Goal: Task Accomplishment & Management: Complete application form

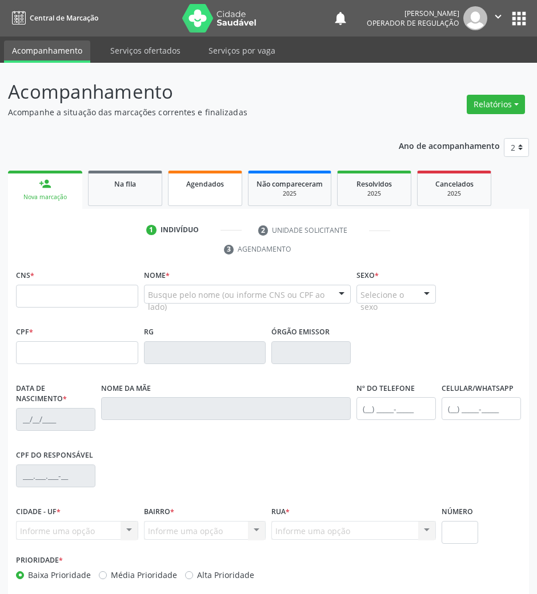
drag, startPoint x: 161, startPoint y: 186, endPoint x: 184, endPoint y: 186, distance: 22.8
click at [161, 186] on link "Na fila" at bounding box center [125, 188] width 74 height 35
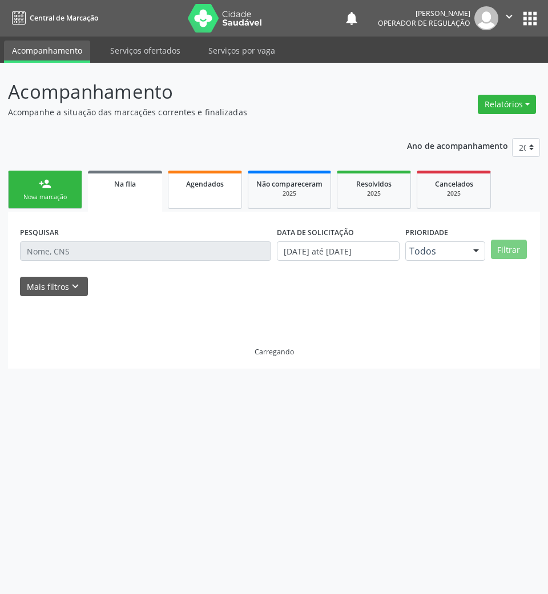
click at [188, 186] on span "Agendados" at bounding box center [205, 184] width 38 height 10
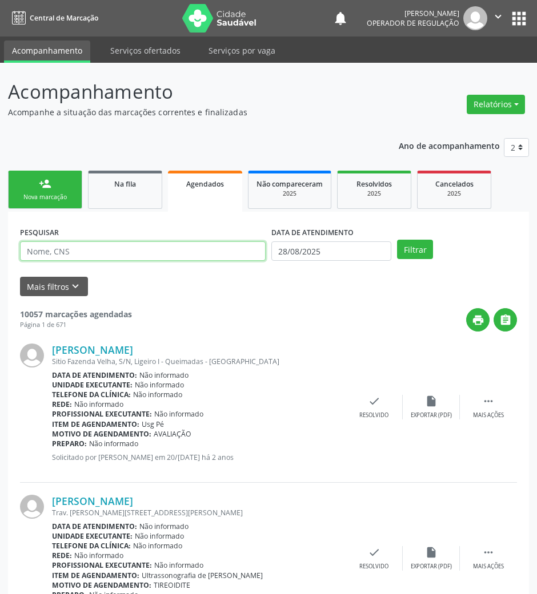
click at [158, 257] on input "text" at bounding box center [143, 251] width 246 height 19
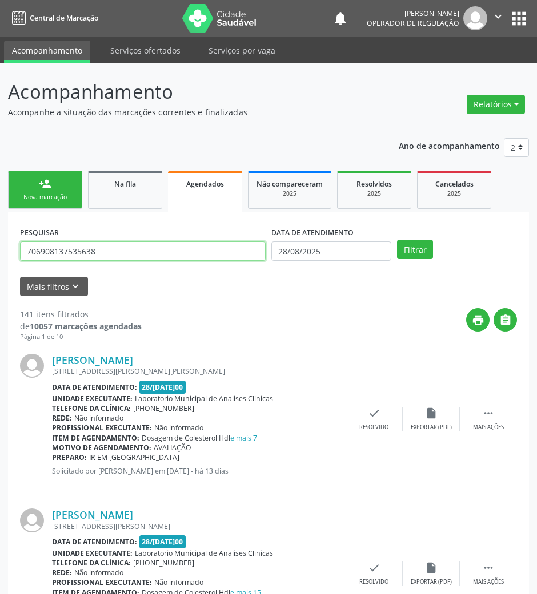
type input "706908137535638"
click at [397, 240] on button "Filtrar" at bounding box center [415, 249] width 36 height 19
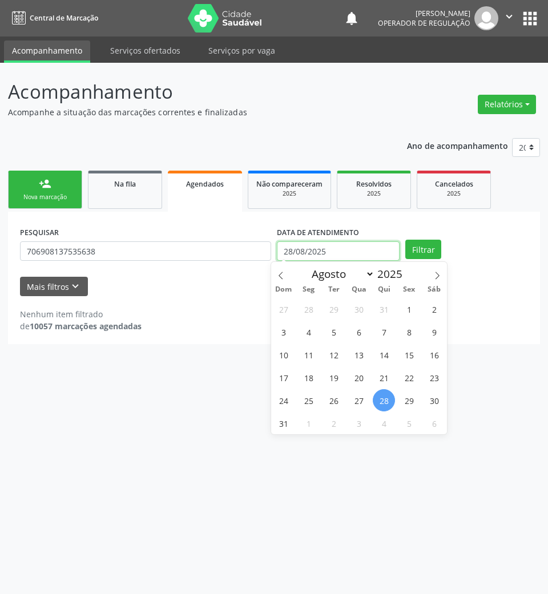
click at [330, 247] on input "28/08/2025" at bounding box center [338, 251] width 123 height 19
click at [309, 383] on span "18" at bounding box center [308, 378] width 22 height 22
type input "[DATE]"
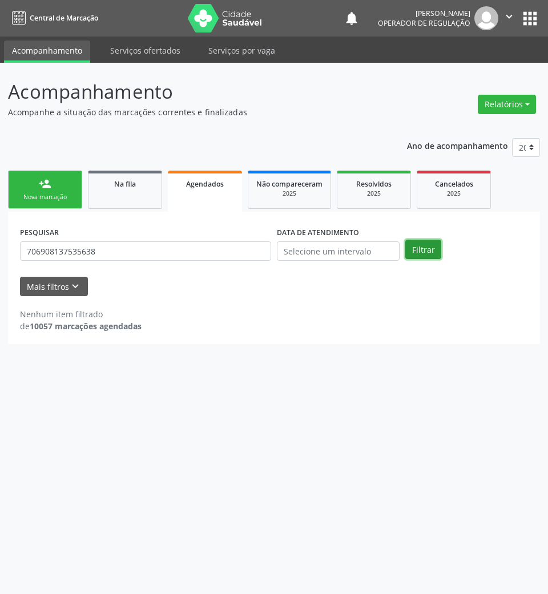
click at [415, 243] on button "Filtrar" at bounding box center [423, 249] width 36 height 19
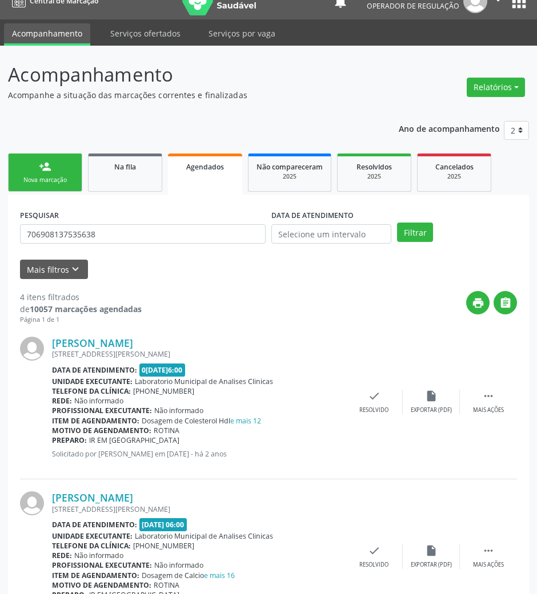
scroll to position [396, 0]
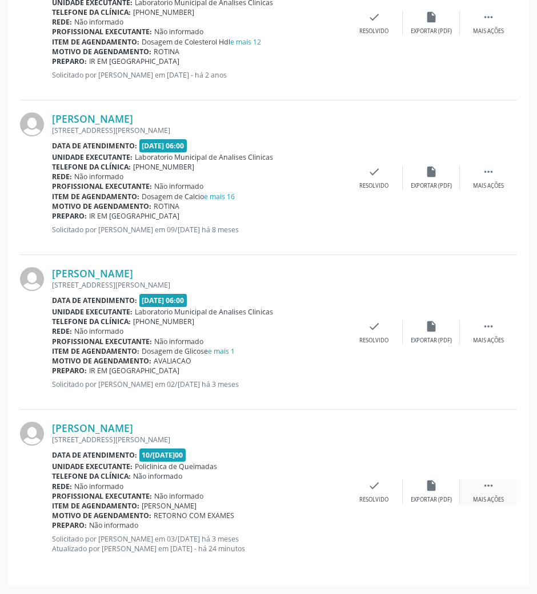
click at [498, 494] on div " Mais ações" at bounding box center [488, 492] width 57 height 25
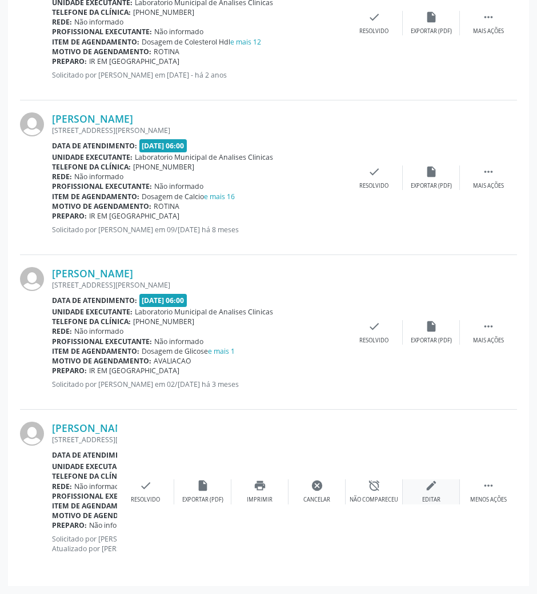
click at [437, 494] on div "edit Editar" at bounding box center [431, 492] width 57 height 25
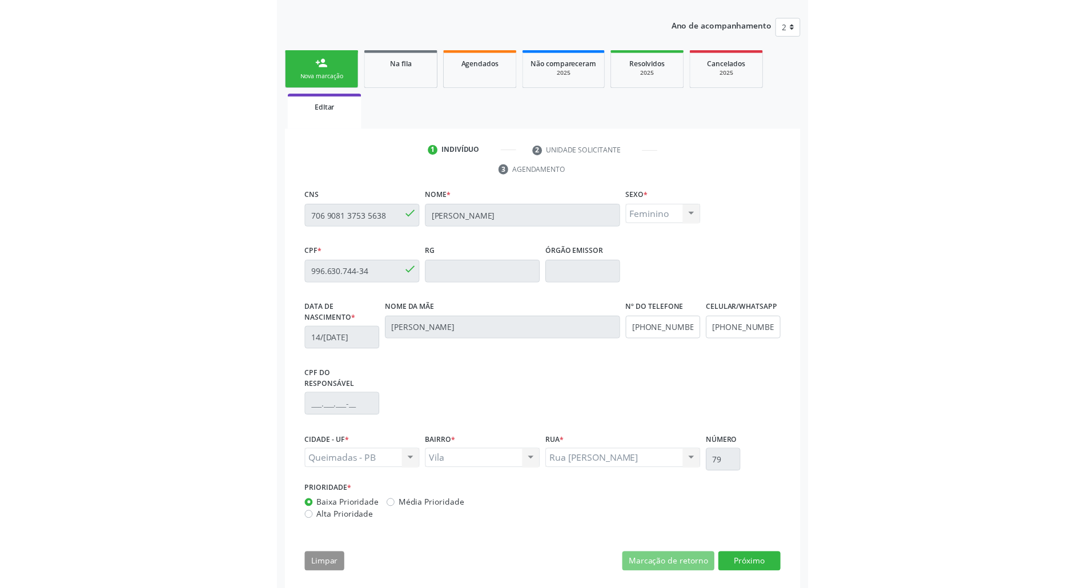
scroll to position [46, 0]
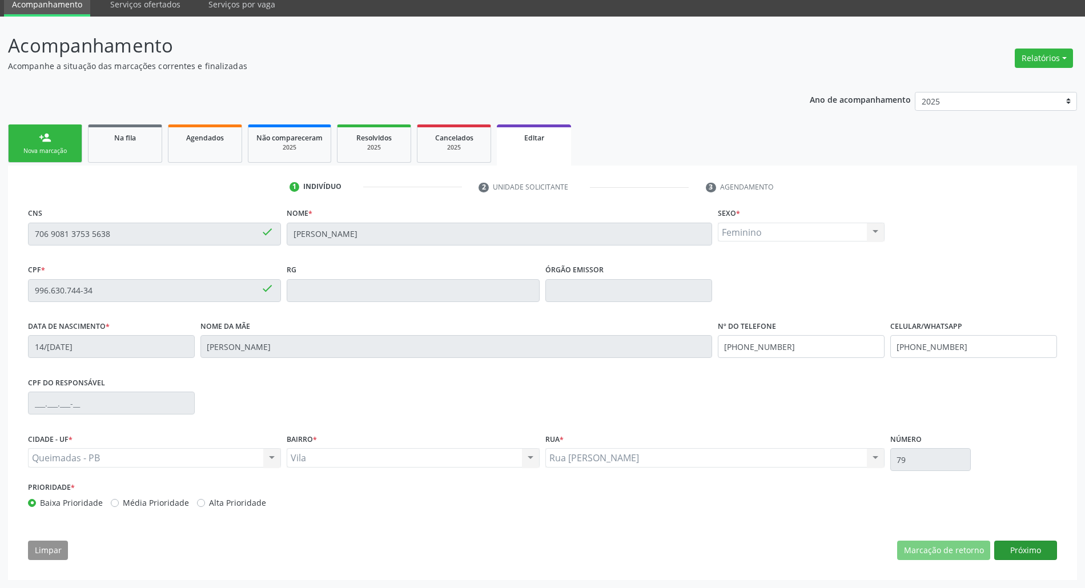
drag, startPoint x: 1013, startPoint y: 537, endPoint x: 1020, endPoint y: 546, distance: 11.0
click at [548, 539] on div "CNS 706 9081 3753 5638 done Nome * [PERSON_NAME] * Feminino Masculino Feminino …" at bounding box center [542, 386] width 1045 height 363
click at [548, 546] on button "Próximo" at bounding box center [1025, 550] width 63 height 19
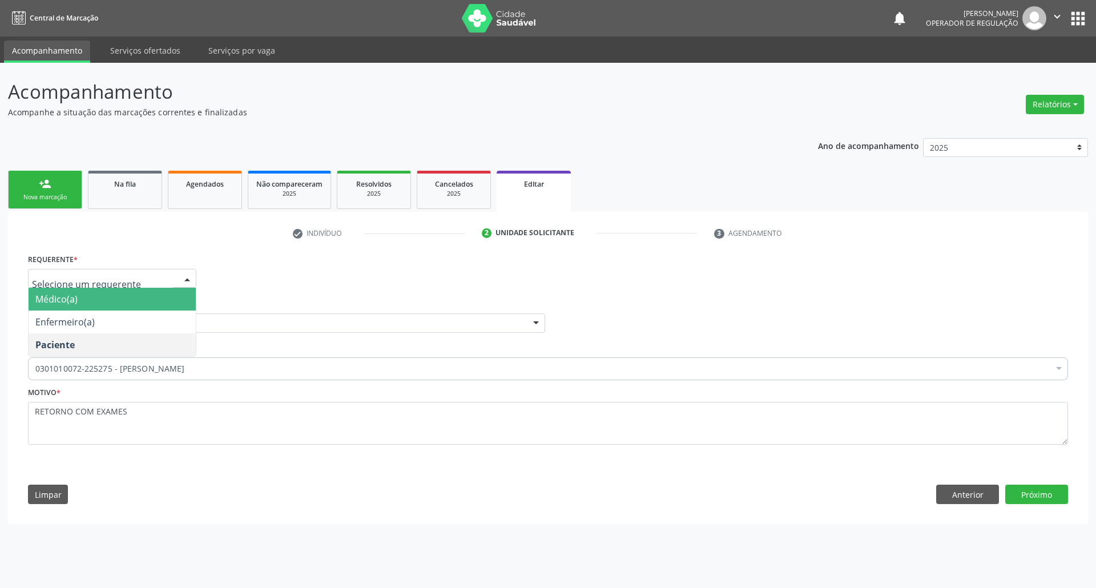
click at [267, 272] on div "Requerente * Médico(a) Enfermeiro(a) Paciente Nenhum resultado encontrado para:…" at bounding box center [548, 273] width 1046 height 45
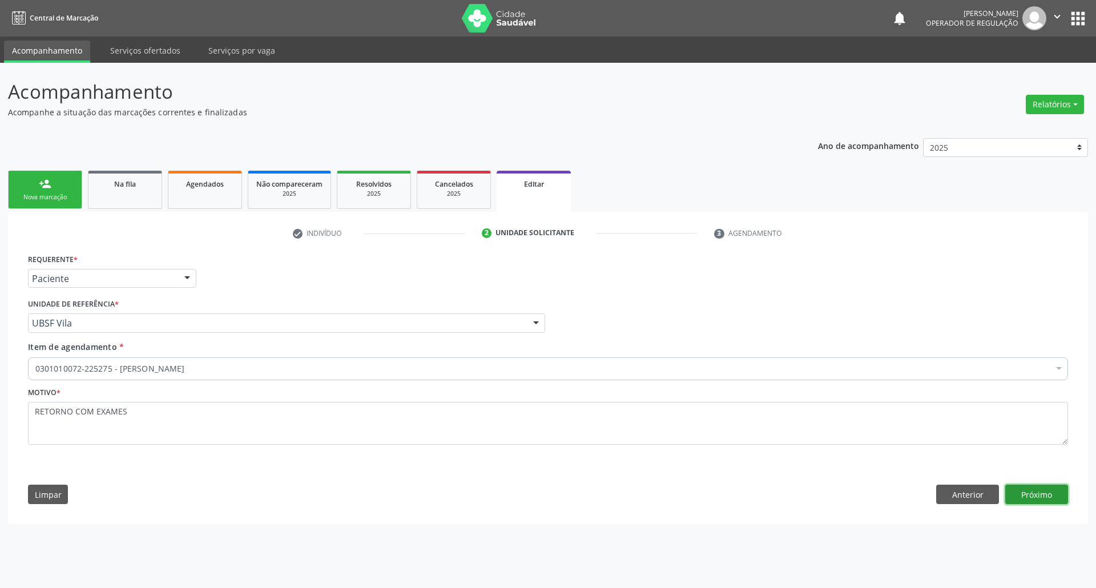
click at [548, 496] on button "Próximo" at bounding box center [1037, 494] width 63 height 19
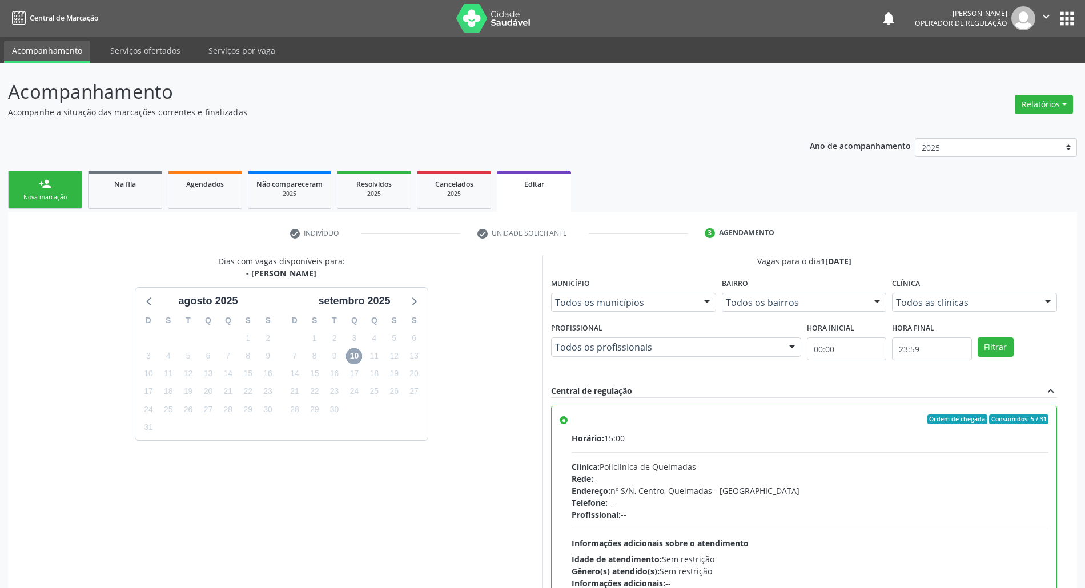
click at [352, 354] on span "10" at bounding box center [354, 356] width 16 height 16
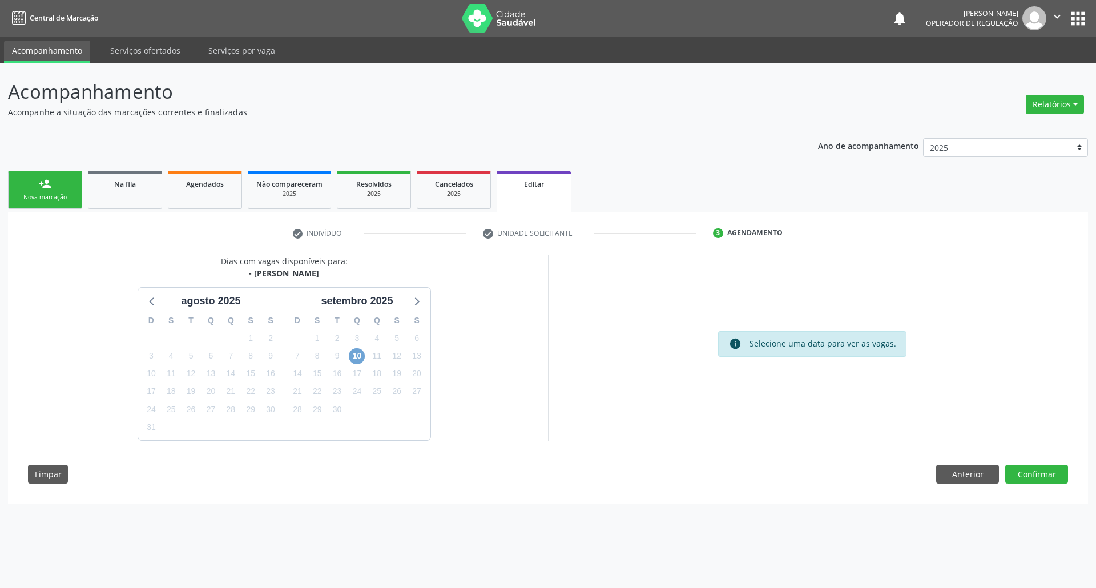
click at [355, 362] on span "10" at bounding box center [357, 356] width 16 height 16
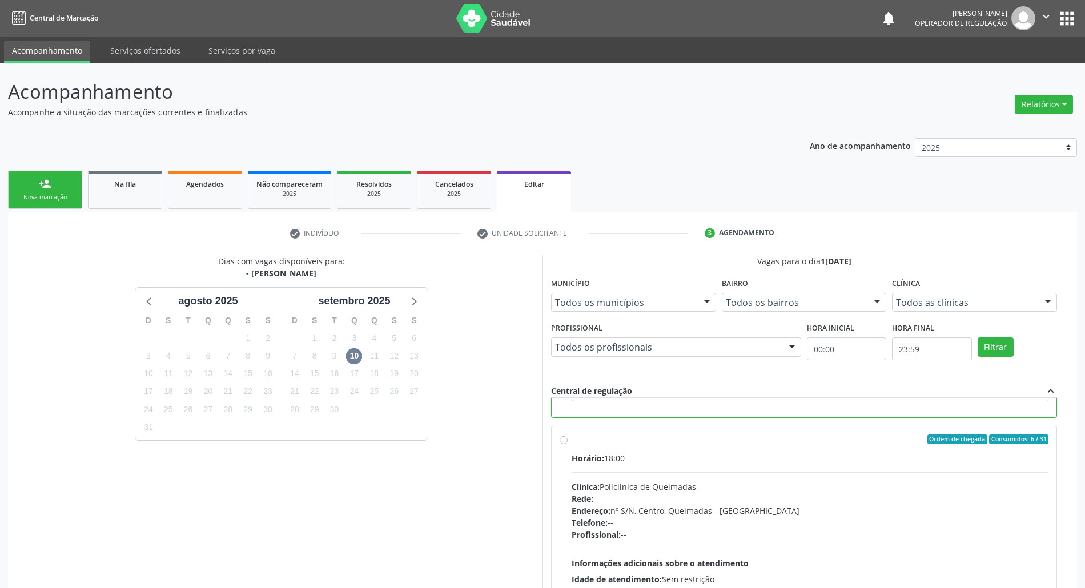
click at [548, 524] on div "Telefone: --" at bounding box center [810, 523] width 477 height 12
click at [548, 445] on input "Ordem de chegada Consumidos: 6 / 31 Horário: 18:00 Clínica: Policlinica de Quei…" at bounding box center [564, 440] width 8 height 10
radio input "true"
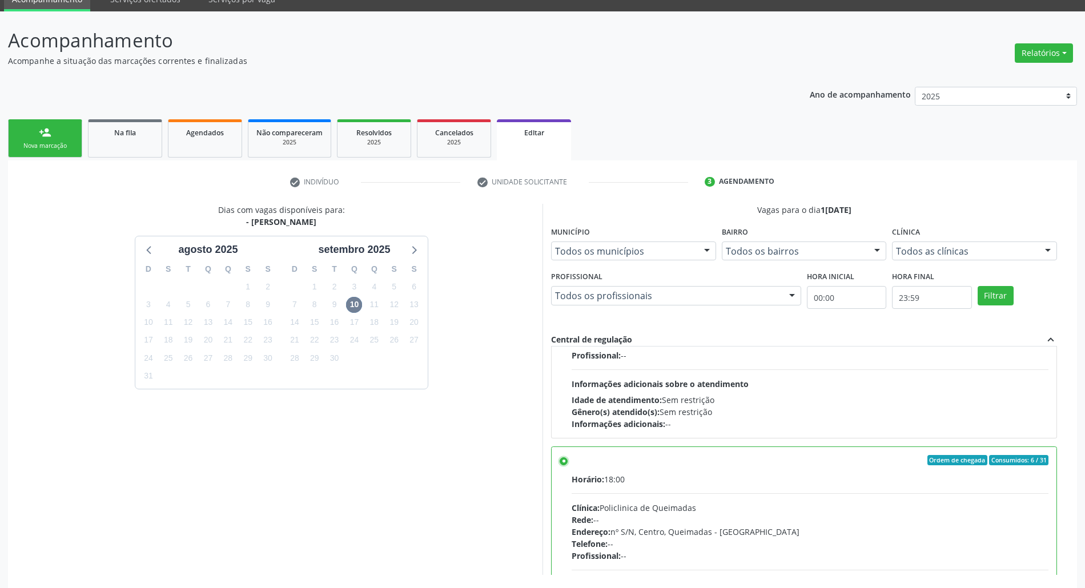
scroll to position [110, 0]
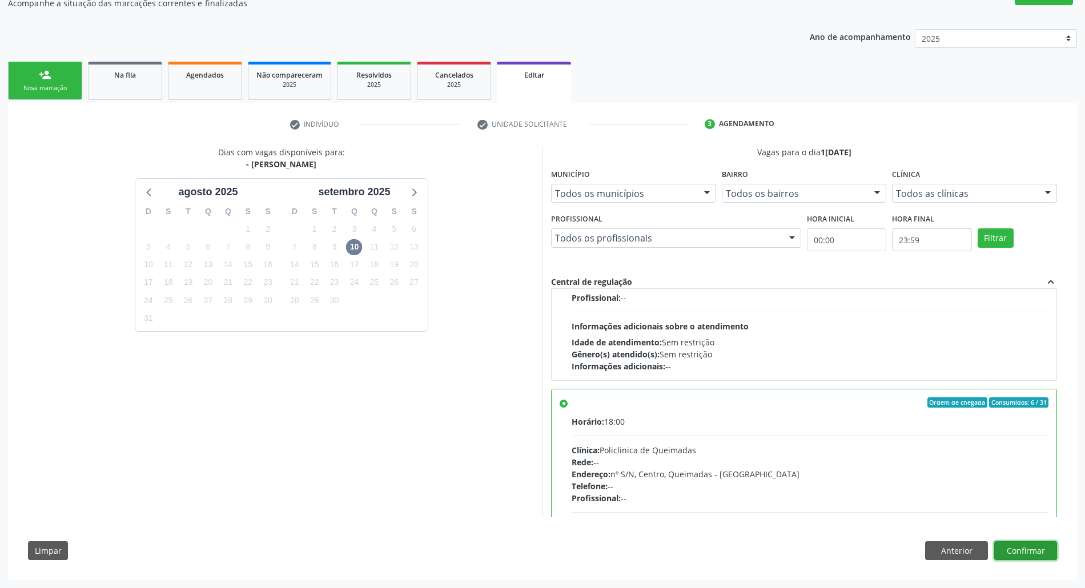
click at [548, 542] on button "Confirmar" at bounding box center [1025, 550] width 63 height 19
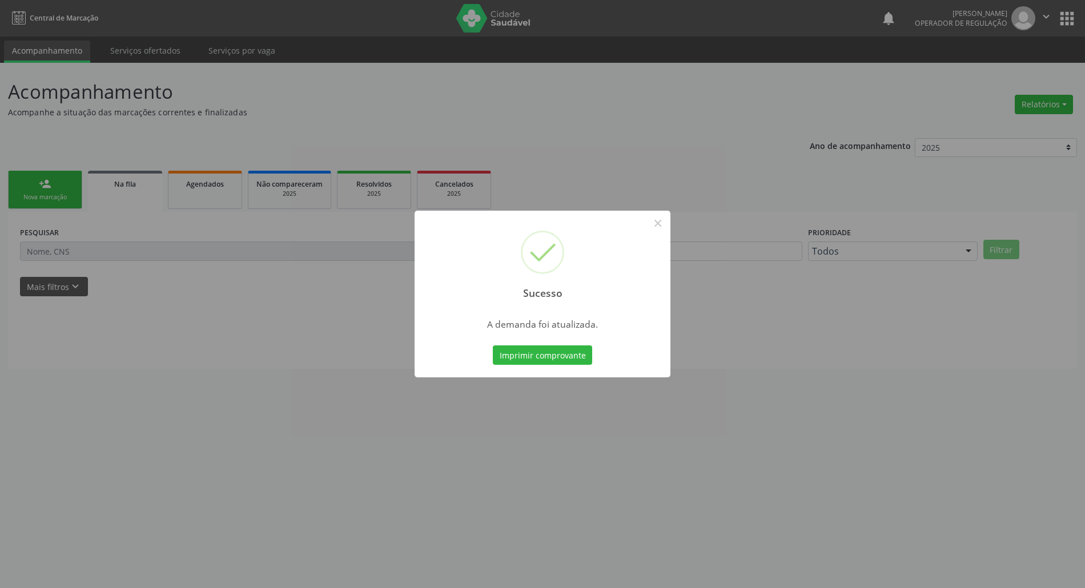
scroll to position [0, 0]
click at [548, 352] on button "Imprimir comprovante" at bounding box center [547, 354] width 99 height 19
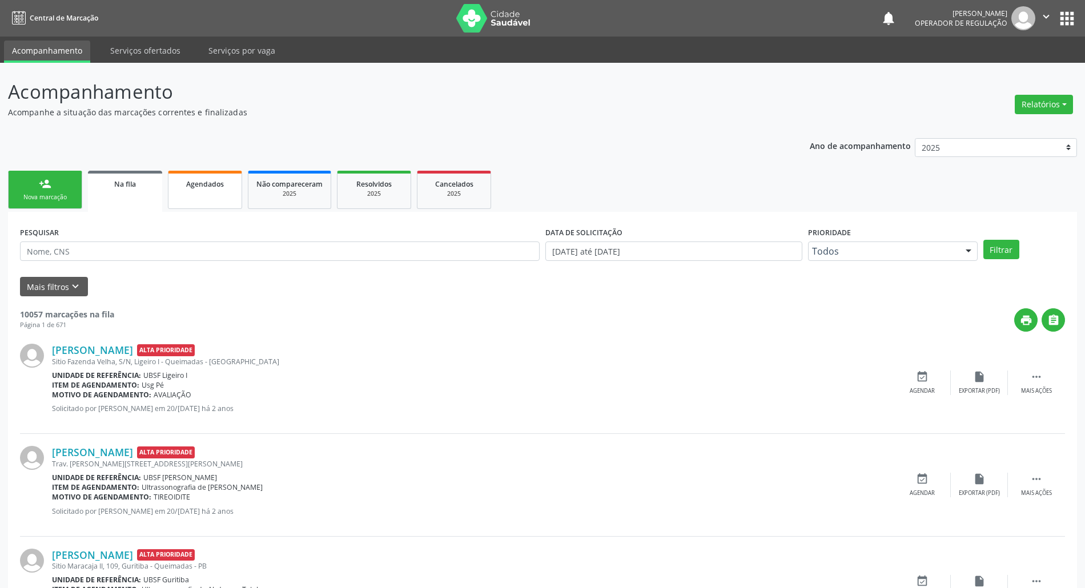
click at [199, 198] on link "Agendados" at bounding box center [205, 190] width 74 height 38
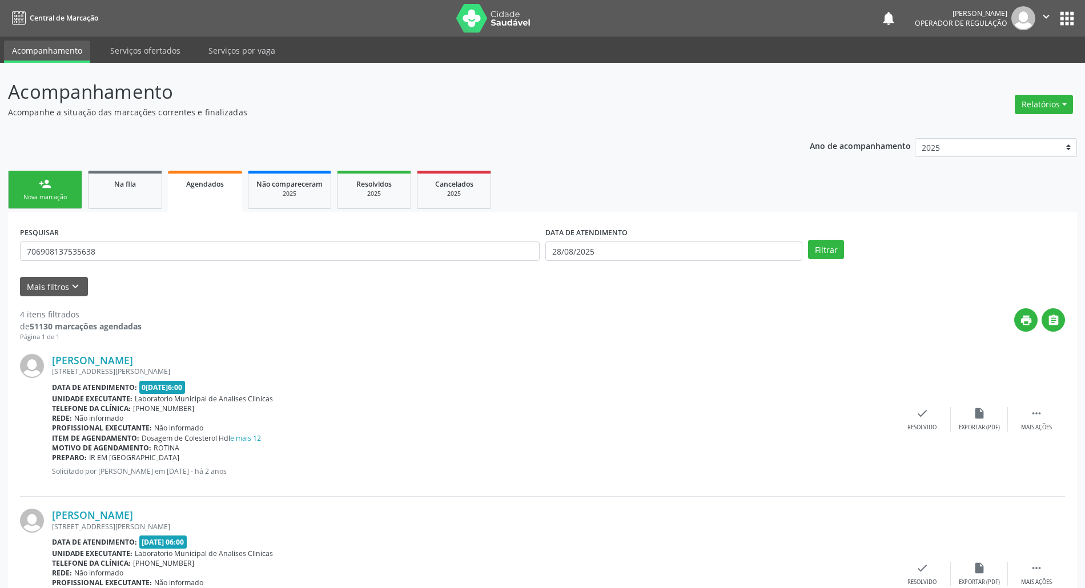
click at [158, 266] on div "PESQUISAR 706908137535638" at bounding box center [279, 246] width 525 height 45
click at [150, 252] on input "706908137535638" at bounding box center [280, 251] width 520 height 19
type input "700008525678109"
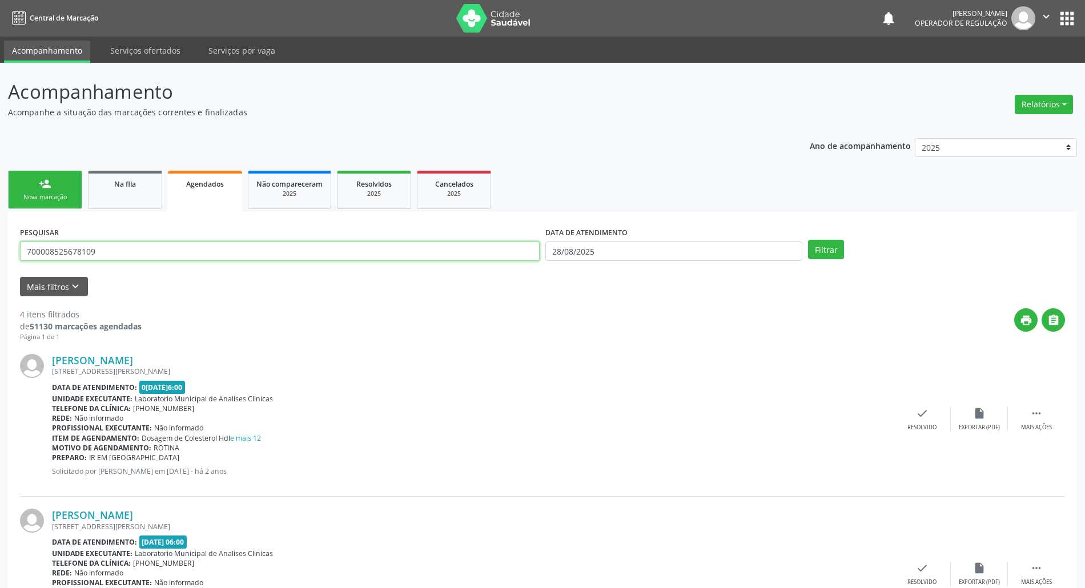
click at [548, 240] on button "Filtrar" at bounding box center [826, 249] width 36 height 19
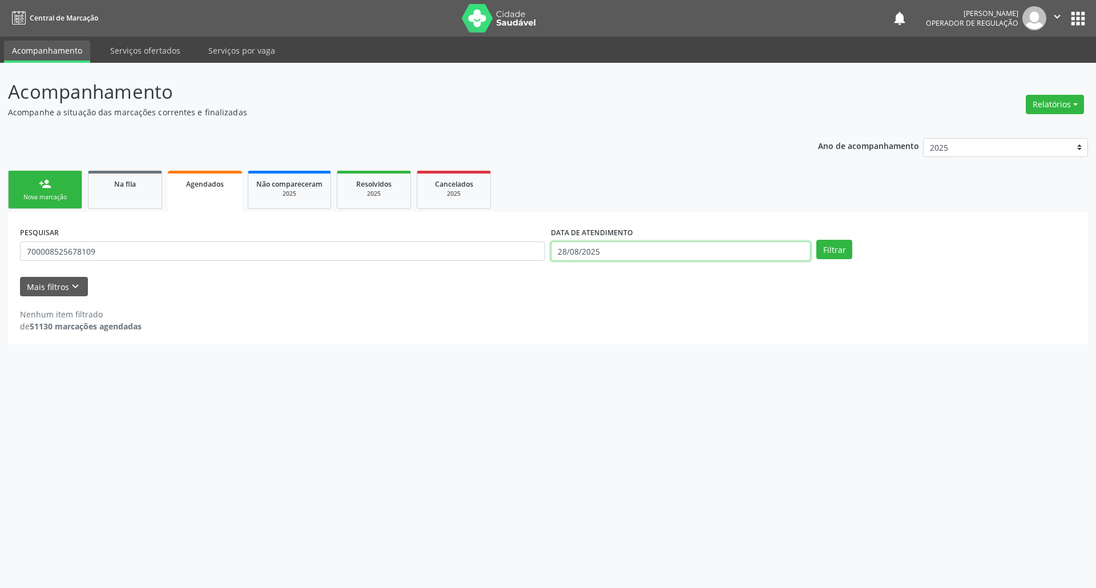
click at [548, 259] on input "28/08/2025" at bounding box center [681, 251] width 260 height 19
drag, startPoint x: 644, startPoint y: 375, endPoint x: 743, endPoint y: 328, distance: 110.1
click at [548, 375] on div "27 28 29 30 31 1 2 3 4 5 6 7 8 9 10 11 12 13 14 15 16 17 18 19 20 21 22 23 24 2…" at bounding box center [633, 365] width 176 height 137
click at [548, 273] on select "Janeiro Fevereiro Março Abril Maio Junho Julho Agosto Setembro Outubro Novembro…" at bounding box center [614, 274] width 69 height 16
select select "8"
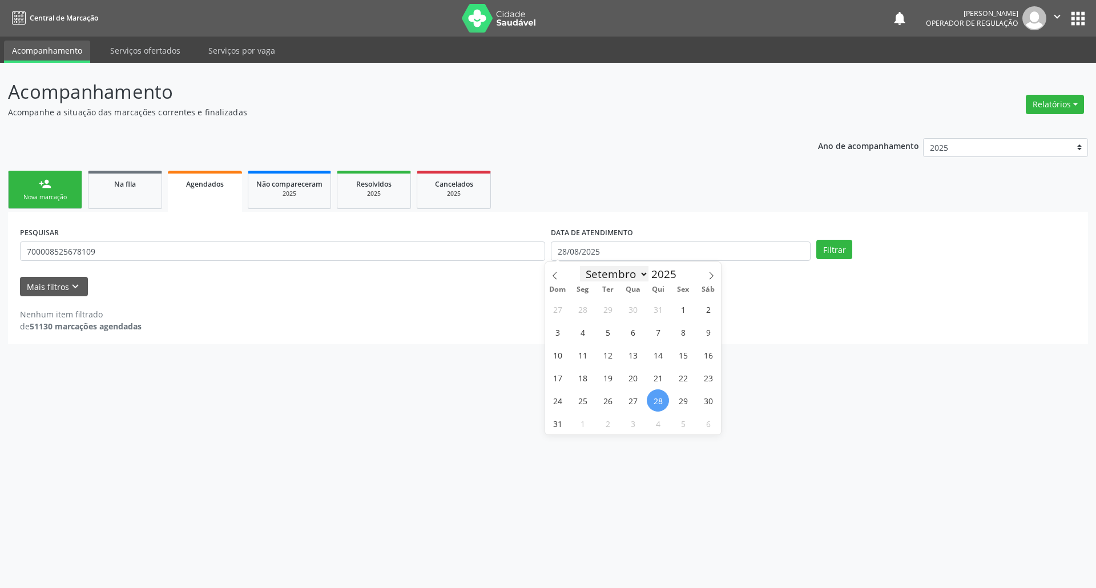
click at [548, 266] on select "Janeiro Fevereiro Março Abril Maio Junho Julho Agosto Setembro Outubro Novembro…" at bounding box center [614, 274] width 69 height 16
click at [548, 329] on span "10" at bounding box center [633, 332] width 22 height 22
type input "1[DATE]"
click at [548, 329] on span "10" at bounding box center [633, 332] width 22 height 22
click at [548, 249] on button "Filtrar" at bounding box center [835, 249] width 36 height 19
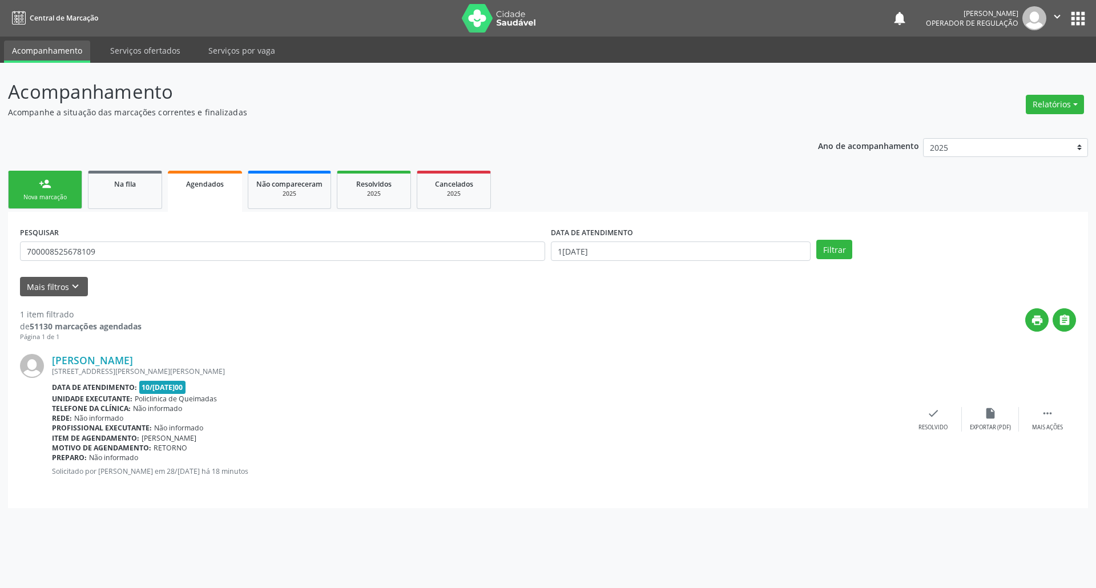
click at [548, 403] on div "[PERSON_NAME] [STREET_ADDRESS][PERSON_NAME][PERSON_NAME] Data de atendimento: 1…" at bounding box center [548, 419] width 1056 height 154
drag, startPoint x: 1054, startPoint y: 411, endPoint x: 1023, endPoint y: 429, distance: 35.4
click at [548, 412] on icon "" at bounding box center [1048, 413] width 13 height 13
click at [548, 418] on div "edit Editar" at bounding box center [990, 419] width 57 height 25
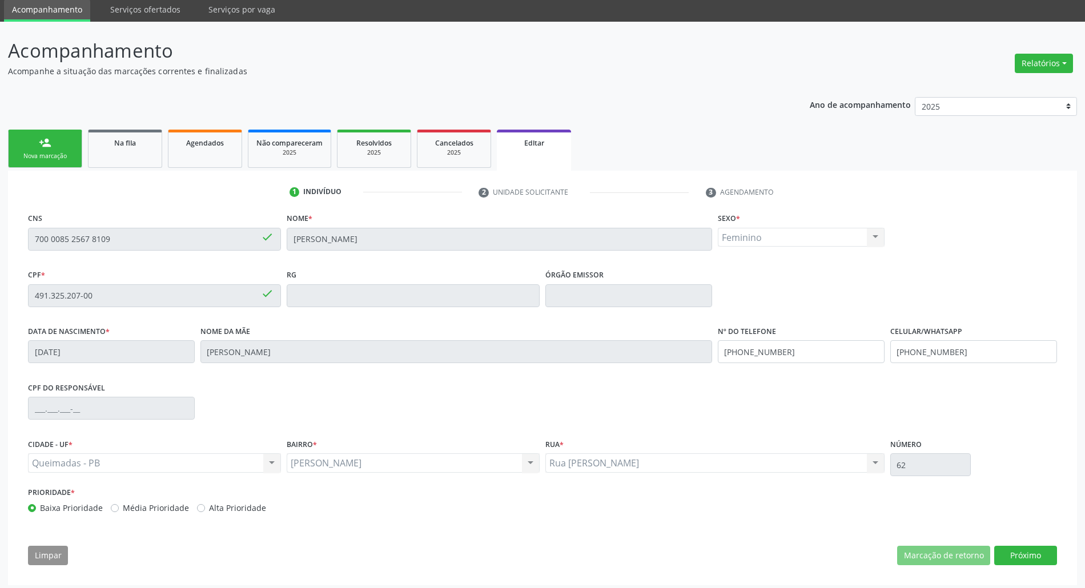
scroll to position [46, 0]
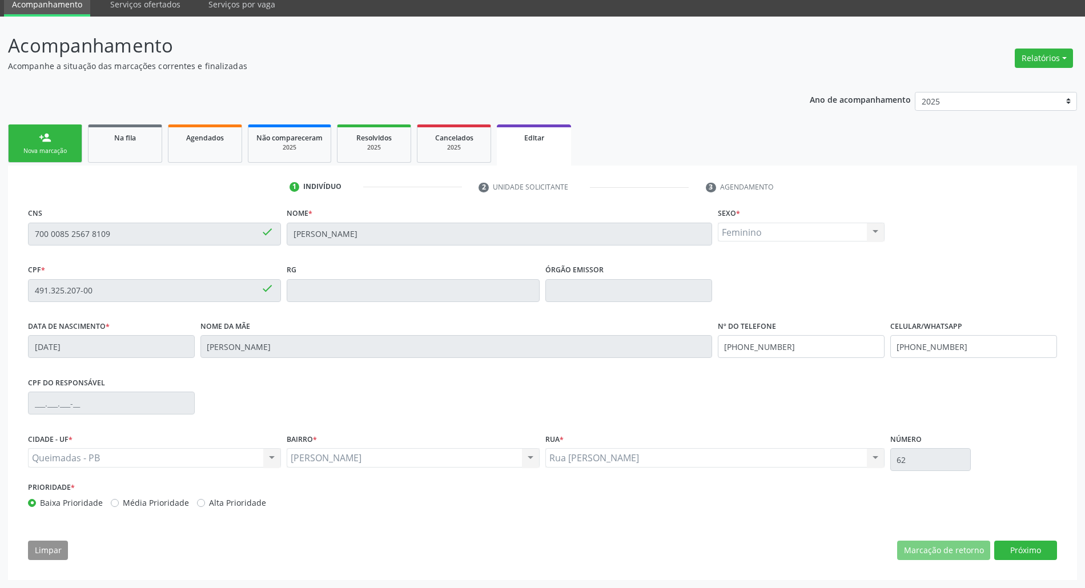
click at [548, 539] on div "CNS 700 0085 2567 8109 done Nome * [PERSON_NAME] * Feminino Masculino Feminino …" at bounding box center [542, 386] width 1045 height 363
click at [548, 546] on button "Próximo" at bounding box center [1025, 550] width 63 height 19
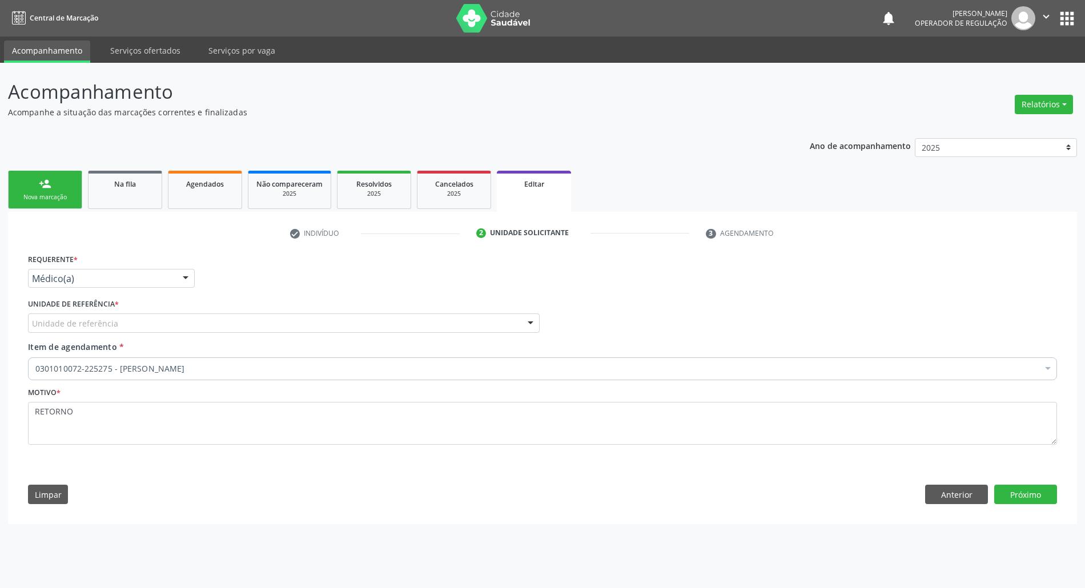
scroll to position [0, 0]
drag, startPoint x: 140, startPoint y: 266, endPoint x: 138, endPoint y: 276, distance: 11.2
click at [140, 266] on div "Requerente * Médico(a) Médico(a) Enfermeiro(a) Paciente Nenhum resultado encont…" at bounding box center [112, 269] width 168 height 37
drag, startPoint x: 138, startPoint y: 276, endPoint x: 103, endPoint y: 317, distance: 53.9
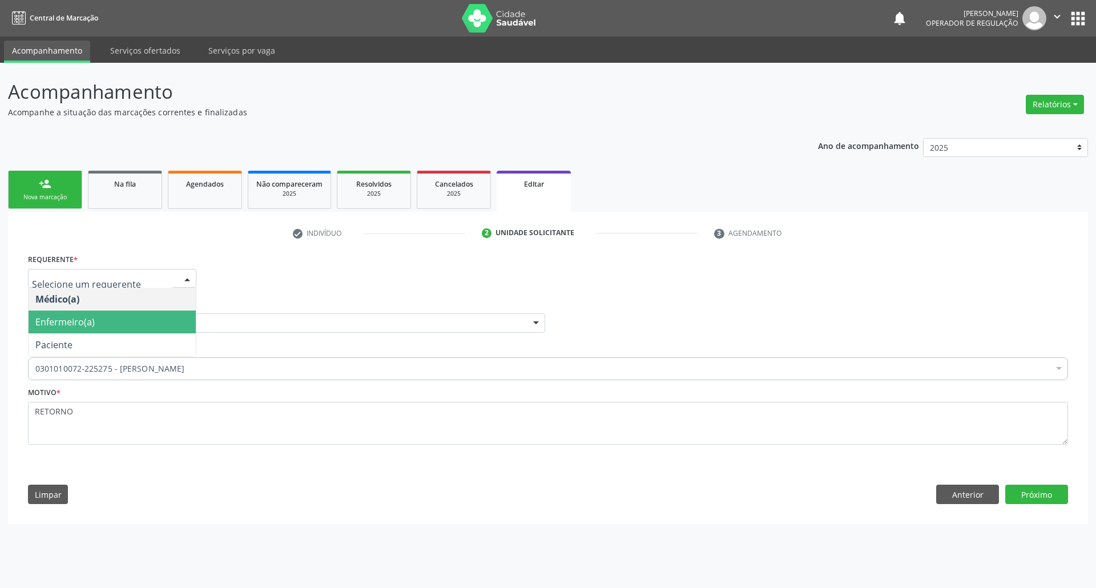
click at [101, 323] on span "Enfermeiro(a)" at bounding box center [112, 322] width 167 height 23
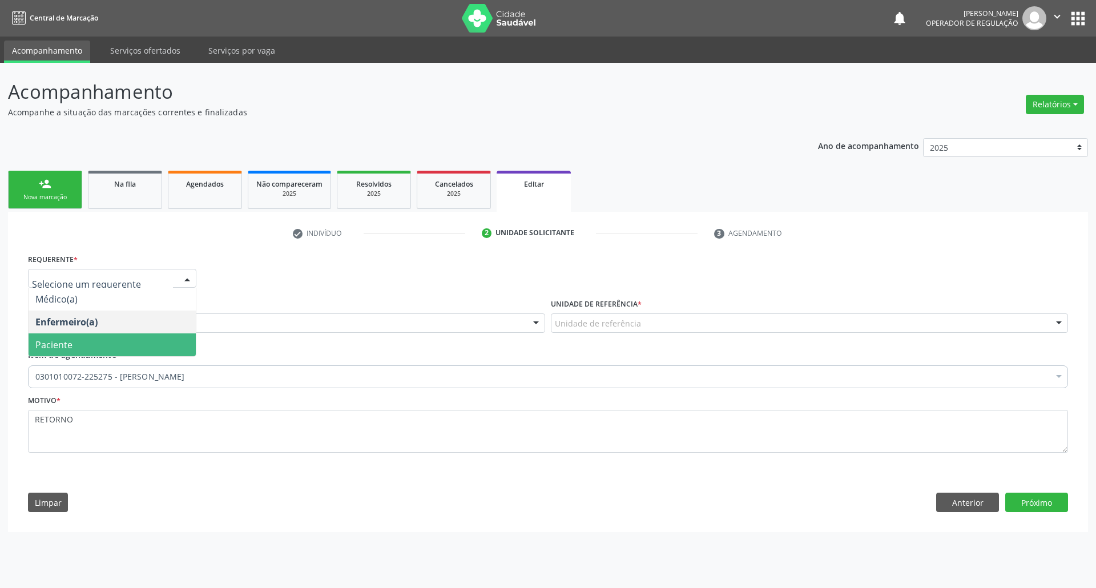
click at [103, 340] on span "Paciente" at bounding box center [112, 344] width 167 height 23
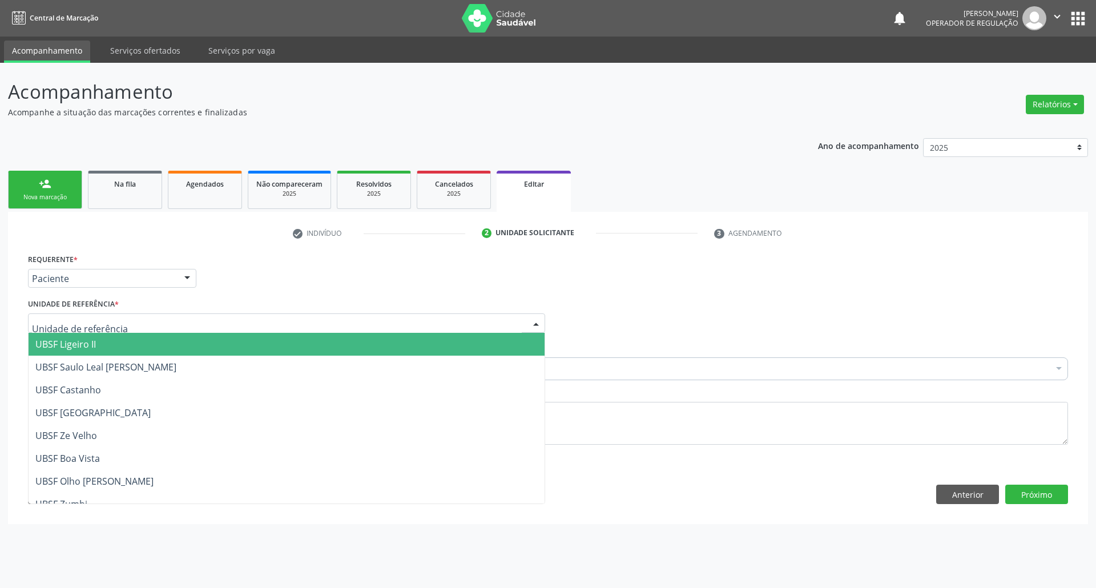
click at [154, 328] on div at bounding box center [286, 322] width 517 height 19
type input "ANIB"
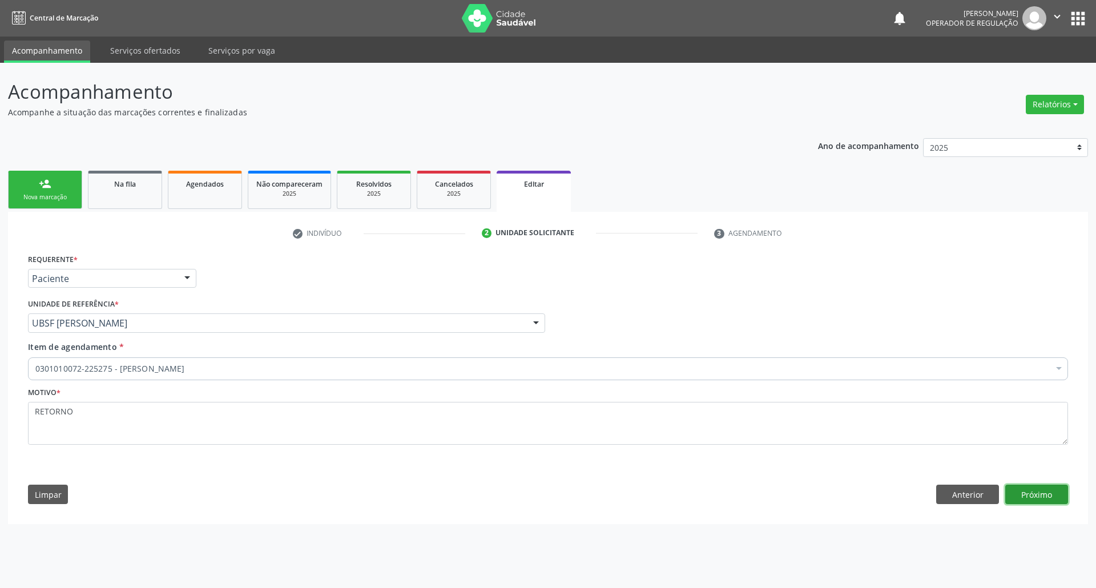
click at [548, 491] on button "Próximo" at bounding box center [1037, 494] width 63 height 19
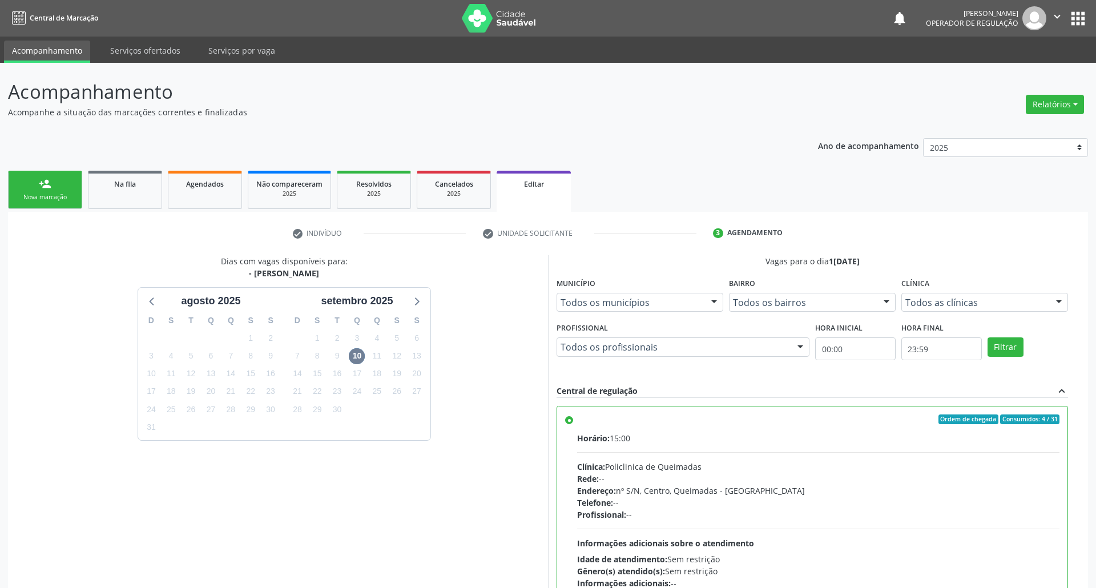
click at [361, 361] on div "10" at bounding box center [357, 356] width 16 height 18
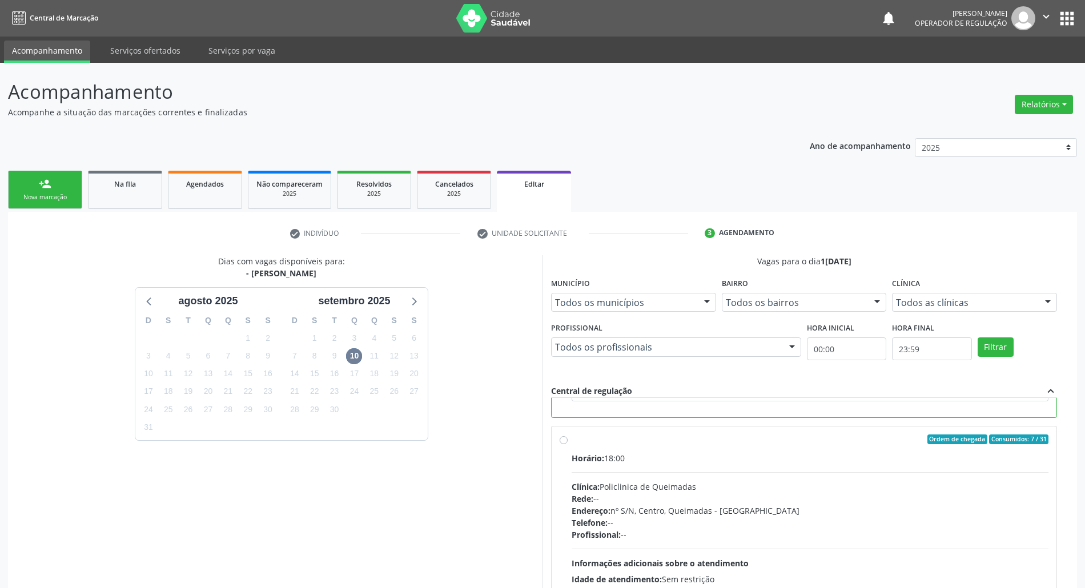
click at [548, 521] on div "Telefone: --" at bounding box center [810, 523] width 477 height 12
click at [548, 445] on input "Ordem de chegada Consumidos: 7 / 31 Horário: 18:00 Clínica: Policlinica de Quei…" at bounding box center [564, 440] width 8 height 10
radio input "false"
radio input "true"
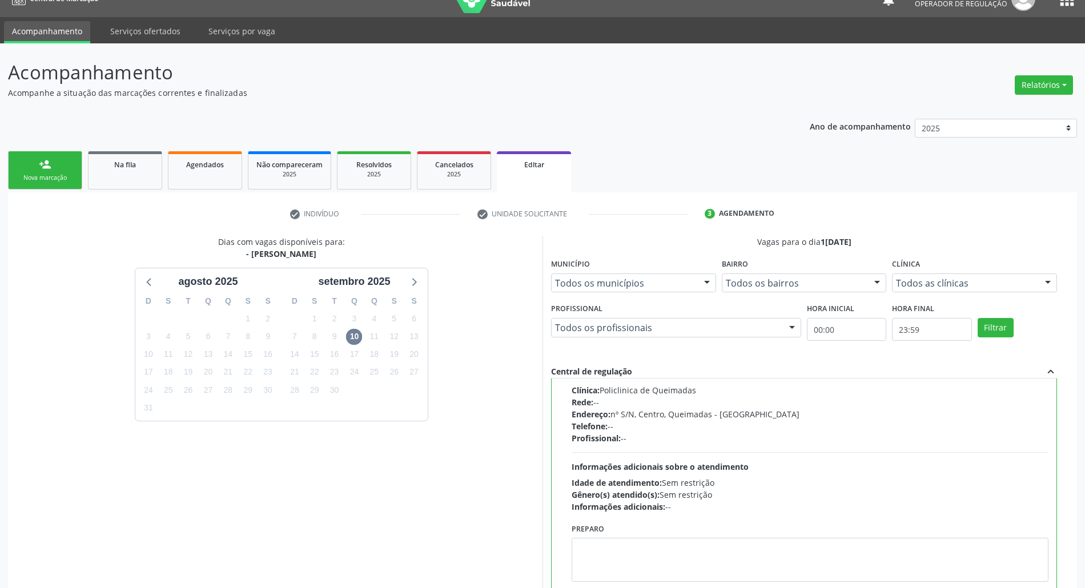
scroll to position [110, 0]
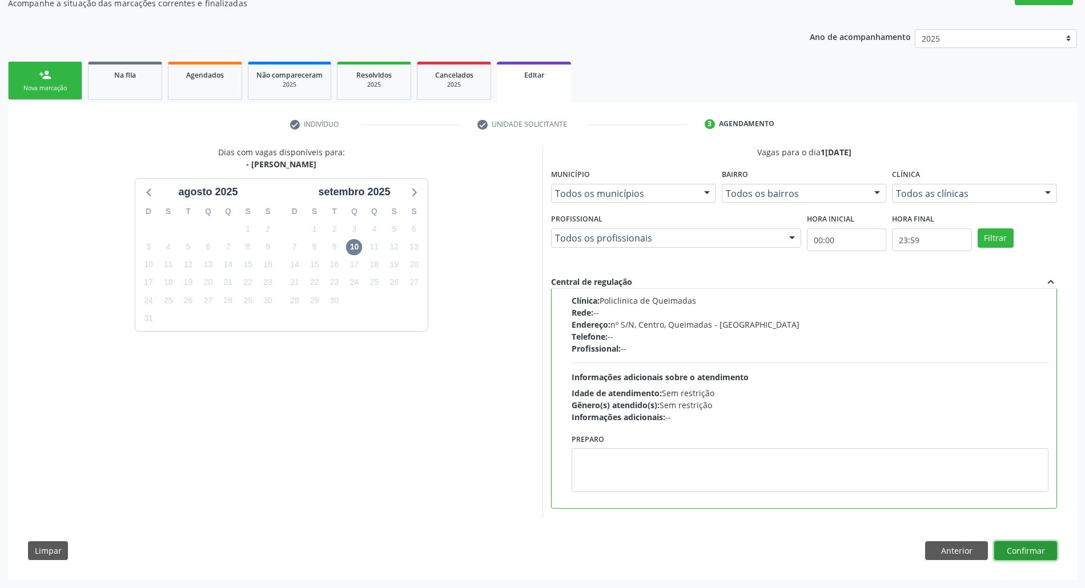
click at [548, 553] on button "Confirmar" at bounding box center [1025, 550] width 63 height 19
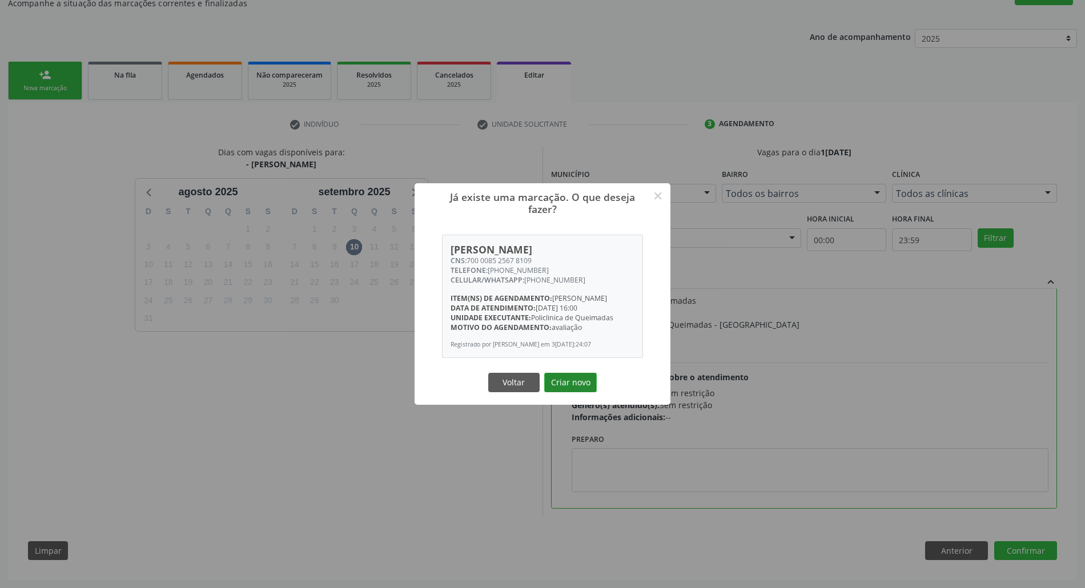
click at [548, 392] on button "Criar novo" at bounding box center [570, 382] width 53 height 19
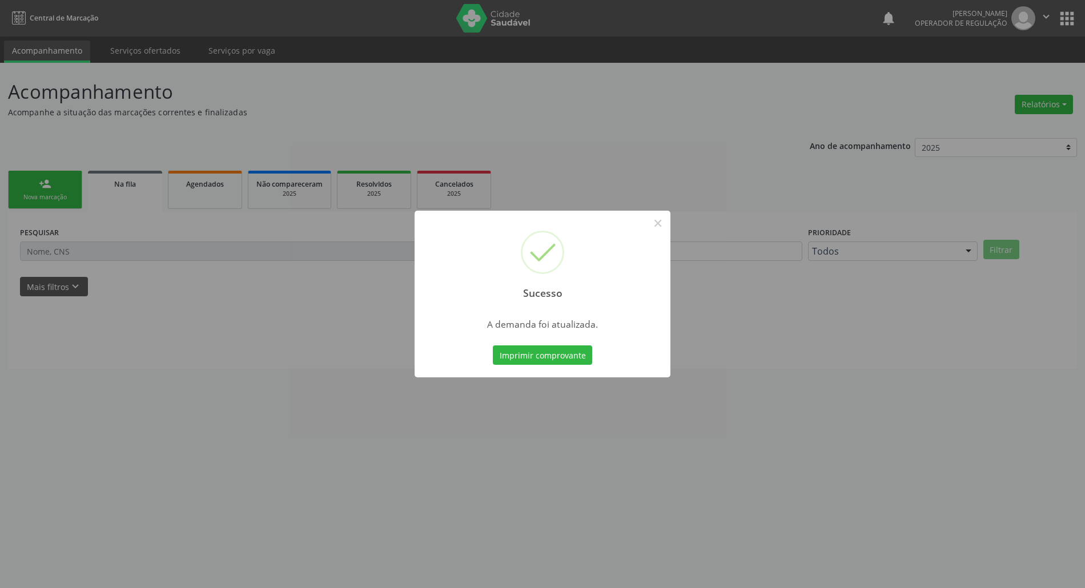
scroll to position [0, 0]
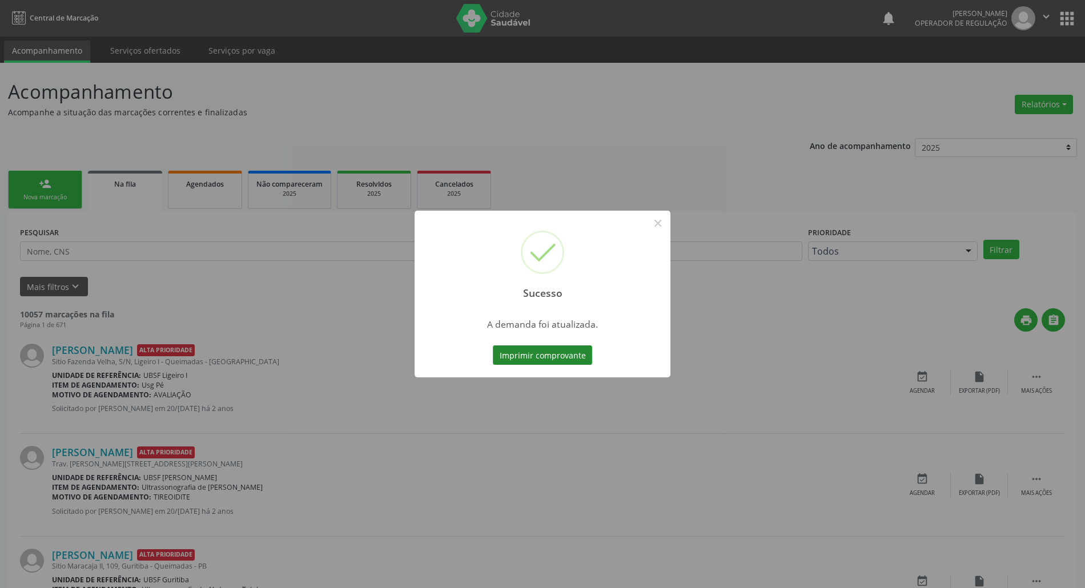
click at [523, 348] on button "Imprimir comprovante" at bounding box center [542, 354] width 99 height 19
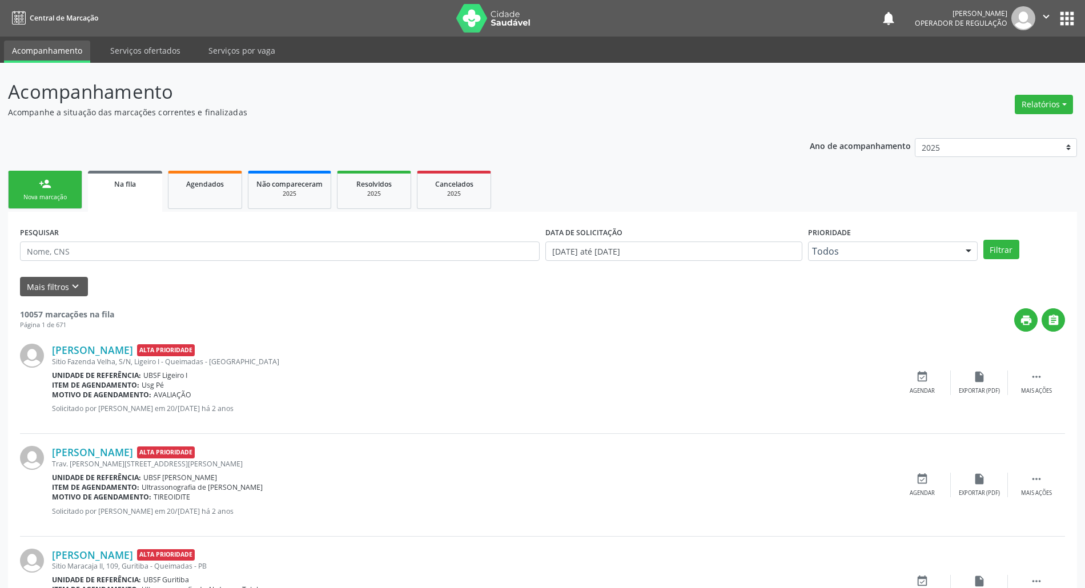
click at [193, 209] on ul "person_add Nova marcação Na fila Agendados Não compareceram 2025 Resolvidos 202…" at bounding box center [542, 190] width 1069 height 44
click at [192, 204] on link "Agendados" at bounding box center [205, 190] width 74 height 38
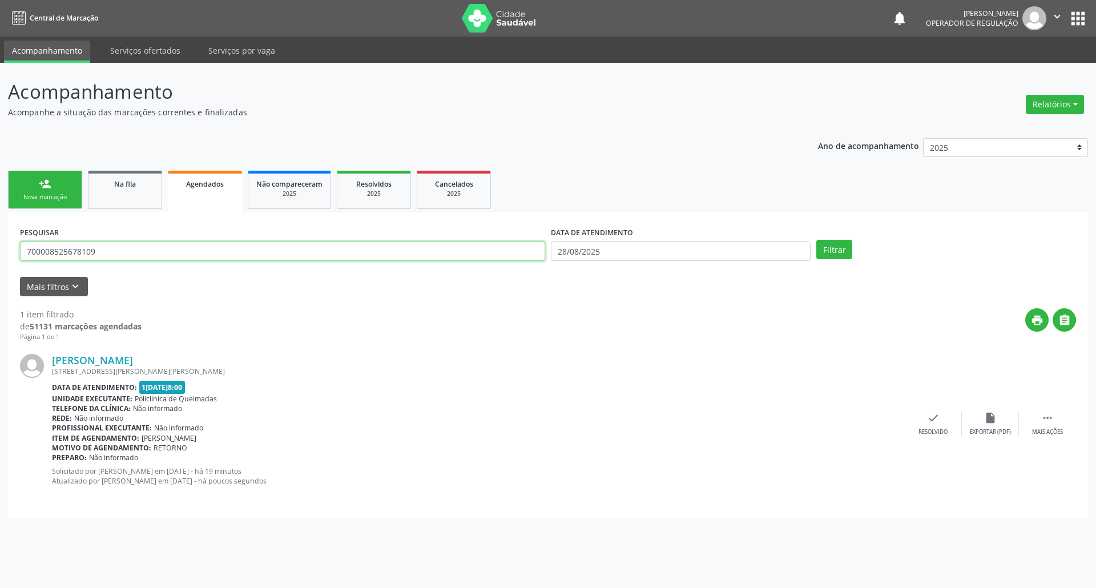
click at [164, 250] on input "700008525678109" at bounding box center [282, 251] width 525 height 19
type input "709605698393373"
click at [548, 259] on body "Central de Marcação notifications [PERSON_NAME] Operador de regulação  Configu…" at bounding box center [548, 294] width 1096 height 588
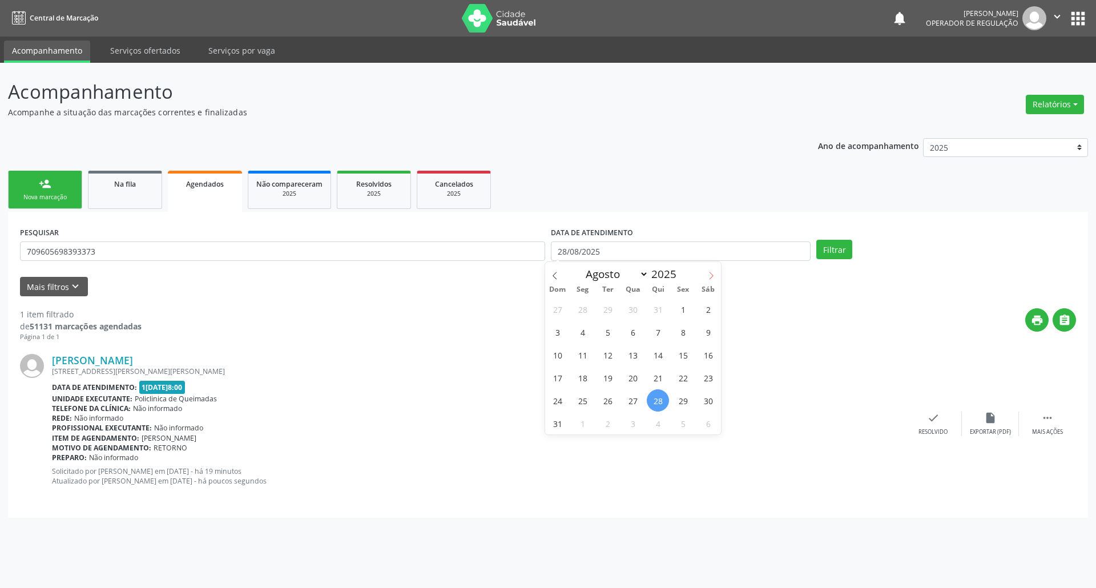
click at [548, 273] on icon at bounding box center [711, 276] width 8 height 8
select select "8"
click at [548, 334] on span "10" at bounding box center [633, 332] width 22 height 22
type input "1[DATE]"
click at [548, 334] on span "10" at bounding box center [633, 332] width 22 height 22
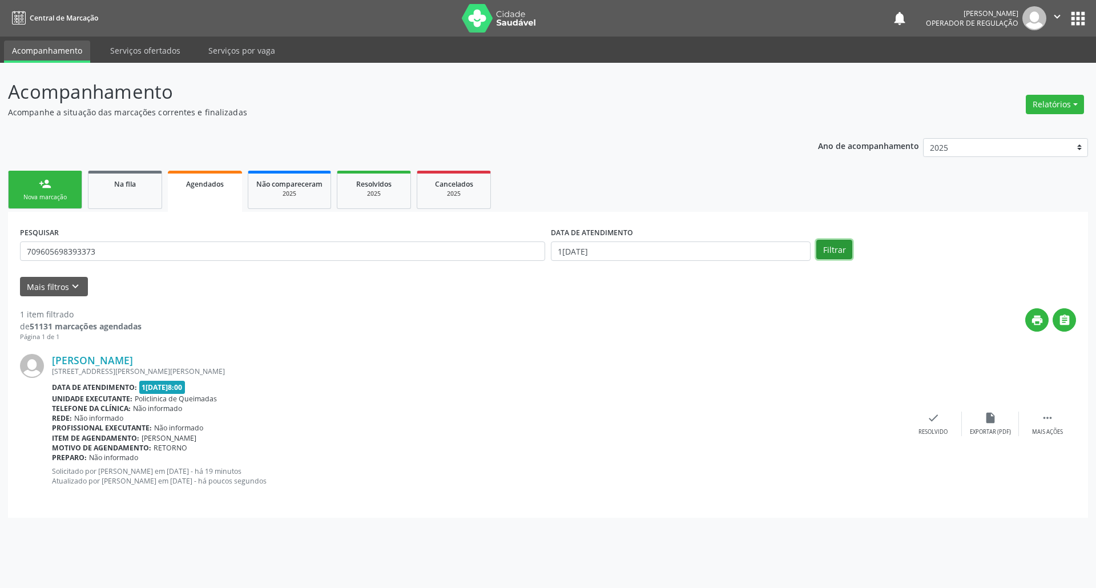
click at [548, 241] on button "Filtrar" at bounding box center [835, 249] width 36 height 19
click at [548, 411] on icon "" at bounding box center [1048, 413] width 13 height 13
click at [548, 416] on icon "edit" at bounding box center [990, 413] width 13 height 13
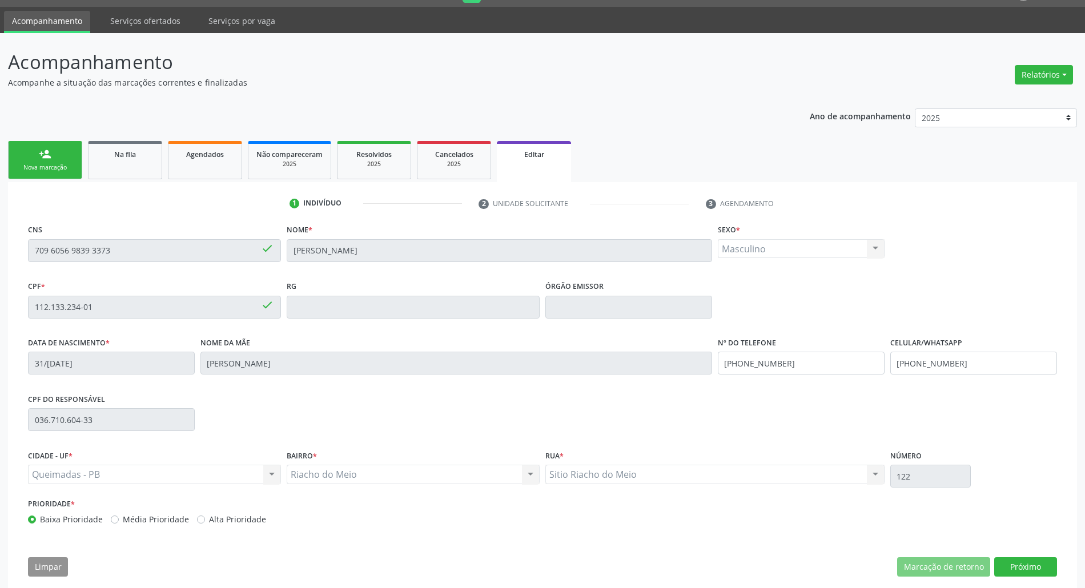
scroll to position [46, 0]
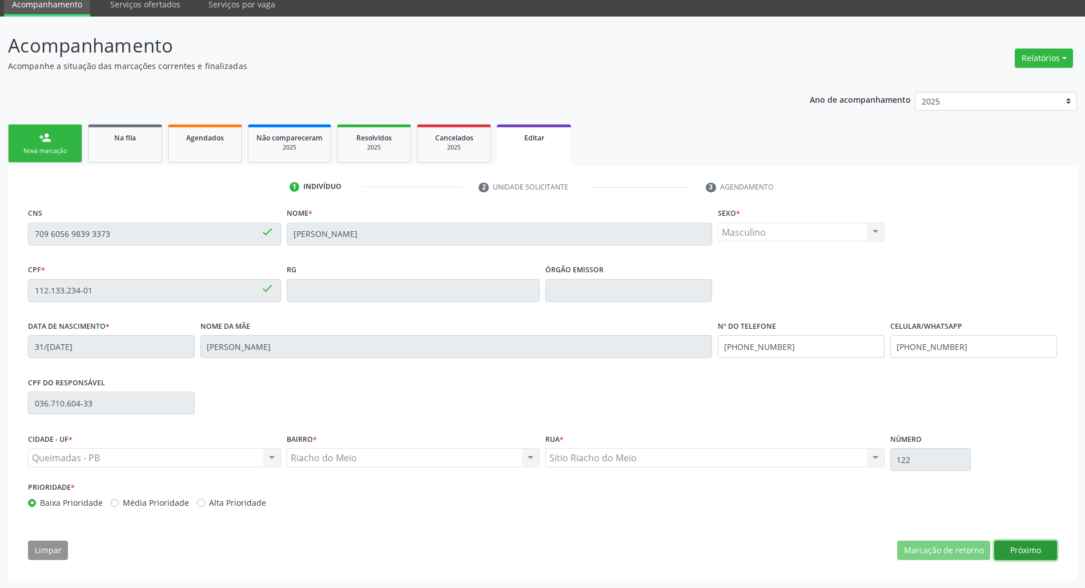
click at [548, 554] on button "Próximo" at bounding box center [1025, 550] width 63 height 19
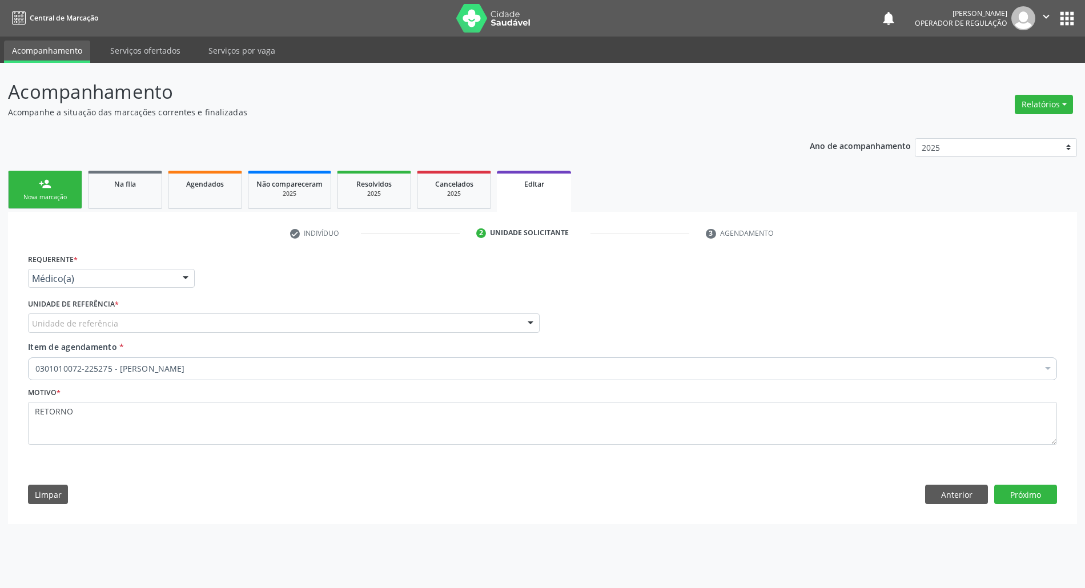
scroll to position [0, 0]
click at [111, 286] on div "Médico(a)" at bounding box center [112, 278] width 168 height 19
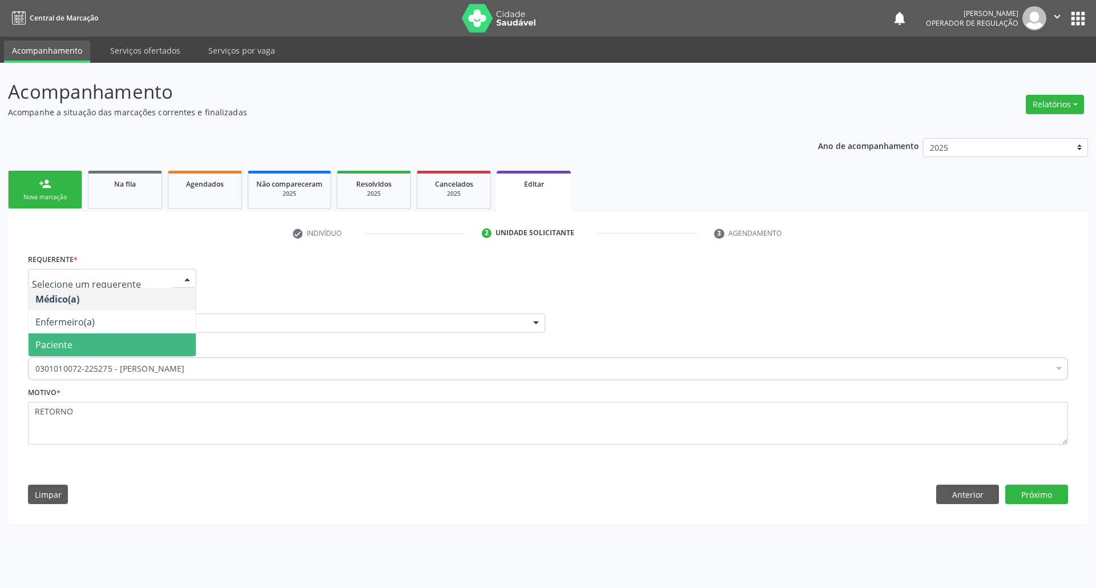
drag, startPoint x: 101, startPoint y: 347, endPoint x: 150, endPoint y: 317, distance: 56.9
click at [102, 347] on span "Paciente" at bounding box center [112, 344] width 167 height 23
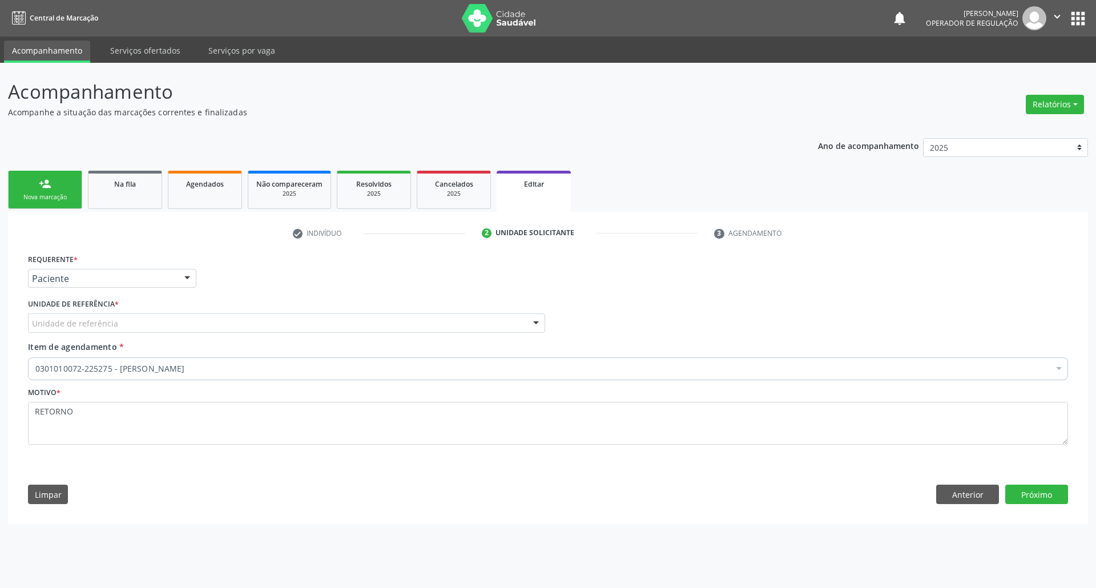
click at [151, 317] on div "Unidade de referência" at bounding box center [286, 322] width 517 height 19
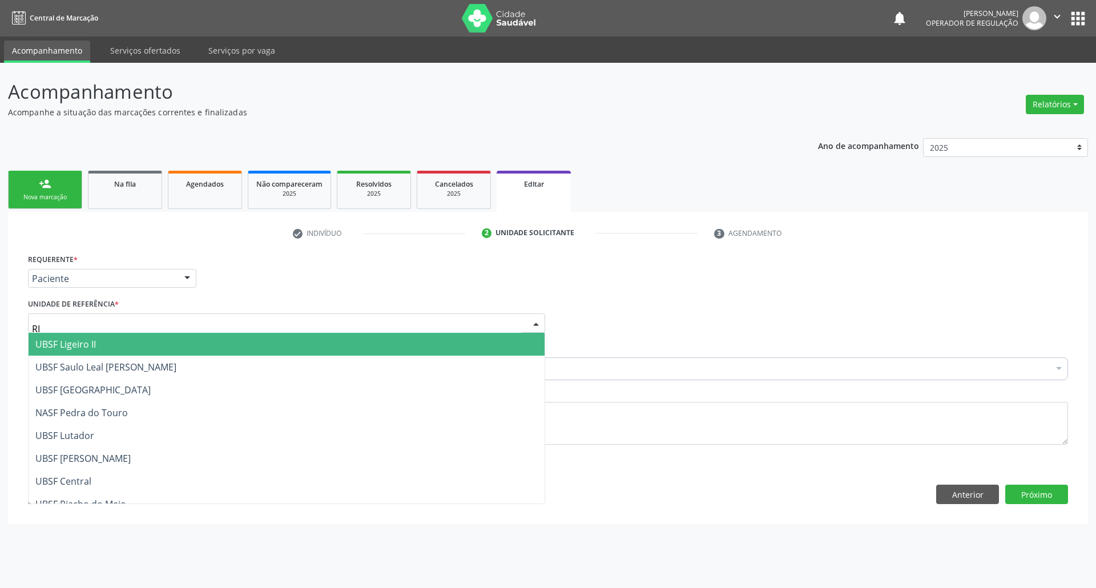
type input "RIA"
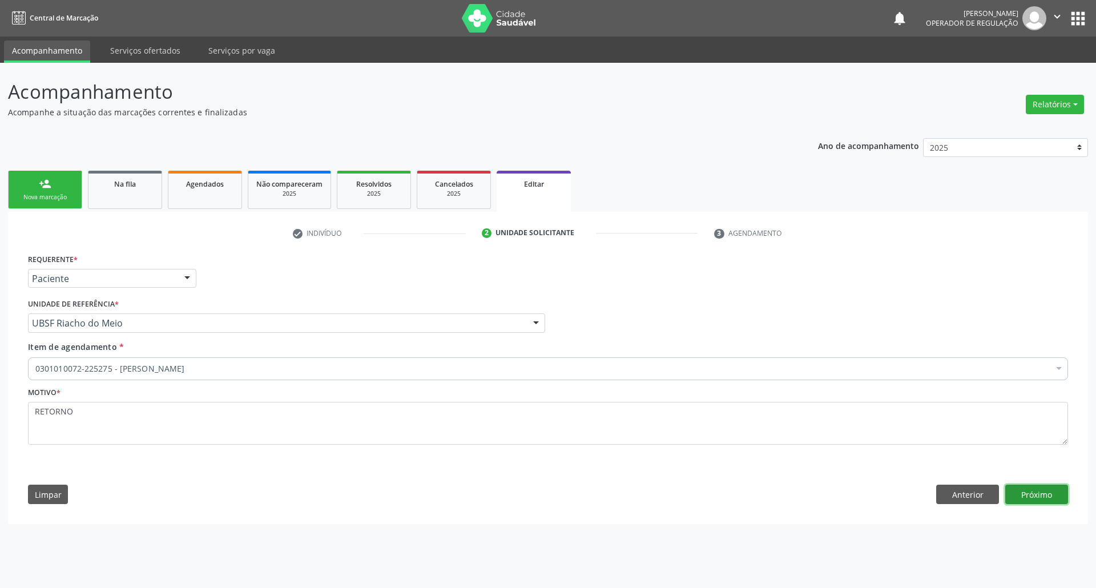
click at [548, 493] on button "Próximo" at bounding box center [1037, 494] width 63 height 19
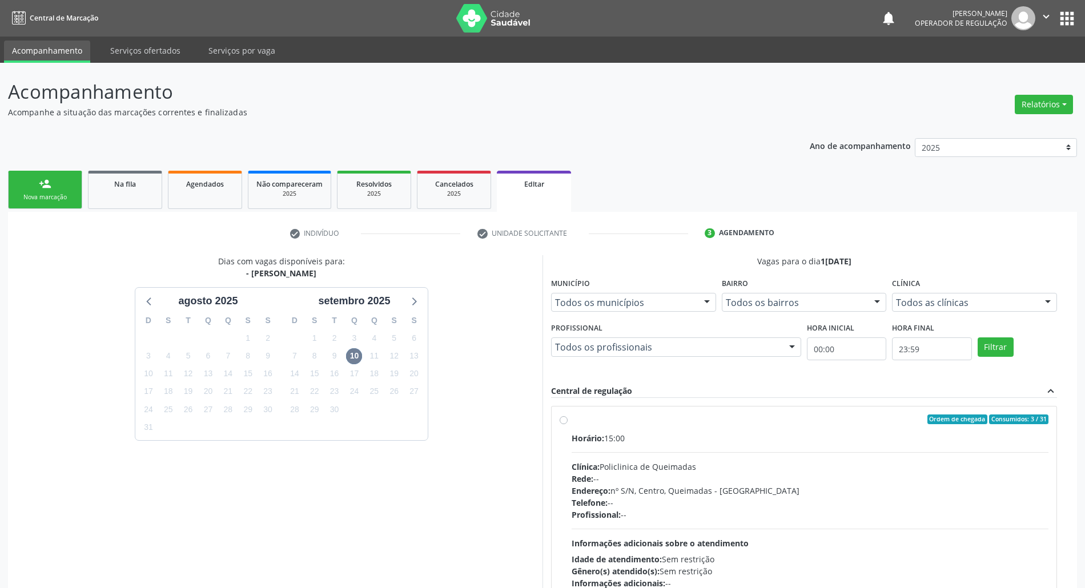
click at [548, 492] on div "Endereço: nº S/N, Centro, Queimadas - [GEOGRAPHIC_DATA]" at bounding box center [810, 491] width 477 height 12
click at [548, 425] on input "Ordem de chegada Consumidos: 3 / 31 Horário: 15:00 Clínica: Policlinica de Quei…" at bounding box center [564, 420] width 8 height 10
radio input "true"
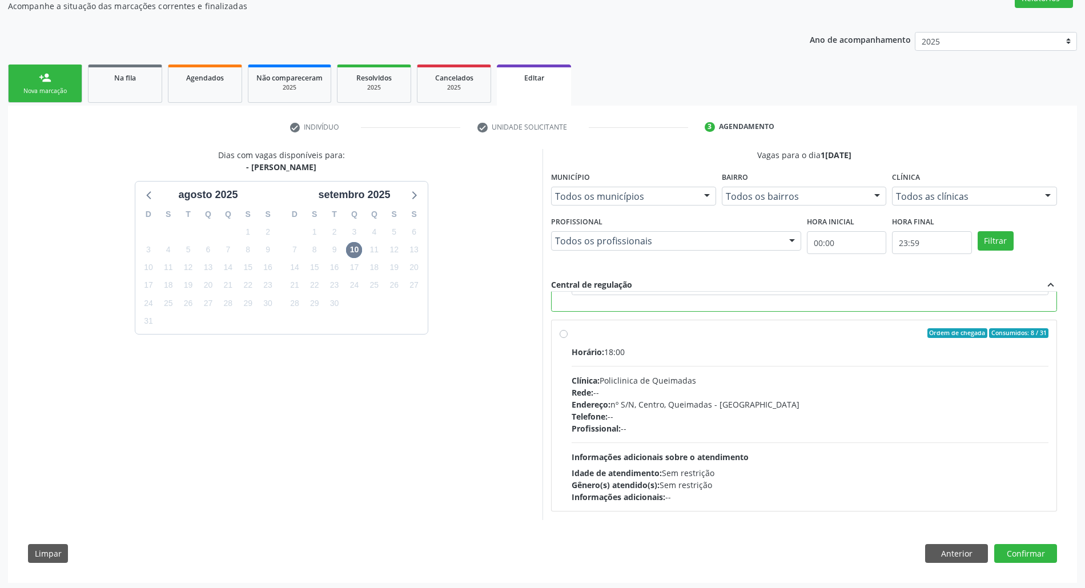
scroll to position [110, 0]
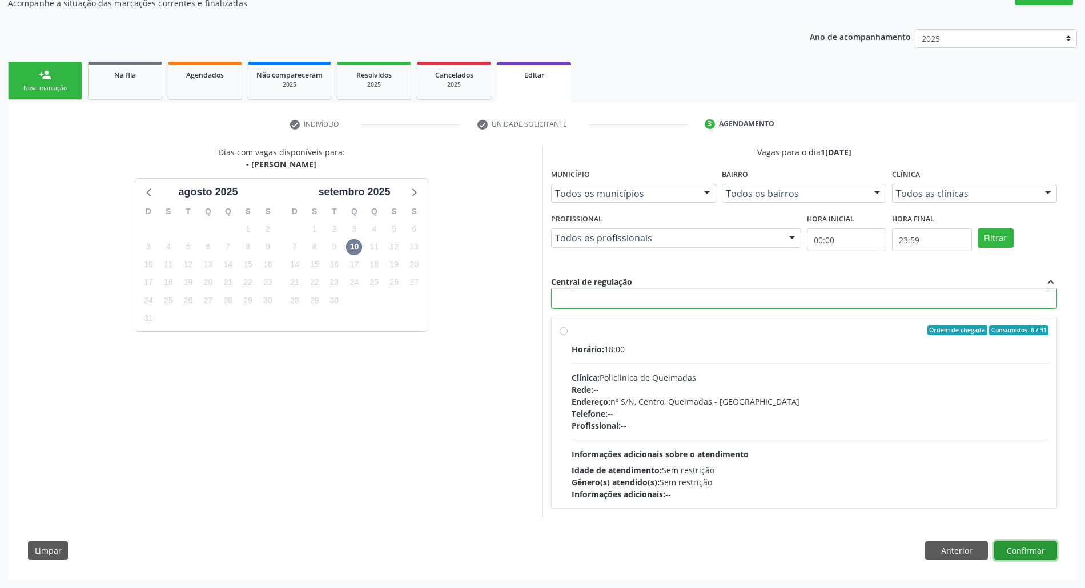
click at [548, 553] on button "Confirmar" at bounding box center [1025, 550] width 63 height 19
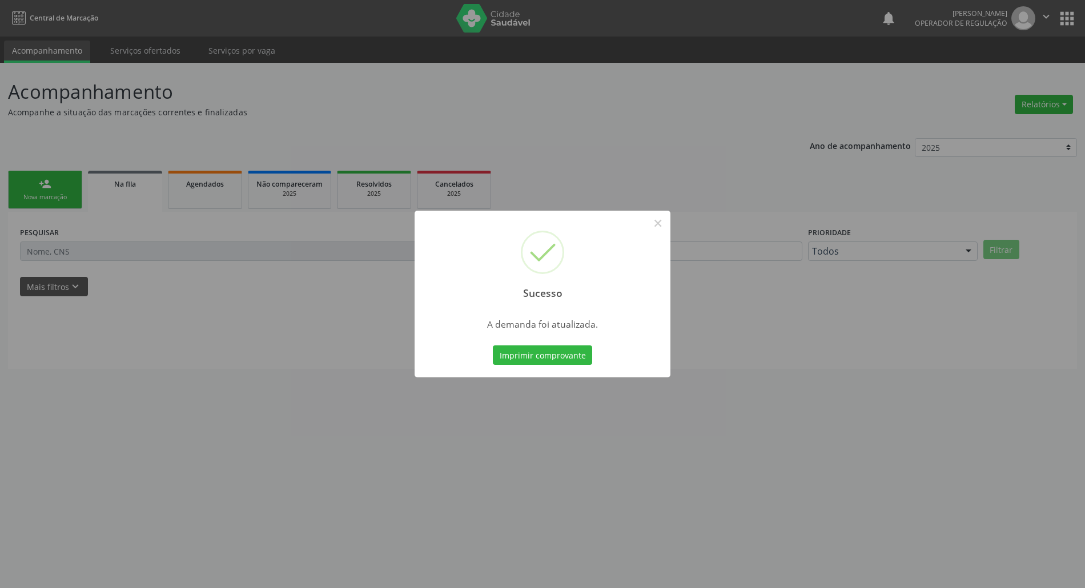
scroll to position [0, 0]
click at [548, 364] on button "Imprimir comprovante" at bounding box center [547, 354] width 99 height 19
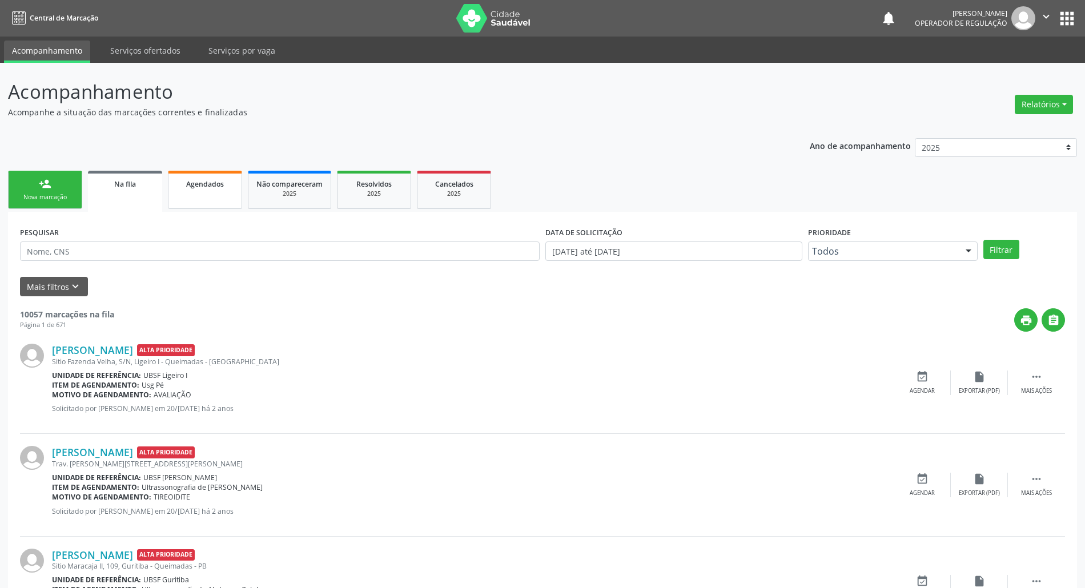
click at [184, 193] on link "Agendados" at bounding box center [205, 190] width 74 height 38
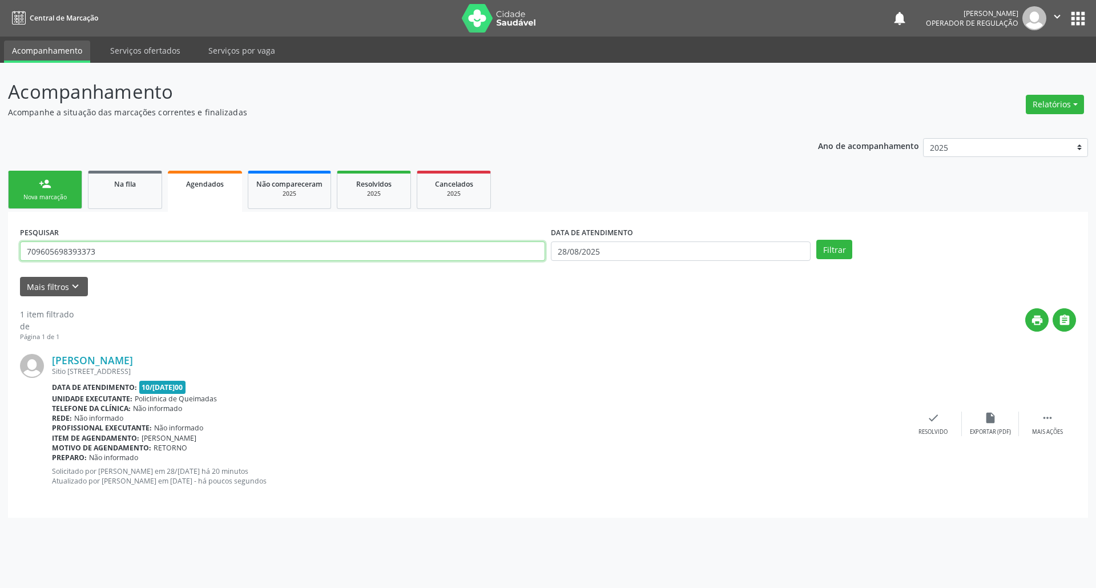
click at [128, 257] on input "709605698393373" at bounding box center [282, 251] width 525 height 19
type input "IZAQUIEL"
click at [548, 240] on button "Filtrar" at bounding box center [835, 249] width 36 height 19
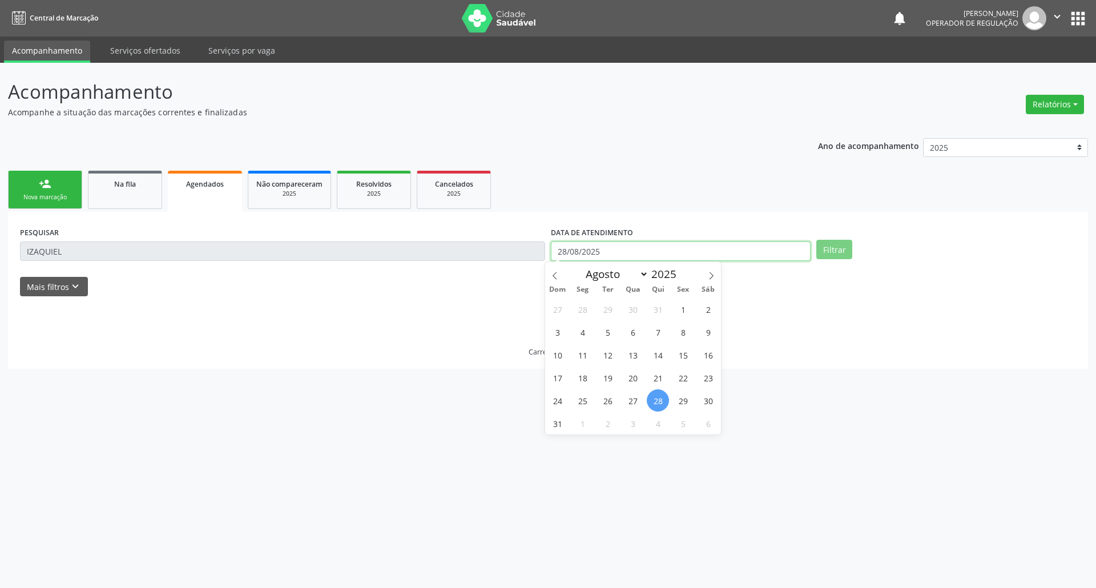
click at [548, 250] on input "28/08/2025" at bounding box center [681, 251] width 260 height 19
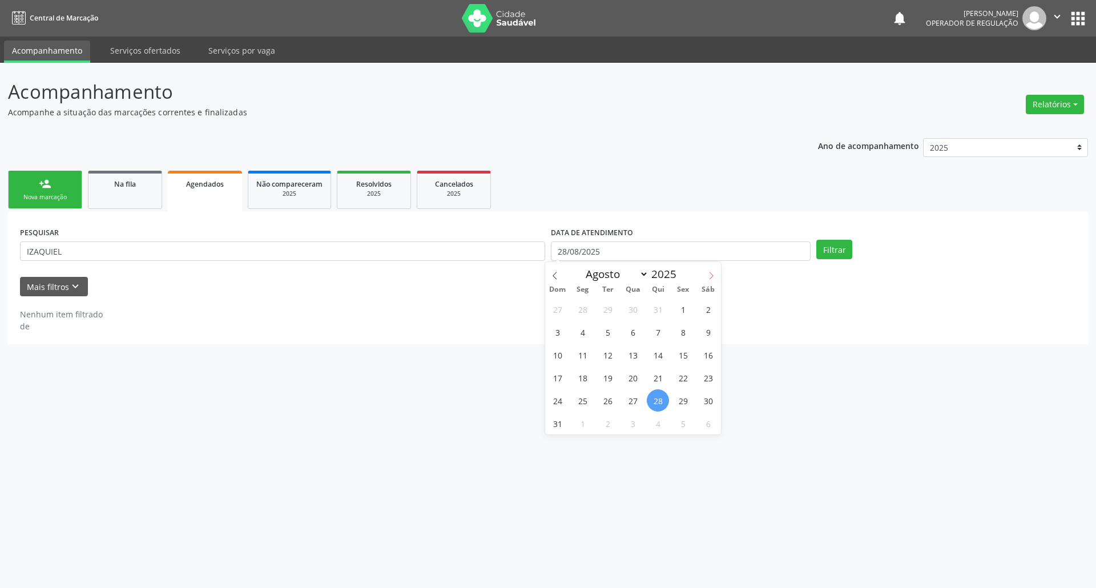
click at [548, 270] on span at bounding box center [711, 271] width 19 height 19
select select "8"
click at [548, 327] on span "10" at bounding box center [633, 332] width 22 height 22
type input "1[DATE]"
click at [548, 327] on span "10" at bounding box center [633, 332] width 22 height 22
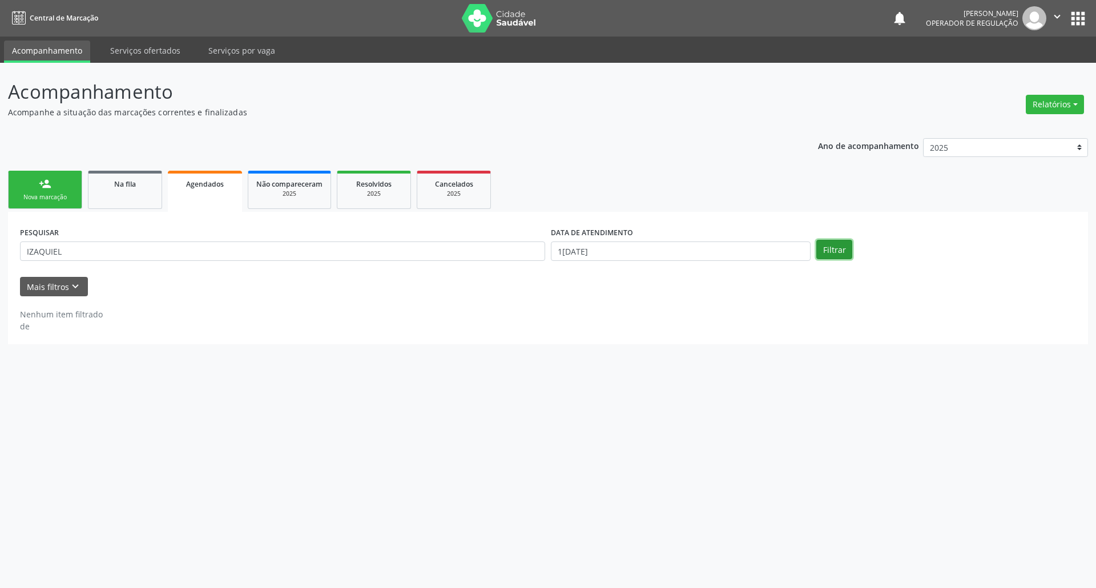
click at [548, 247] on button "Filtrar" at bounding box center [835, 249] width 36 height 19
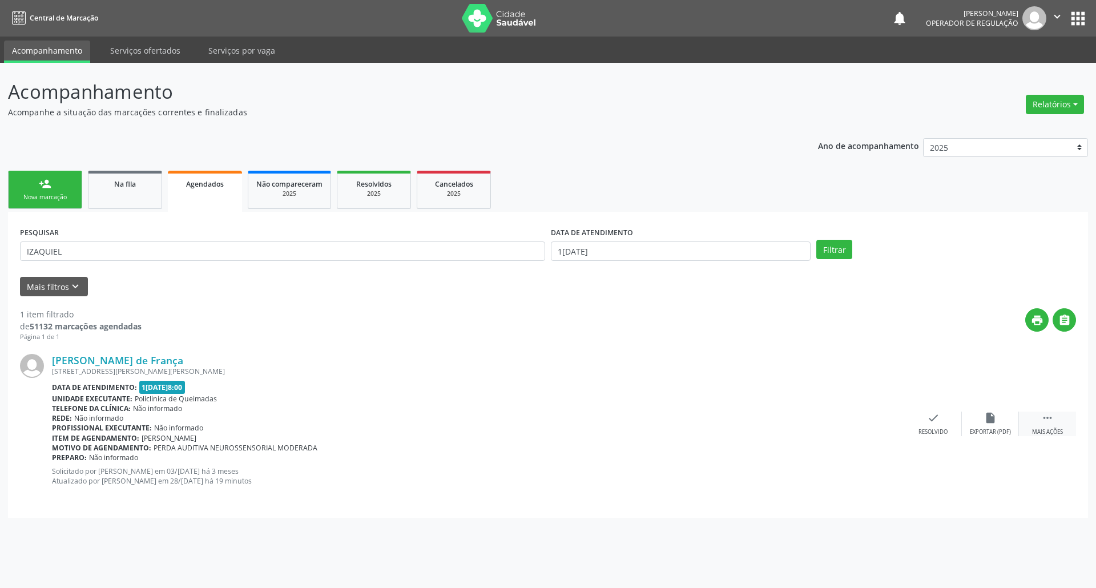
click at [548, 426] on div " Mais ações" at bounding box center [1047, 424] width 57 height 25
click at [548, 421] on icon "edit" at bounding box center [990, 418] width 13 height 13
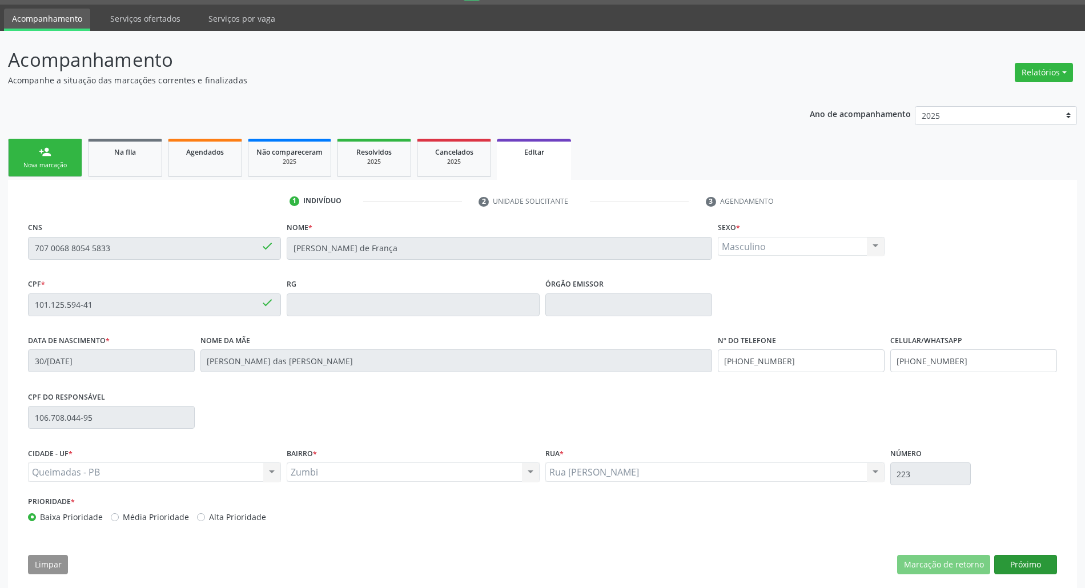
scroll to position [46, 0]
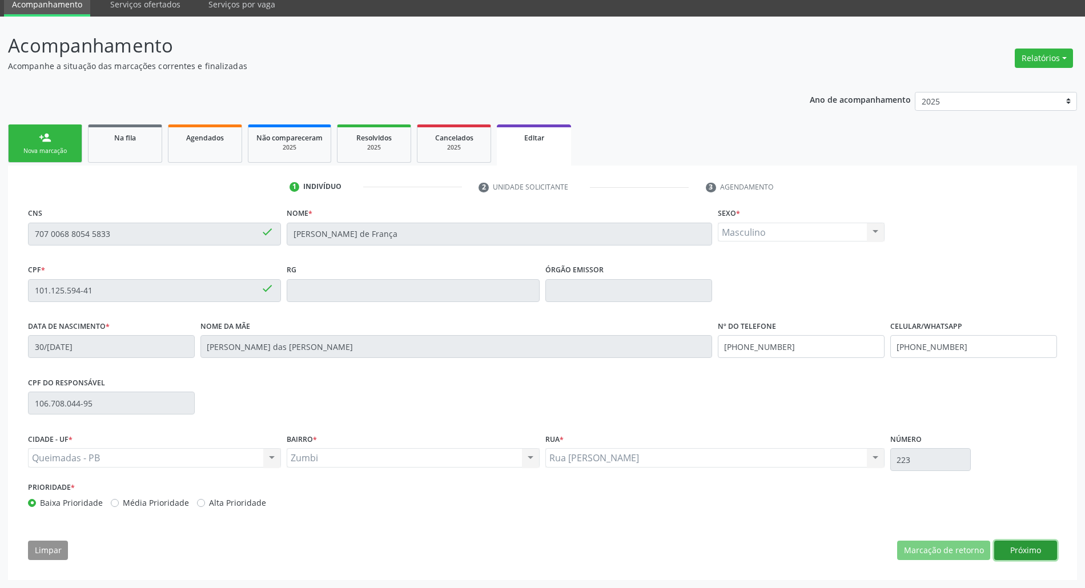
click at [548, 553] on button "Próximo" at bounding box center [1025, 550] width 63 height 19
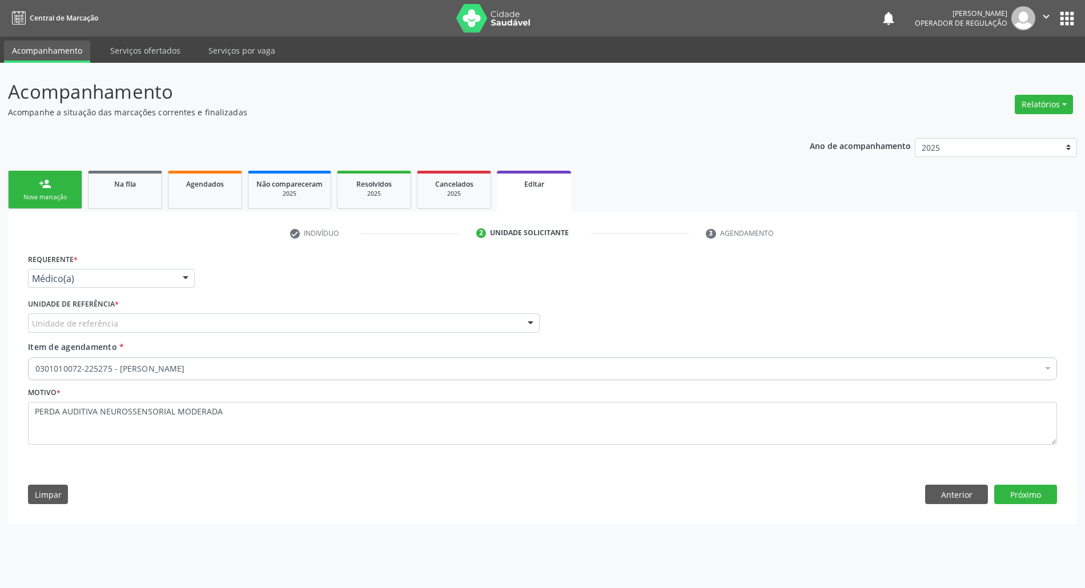
scroll to position [0, 0]
click at [71, 272] on div "Médico(a)" at bounding box center [112, 278] width 168 height 19
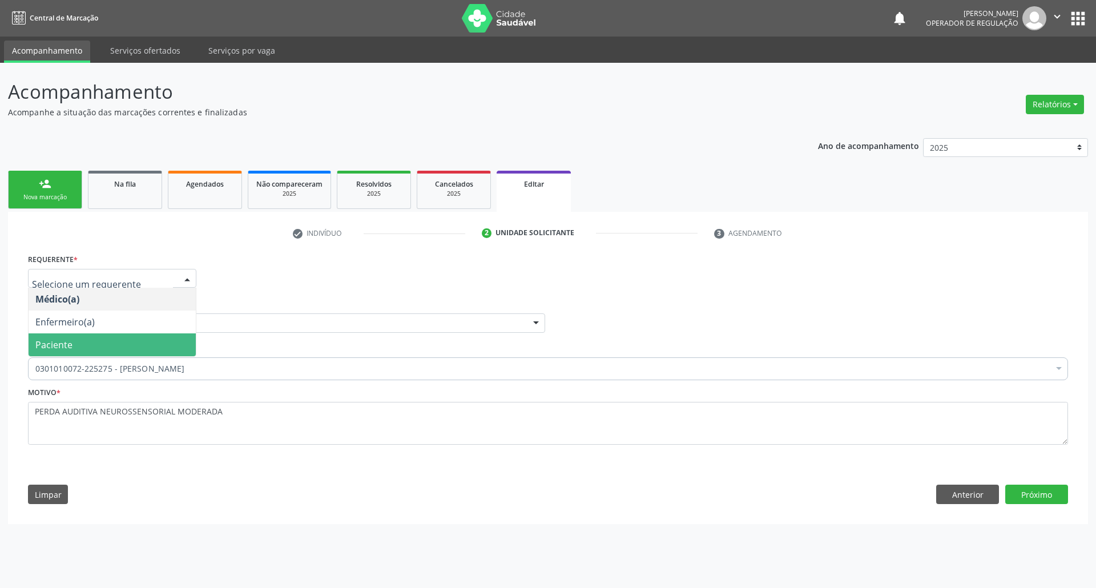
click at [85, 339] on span "Paciente" at bounding box center [112, 344] width 167 height 23
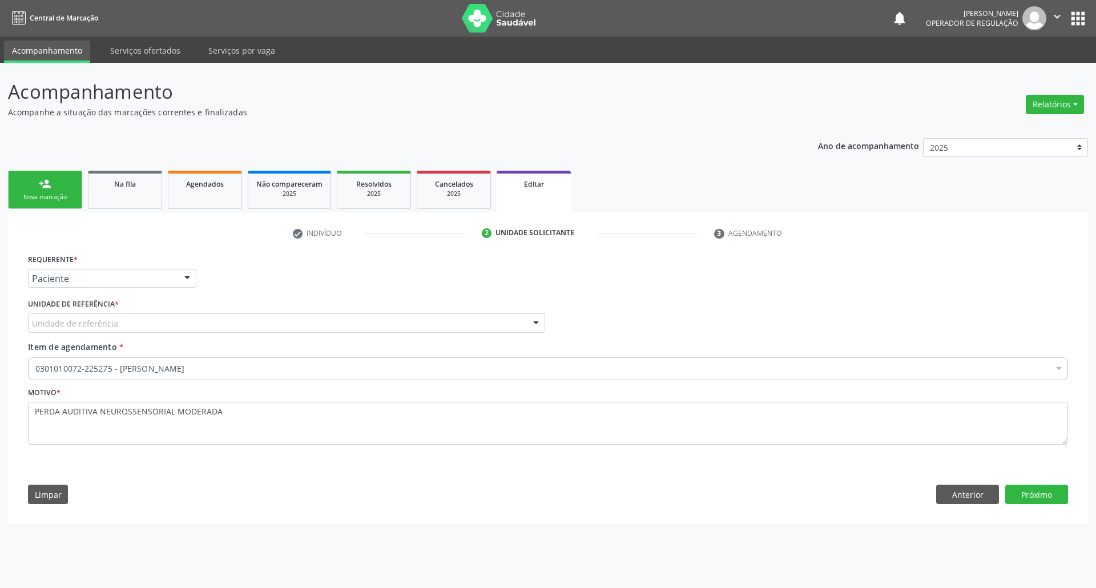
click at [162, 323] on div "Unidade de referência" at bounding box center [286, 322] width 517 height 19
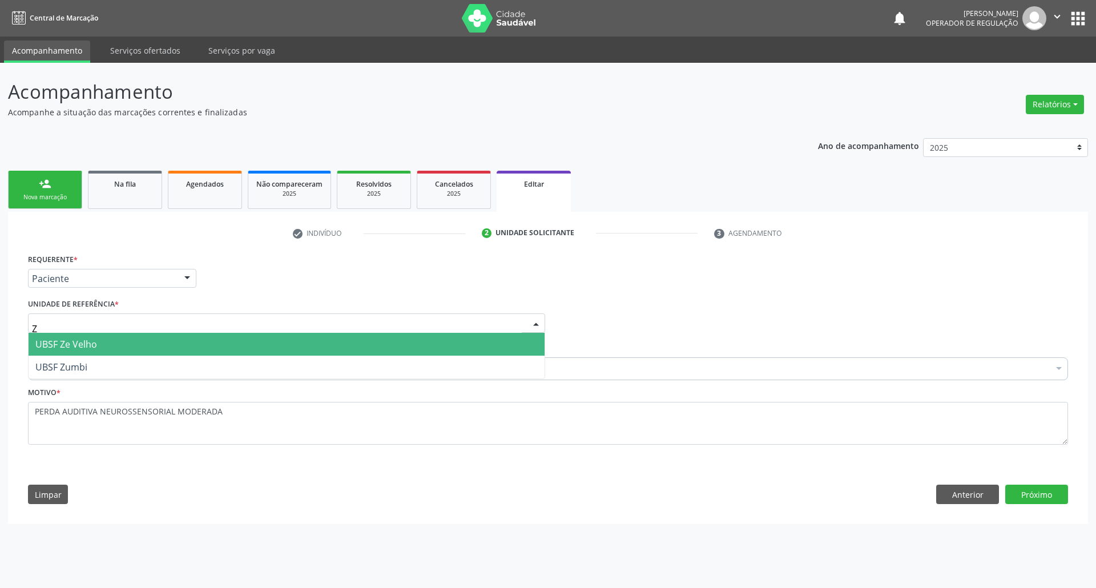
type input "ZU"
click at [148, 343] on span "UBSF Zumbi" at bounding box center [287, 344] width 516 height 23
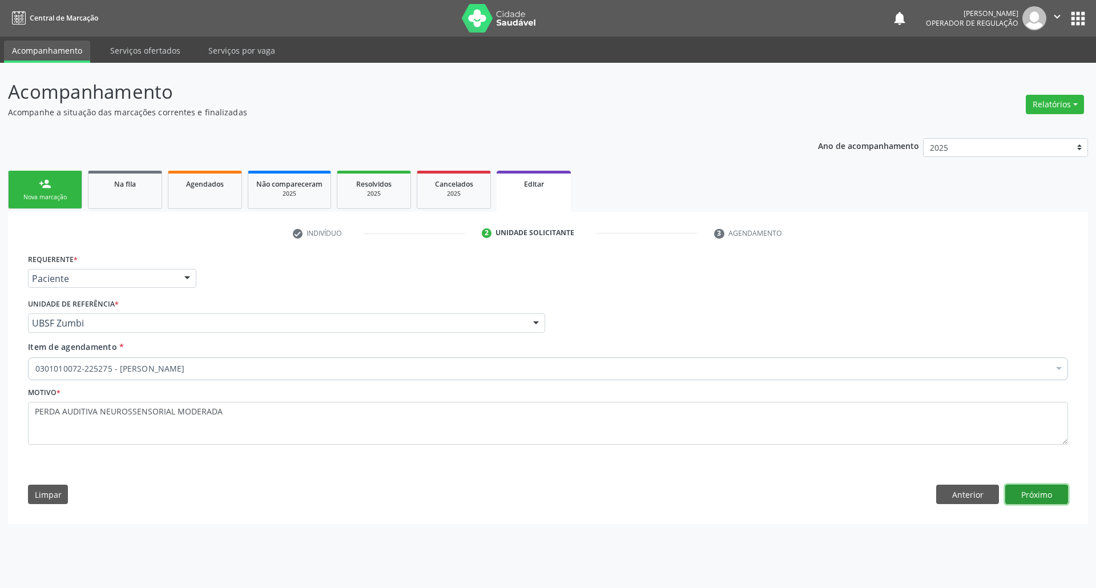
click at [548, 492] on button "Próximo" at bounding box center [1037, 494] width 63 height 19
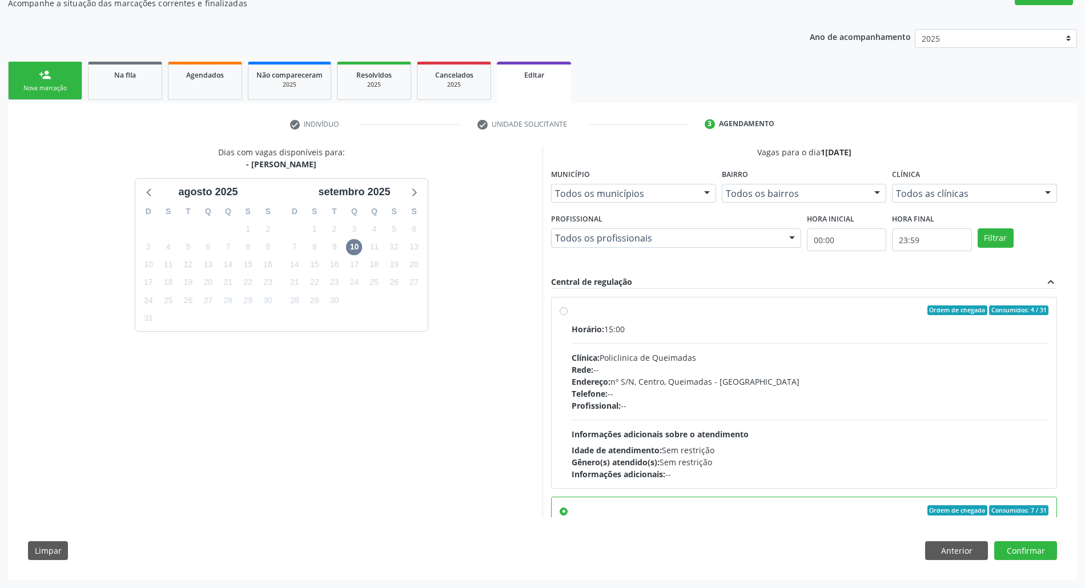
click at [548, 416] on div "Horário: 15:00 Clínica: Policlinica de Queimadas Rede: -- Endereço: nº S/N, Cen…" at bounding box center [810, 401] width 477 height 157
click at [548, 316] on input "Ordem de chegada Consumidos: 4 / 31 Horário: 15:00 Clínica: Policlinica de Quei…" at bounding box center [564, 310] width 8 height 10
radio input "true"
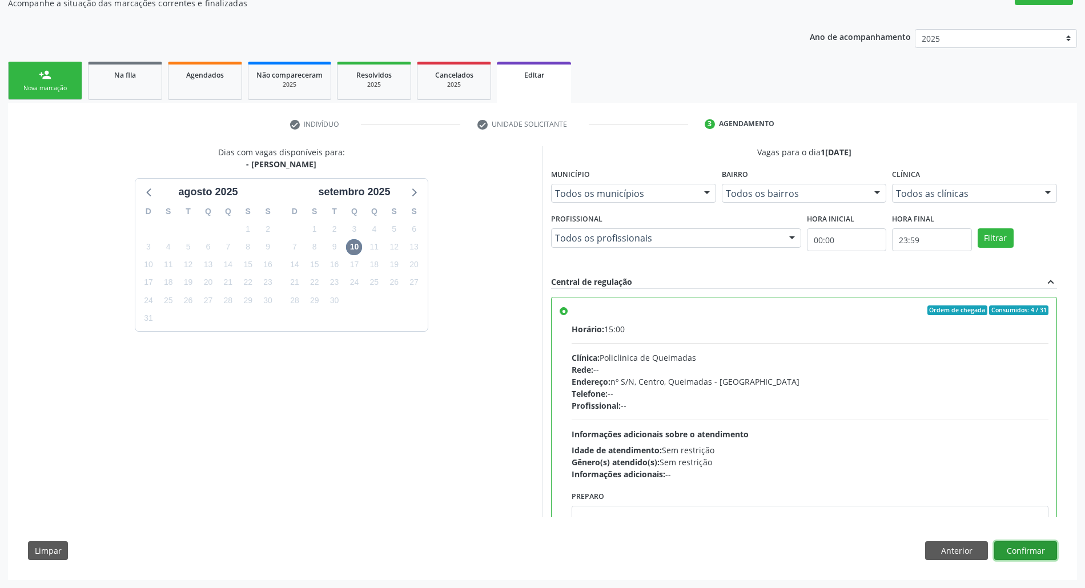
click at [548, 546] on button "Confirmar" at bounding box center [1025, 550] width 63 height 19
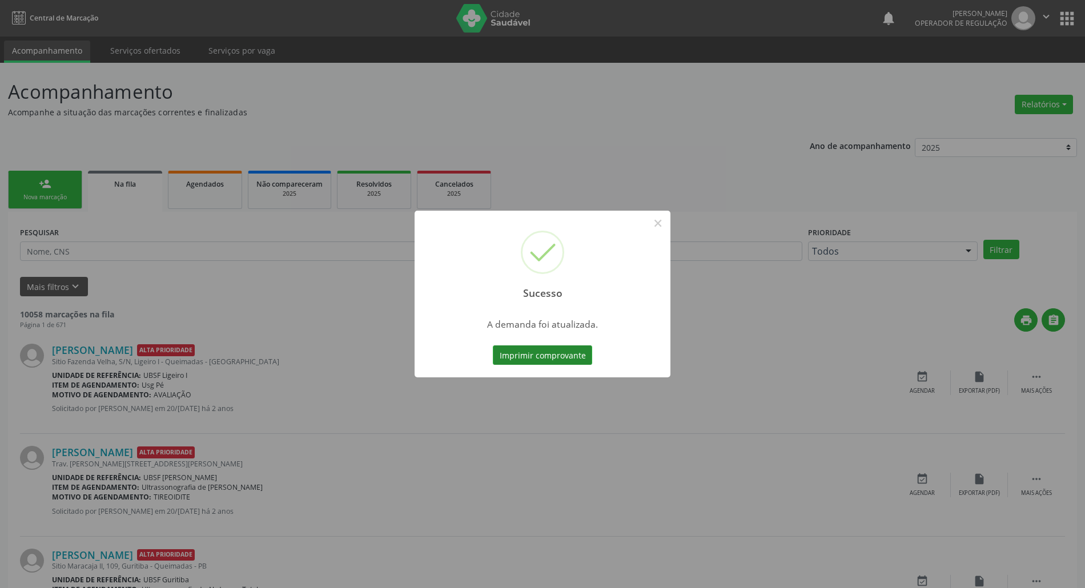
click at [508, 351] on button "Imprimir comprovante" at bounding box center [542, 354] width 99 height 19
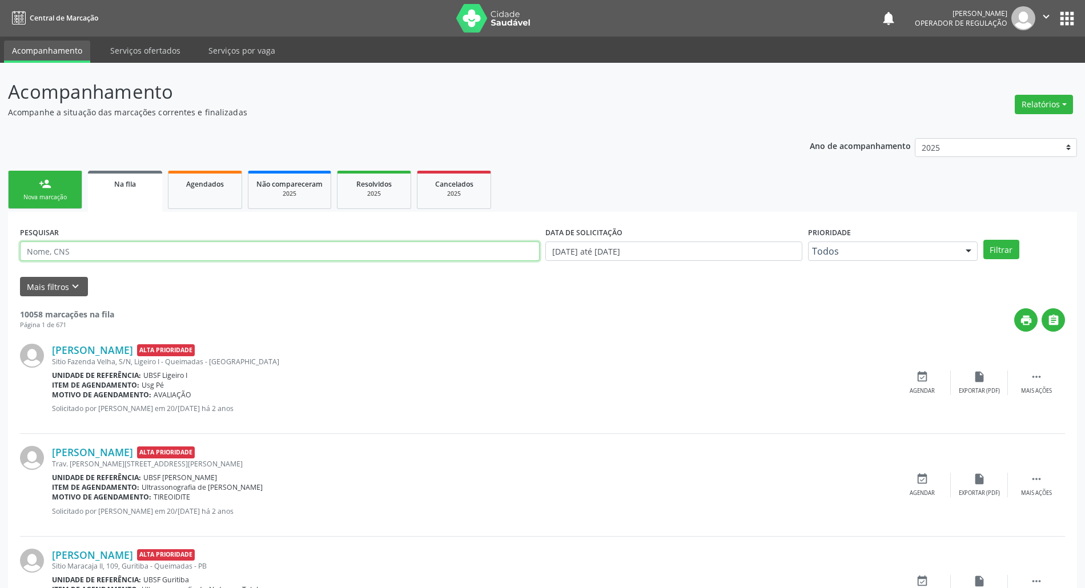
click at [110, 252] on input "text" at bounding box center [280, 251] width 520 height 19
type input "702407539324225"
click at [548, 240] on button "Filtrar" at bounding box center [1001, 249] width 36 height 19
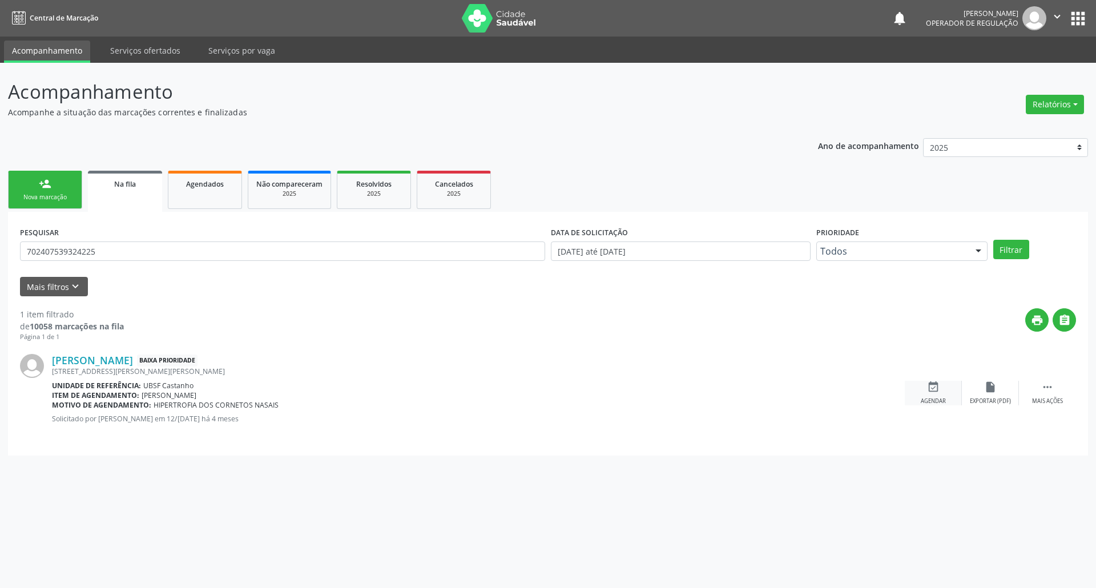
click at [548, 388] on div "event_available Agendar" at bounding box center [933, 393] width 57 height 25
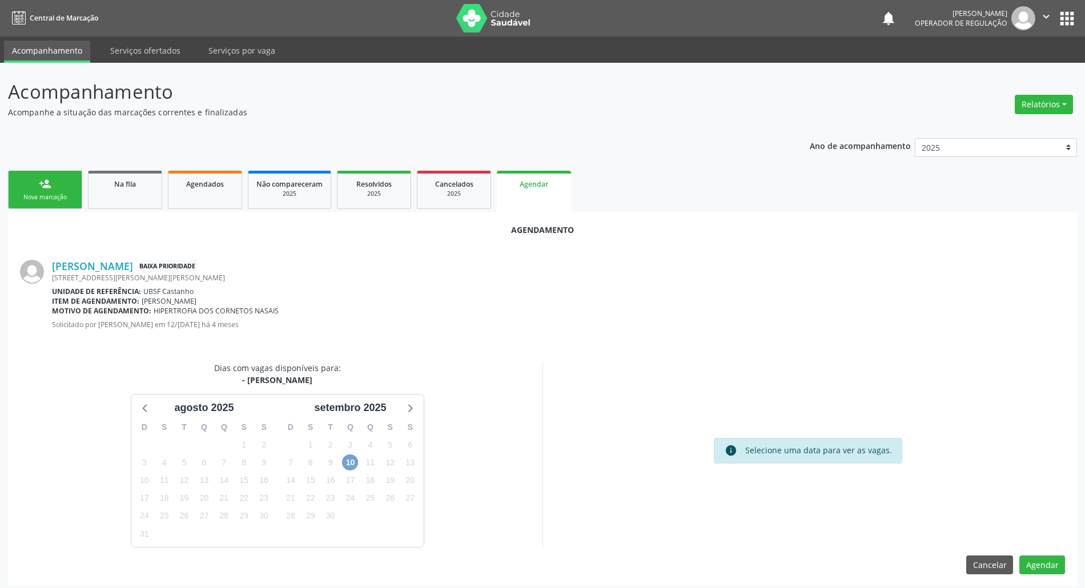
click at [348, 461] on span "10" at bounding box center [350, 463] width 16 height 16
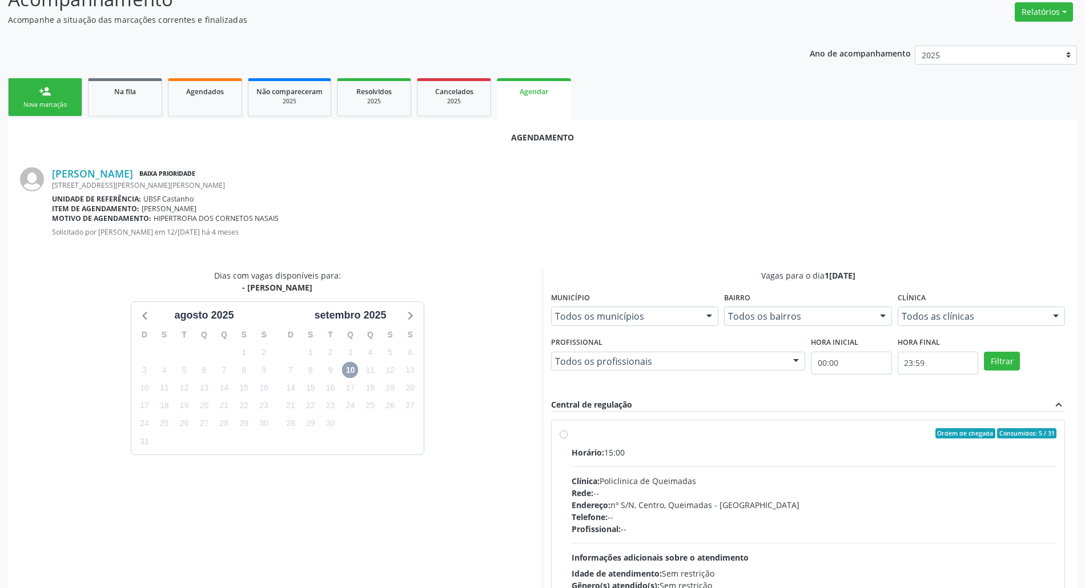
scroll to position [192, 0]
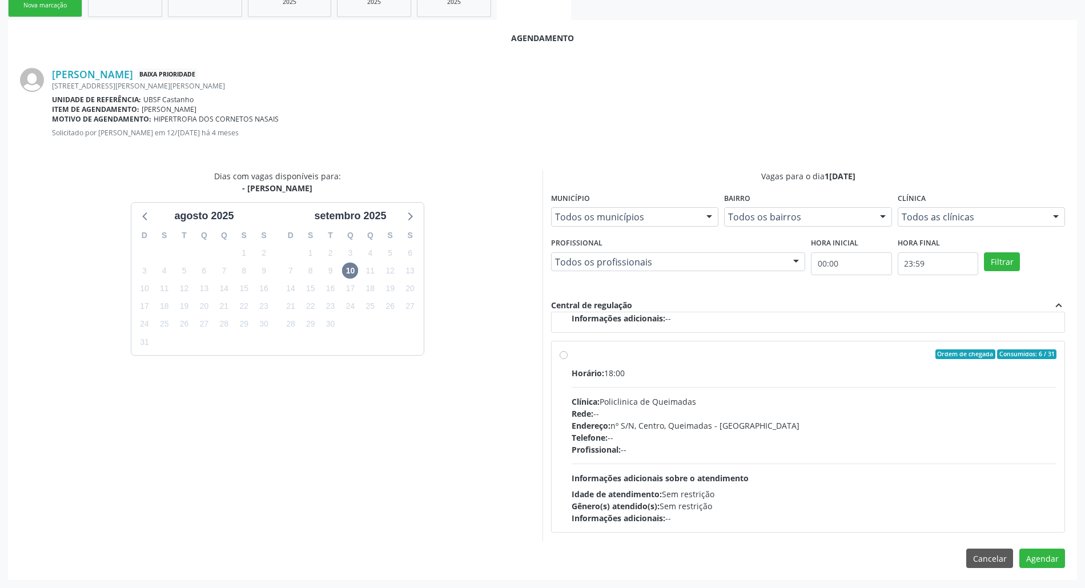
click at [548, 461] on div "Horário: 18:00 Clínica: Policlinica de Queimadas Rede: -- Endereço: nº S/N, Cen…" at bounding box center [814, 445] width 485 height 157
click at [548, 360] on input "Ordem de chegada Consumidos: 6 / 31 Horário: 18:00 Clínica: Policlinica de Quei…" at bounding box center [564, 354] width 8 height 10
radio input "true"
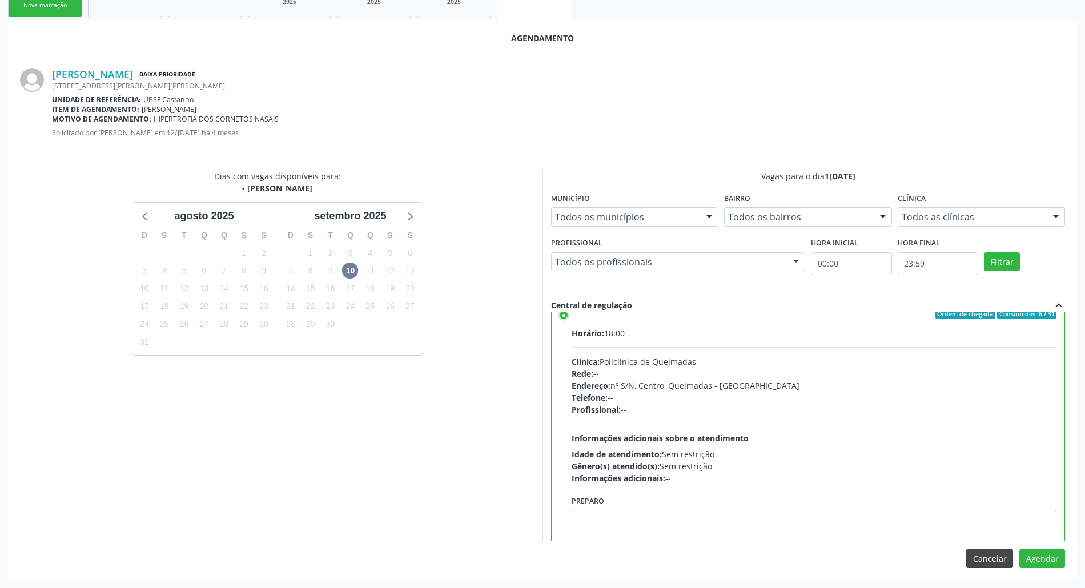
scroll to position [257, 0]
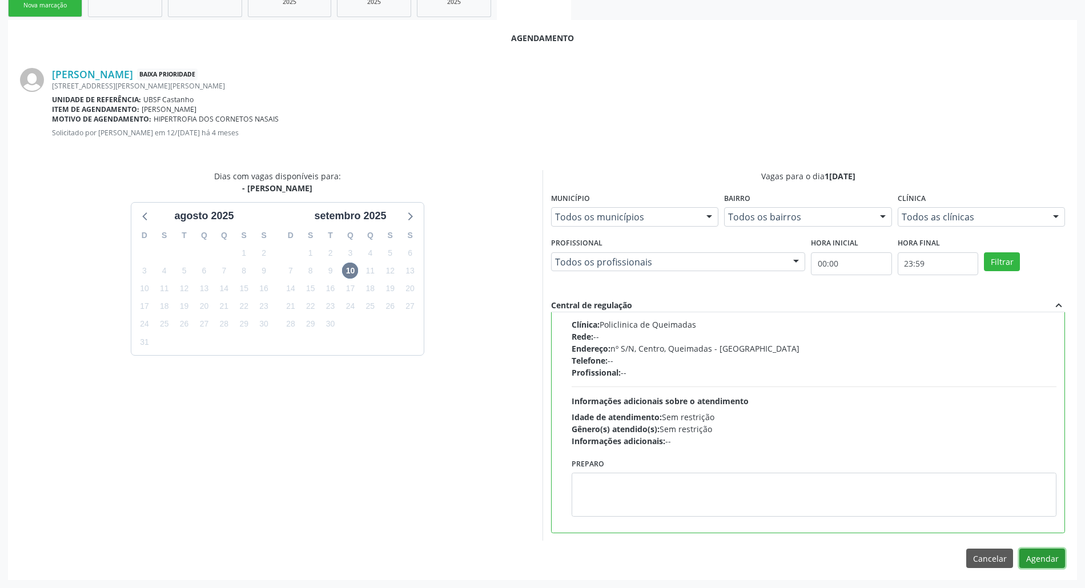
click at [548, 557] on button "Agendar" at bounding box center [1042, 558] width 46 height 19
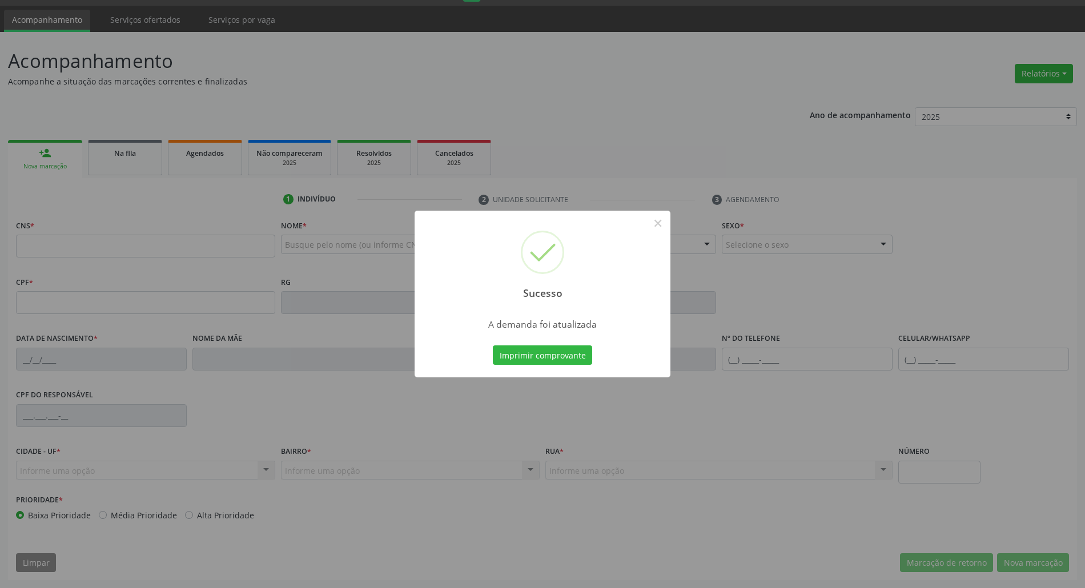
scroll to position [31, 0]
click at [548, 355] on button "Imprimir comprovante" at bounding box center [542, 354] width 99 height 19
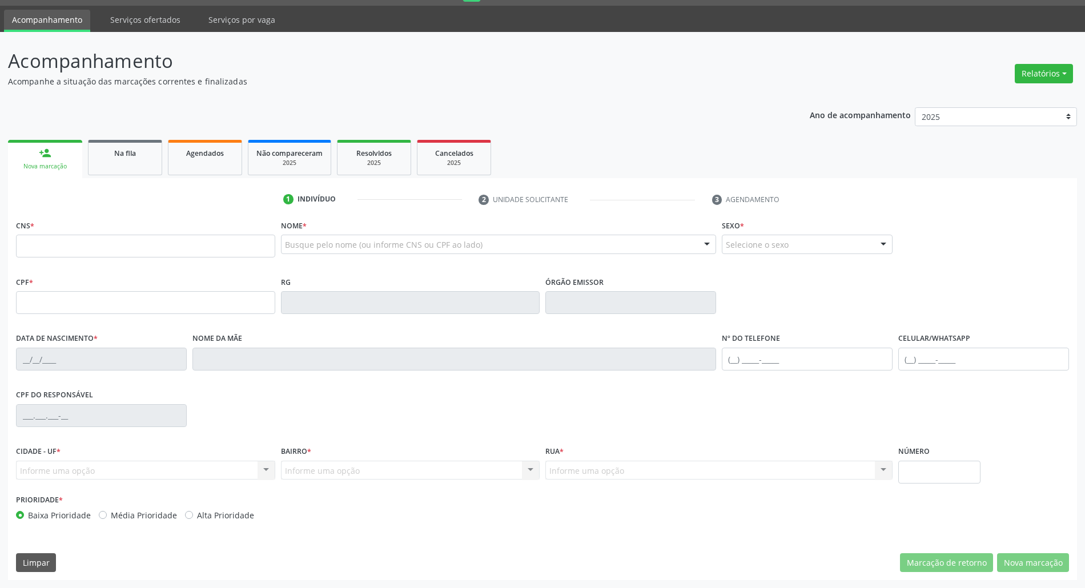
click at [135, 166] on link "Na fila" at bounding box center [125, 157] width 74 height 35
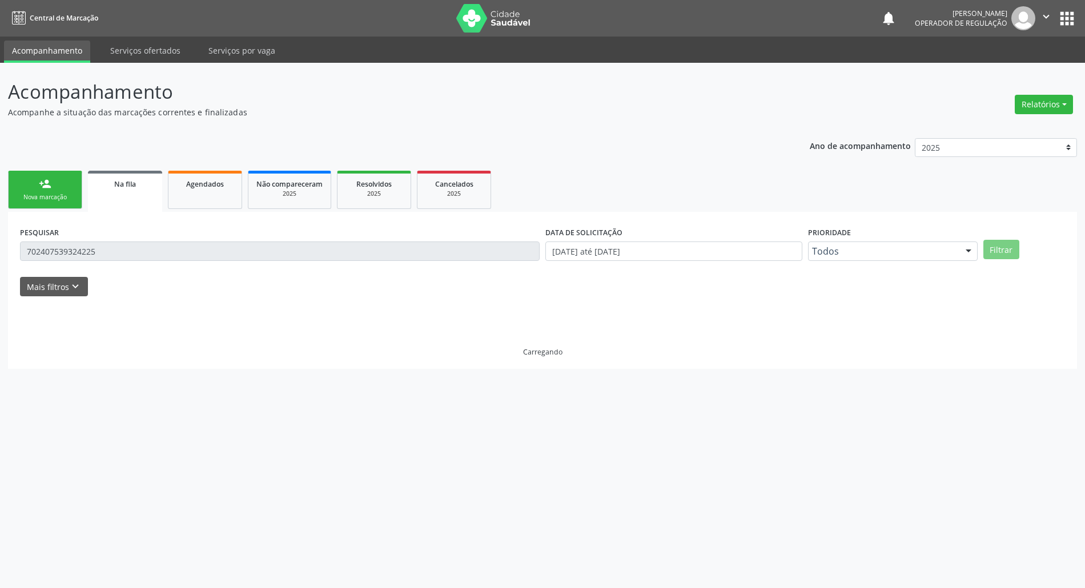
scroll to position [0, 0]
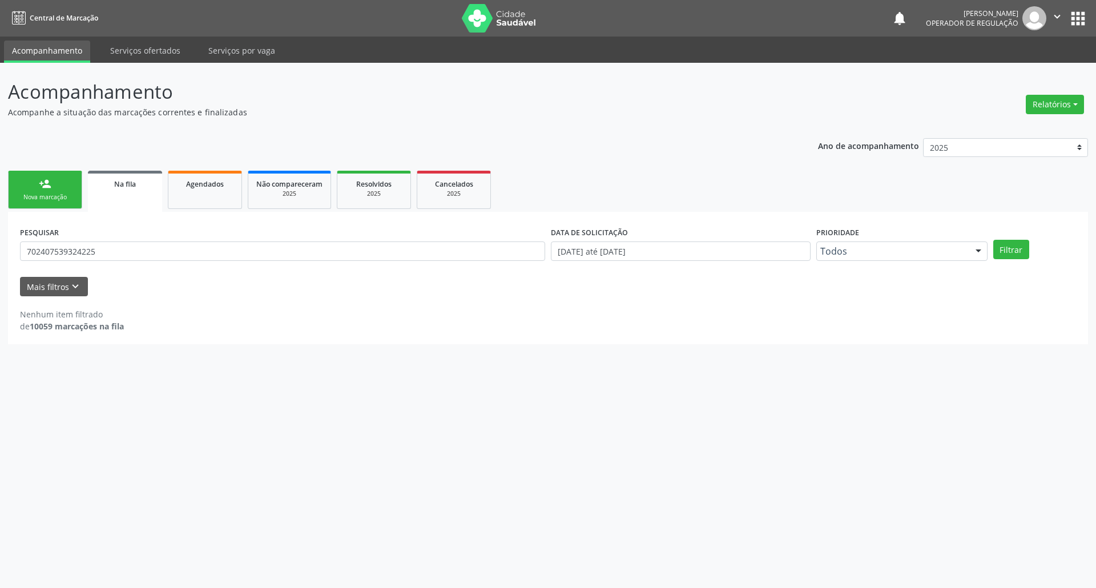
click at [142, 239] on div "PESQUISAR 702407539324225" at bounding box center [282, 246] width 531 height 45
click at [131, 250] on input "702407539324225" at bounding box center [282, 251] width 525 height 19
click at [130, 250] on input "702407539324225" at bounding box center [282, 251] width 525 height 19
type input "700500199202656"
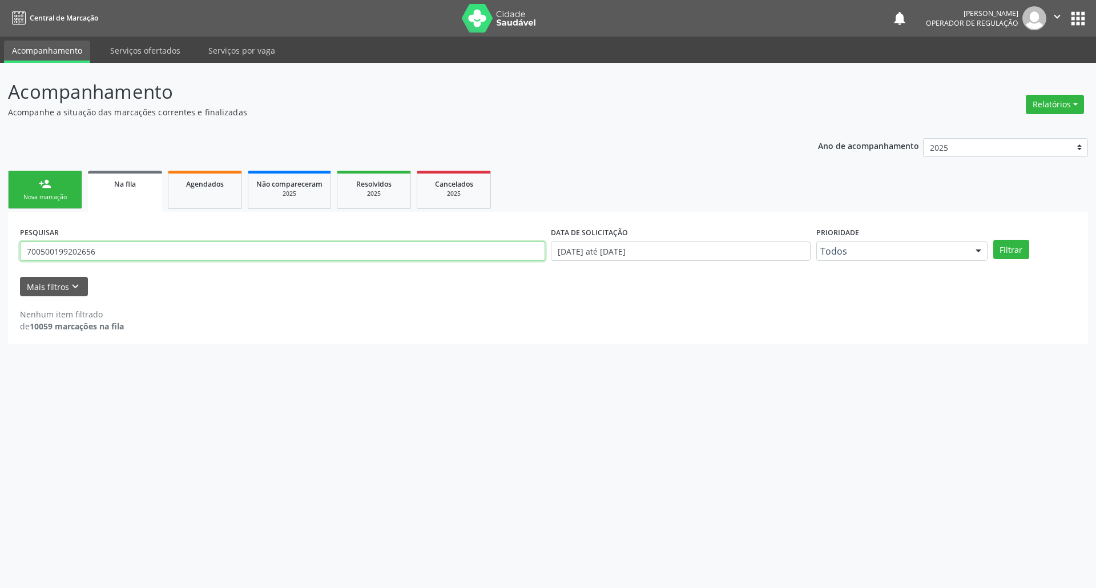
click at [548, 240] on button "Filtrar" at bounding box center [1012, 249] width 36 height 19
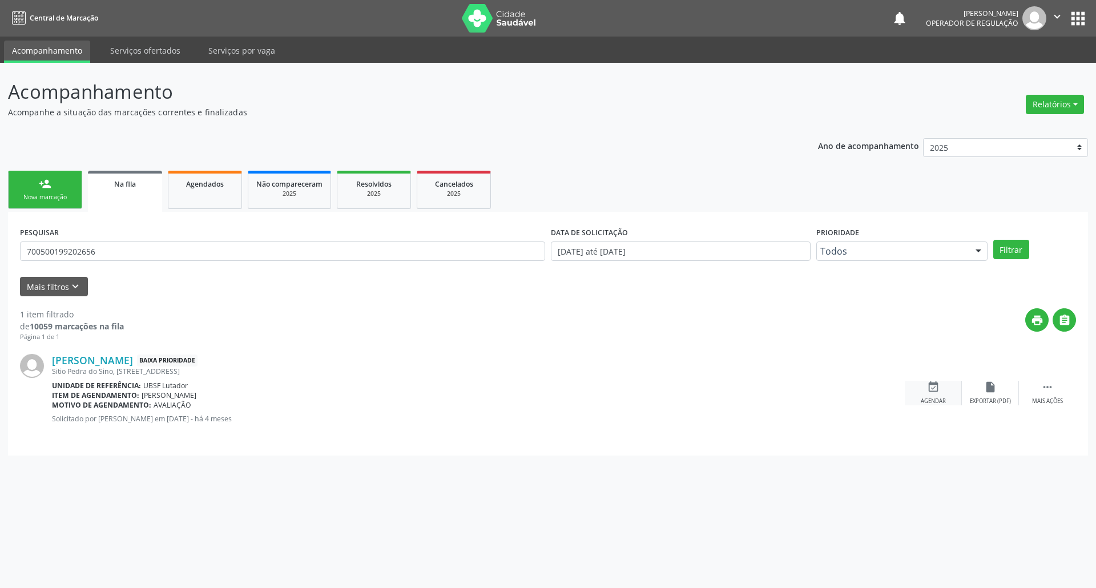
click at [548, 392] on div "event_available Agendar" at bounding box center [933, 393] width 57 height 25
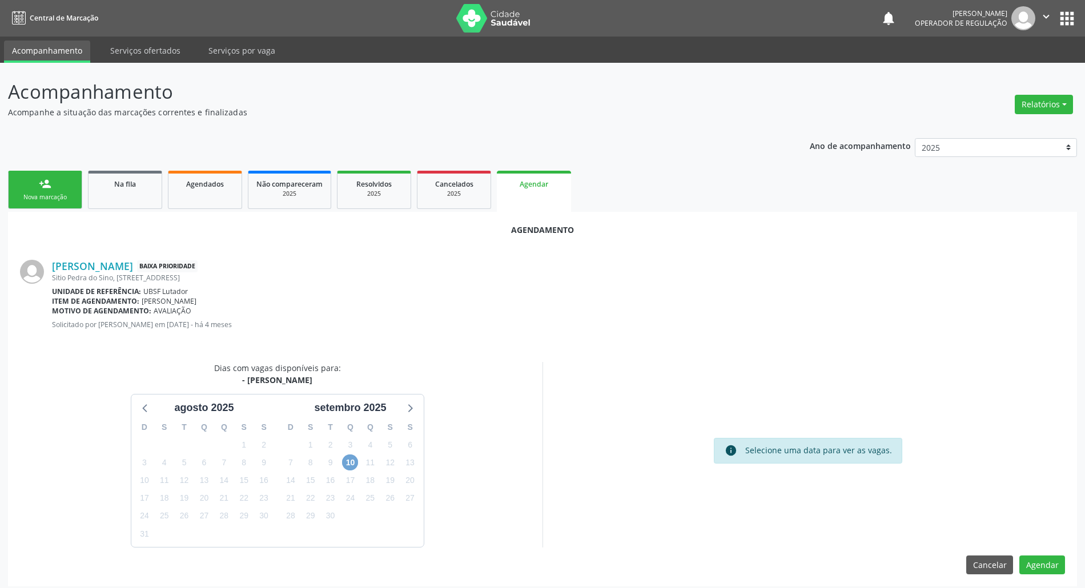
click at [348, 469] on span "10" at bounding box center [350, 463] width 16 height 16
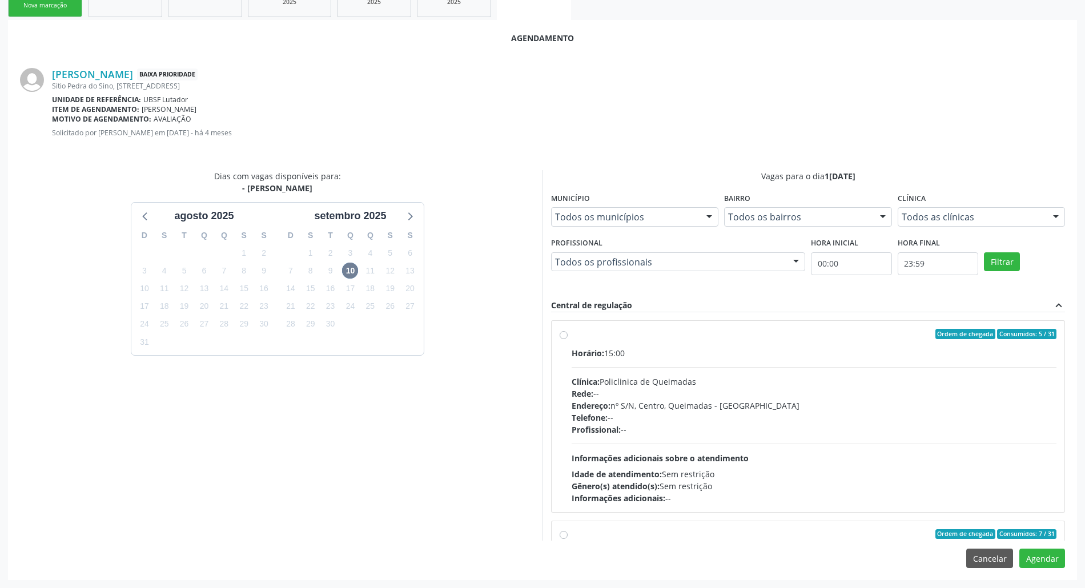
click at [548, 400] on div "Endereço: nº S/N, Centro, Queimadas - [GEOGRAPHIC_DATA]" at bounding box center [814, 406] width 485 height 12
click at [548, 339] on input "Ordem de chegada Consumidos: 5 / 31 Horário: 15:00 Clínica: Policlinica de Quei…" at bounding box center [564, 334] width 8 height 10
radio input "true"
click at [548, 565] on button "Agendar" at bounding box center [1042, 558] width 46 height 19
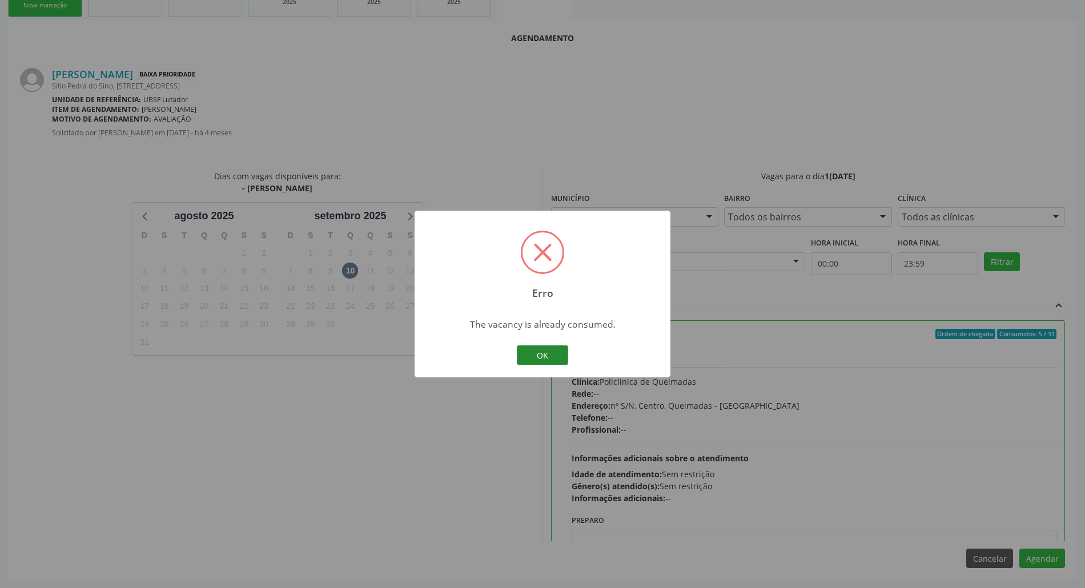
click at [544, 352] on button "OK" at bounding box center [542, 354] width 51 height 19
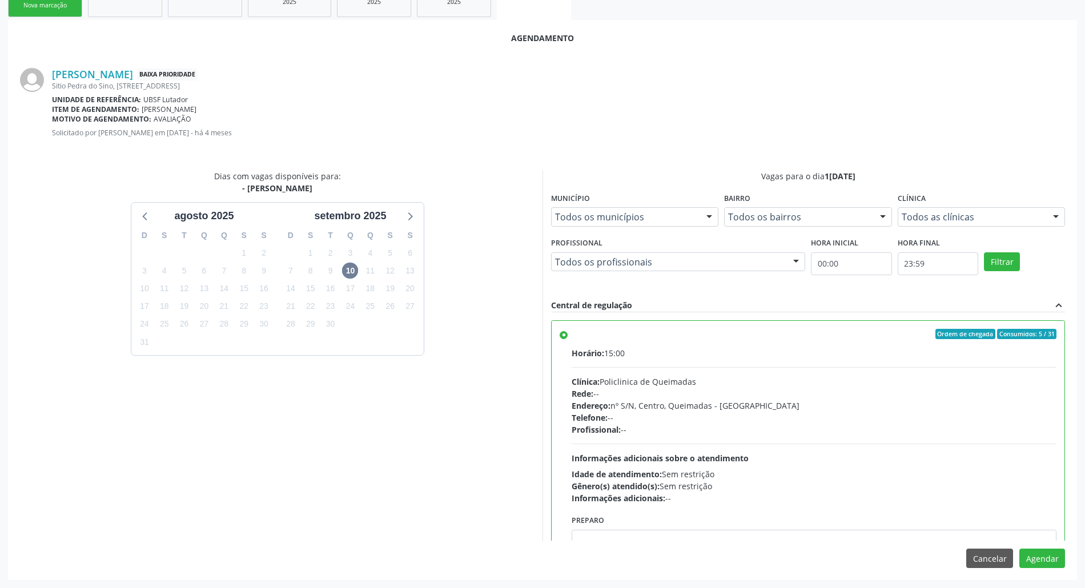
click at [548, 445] on div "Horário: 15:00 Clínica: Policlinica de Queimadas Rede: -- Endereço: nº S/N, Cen…" at bounding box center [814, 425] width 485 height 157
click at [548, 339] on input "Ordem de chegada Consumidos: 5 / 31 Horário: 15:00 Clínica: Policlinica de Quei…" at bounding box center [564, 334] width 8 height 10
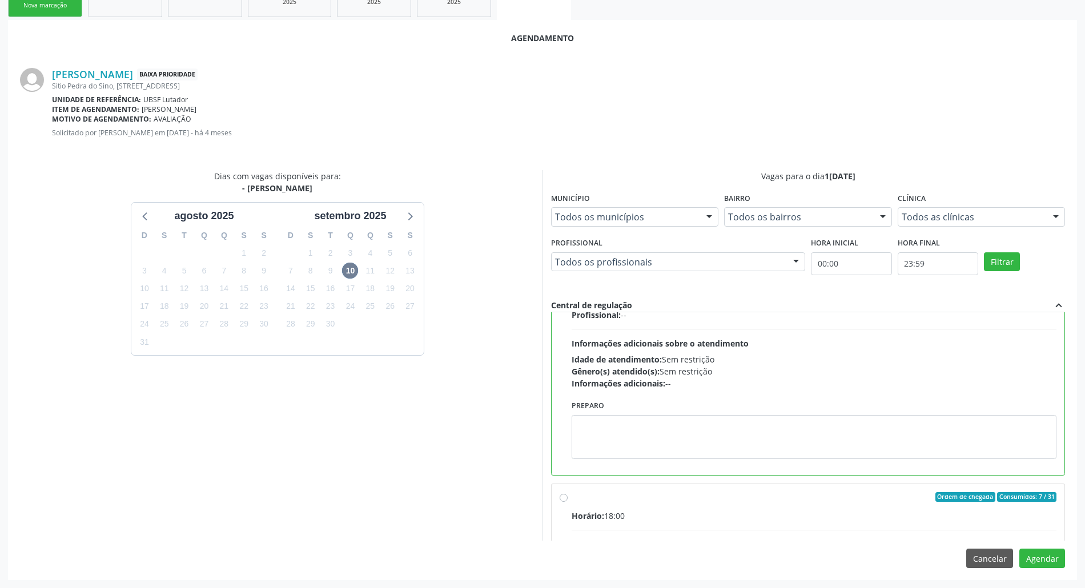
scroll to position [259, 0]
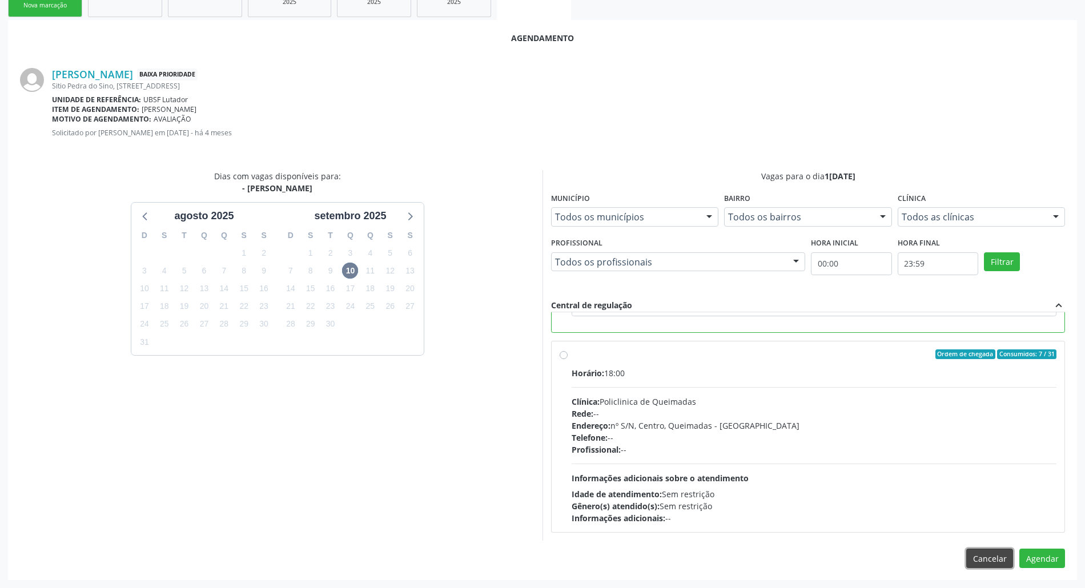
click at [548, 555] on button "Cancelar" at bounding box center [989, 558] width 47 height 19
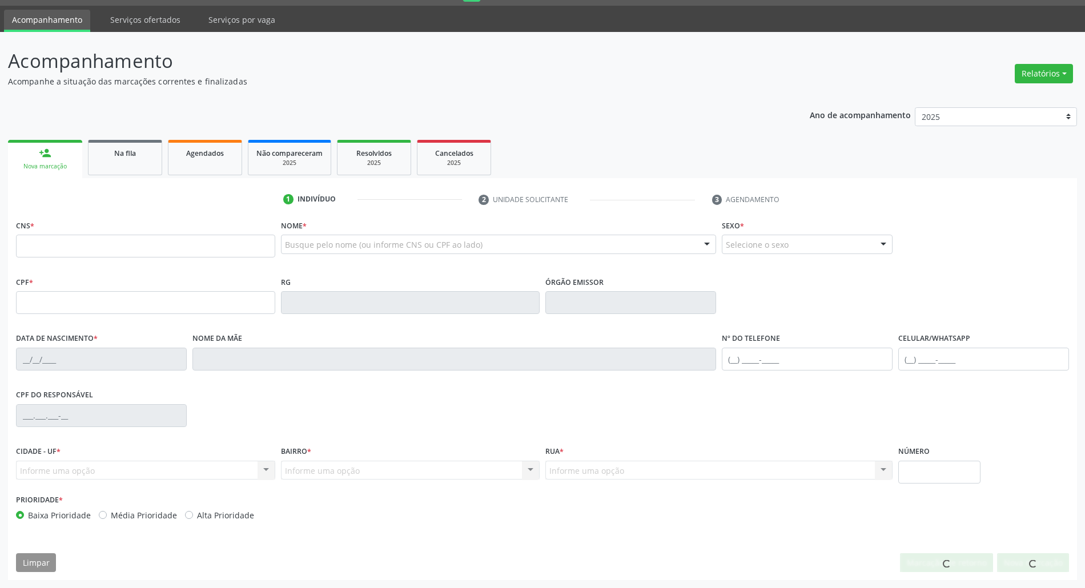
scroll to position [31, 0]
click at [120, 158] on link "Na fila" at bounding box center [125, 157] width 74 height 35
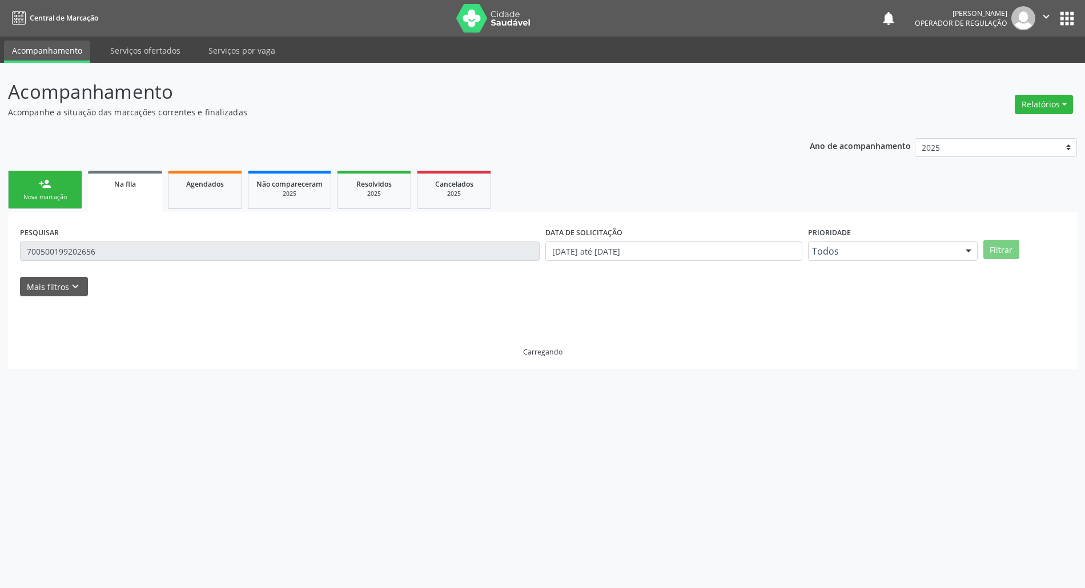
scroll to position [0, 0]
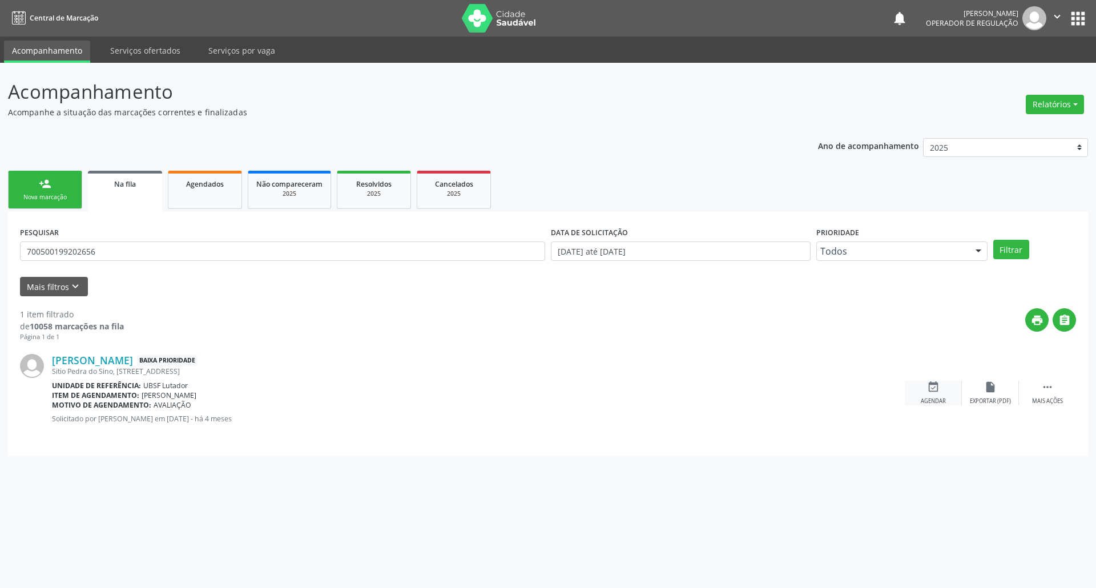
click at [548, 391] on icon "event_available" at bounding box center [933, 387] width 13 height 13
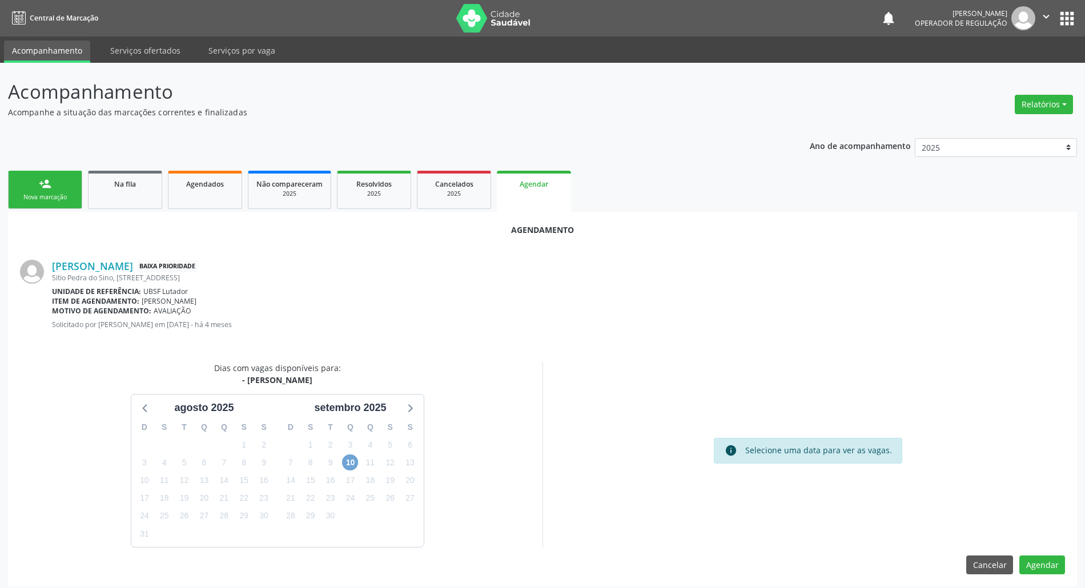
click at [345, 463] on span "10" at bounding box center [350, 463] width 16 height 16
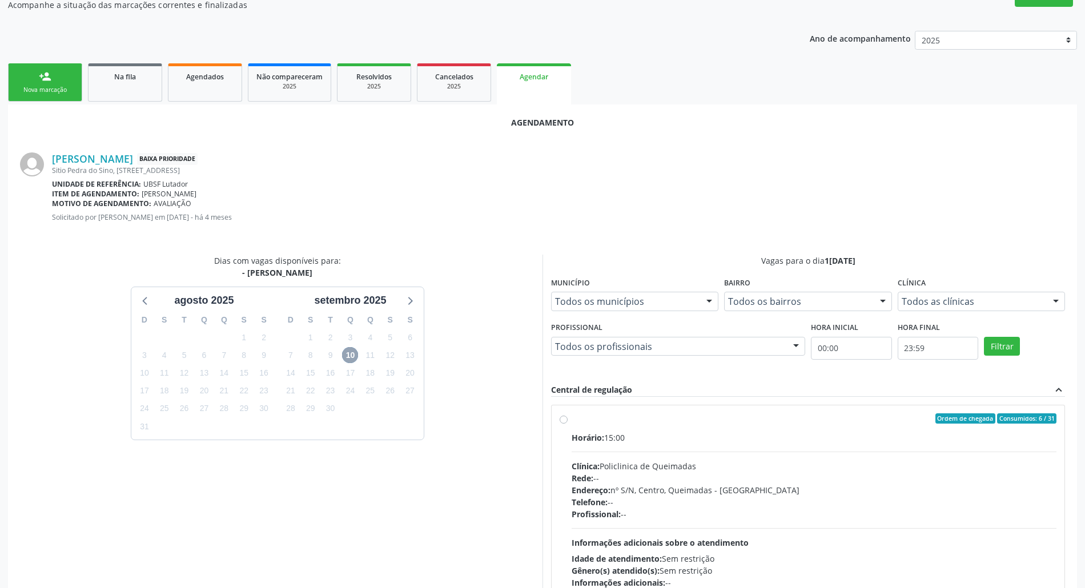
scroll to position [159, 0]
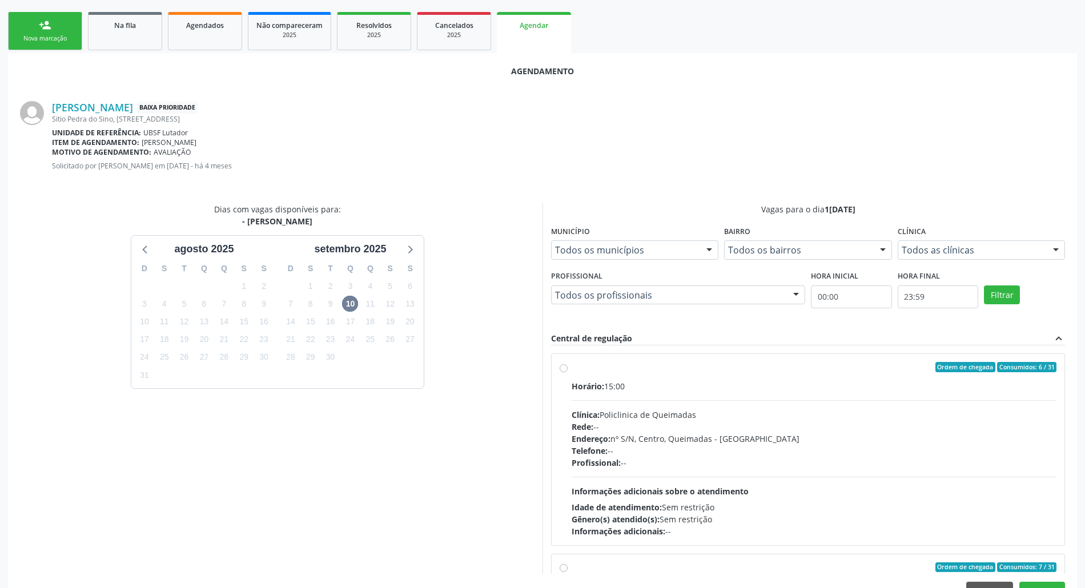
click at [548, 460] on div "Profissional: --" at bounding box center [814, 463] width 485 height 12
click at [548, 372] on input "Ordem de chegada Consumidos: 6 / 31 Horário: 15:00 Clínica: Policlinica de Quei…" at bounding box center [564, 367] width 8 height 10
radio input "true"
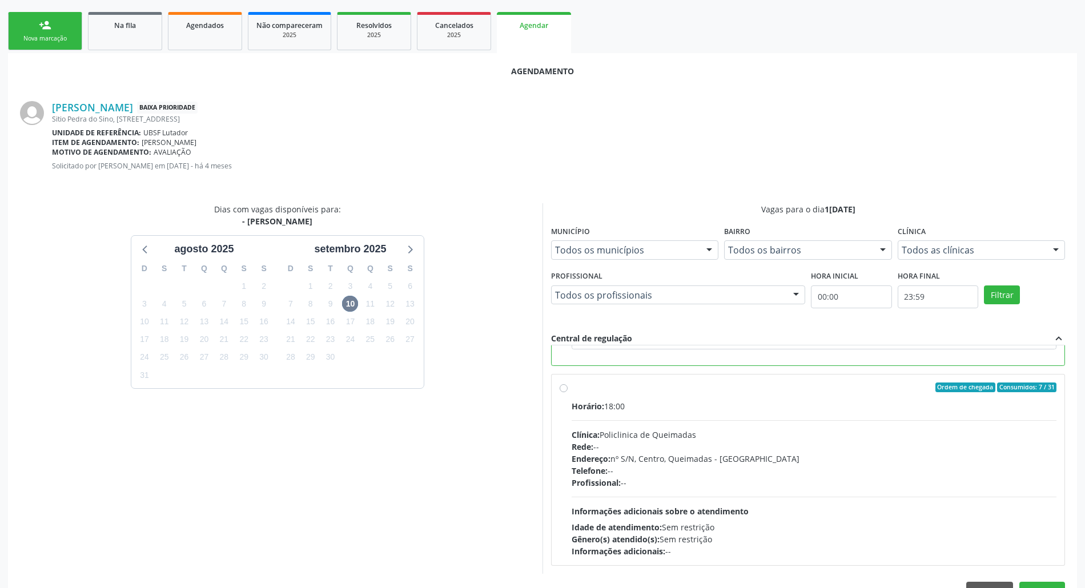
scroll to position [192, 0]
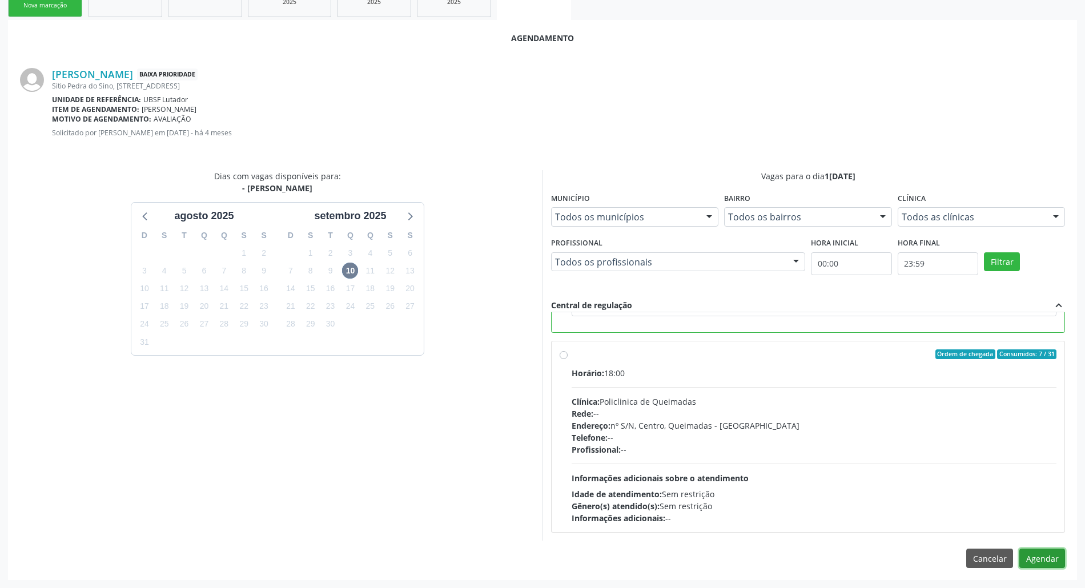
click at [548, 565] on button "Agendar" at bounding box center [1042, 558] width 46 height 19
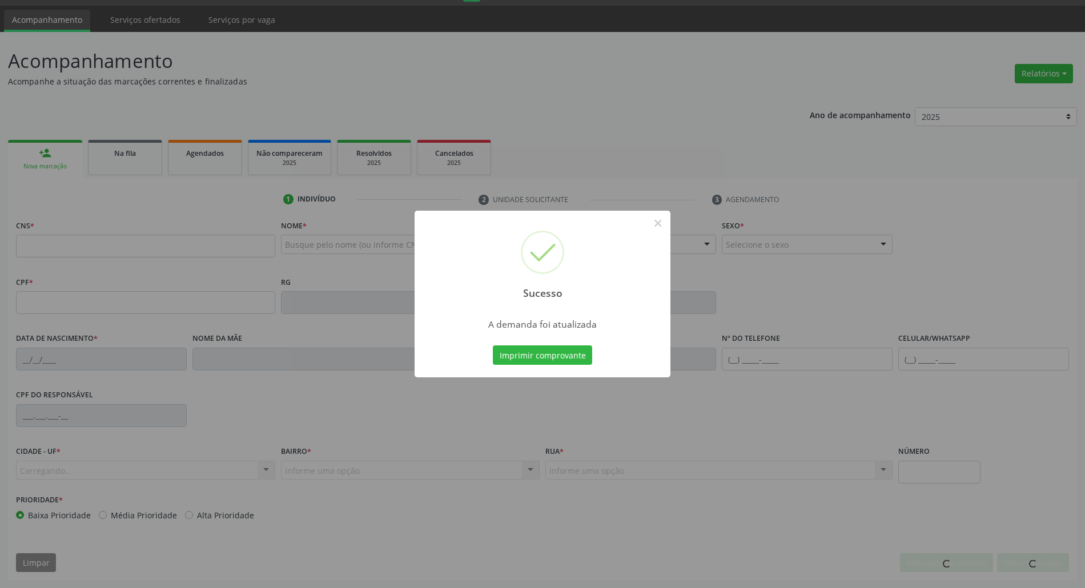
scroll to position [0, 0]
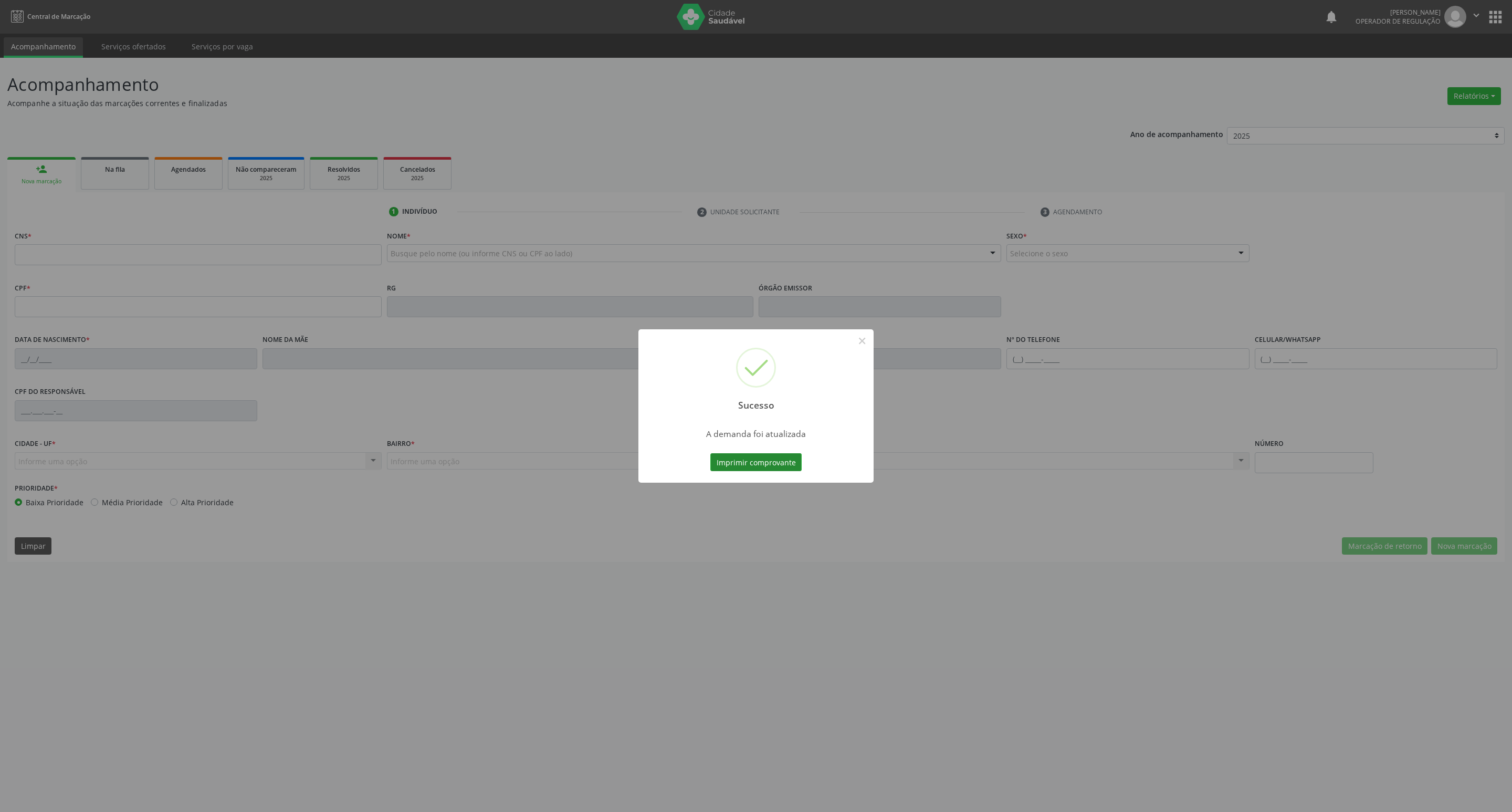
click at [504, 454] on button "Imprimir comprovante" at bounding box center [756, 462] width 91 height 17
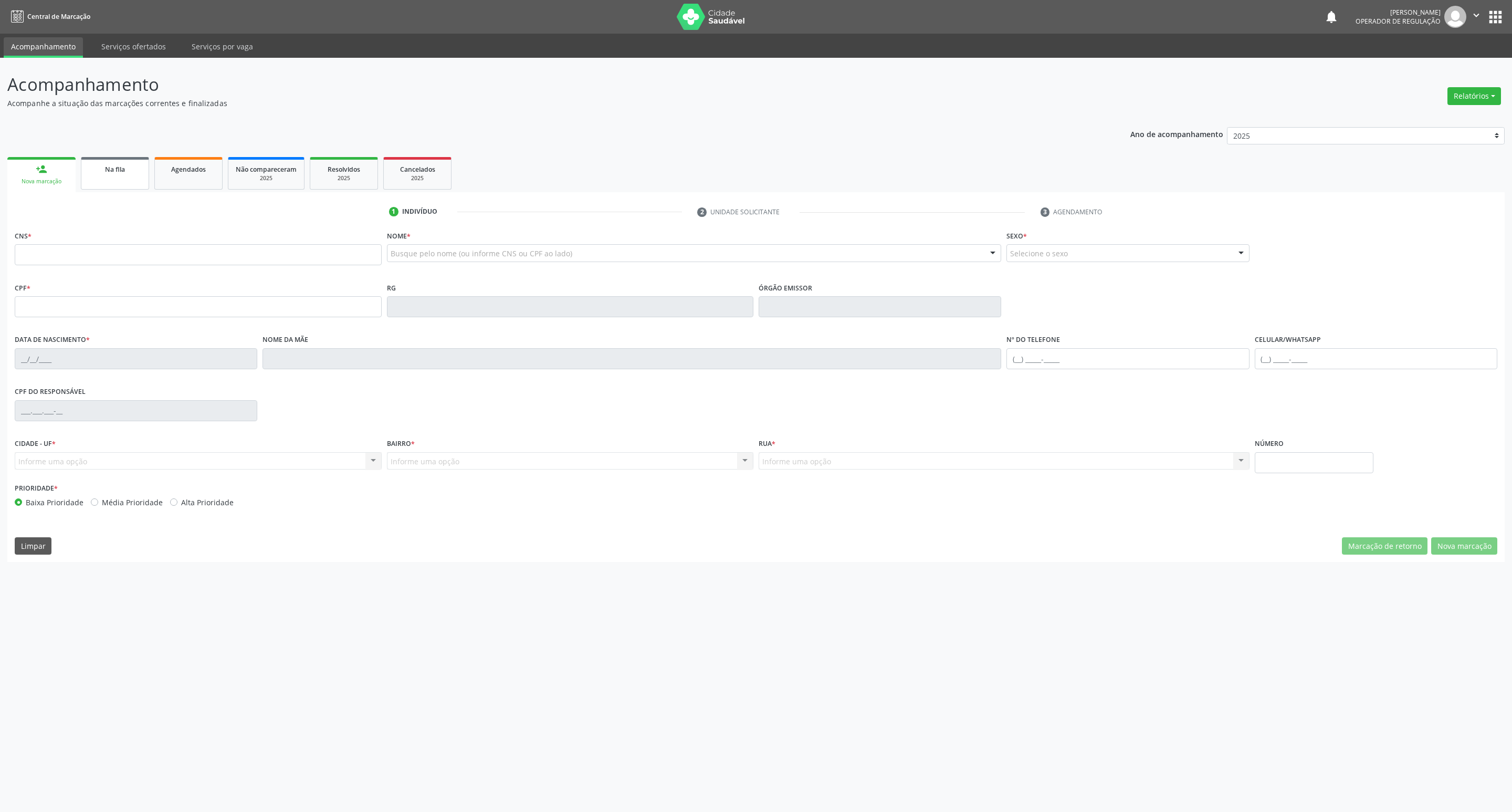
click at [117, 173] on div "Na fila" at bounding box center [115, 169] width 52 height 11
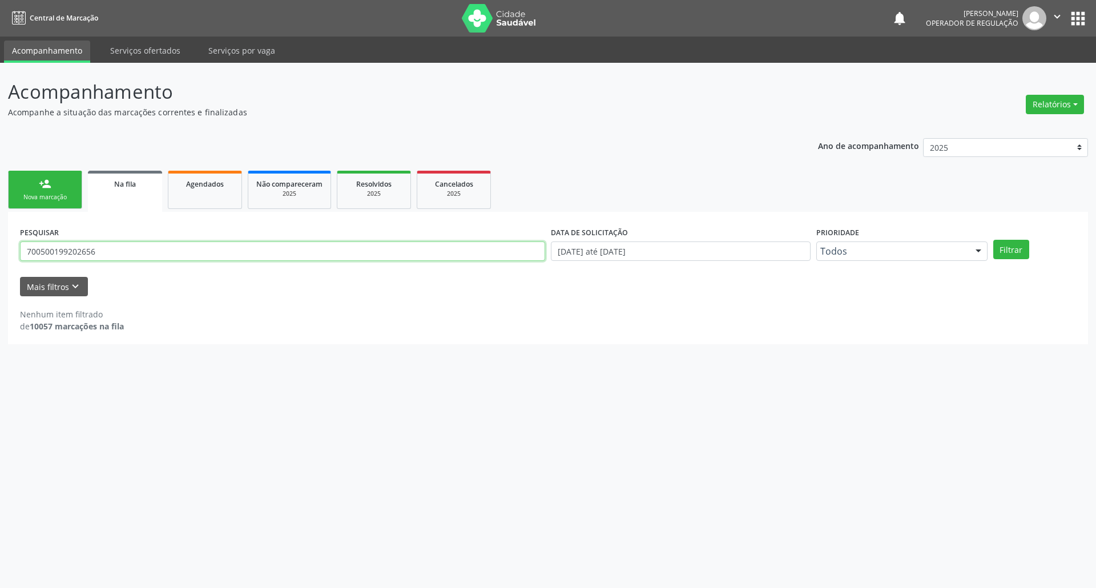
click at [163, 250] on input "700500199202656" at bounding box center [282, 251] width 525 height 19
type input "705202401086971"
click at [548, 240] on button "Filtrar" at bounding box center [1012, 249] width 36 height 19
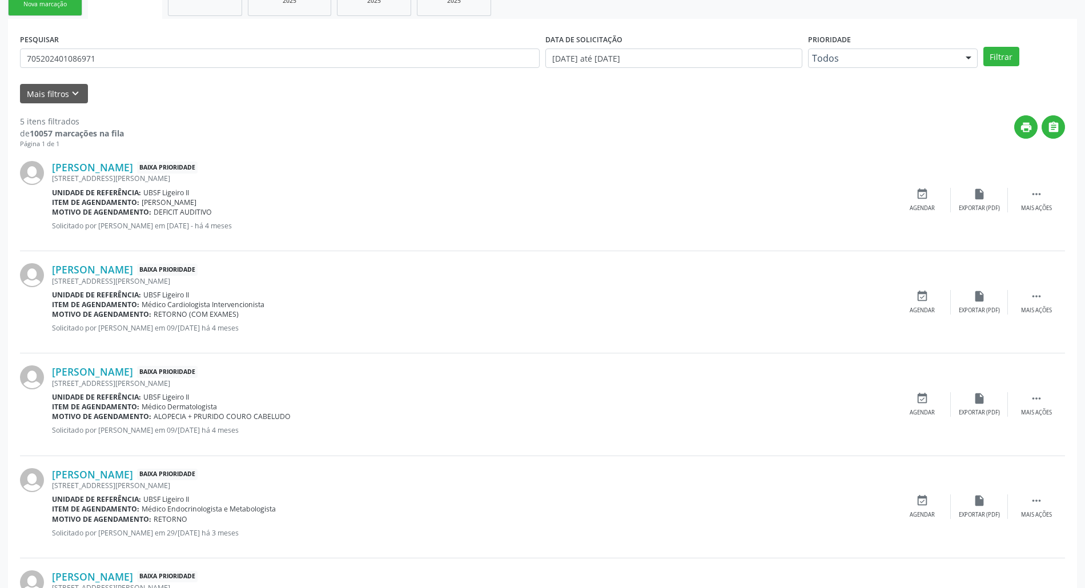
scroll to position [286, 0]
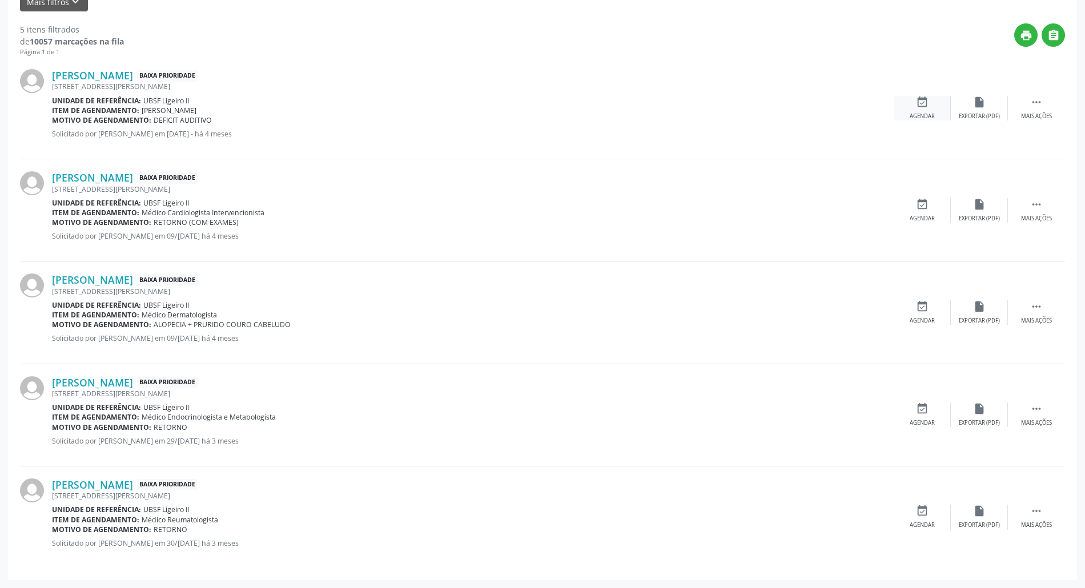
click at [548, 108] on div "event_available Agendar" at bounding box center [922, 108] width 57 height 25
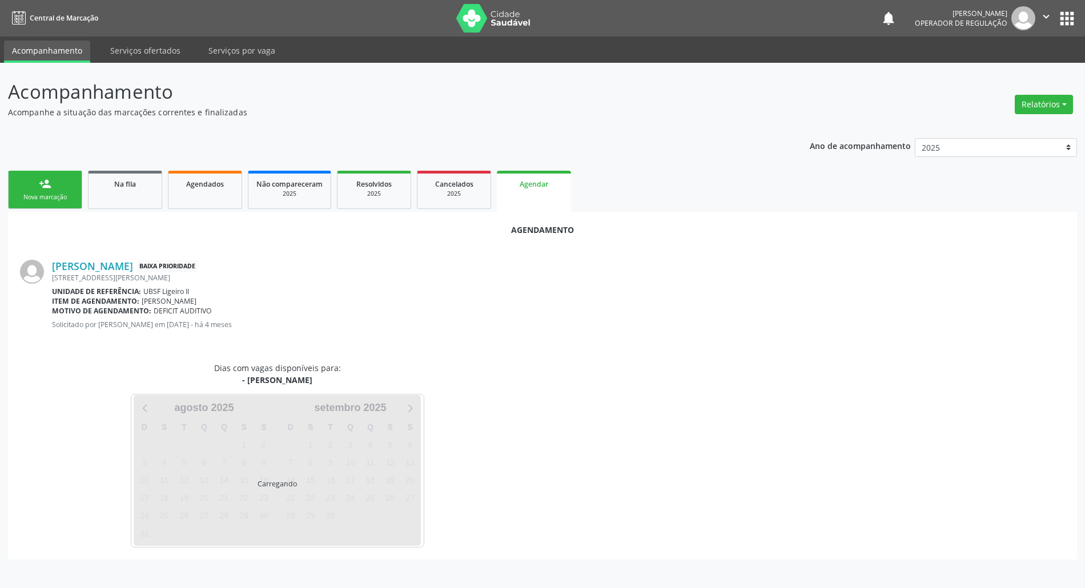
scroll to position [0, 0]
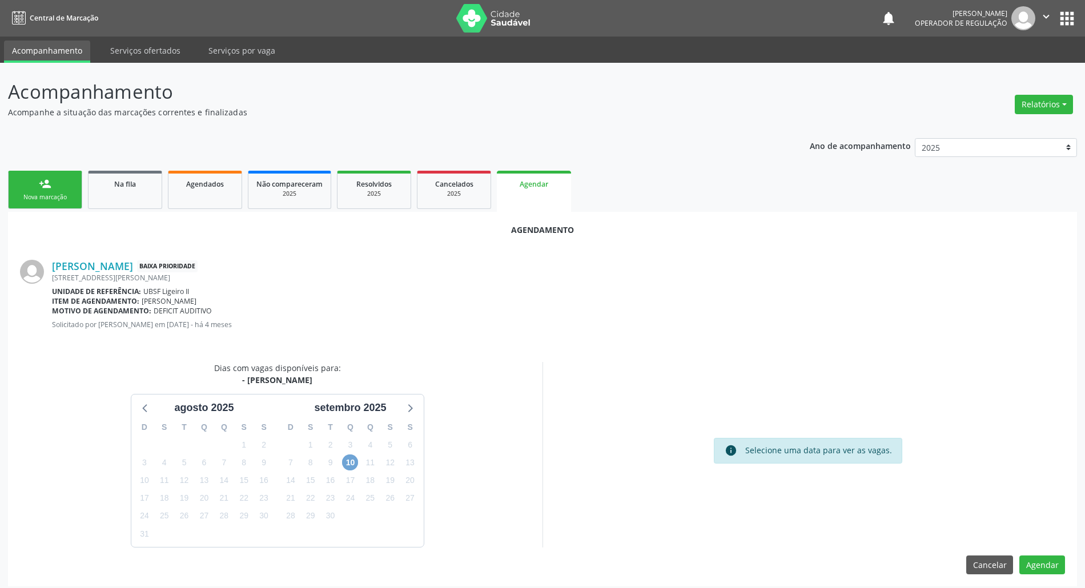
click at [348, 465] on span "10" at bounding box center [350, 463] width 16 height 16
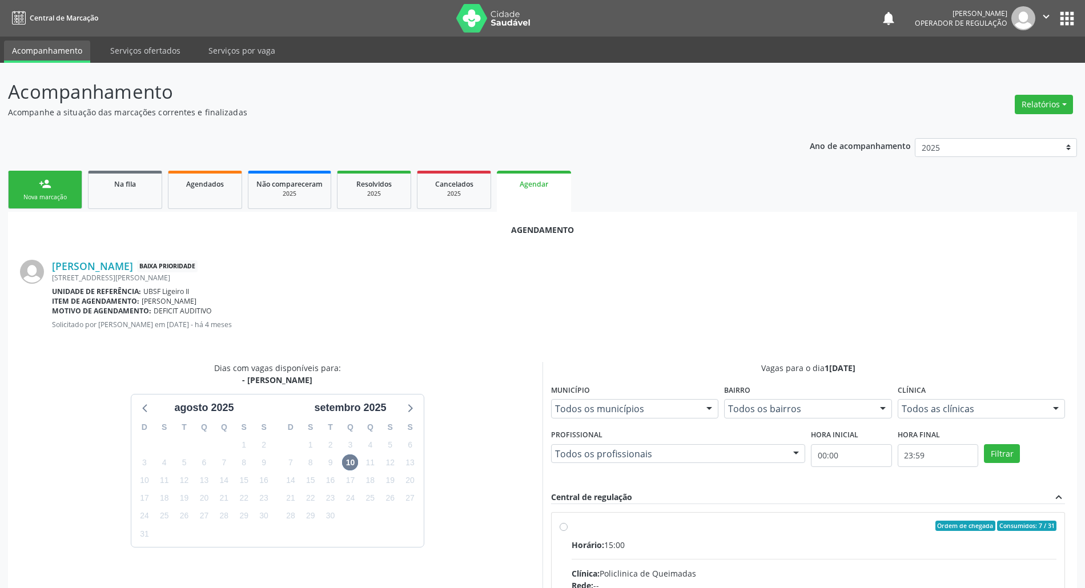
click at [548, 531] on input "Ordem de chegada Consumidos: 7 / 31 Horário: 15:00 Clínica: Policlinica de Quei…" at bounding box center [564, 526] width 8 height 10
radio input "true"
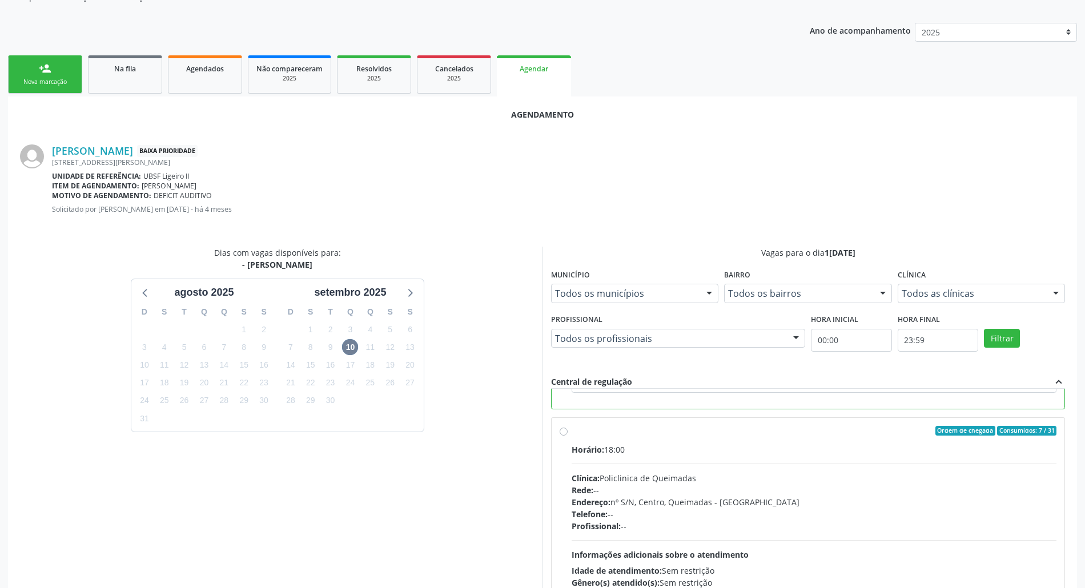
scroll to position [192, 0]
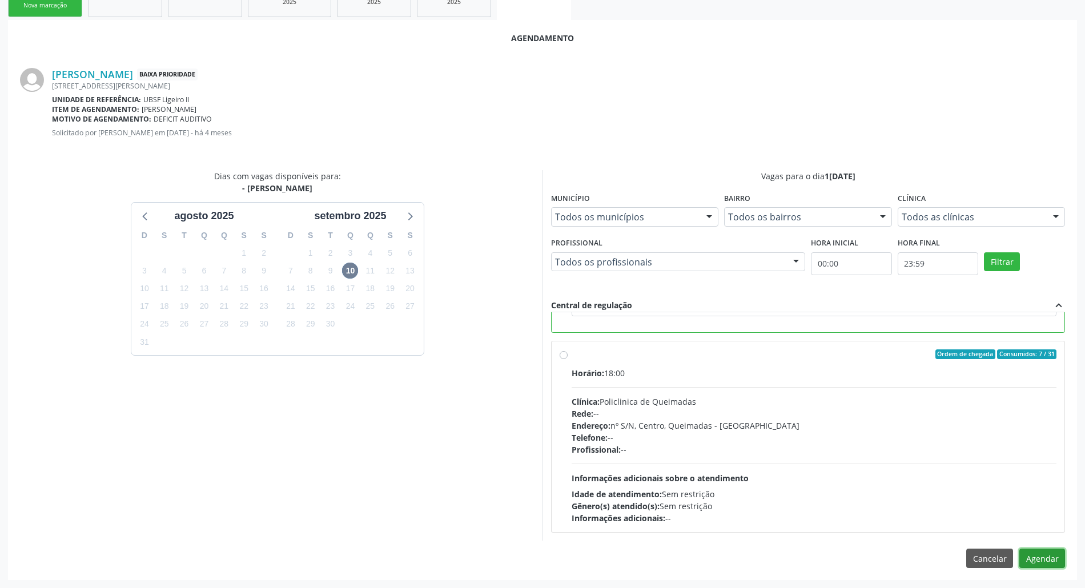
click at [548, 560] on button "Agendar" at bounding box center [1042, 558] width 46 height 19
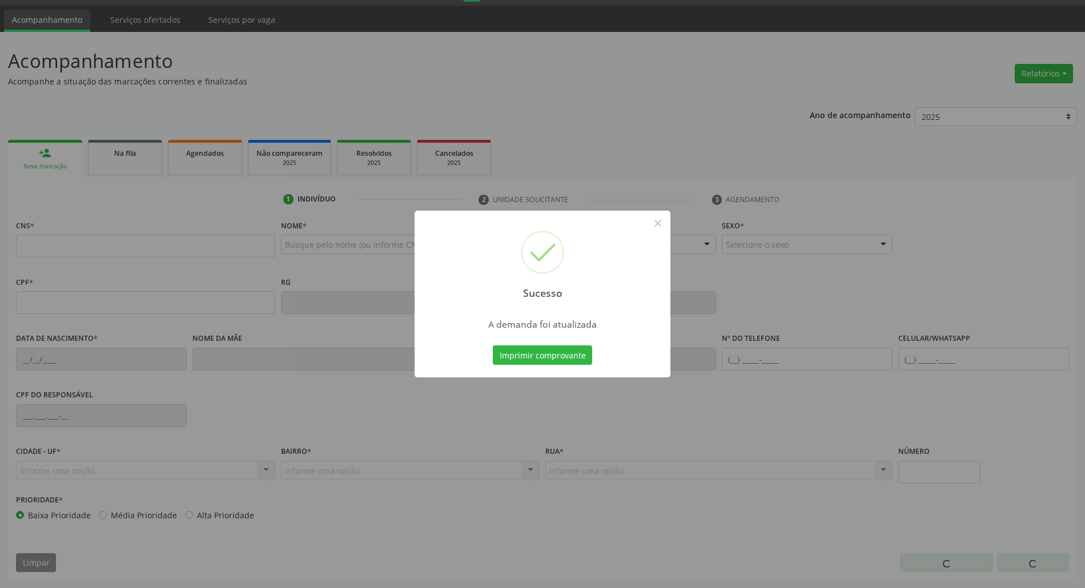
scroll to position [31, 0]
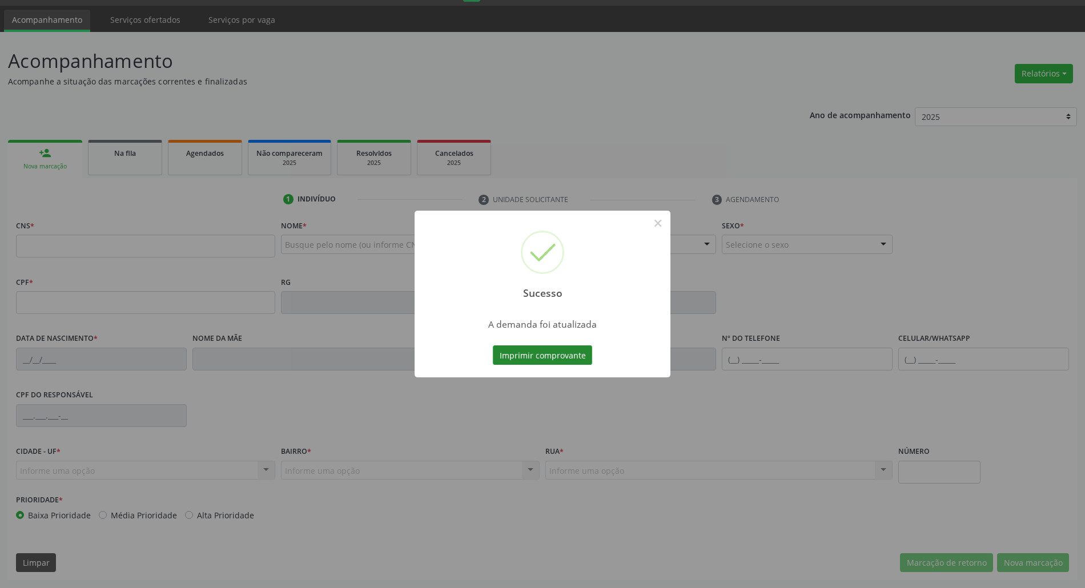
click at [512, 351] on button "Imprimir comprovante" at bounding box center [542, 354] width 99 height 19
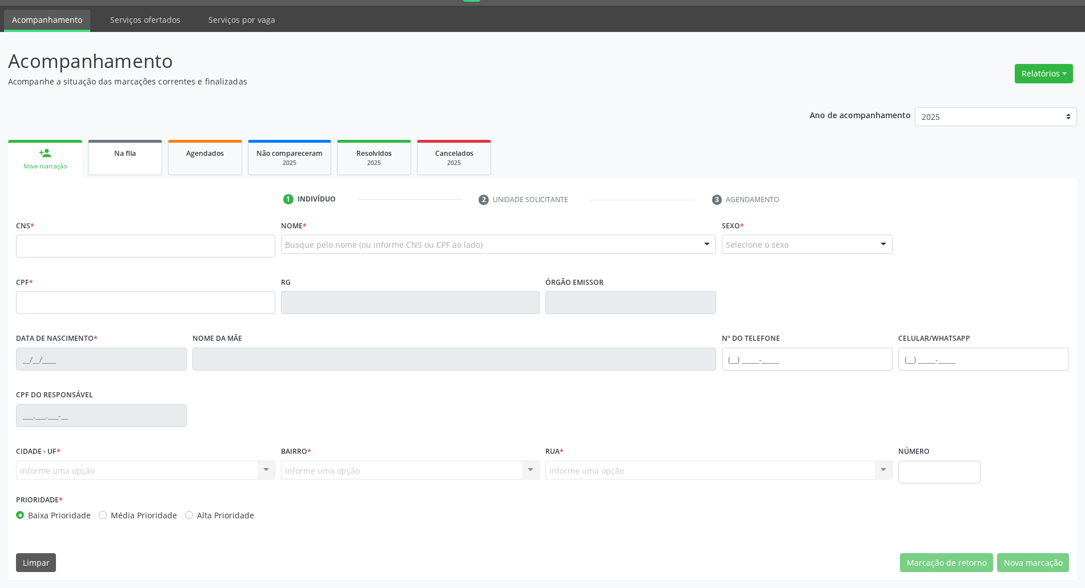
click at [106, 165] on link "Na fila" at bounding box center [125, 157] width 74 height 35
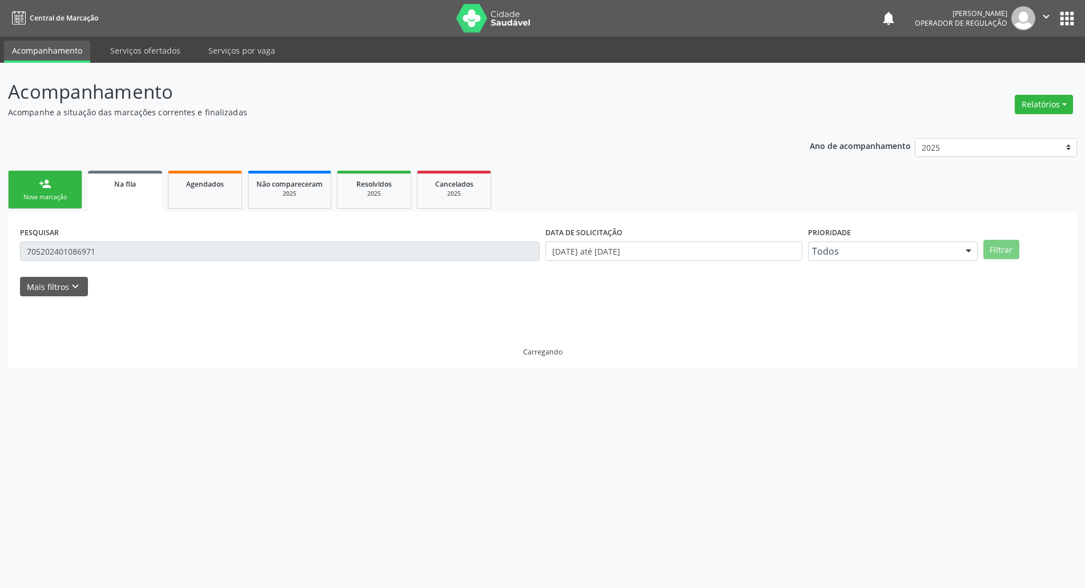
scroll to position [0, 0]
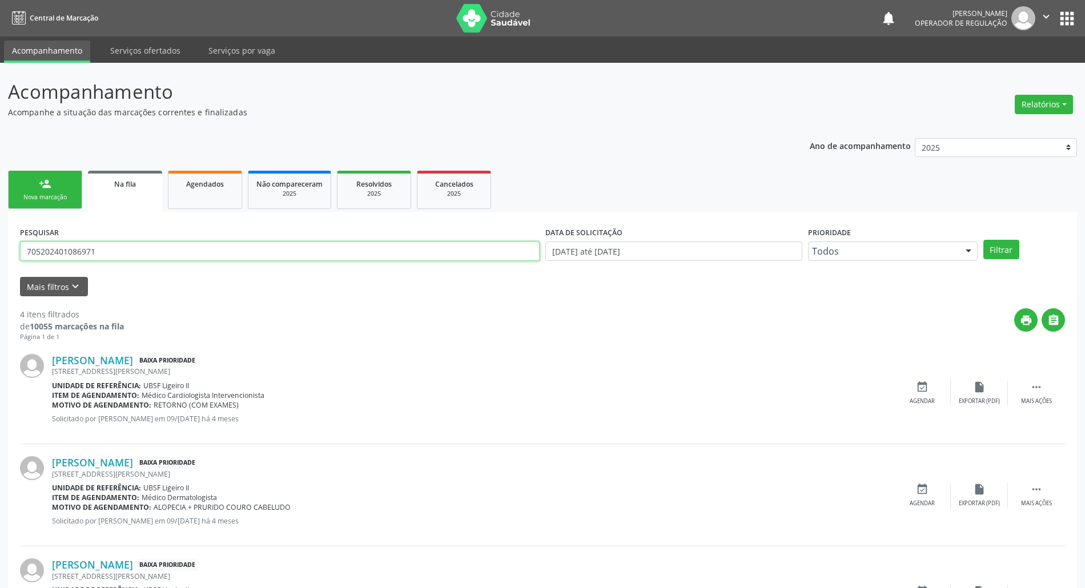
click at [93, 255] on input "705202401086971" at bounding box center [280, 251] width 520 height 19
type input "700808445051986"
click at [548, 240] on button "Filtrar" at bounding box center [1001, 249] width 36 height 19
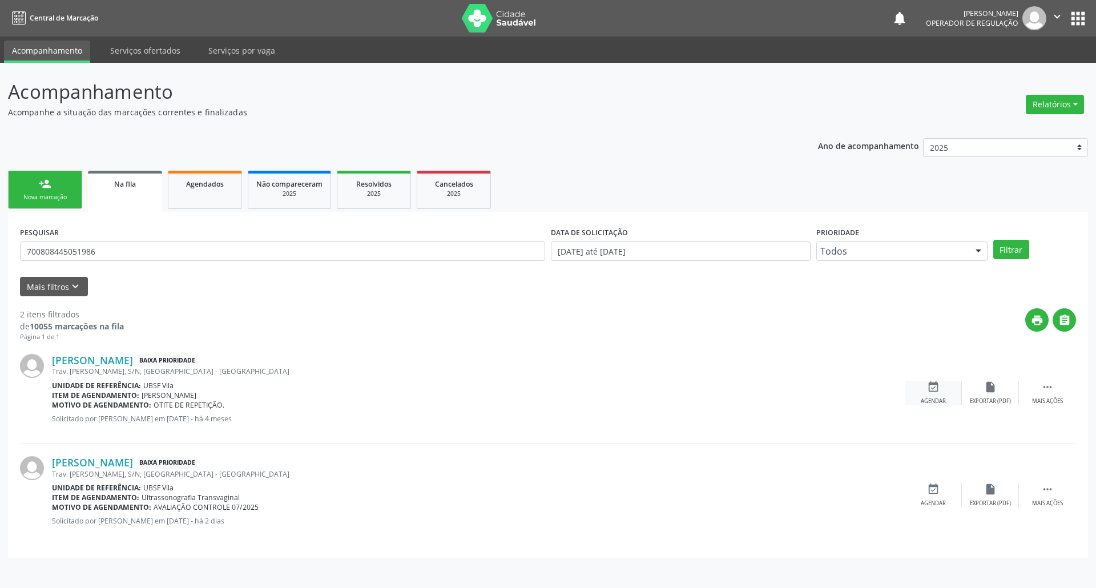
click at [548, 385] on icon "event_available" at bounding box center [933, 387] width 13 height 13
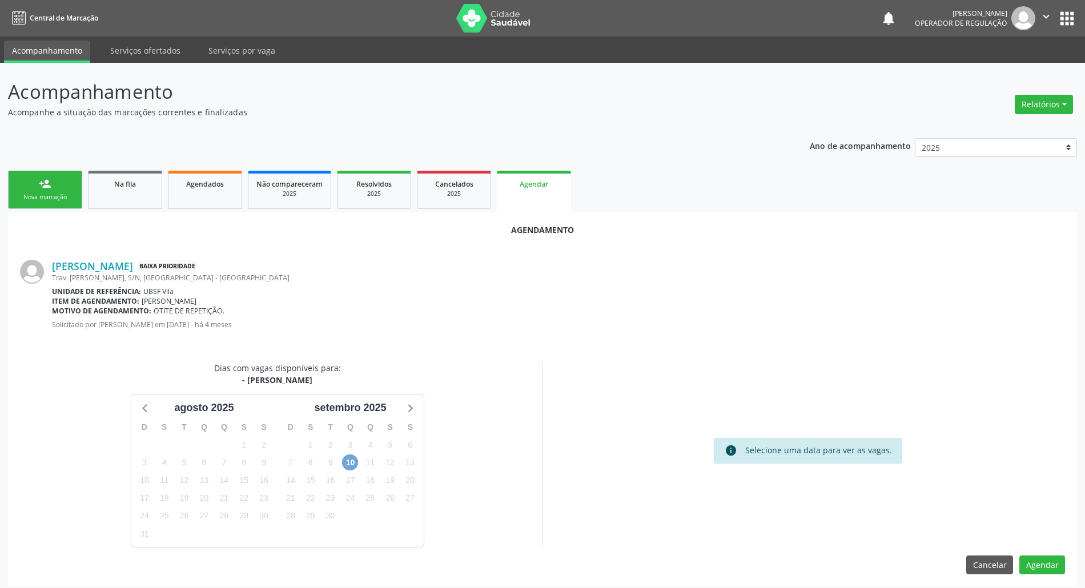
click at [355, 466] on span "10" at bounding box center [350, 463] width 16 height 16
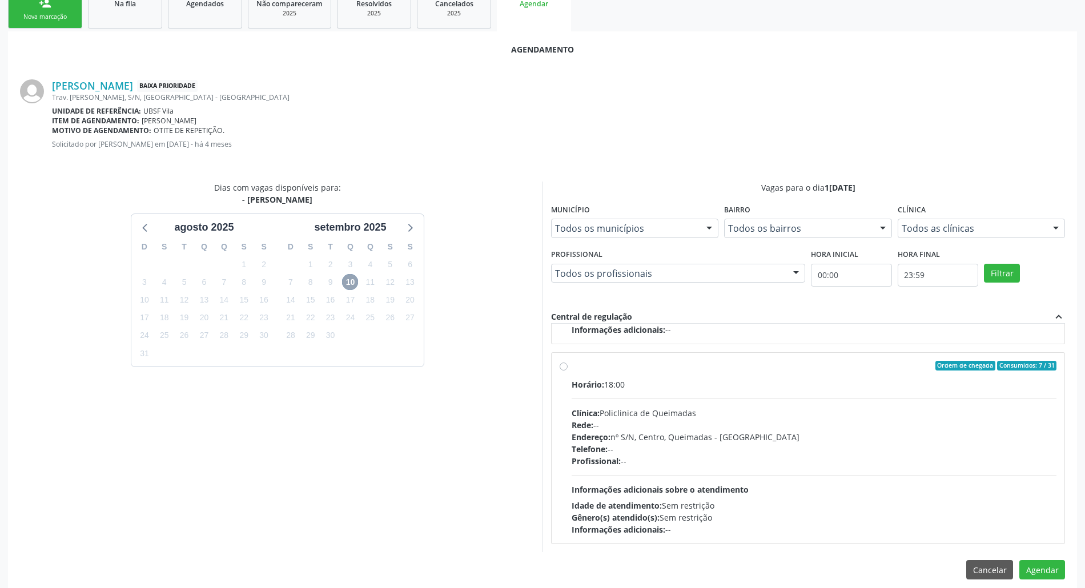
scroll to position [192, 0]
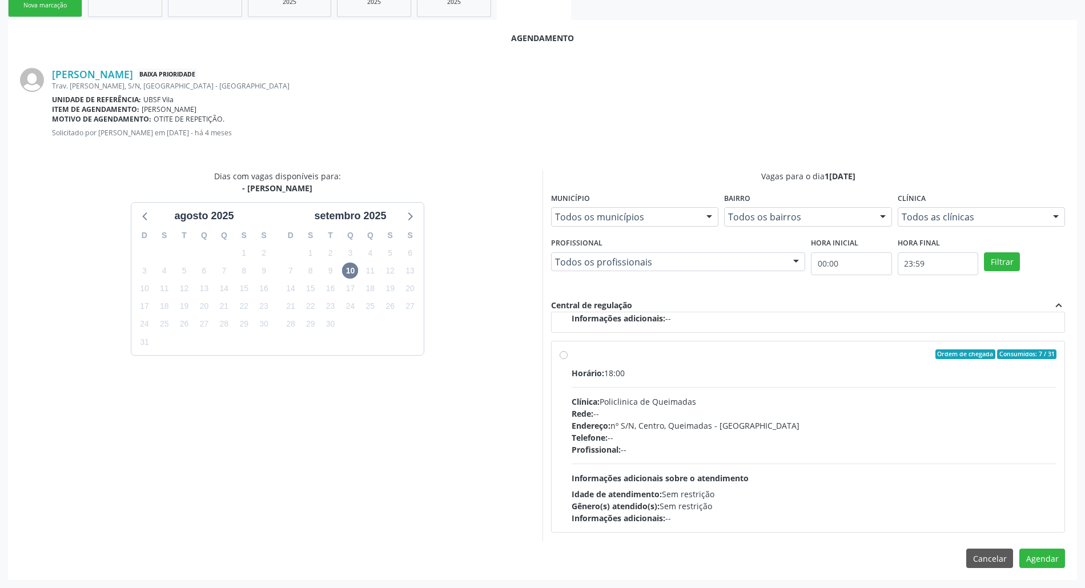
click at [548, 433] on div "Telefone: --" at bounding box center [814, 438] width 485 height 12
click at [548, 360] on input "Ordem de chegada Consumidos: 7 / 31 Horário: 18:00 Clínica: Policlinica de Quei…" at bounding box center [564, 354] width 8 height 10
radio input "true"
click at [548, 553] on button "Agendar" at bounding box center [1042, 558] width 46 height 19
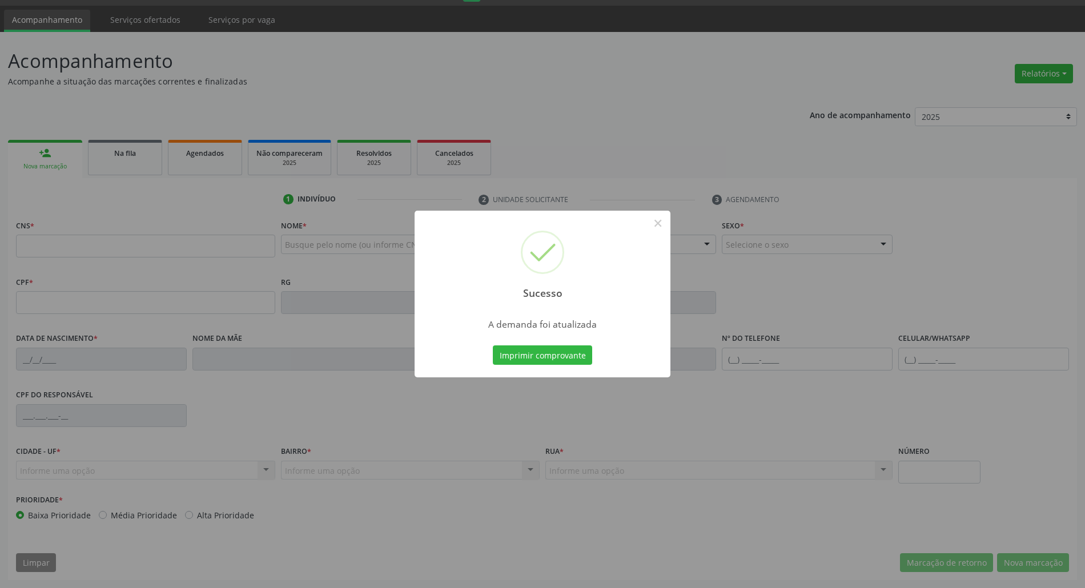
scroll to position [31, 0]
click at [548, 341] on div "Sucesso × A demanda foi atualizada Imprimir comprovante Cancel" at bounding box center [543, 294] width 256 height 167
click at [548, 355] on button "Imprimir comprovante" at bounding box center [542, 354] width 99 height 19
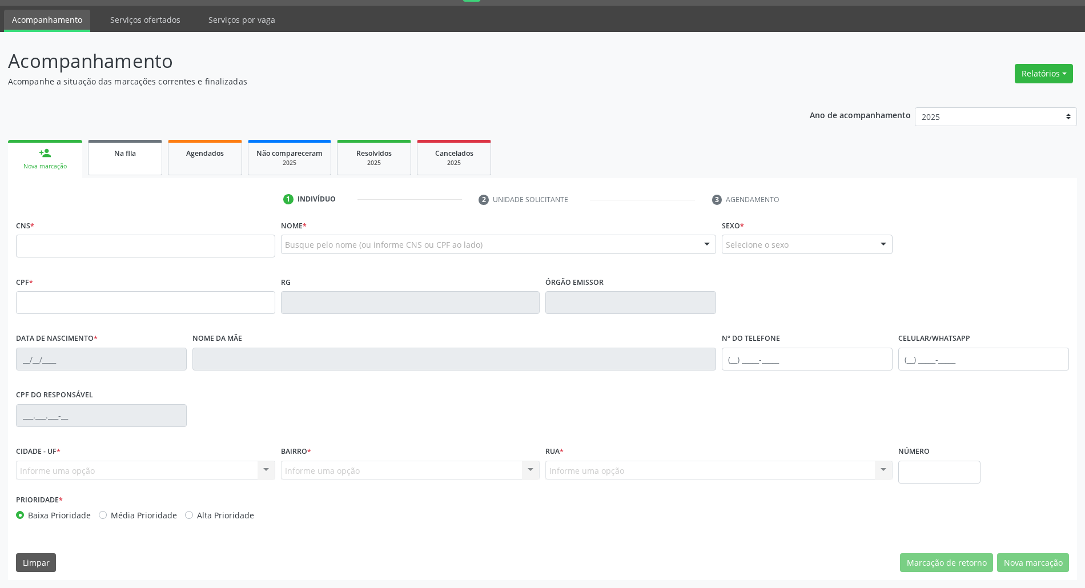
click at [146, 154] on div "Na fila" at bounding box center [125, 153] width 57 height 12
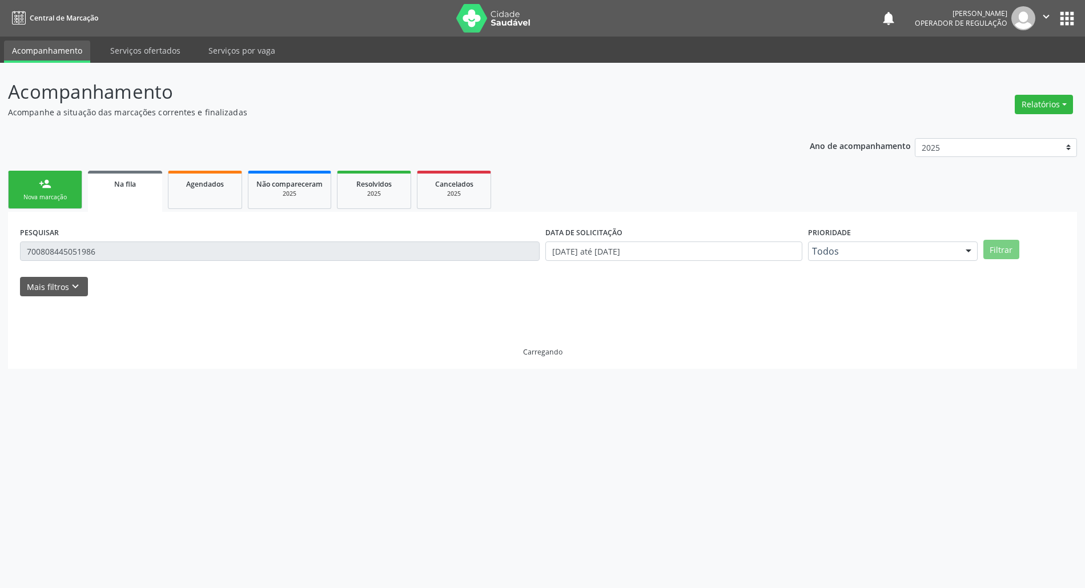
scroll to position [0, 0]
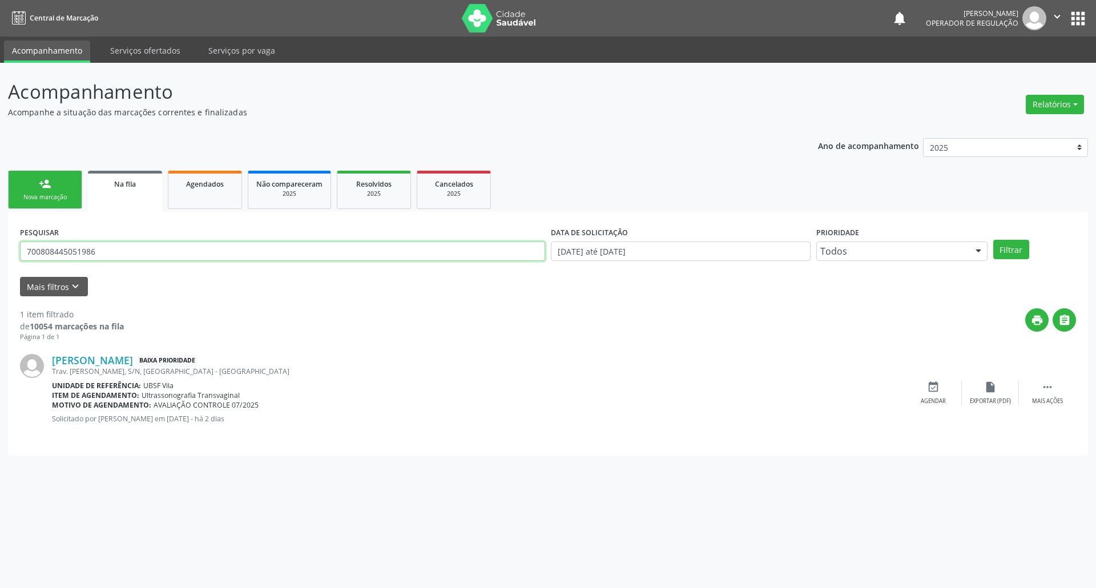
click at [122, 255] on input "700808445051986" at bounding box center [282, 251] width 525 height 19
type input "700009078006301"
click at [548, 240] on button "Filtrar" at bounding box center [1012, 249] width 36 height 19
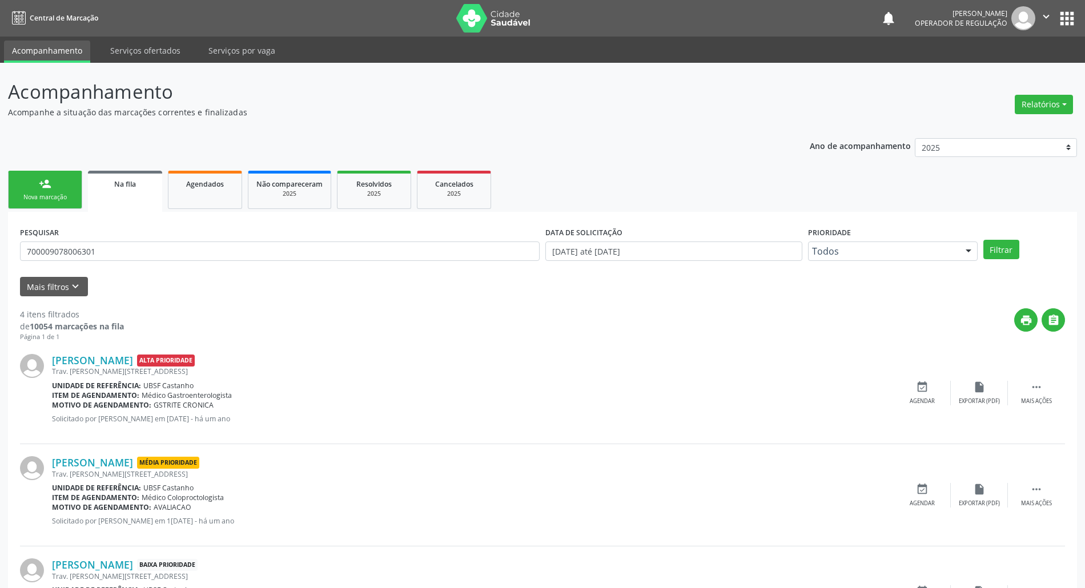
scroll to position [183, 0]
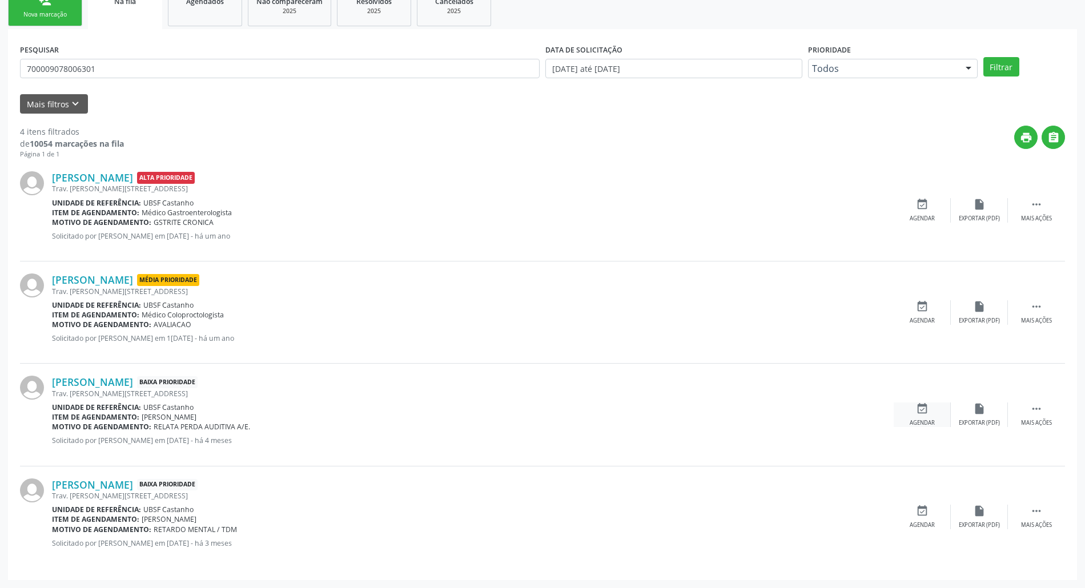
click at [548, 414] on icon "event_available" at bounding box center [922, 409] width 13 height 13
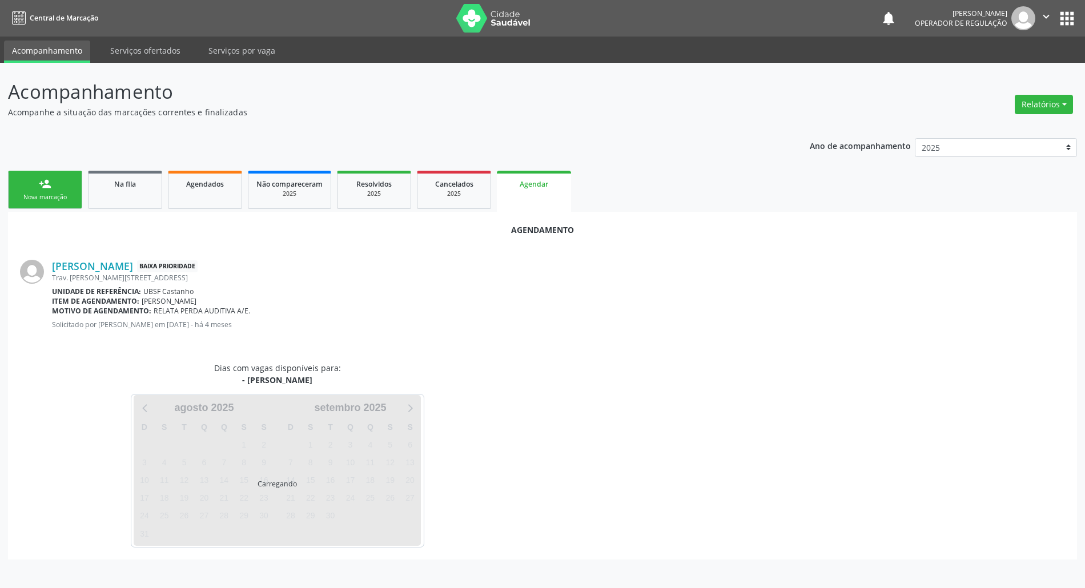
scroll to position [0, 0]
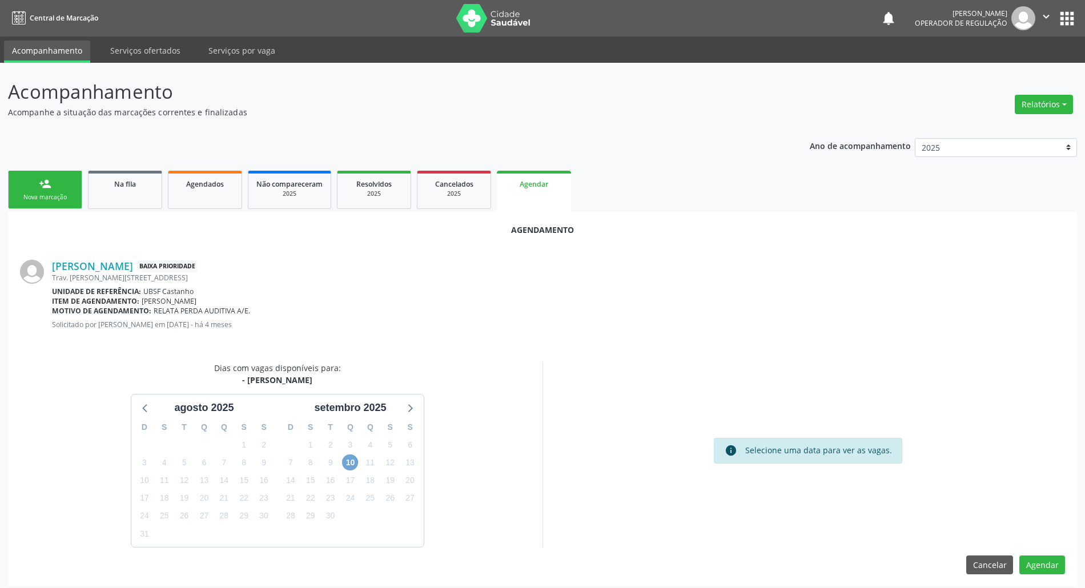
click at [350, 460] on span "10" at bounding box center [350, 463] width 16 height 16
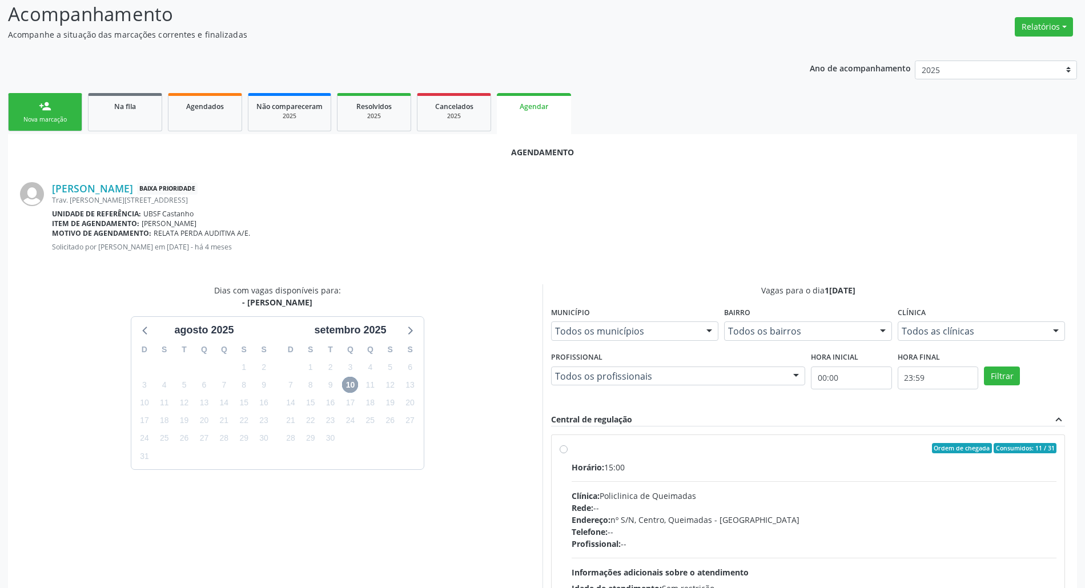
scroll to position [192, 0]
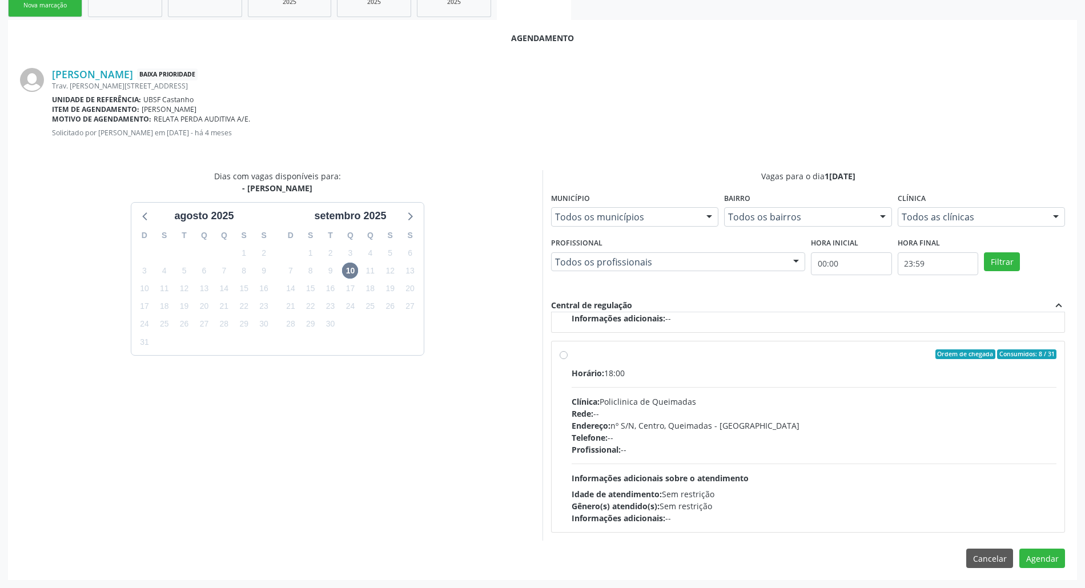
click at [548, 451] on div "Profissional: --" at bounding box center [814, 450] width 485 height 12
click at [548, 360] on input "Ordem de chegada Consumidos: 8 / 31 Horário: 18:00 Clínica: Policlinica de Quei…" at bounding box center [564, 354] width 8 height 10
radio input "true"
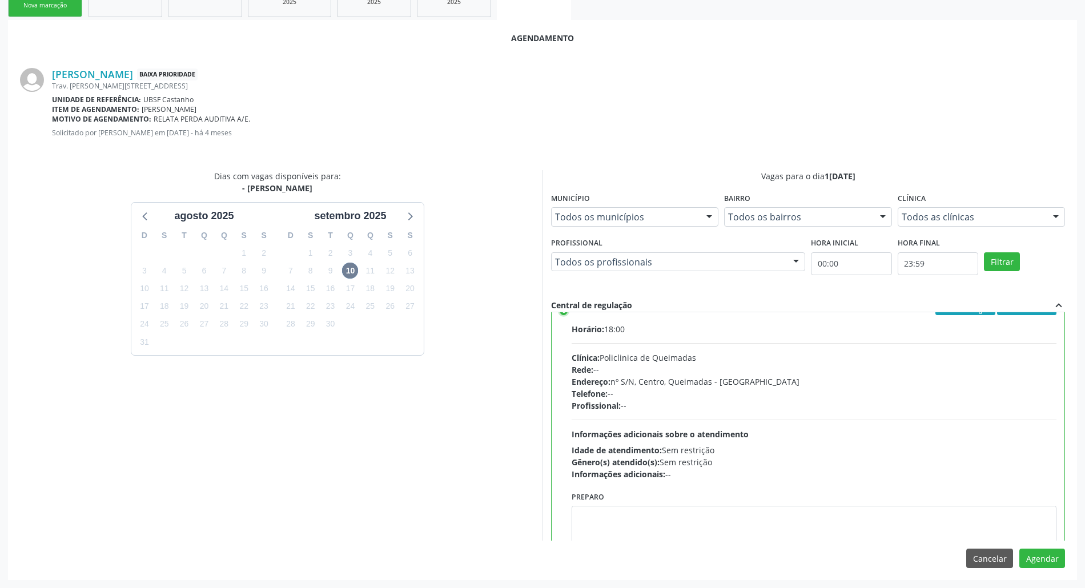
scroll to position [259, 0]
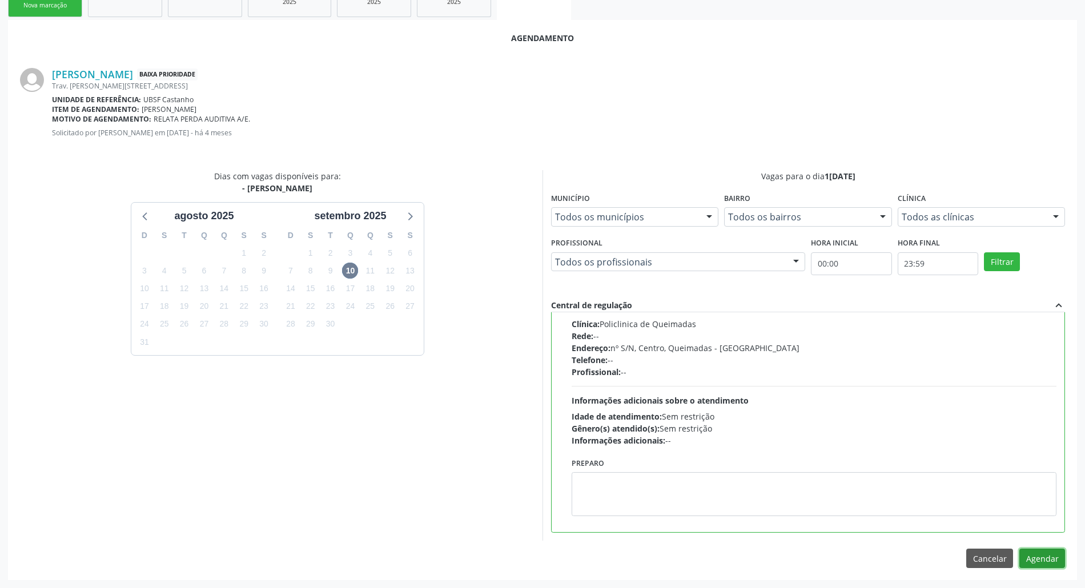
click at [548, 553] on button "Agendar" at bounding box center [1042, 558] width 46 height 19
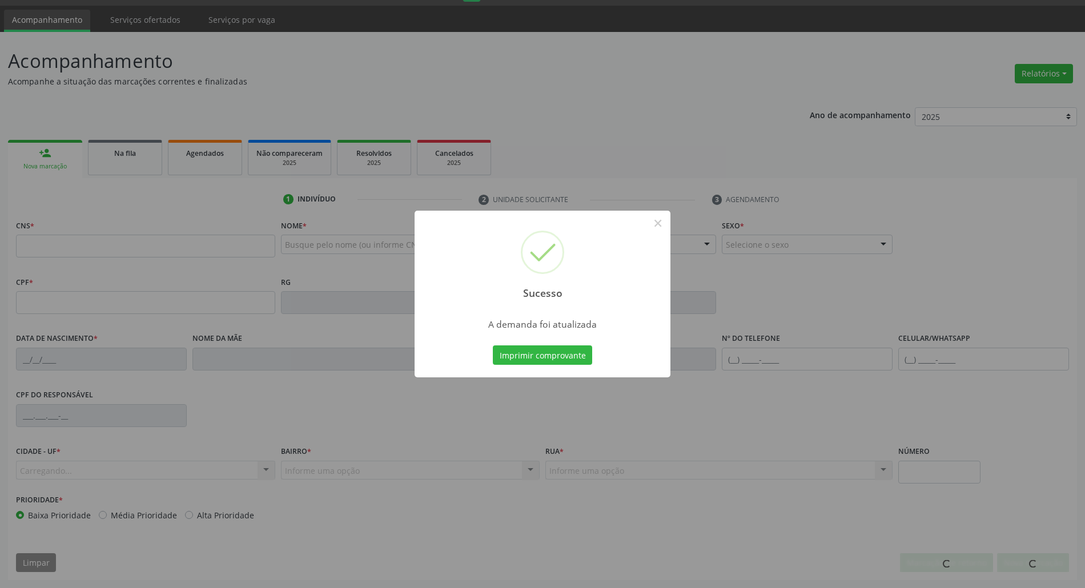
scroll to position [31, 0]
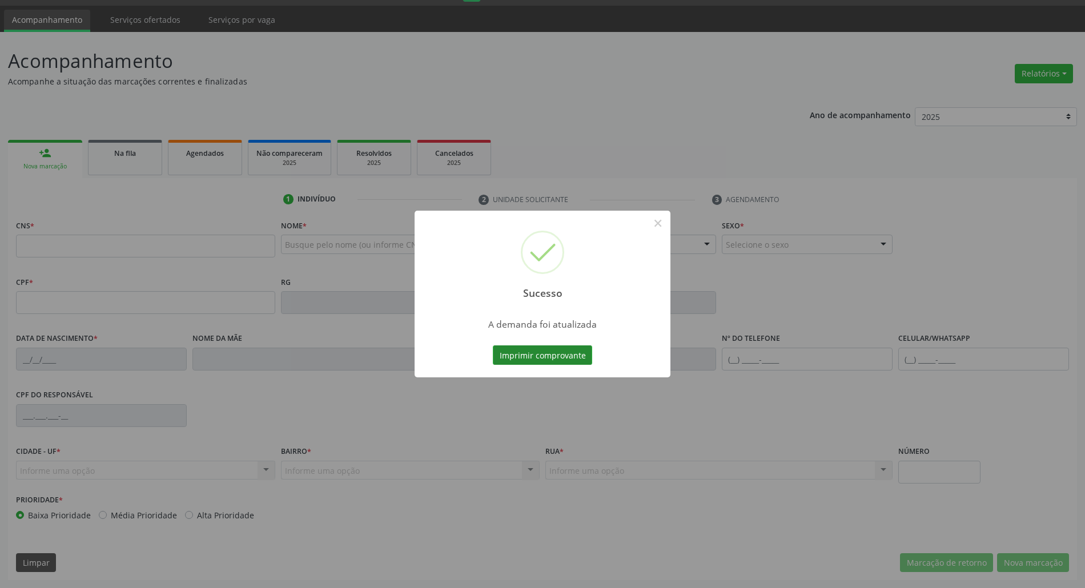
click at [548, 361] on button "Imprimir comprovante" at bounding box center [542, 354] width 99 height 19
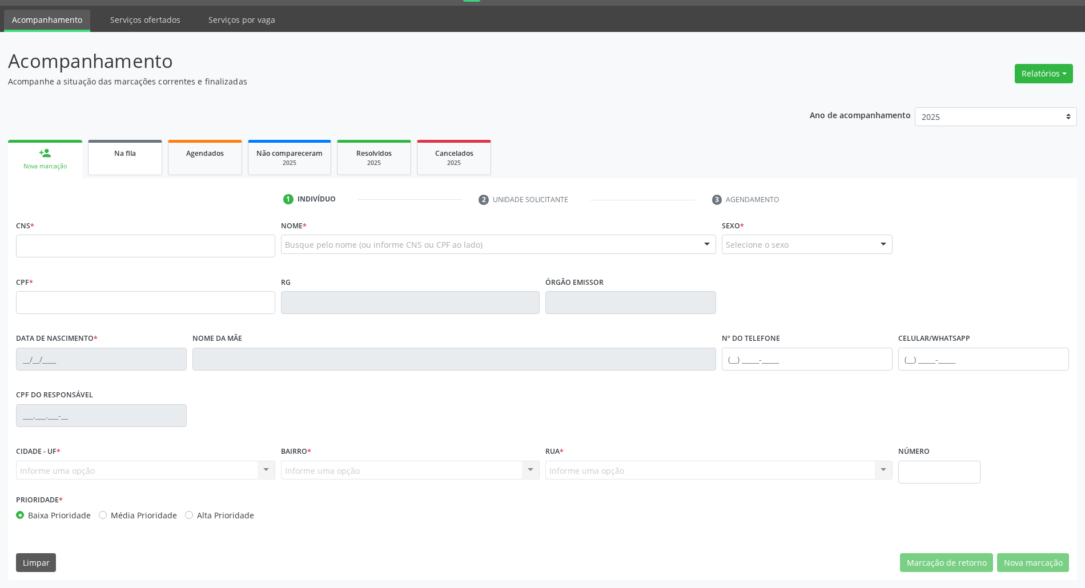
click at [154, 145] on link "Na fila" at bounding box center [125, 157] width 74 height 35
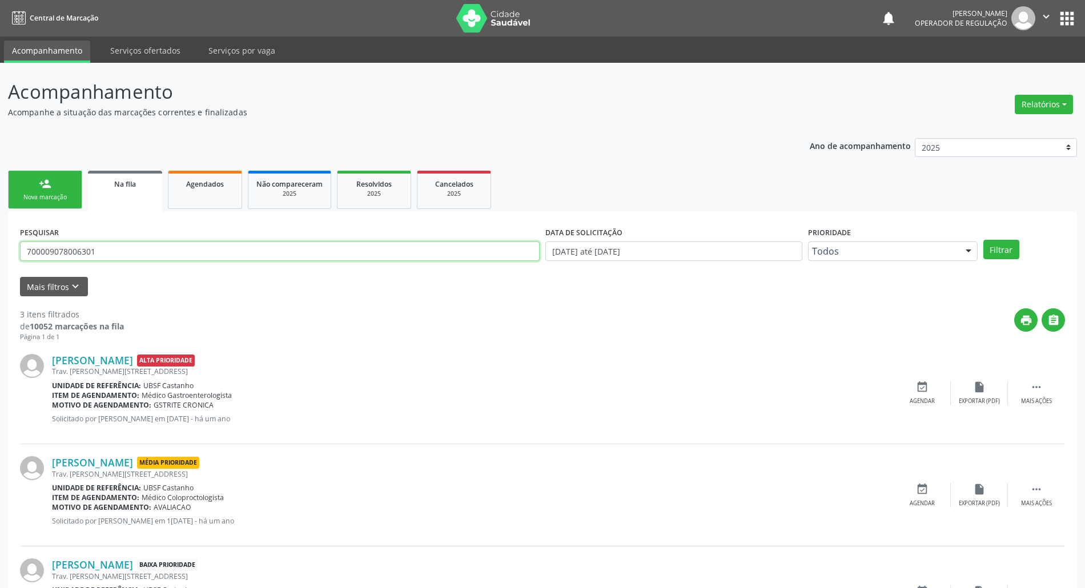
click at [131, 242] on input "700009078006301" at bounding box center [280, 251] width 520 height 19
type input "706908137535638"
click at [548, 240] on button "Filtrar" at bounding box center [1001, 249] width 36 height 19
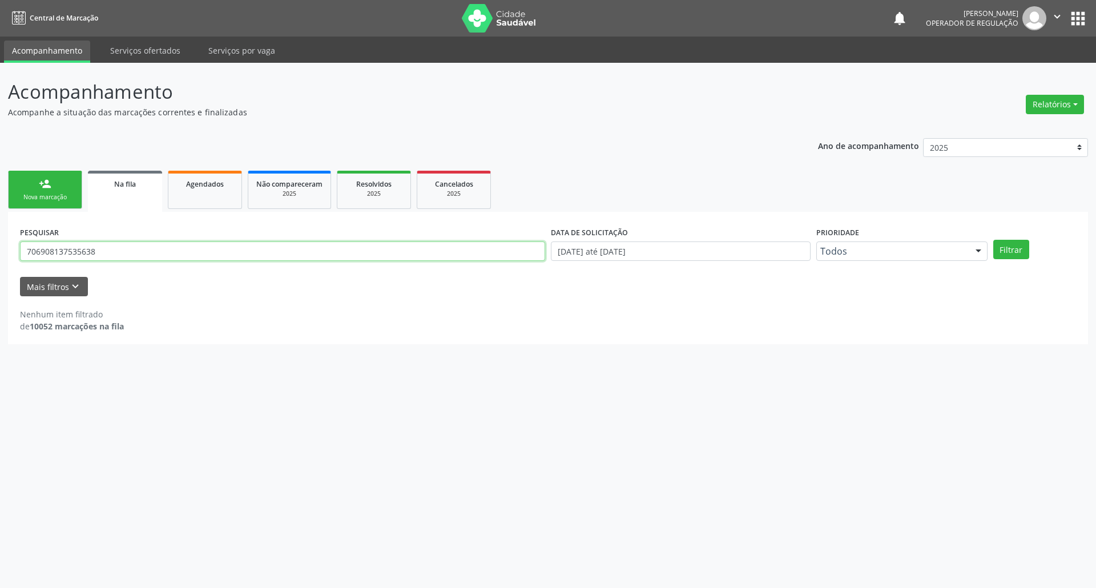
click at [124, 259] on input "706908137535638" at bounding box center [282, 251] width 525 height 19
click at [50, 188] on div "person_add" at bounding box center [45, 184] width 13 height 13
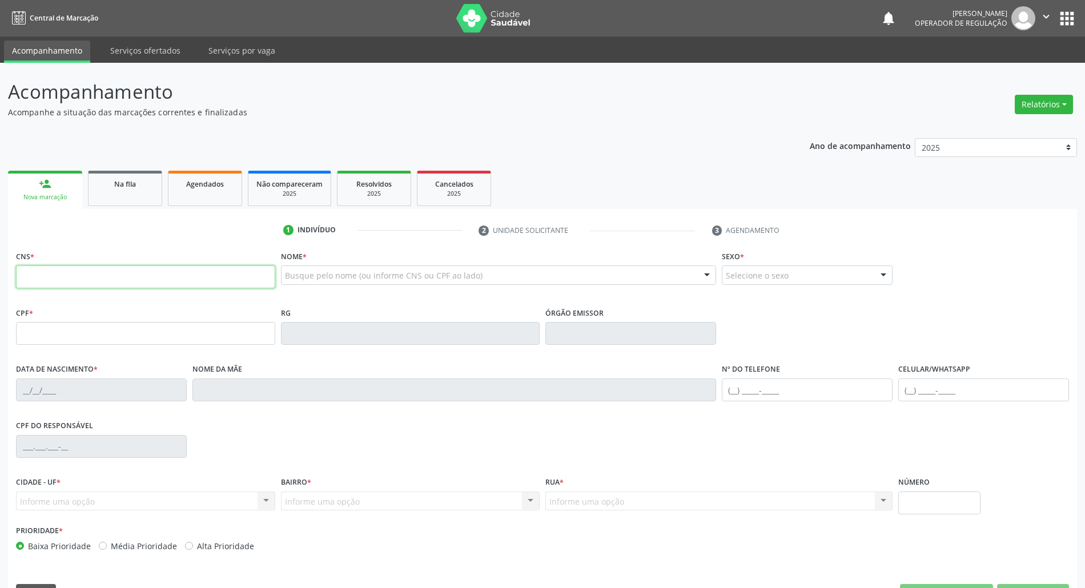
click at [124, 268] on input "text" at bounding box center [145, 277] width 259 height 23
paste input "706 9081 3753 5638"
type input "706 9081 3753 5638"
type input "996.630.744-34"
type input "14/[DATE]"
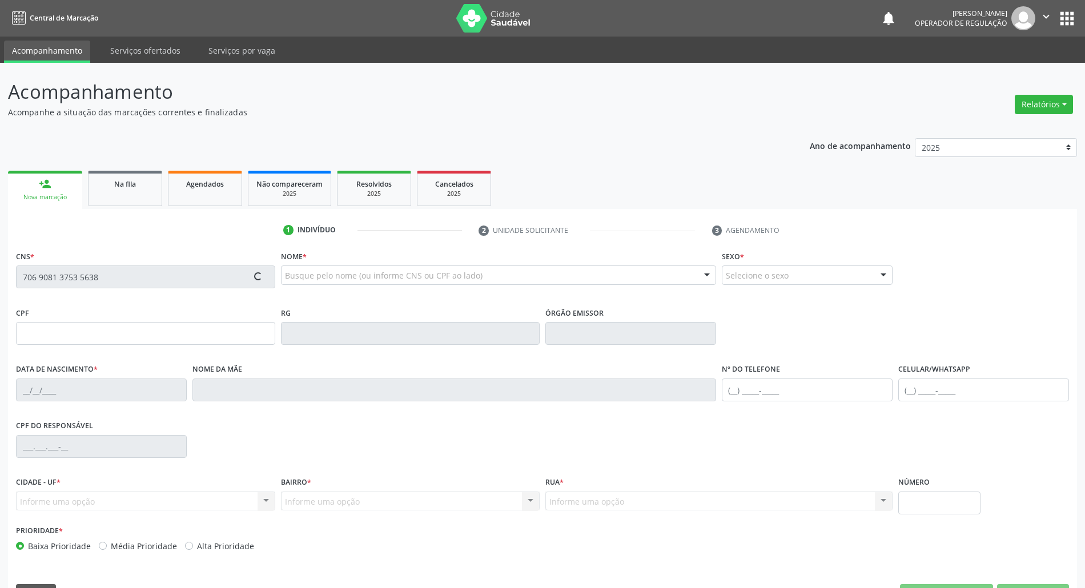
type input "[PERSON_NAME]"
type input "[PHONE_NUMBER]"
type input "79"
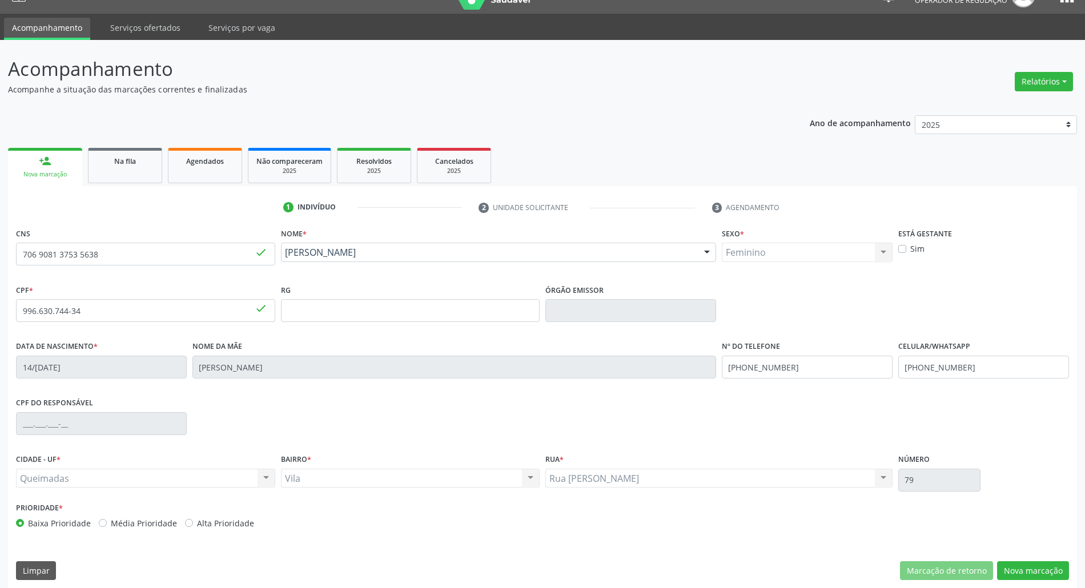
scroll to position [31, 0]
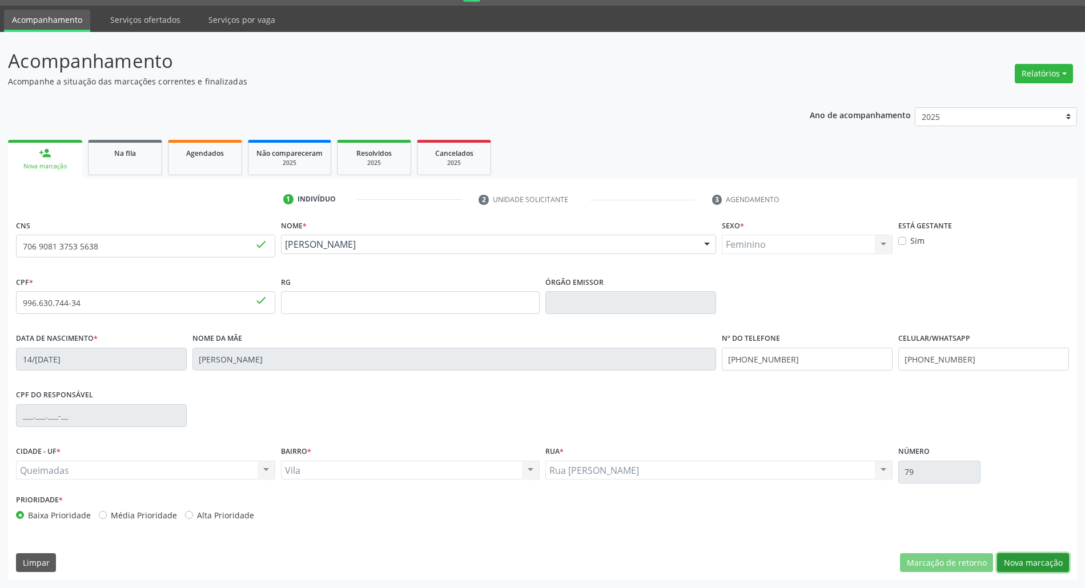
click at [548, 561] on button "Nova marcação" at bounding box center [1033, 562] width 72 height 19
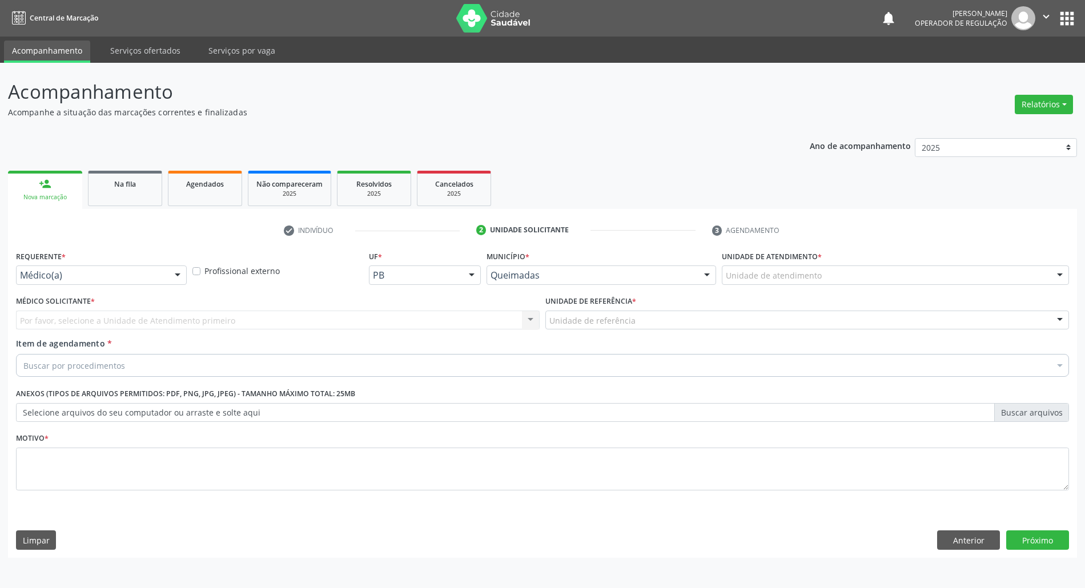
scroll to position [0, 0]
click at [126, 262] on div "Requerente * Médico(a) Médico(a) Enfermeiro(a) Paciente Nenhum resultado encont…" at bounding box center [102, 266] width 172 height 37
click at [116, 282] on div "Médico(a)" at bounding box center [102, 275] width 172 height 19
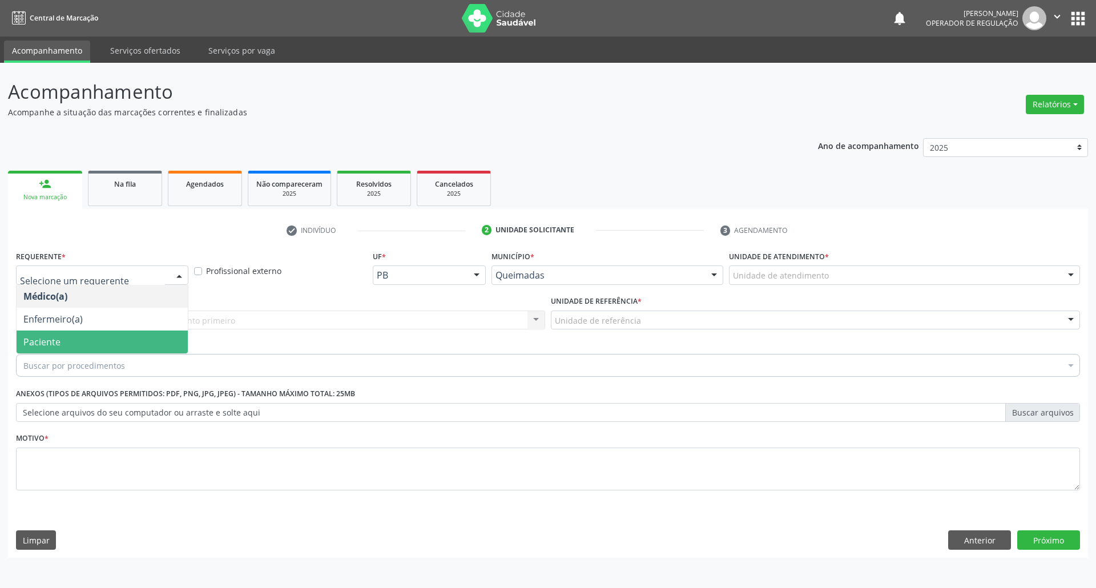
click at [103, 348] on span "Paciente" at bounding box center [102, 342] width 171 height 23
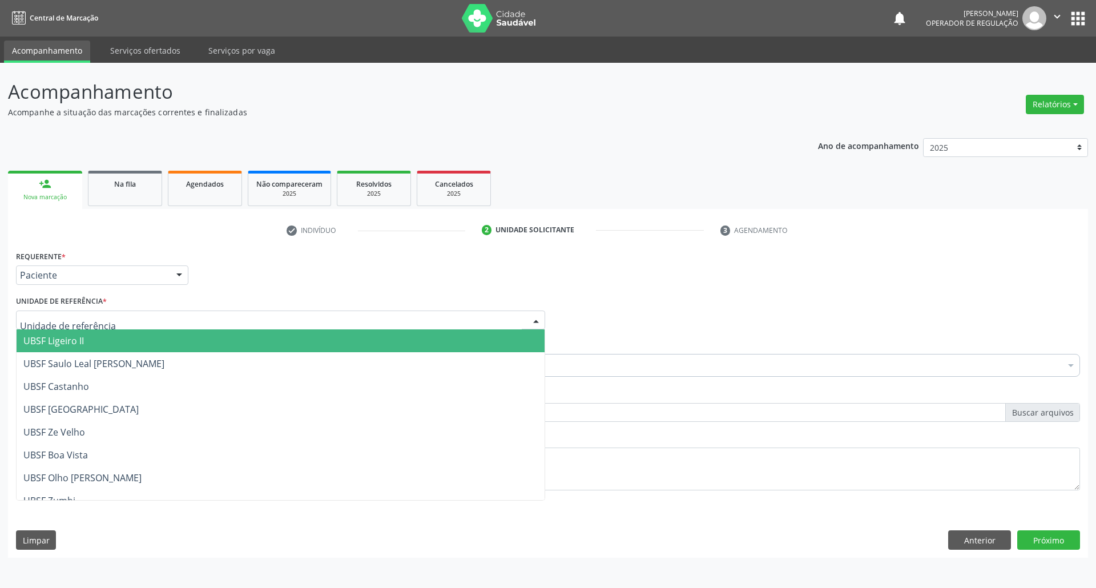
click at [122, 323] on div at bounding box center [280, 320] width 529 height 19
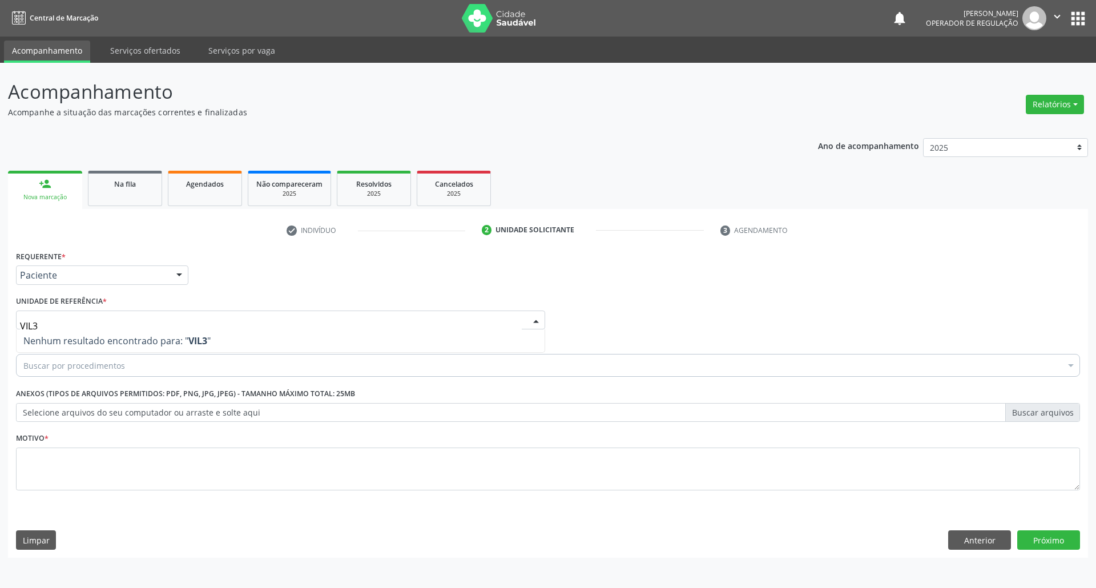
type input "VIL"
click at [107, 375] on div "Buscar por procedimentos" at bounding box center [548, 365] width 1064 height 23
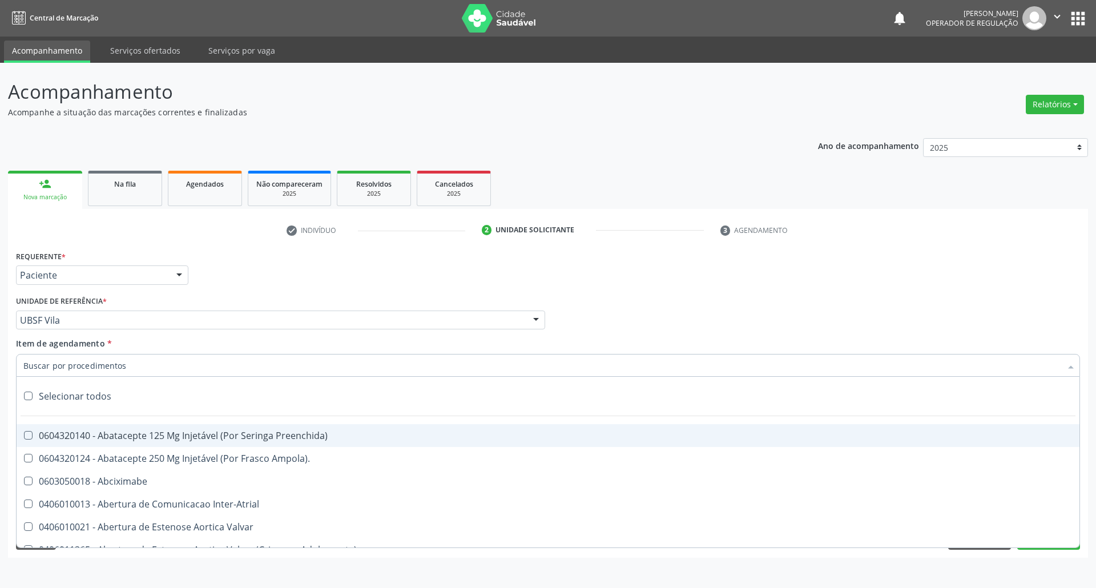
type input "T"
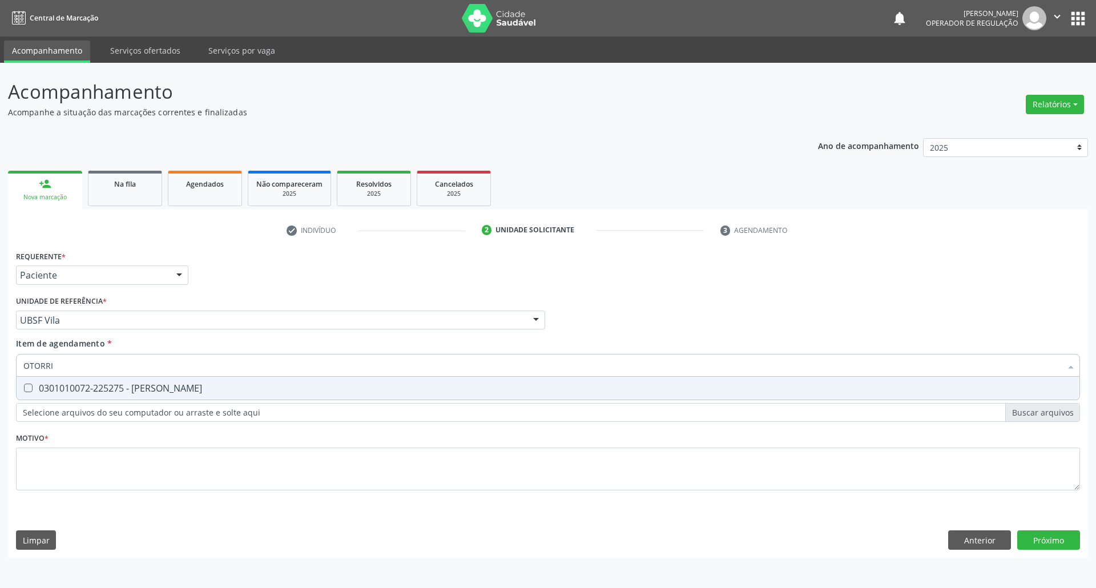
type input "OTORRIN"
click at [113, 378] on span "0301010072-225275 - [PERSON_NAME]" at bounding box center [548, 388] width 1063 height 23
checkbox Otorrinolaringologista "true"
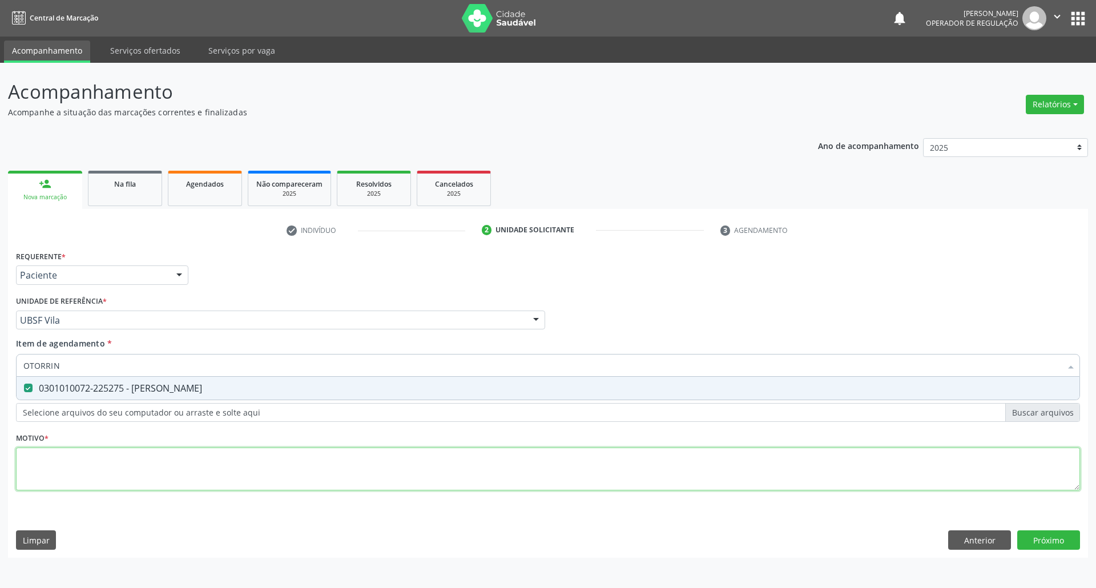
click at [73, 473] on div "Requerente * Paciente Médico(a) Enfermeiro(a) Paciente Nenhum resultado encontr…" at bounding box center [548, 377] width 1064 height 259
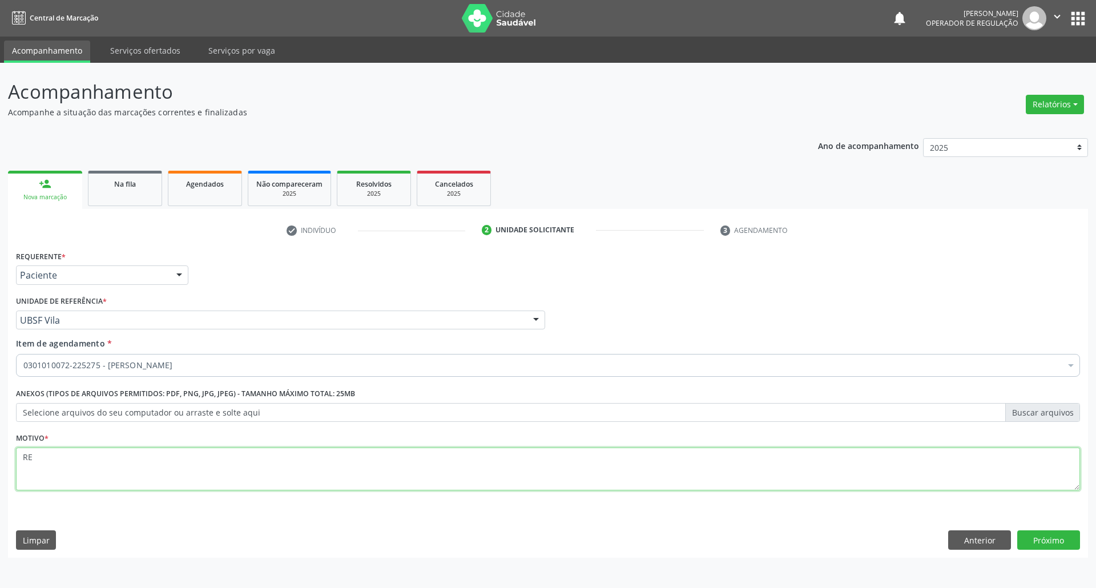
type textarea "R"
type textarea "AVALIAÇÃO"
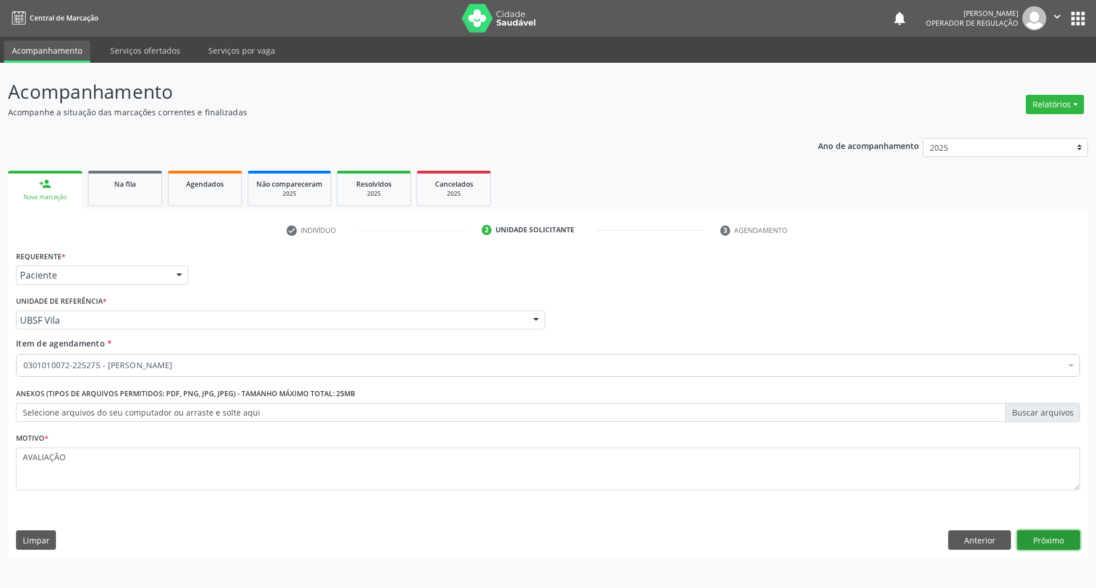
click button "Próximo" at bounding box center [1049, 539] width 63 height 19
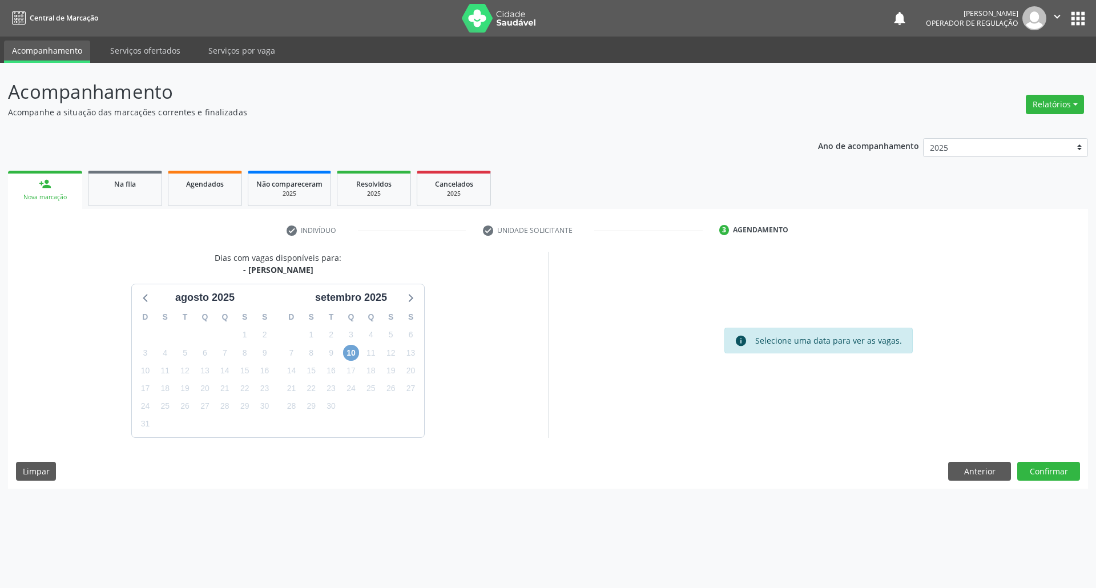
click at [347, 350] on span "10" at bounding box center [351, 353] width 16 height 16
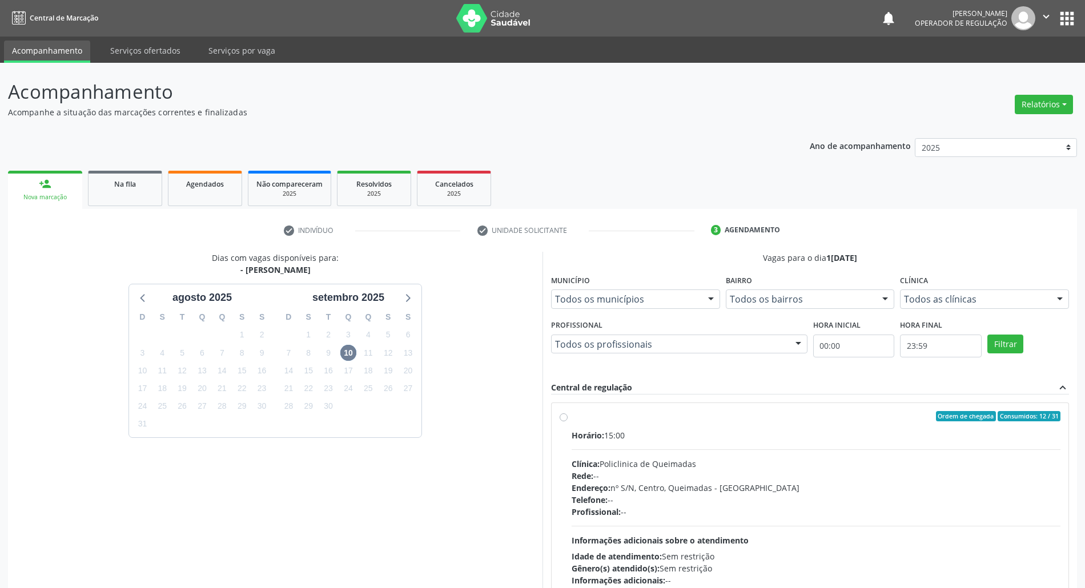
click at [548, 416] on div "Ordem de chegada Consumidos: 12 / 31" at bounding box center [816, 416] width 489 height 10
click at [548, 416] on input "Ordem de chegada Consumidos: 12 / 31 Horário: 15:00 Clínica: Policlinica de Que…" at bounding box center [564, 416] width 8 height 10
click at [548, 420] on div "Ordem de chegada Consumidos: 12 / 31" at bounding box center [816, 416] width 489 height 10
click at [548, 420] on input "Ordem de chegada Consumidos: 12 / 31 Horário: 15:00 Clínica: Policlinica de Que…" at bounding box center [564, 416] width 8 height 10
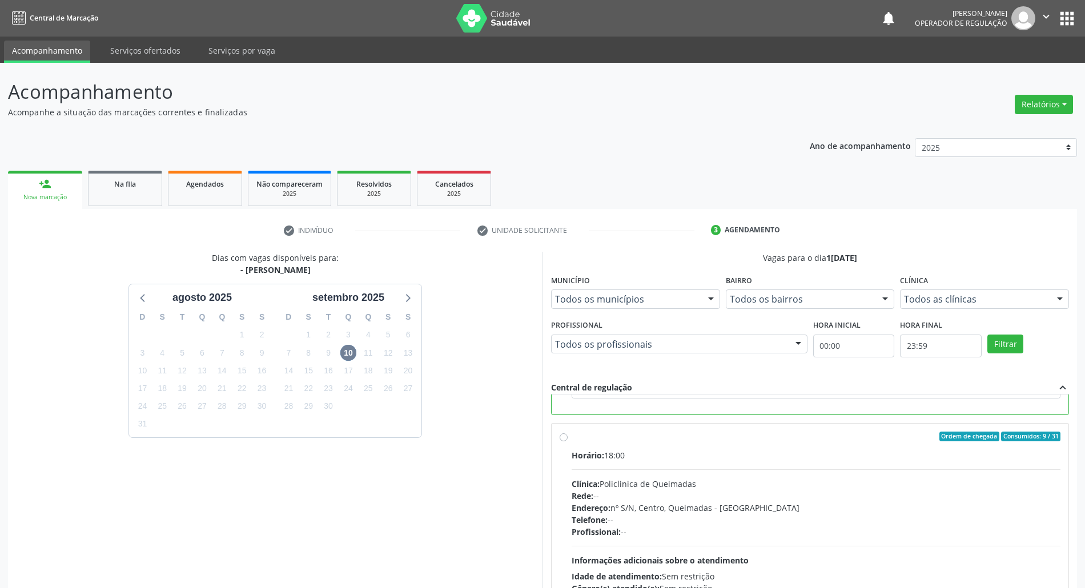
click at [548, 480] on div "Clínica: Policlinica de Queimadas" at bounding box center [816, 484] width 489 height 12
click at [548, 442] on input "Ordem de chegada Consumidos: 9 / 31 Horário: 18:00 Clínica: Policlinica de Quei…" at bounding box center [564, 437] width 8 height 10
radio input "false"
radio input "true"
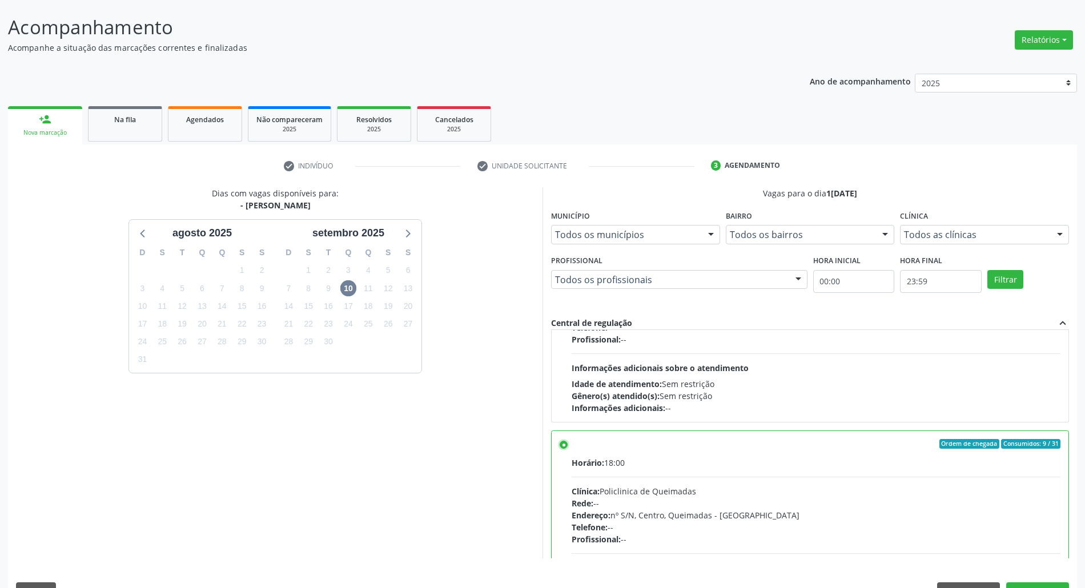
scroll to position [94, 0]
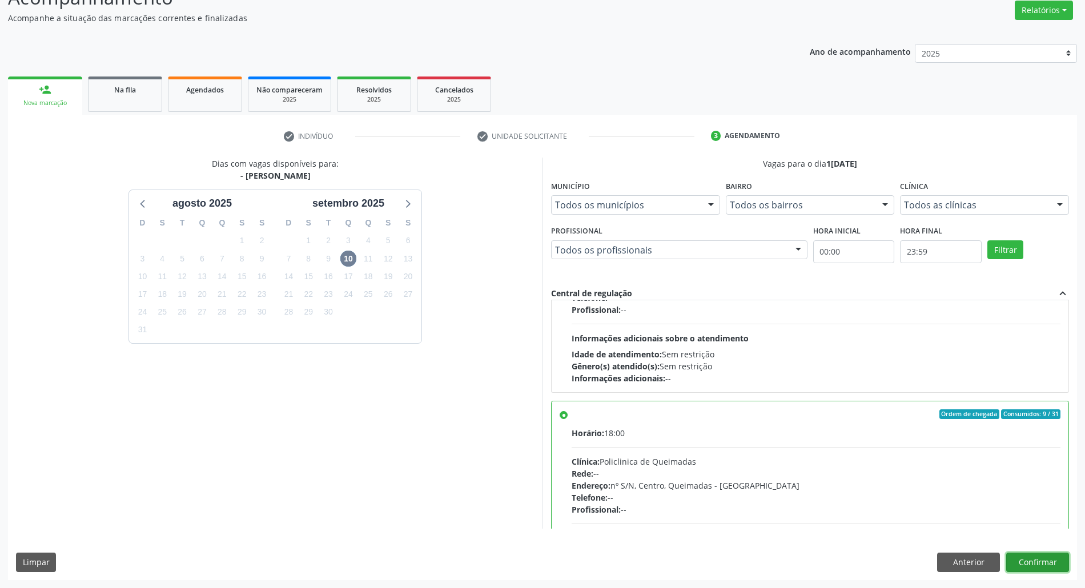
click at [548, 563] on button "Confirmar" at bounding box center [1037, 562] width 63 height 19
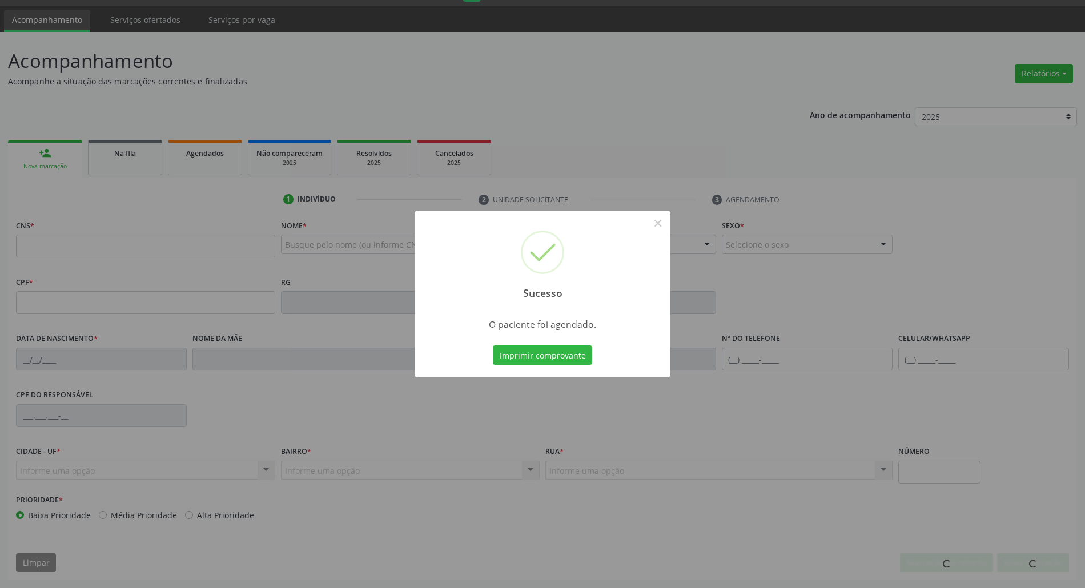
scroll to position [31, 0]
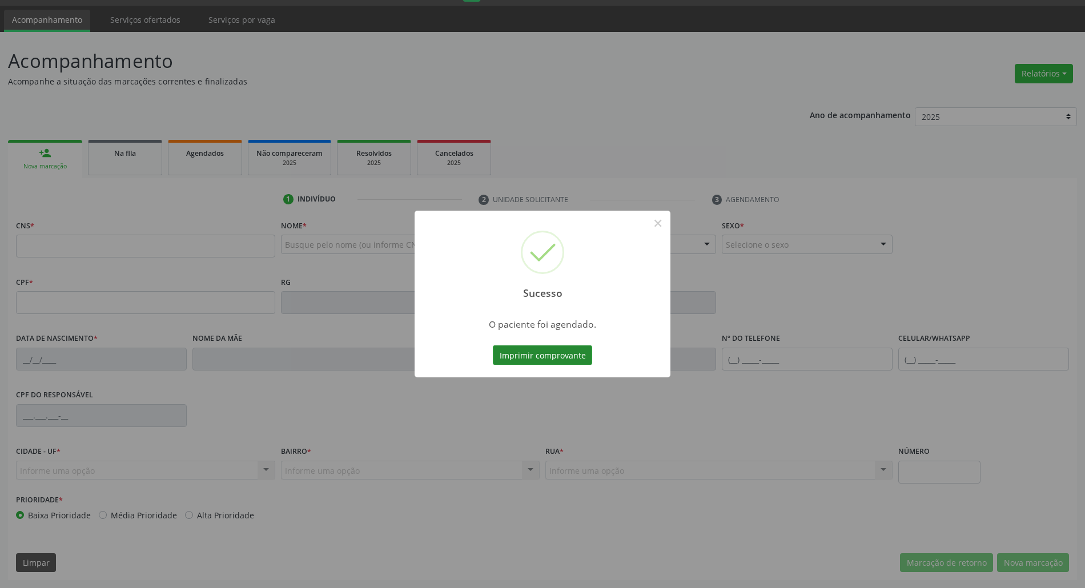
click at [548, 359] on button "Imprimir comprovante" at bounding box center [542, 354] width 99 height 19
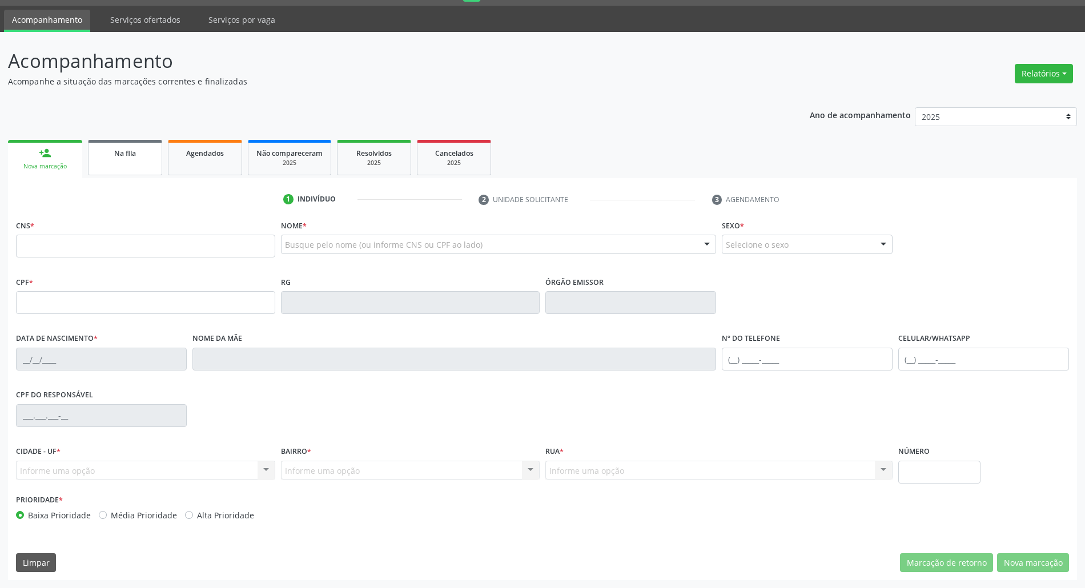
click at [140, 147] on div "Na fila" at bounding box center [125, 153] width 57 height 12
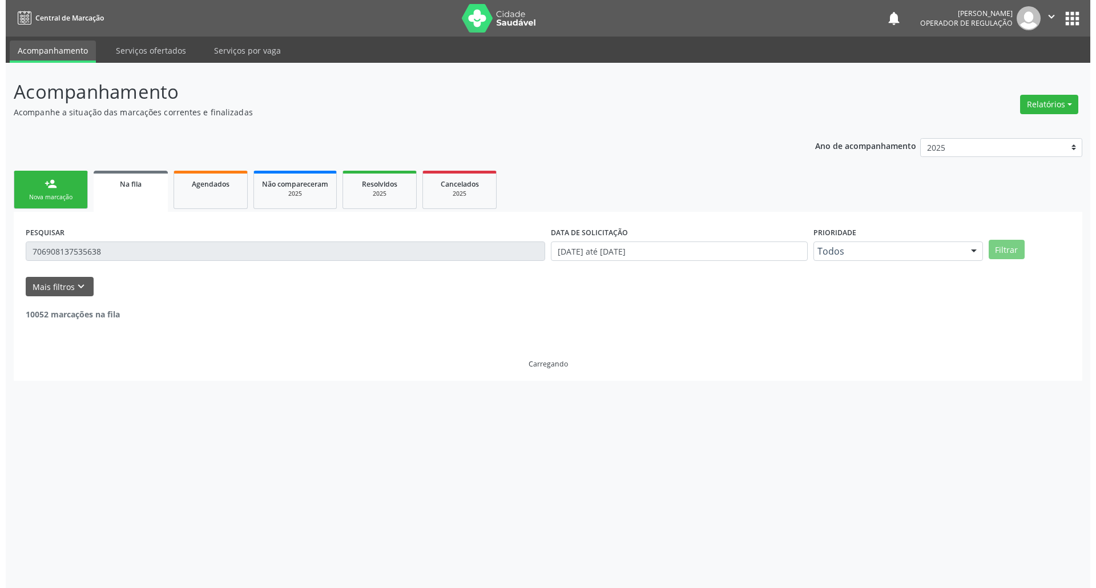
scroll to position [0, 0]
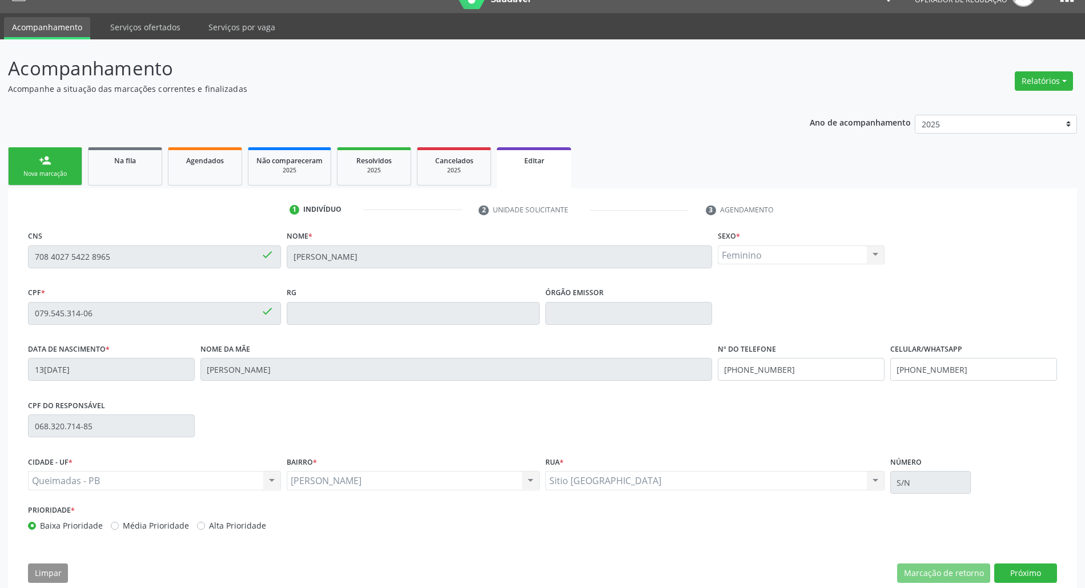
scroll to position [46, 0]
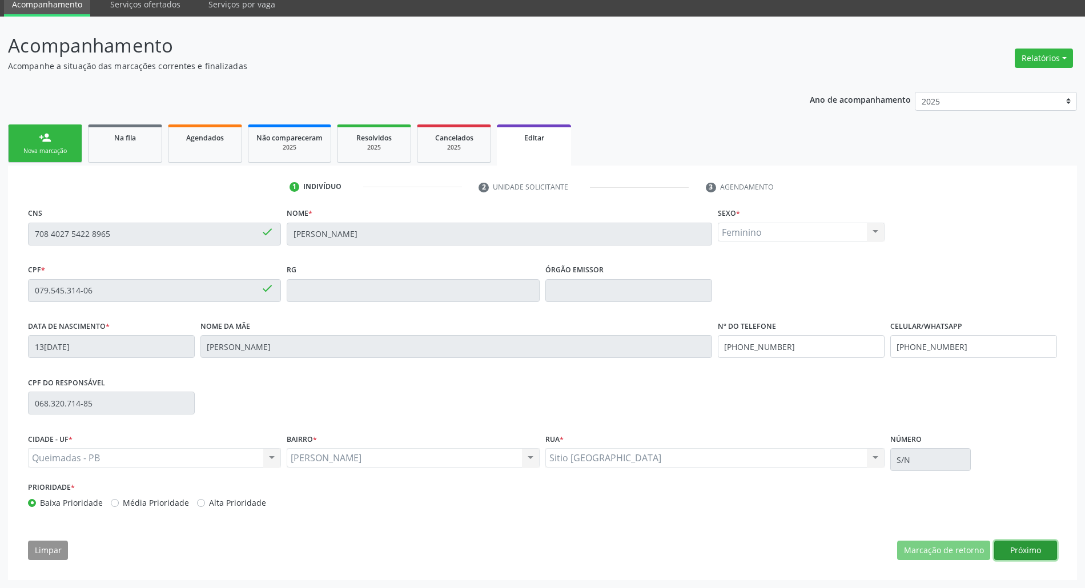
click at [534, 552] on button "Próximo" at bounding box center [1025, 550] width 63 height 19
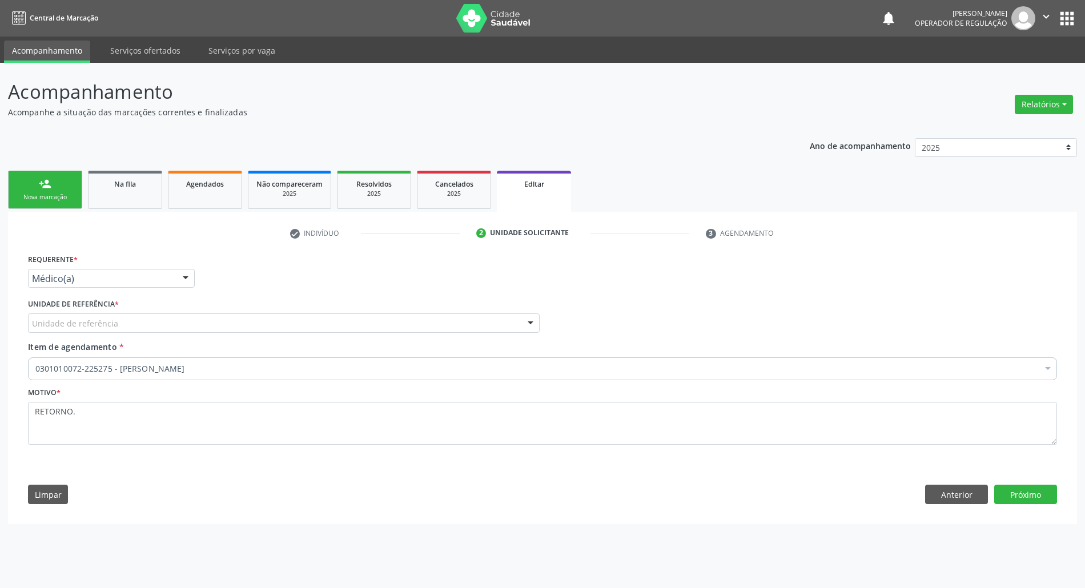
scroll to position [0, 0]
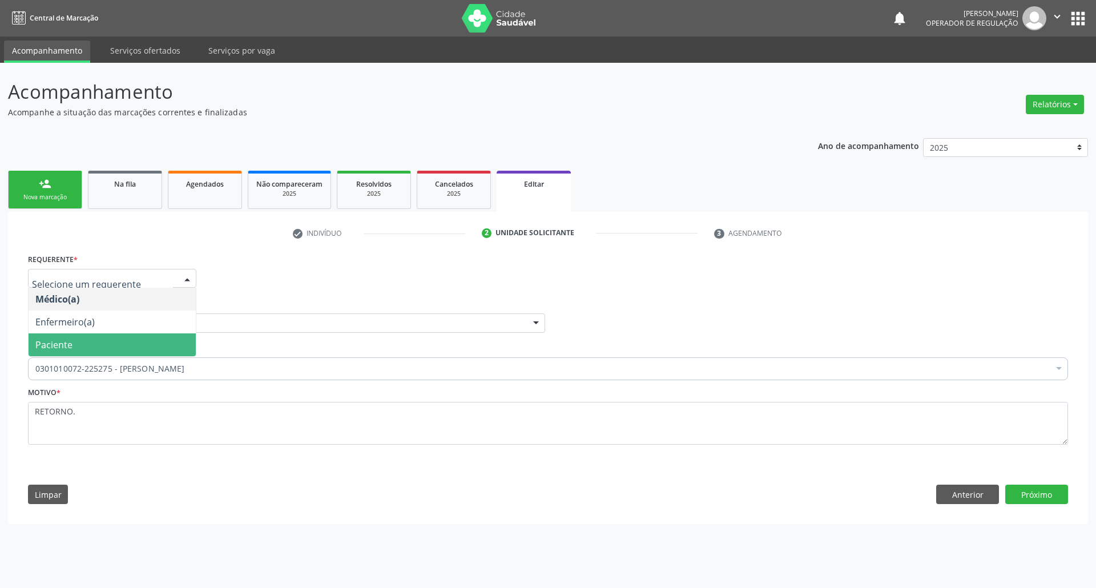
drag, startPoint x: 94, startPoint y: 338, endPoint x: 132, endPoint y: 320, distance: 42.7
click at [94, 338] on span "Paciente" at bounding box center [112, 344] width 167 height 23
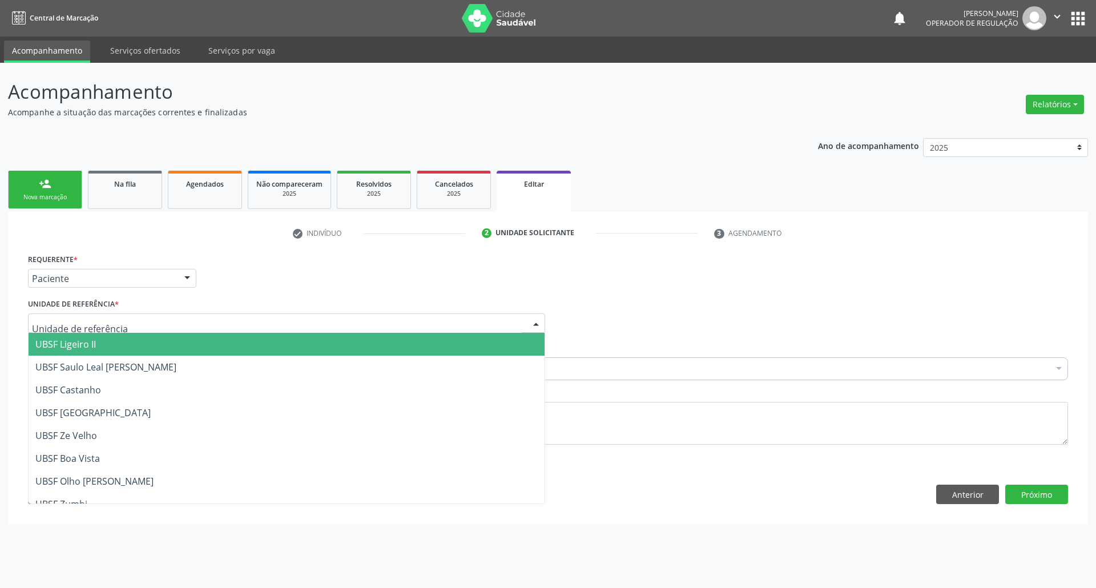
click at [136, 318] on div at bounding box center [286, 322] width 517 height 19
type input "OL"
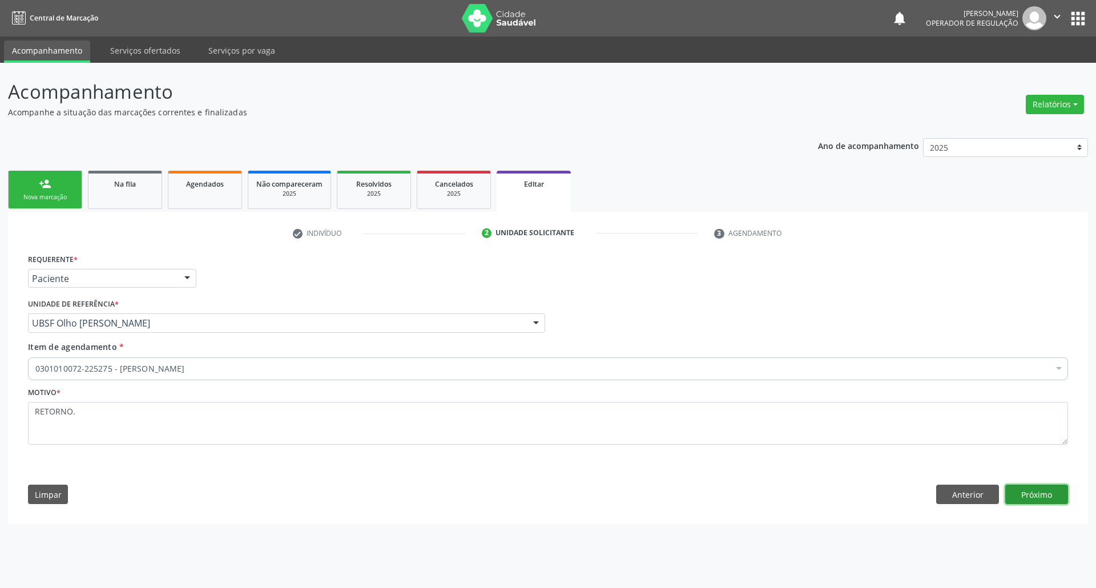
click at [534, 494] on button "Próximo" at bounding box center [1037, 494] width 63 height 19
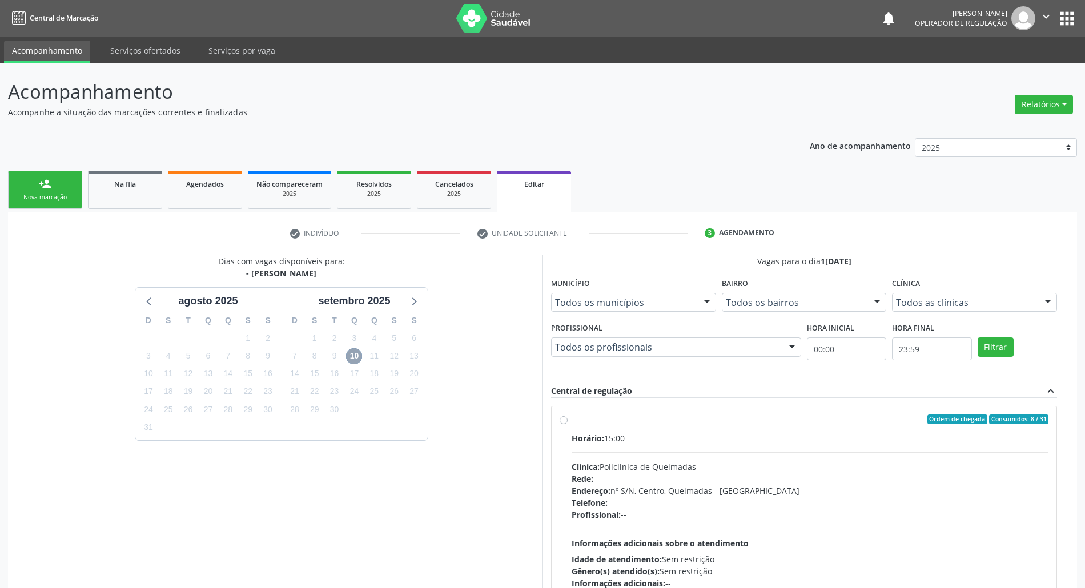
click at [350, 359] on span "10" at bounding box center [354, 356] width 16 height 16
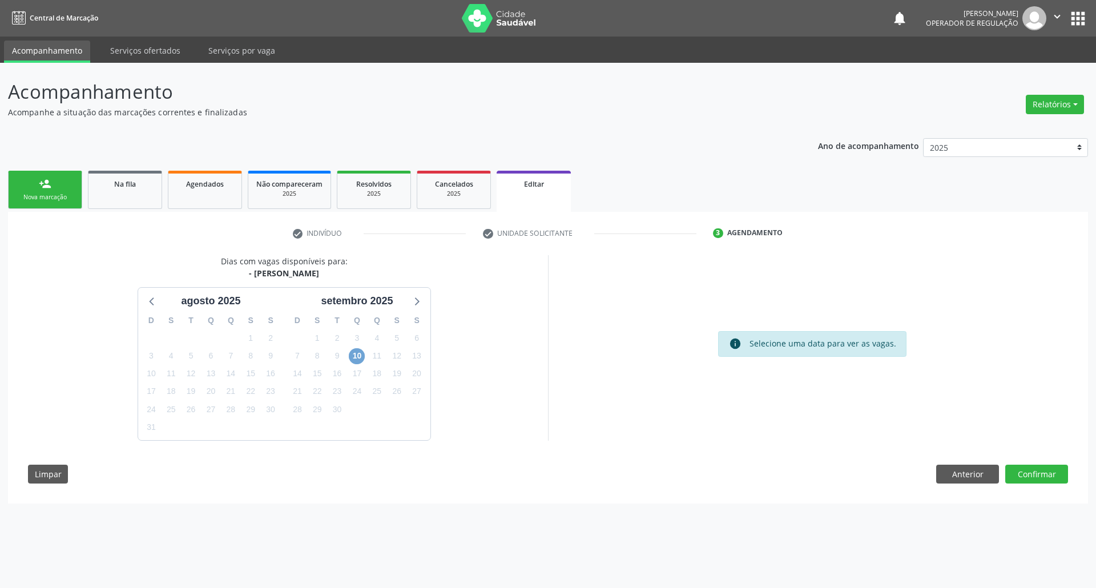
click at [359, 354] on span "10" at bounding box center [357, 356] width 16 height 16
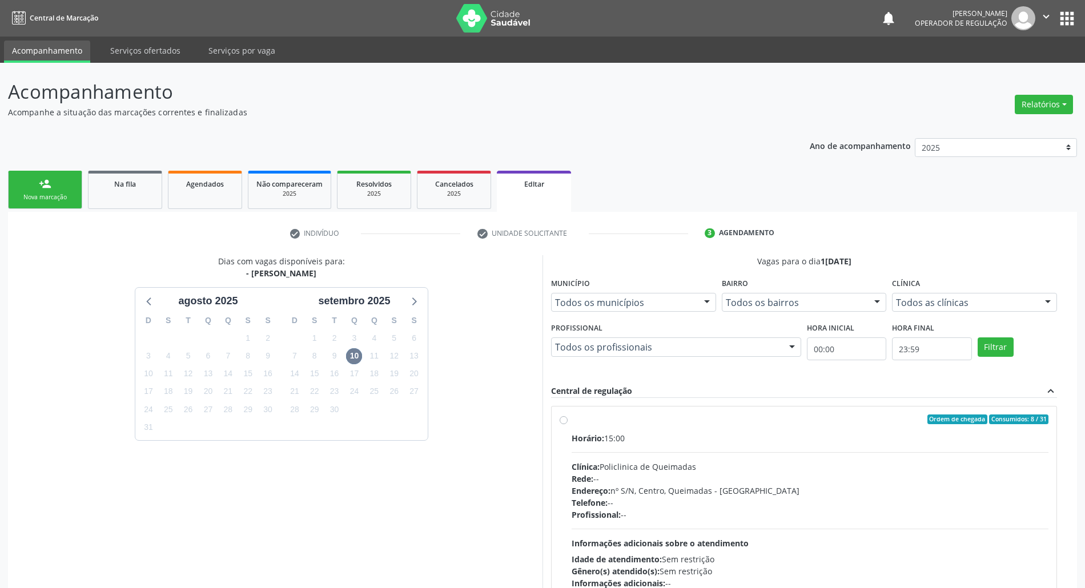
drag, startPoint x: 699, startPoint y: 434, endPoint x: 594, endPoint y: 432, distance: 105.7
click at [534, 434] on div "Horário: 15:00" at bounding box center [810, 438] width 477 height 12
click at [534, 425] on input "Ordem de chegada Consumidos: 8 / 31 Horário: 15:00 Clínica: Policlinica de Quei…" at bounding box center [564, 420] width 8 height 10
radio input "true"
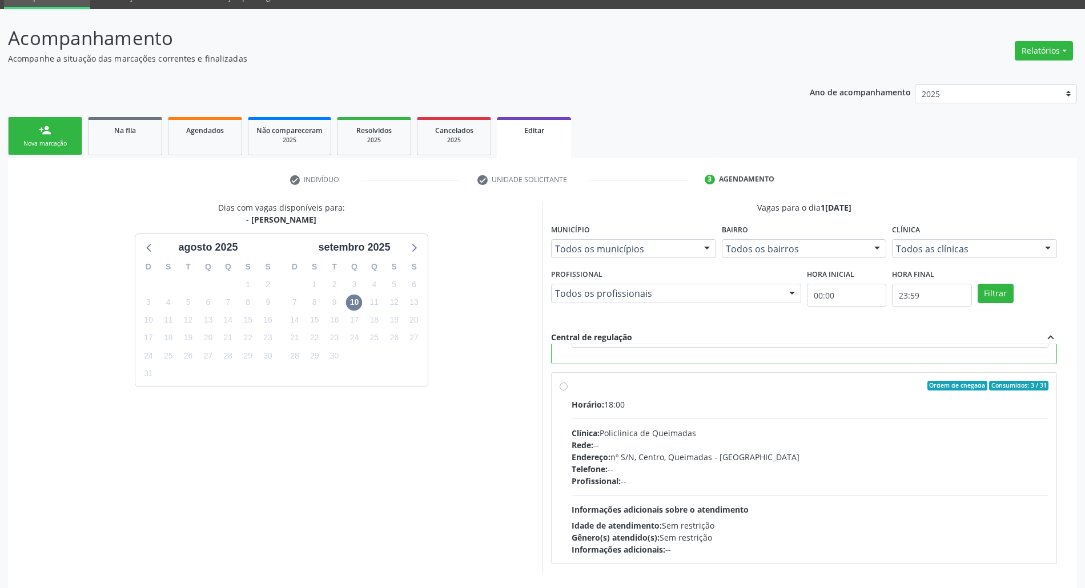
scroll to position [110, 0]
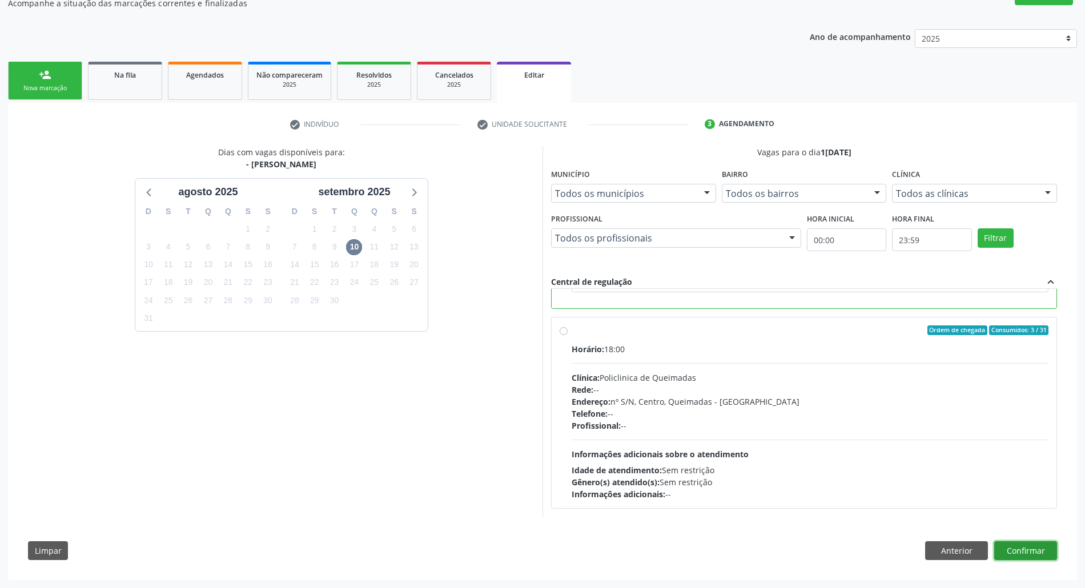
click at [534, 548] on button "Confirmar" at bounding box center [1025, 550] width 63 height 19
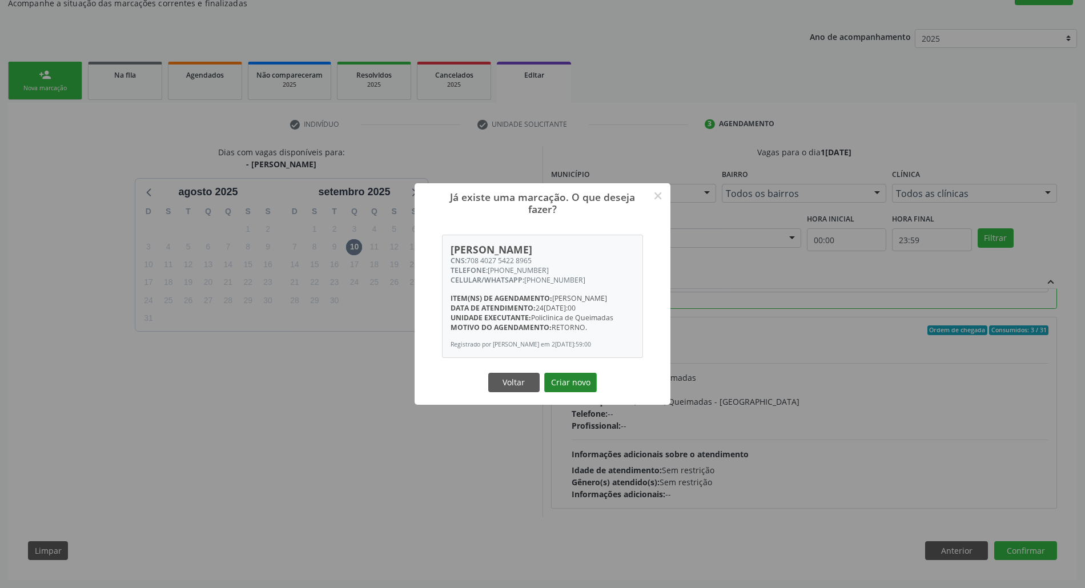
click at [534, 392] on button "Criar novo" at bounding box center [570, 382] width 53 height 19
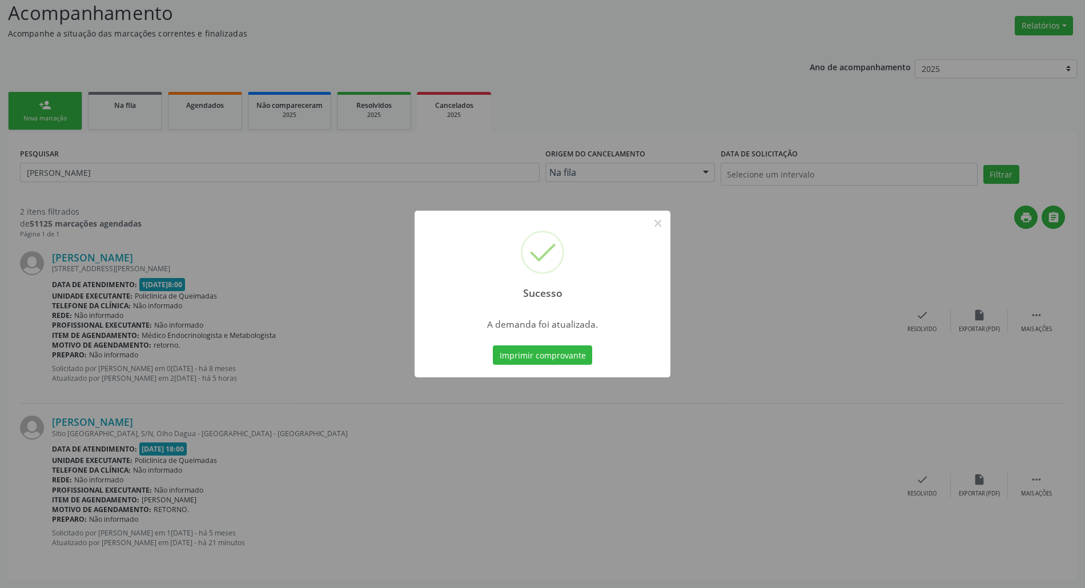
scroll to position [0, 0]
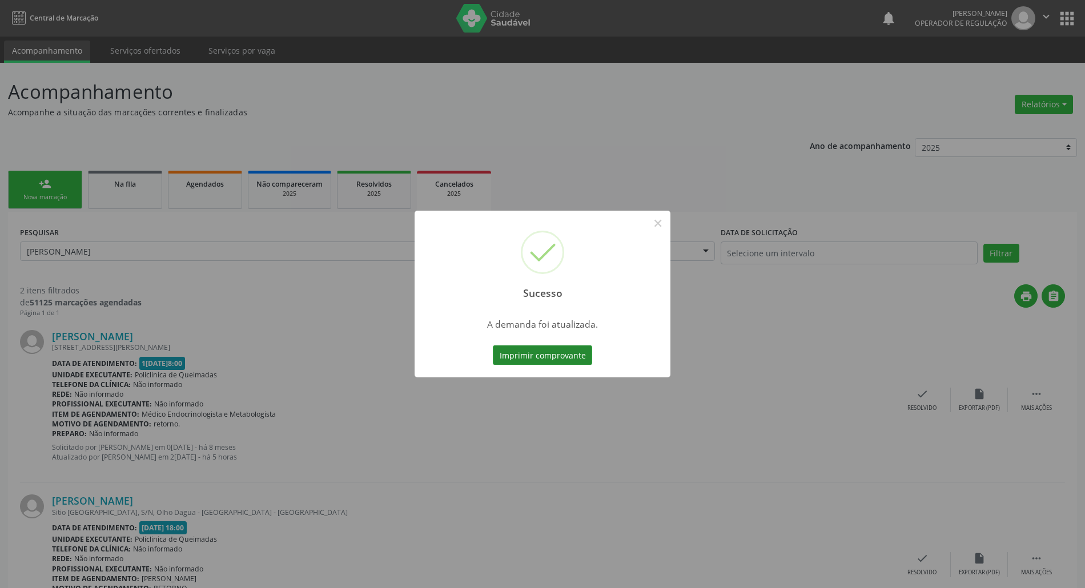
click at [534, 354] on button "Imprimir comprovante" at bounding box center [542, 354] width 99 height 19
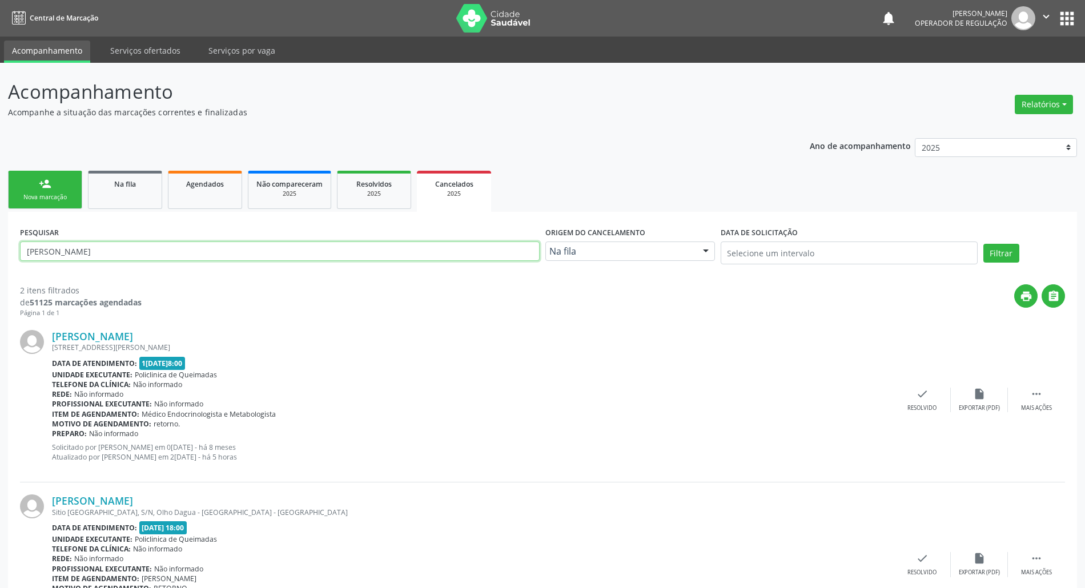
click at [171, 254] on input "MARIA APARECIDA" at bounding box center [280, 251] width 520 height 19
type input "NOÊMIA"
click at [534, 244] on button "Filtrar" at bounding box center [1001, 253] width 36 height 19
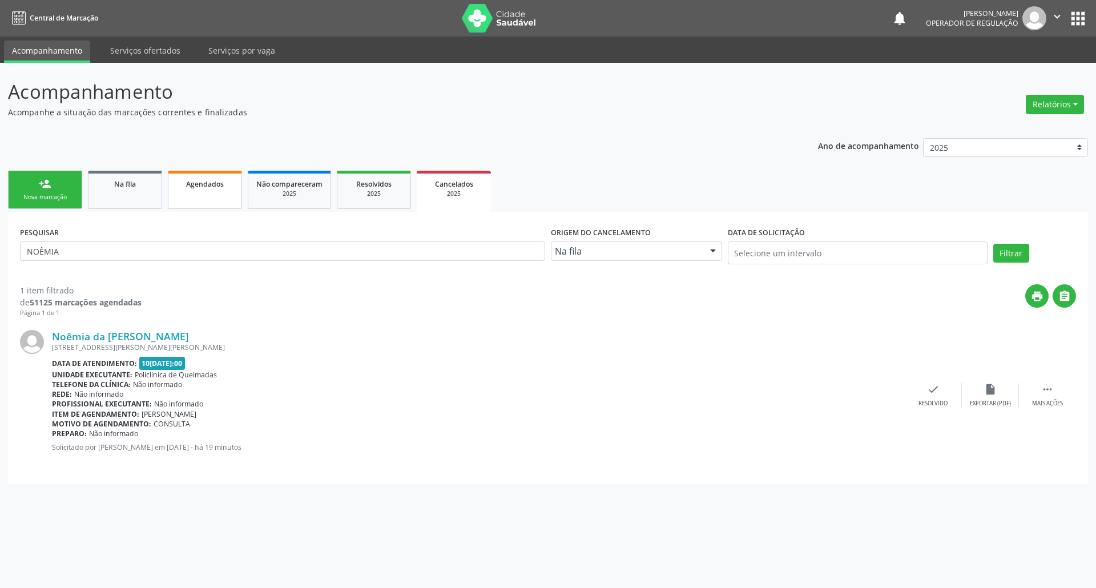
click at [219, 179] on span "Agendados" at bounding box center [205, 184] width 38 height 10
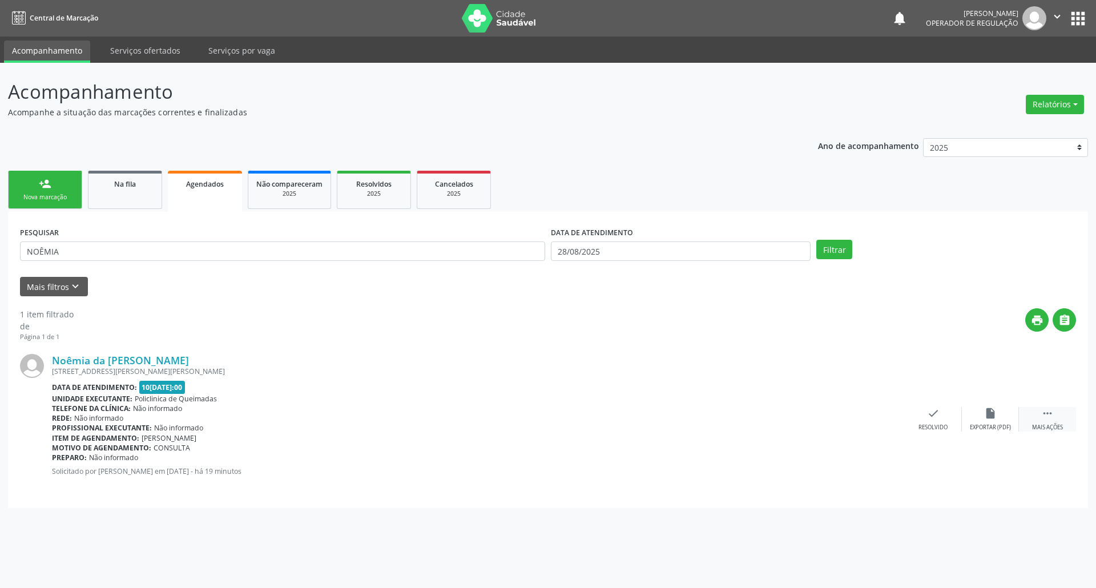
click at [534, 414] on div " Mais ações" at bounding box center [1047, 419] width 57 height 25
click at [534, 418] on icon "edit" at bounding box center [990, 413] width 13 height 13
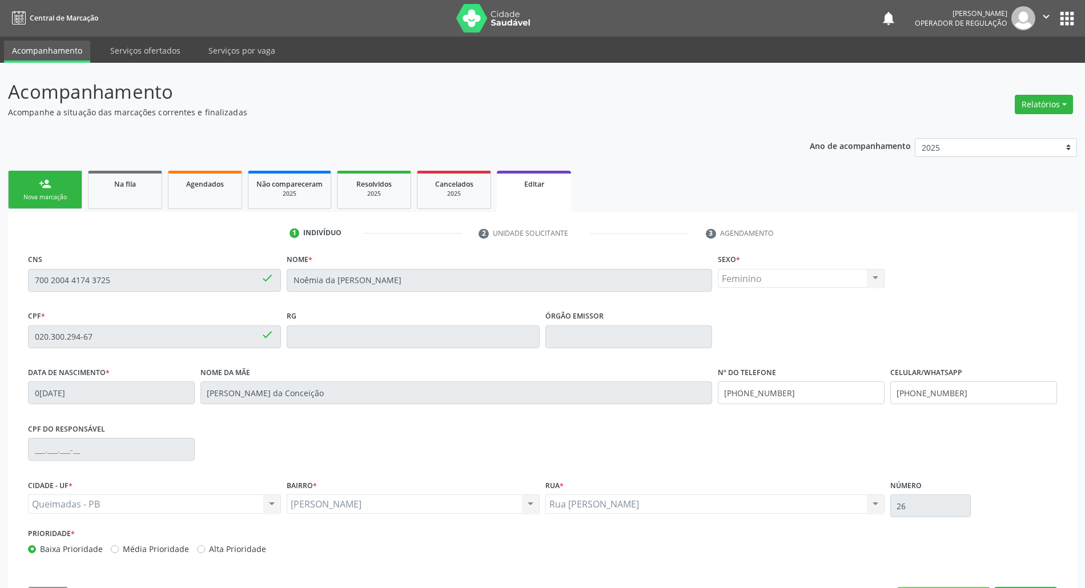
scroll to position [46, 0]
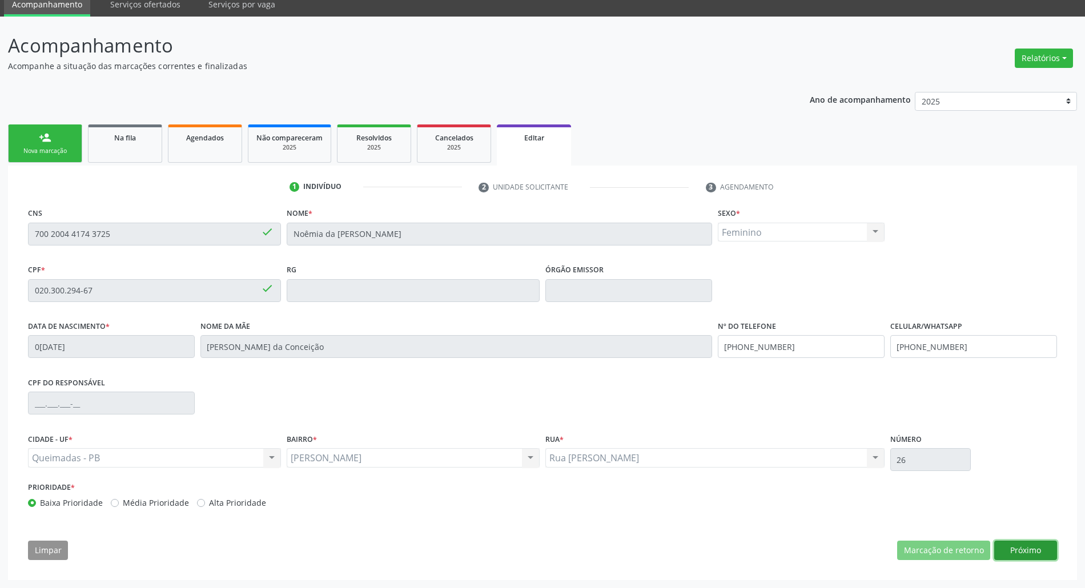
click at [534, 549] on button "Próximo" at bounding box center [1025, 550] width 63 height 19
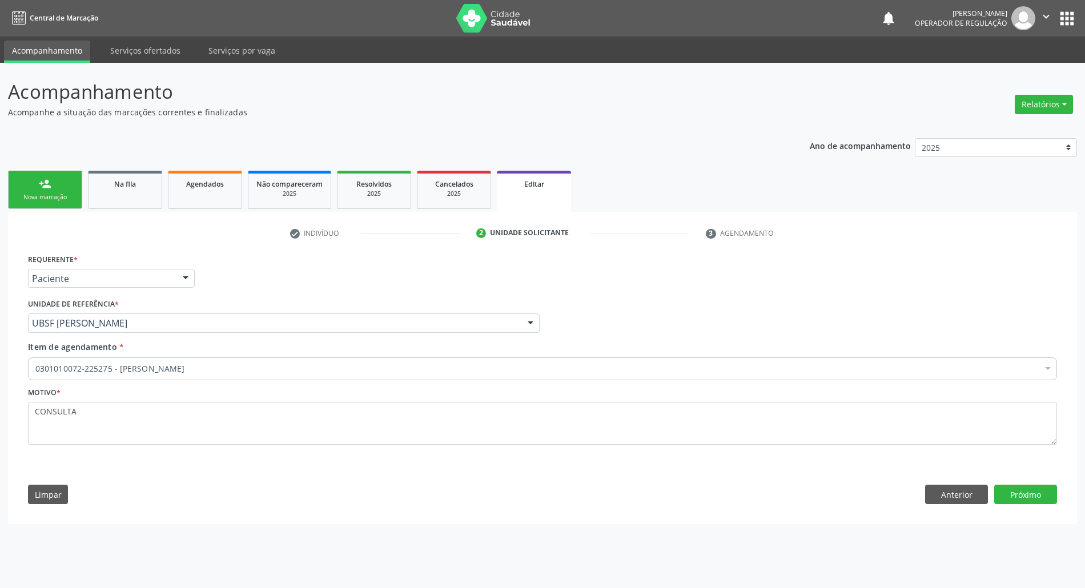
scroll to position [0, 0]
click at [534, 500] on button "Próximo" at bounding box center [1037, 494] width 63 height 19
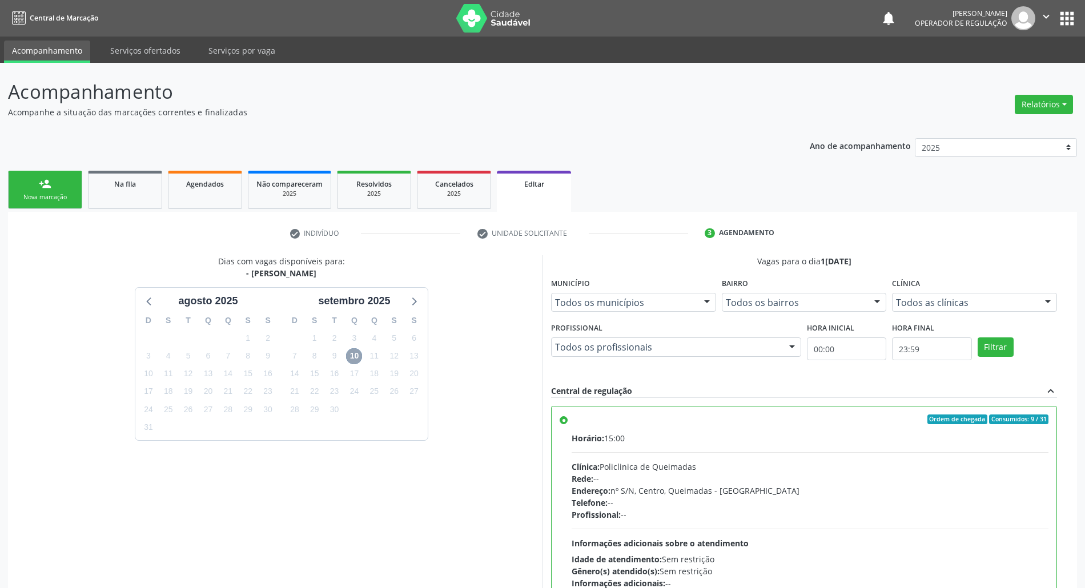
click at [355, 349] on span "10" at bounding box center [354, 356] width 16 height 16
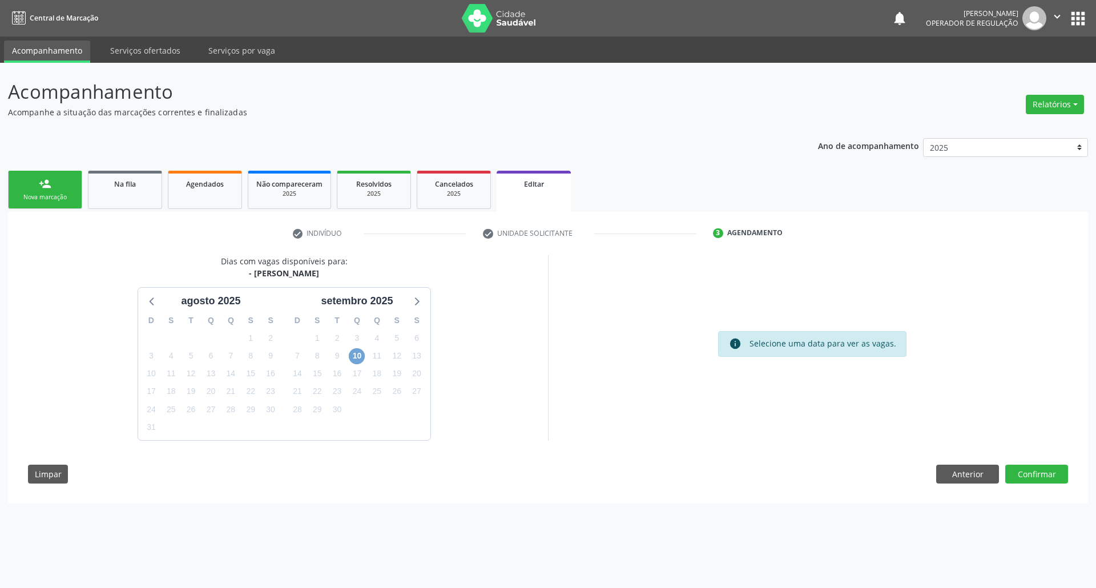
click at [362, 357] on span "10" at bounding box center [357, 356] width 16 height 16
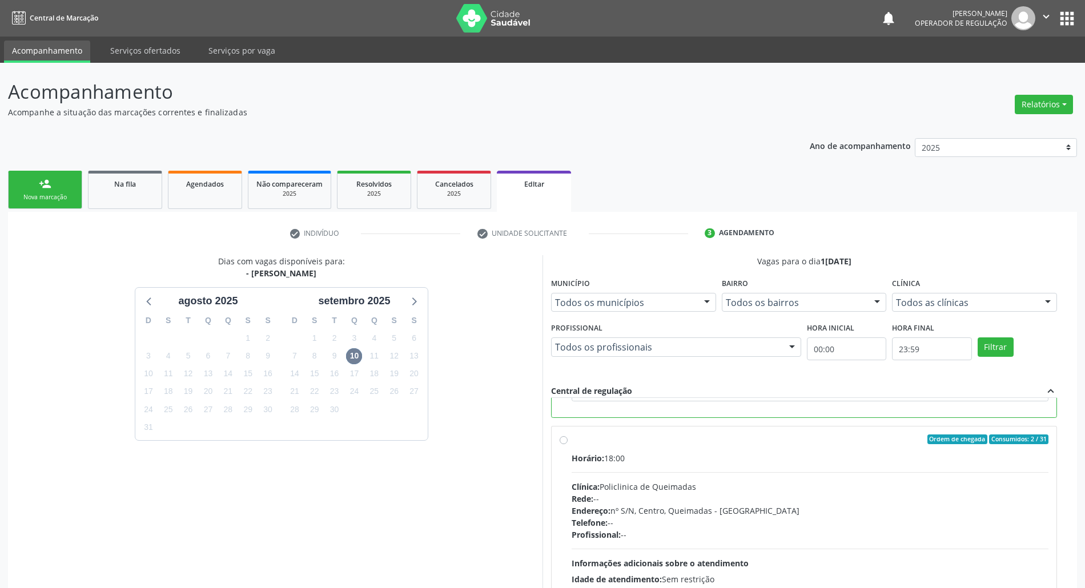
click at [534, 499] on div "Rede: --" at bounding box center [810, 499] width 477 height 12
click at [534, 445] on input "Ordem de chegada Consumidos: 2 / 31 Horário: 18:00 Clínica: Policlinica de Quei…" at bounding box center [564, 440] width 8 height 10
radio input "true"
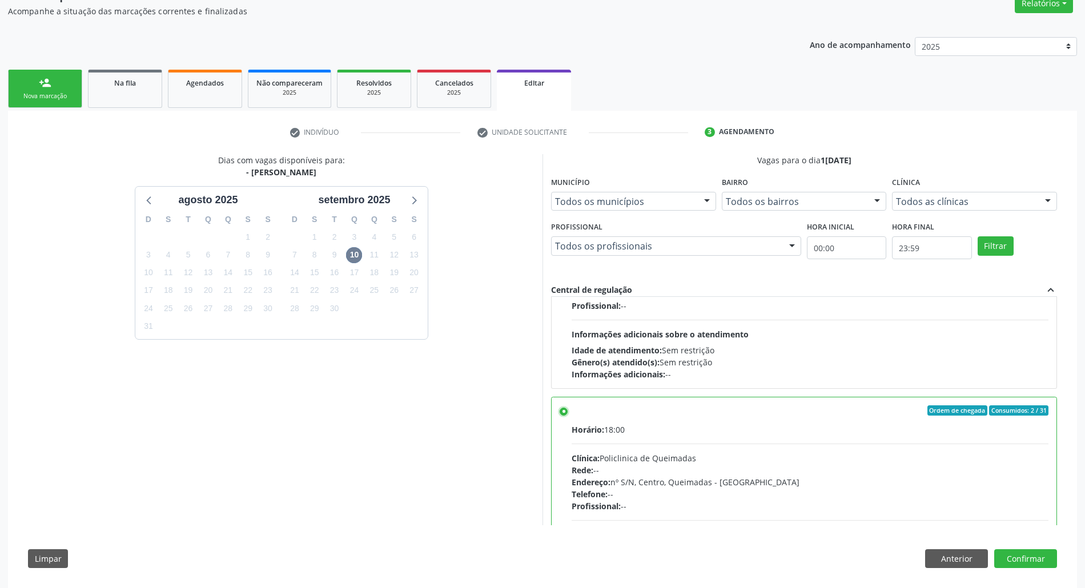
scroll to position [110, 0]
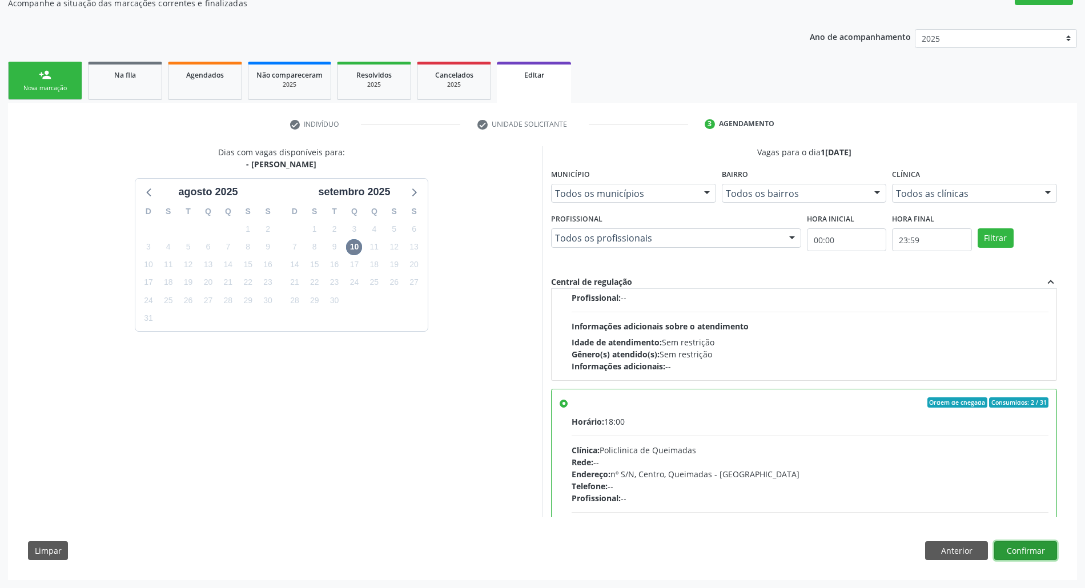
click at [534, 550] on button "Confirmar" at bounding box center [1025, 550] width 63 height 19
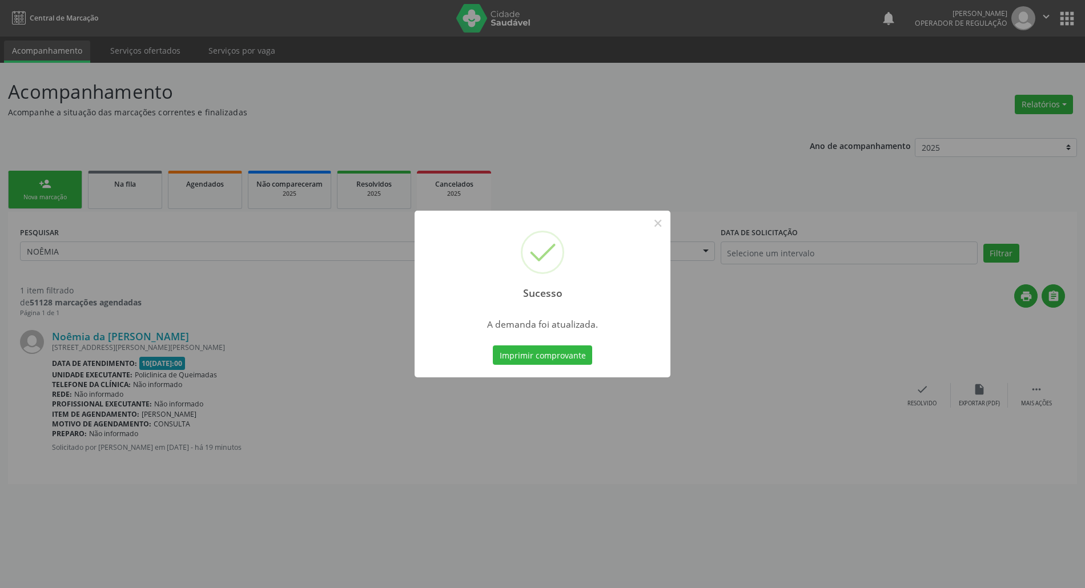
scroll to position [0, 0]
click at [534, 354] on button "Imprimir comprovante" at bounding box center [547, 354] width 99 height 19
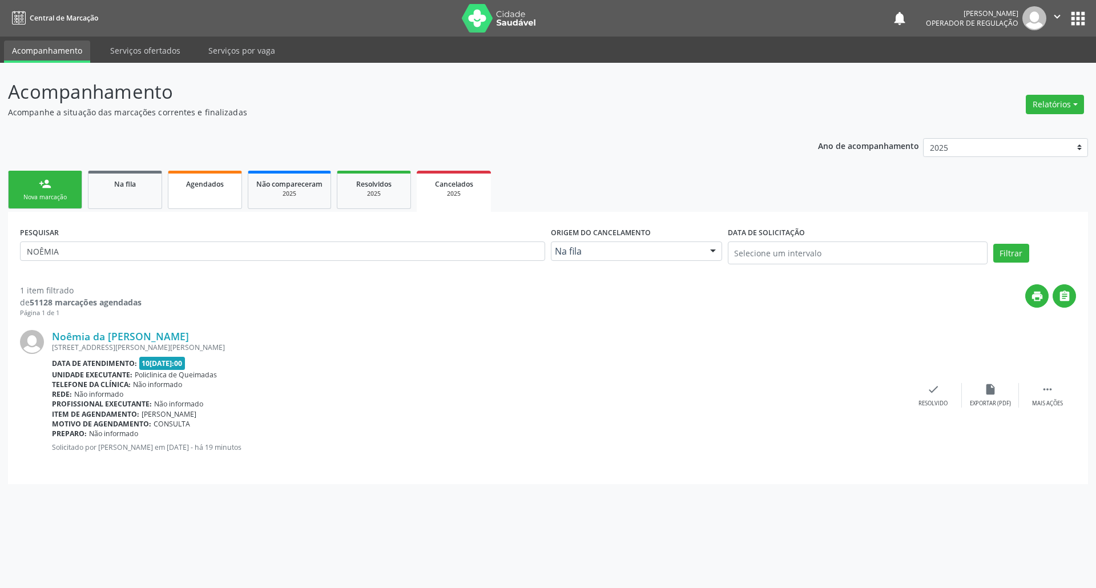
click at [202, 190] on link "Agendados" at bounding box center [205, 190] width 74 height 38
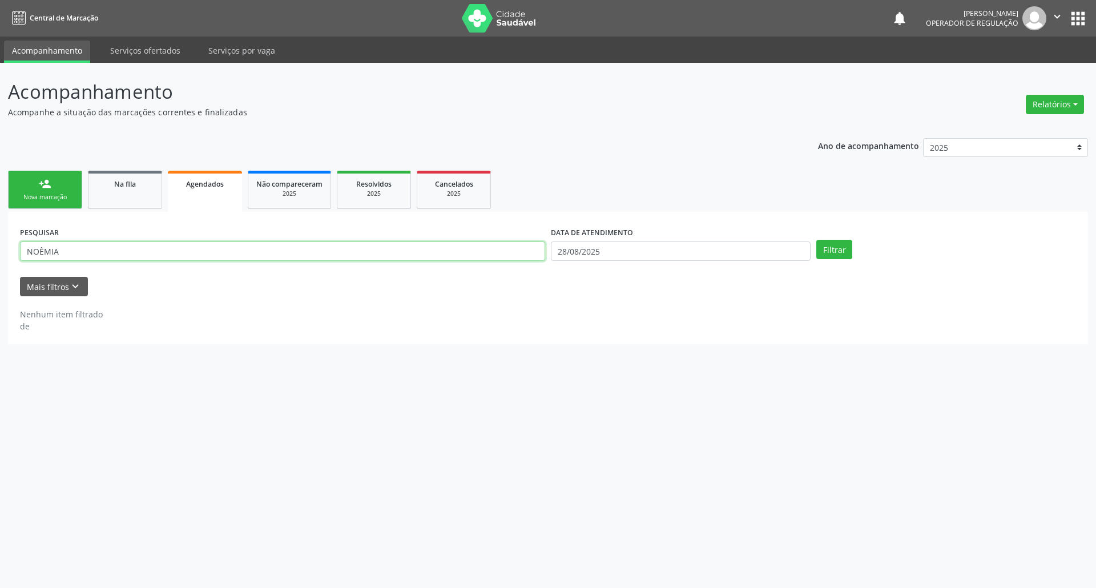
click at [181, 254] on input "NOÊMIA" at bounding box center [282, 251] width 525 height 19
click at [180, 254] on input "NOÊMIA" at bounding box center [282, 251] width 525 height 19
click at [534, 252] on input "28/08/2025" at bounding box center [681, 251] width 260 height 19
click at [534, 273] on icon at bounding box center [711, 276] width 8 height 8
select select "8"
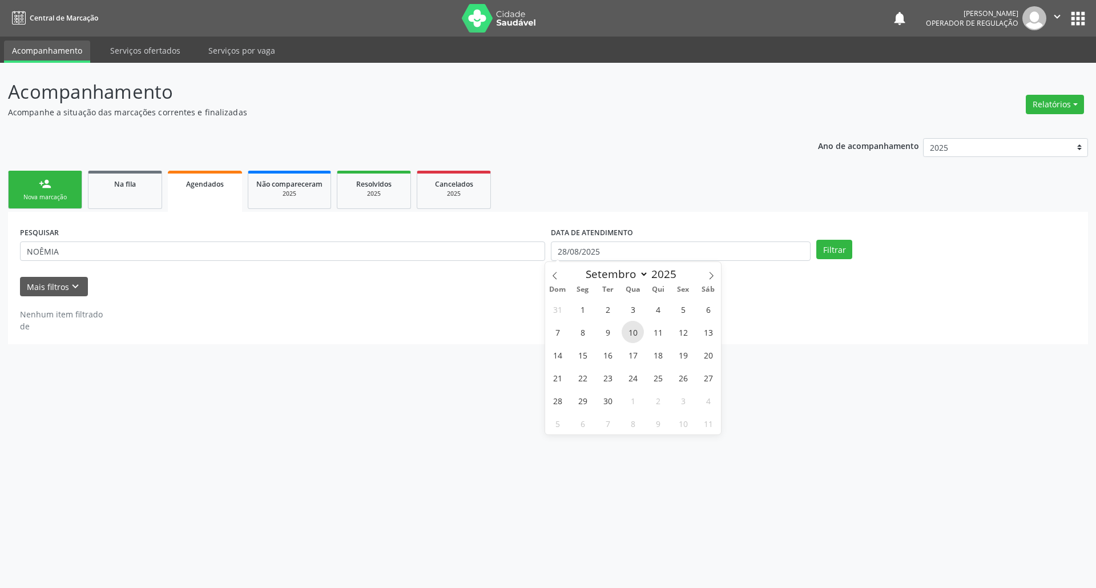
click at [534, 331] on span "10" at bounding box center [633, 332] width 22 height 22
type input "1[DATE]"
click at [534, 331] on span "10" at bounding box center [633, 332] width 22 height 22
click at [116, 240] on div "PESQUISAR NOÊMIA" at bounding box center [282, 246] width 531 height 45
click at [117, 256] on input "NOÊMIA" at bounding box center [282, 251] width 525 height 19
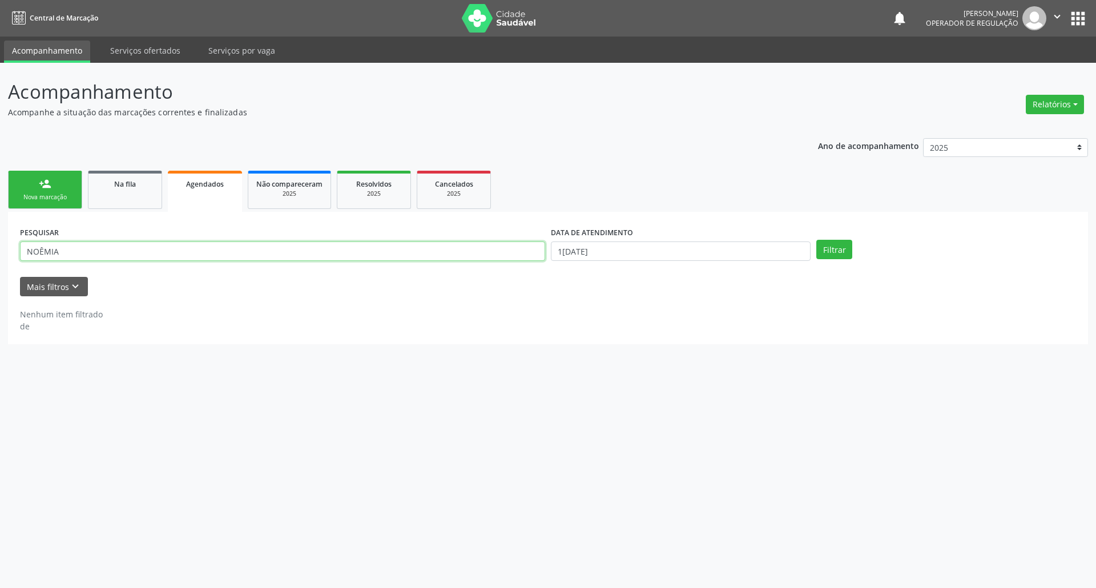
click at [117, 256] on input "NOÊMIA" at bounding box center [282, 251] width 525 height 19
type input "N"
type input "MARIA ELI"
click at [534, 240] on button "Filtrar" at bounding box center [835, 249] width 36 height 19
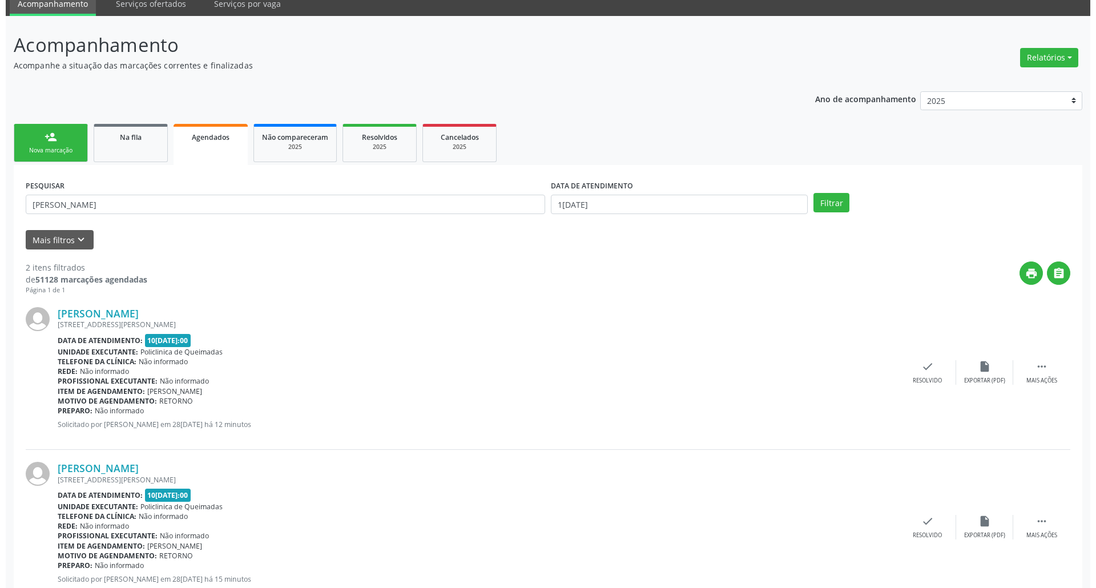
scroll to position [83, 0]
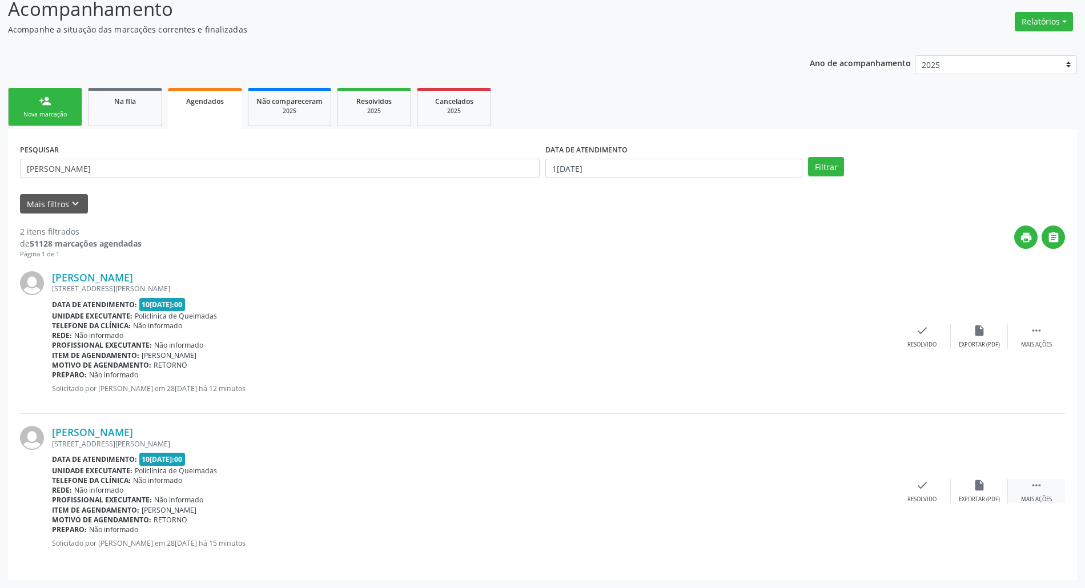
click at [534, 482] on icon "" at bounding box center [1036, 485] width 13 height 13
click at [534, 482] on icon "cancel" at bounding box center [865, 485] width 13 height 13
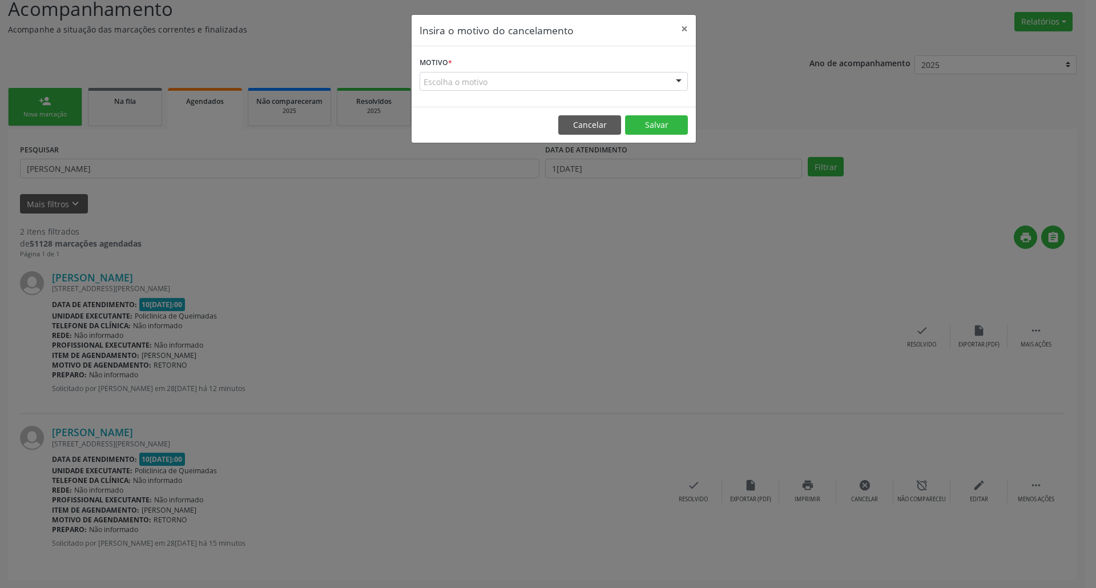
click at [534, 80] on div "Escolha o motivo" at bounding box center [554, 81] width 268 height 19
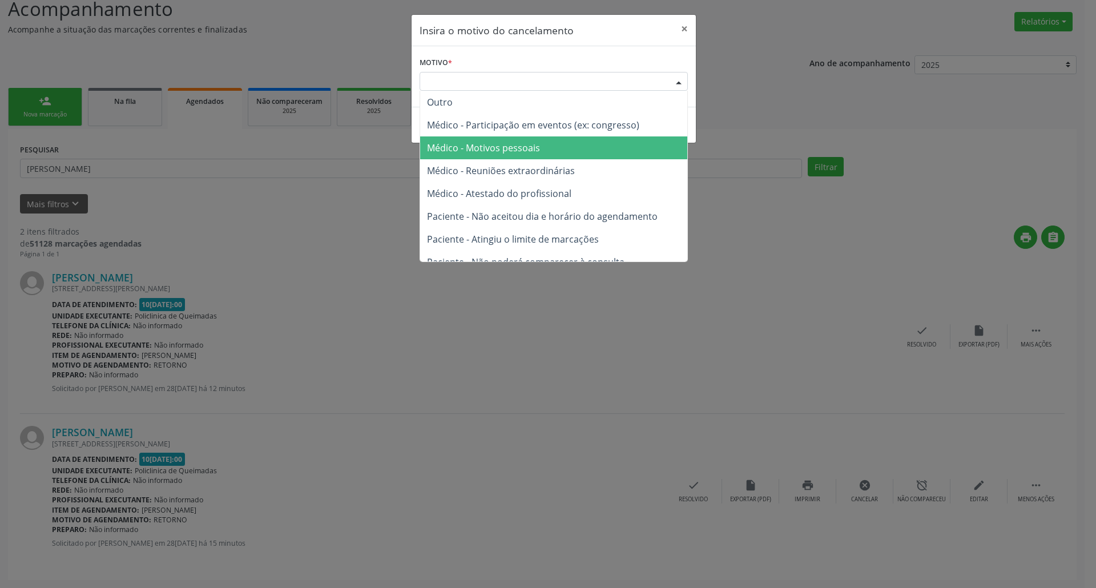
click at [534, 139] on span "Médico - Motivos pessoais" at bounding box center [553, 147] width 267 height 23
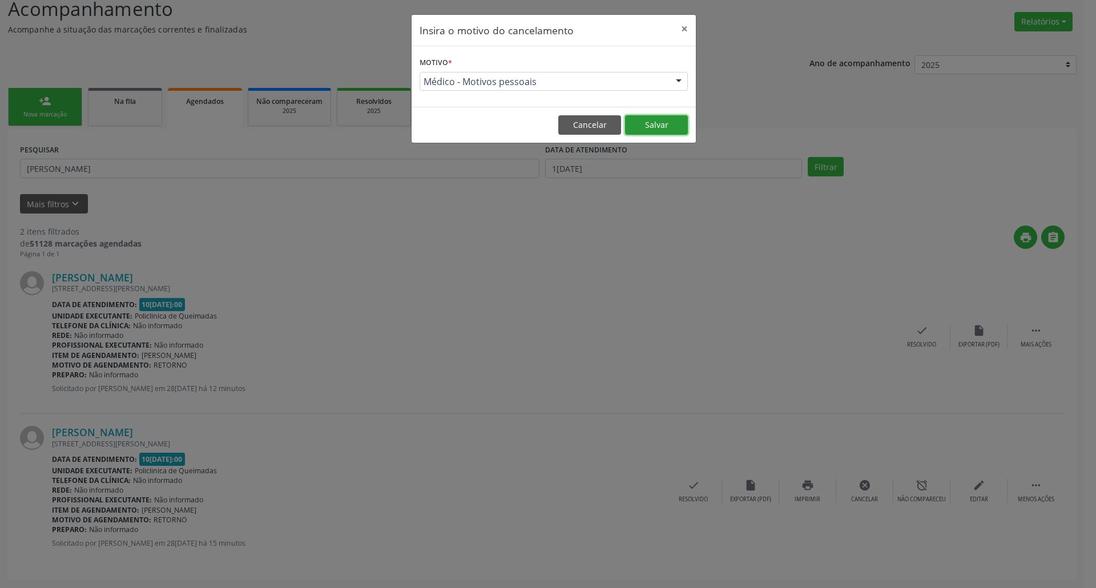
click at [534, 132] on button "Salvar" at bounding box center [656, 124] width 63 height 19
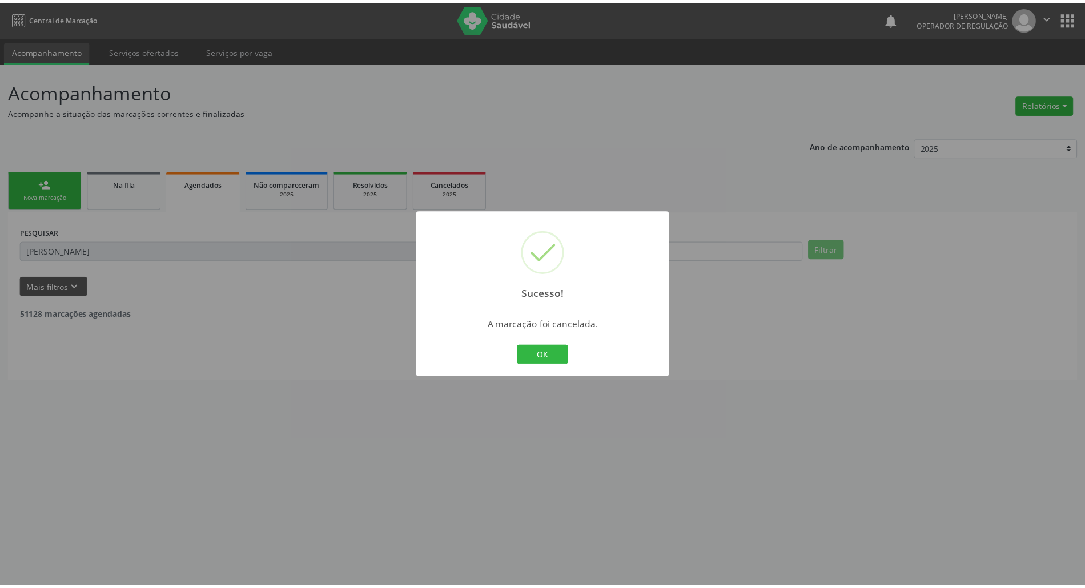
scroll to position [0, 0]
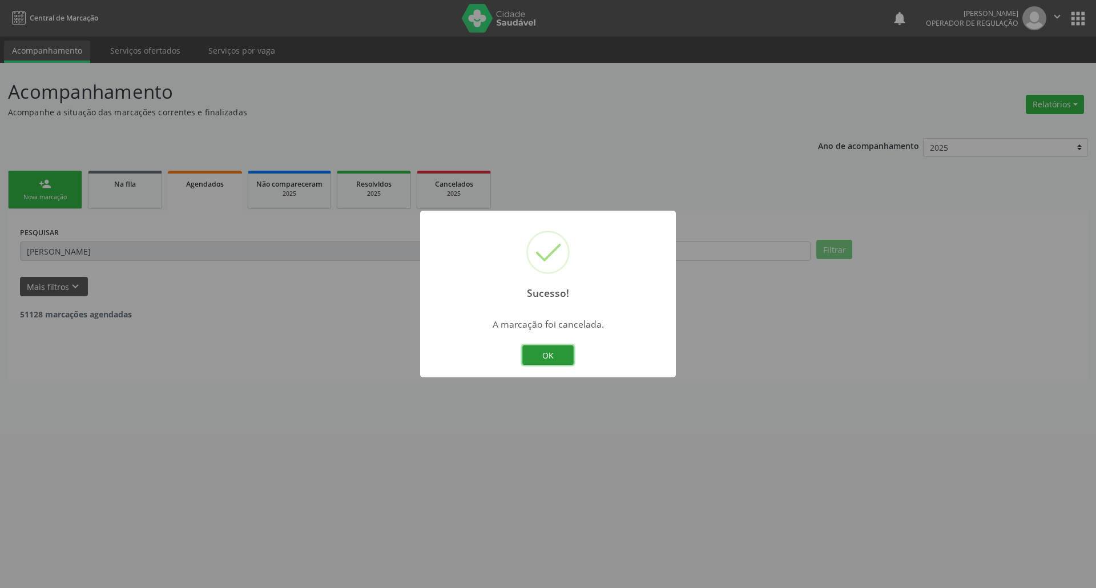
drag, startPoint x: 558, startPoint y: 351, endPoint x: 550, endPoint y: 344, distance: 10.5
click at [534, 347] on button "OK" at bounding box center [547, 354] width 51 height 19
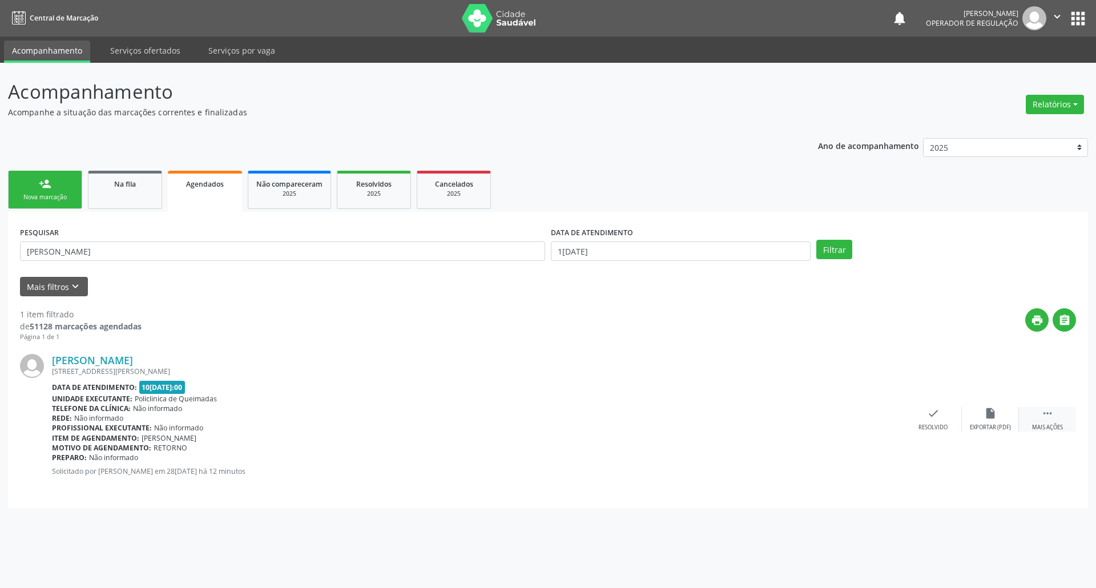
click at [534, 419] on icon "" at bounding box center [1048, 413] width 13 height 13
click at [534, 419] on div "edit Editar" at bounding box center [990, 419] width 57 height 25
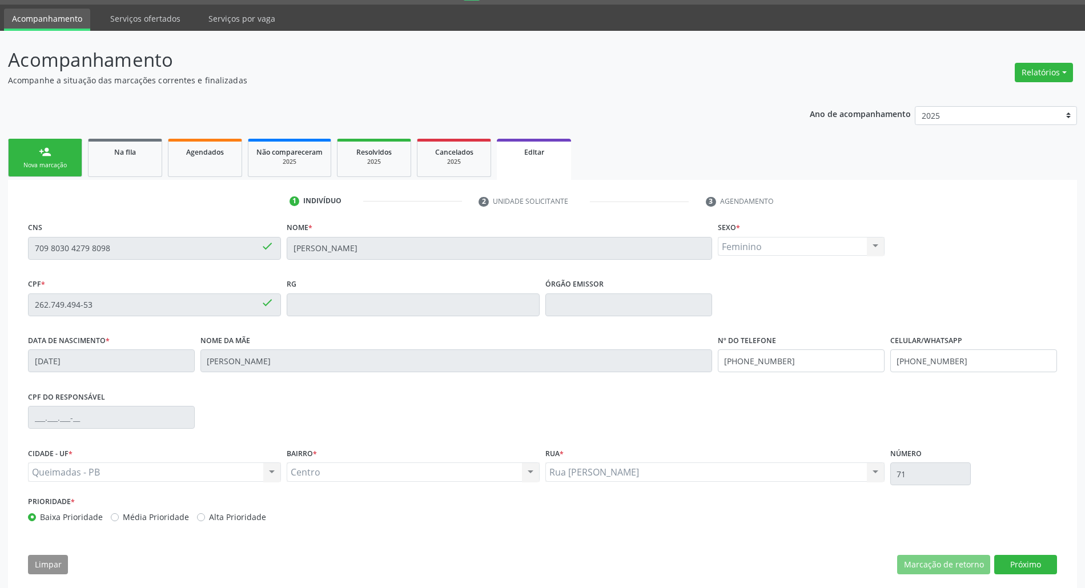
scroll to position [46, 0]
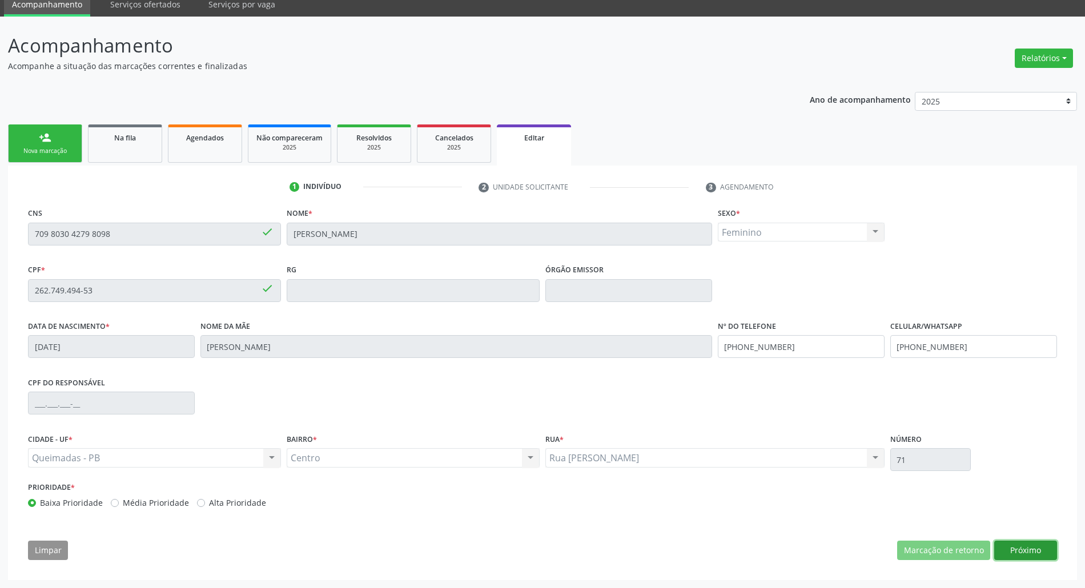
click at [534, 552] on button "Próximo" at bounding box center [1025, 550] width 63 height 19
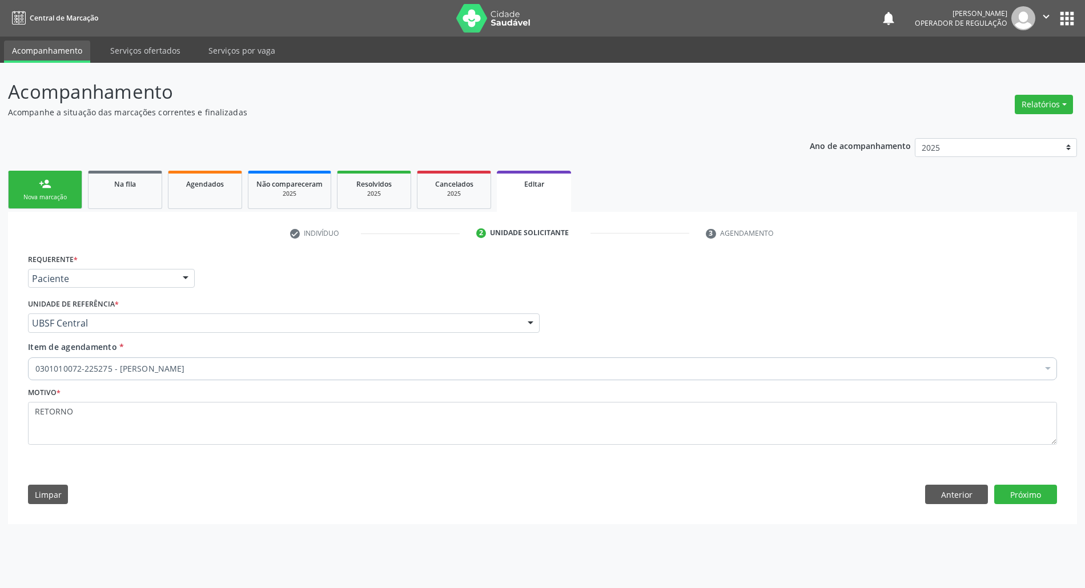
scroll to position [0, 0]
click at [534, 491] on button "Próximo" at bounding box center [1037, 494] width 63 height 19
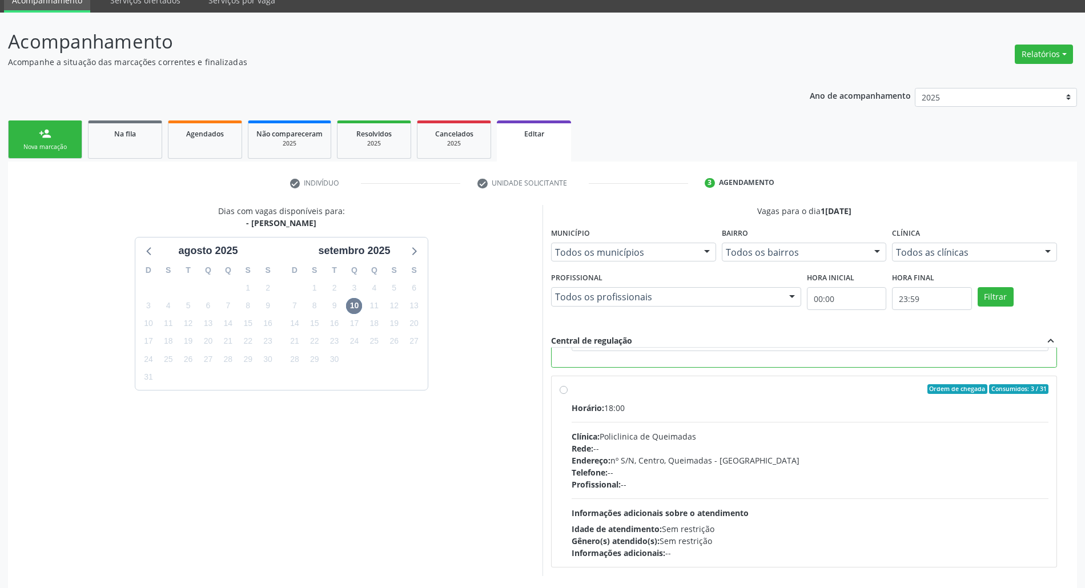
scroll to position [110, 0]
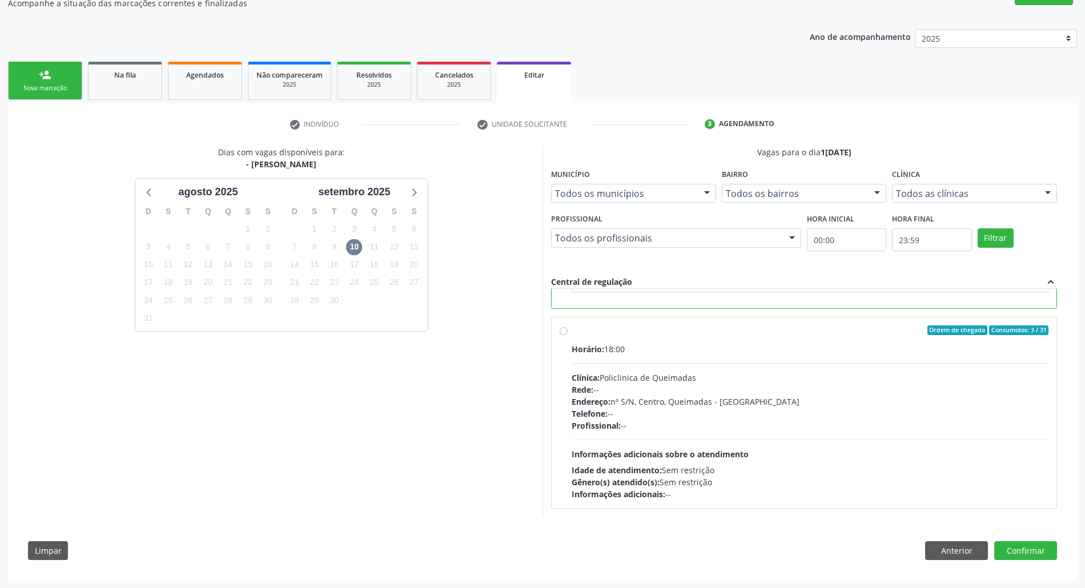
click at [534, 417] on div "Telefone: --" at bounding box center [810, 414] width 477 height 12
click at [534, 336] on input "Ordem de chegada Consumidos: 3 / 31 Horário: 18:00 Clínica: Policlinica de Quei…" at bounding box center [564, 330] width 8 height 10
radio input "false"
radio input "true"
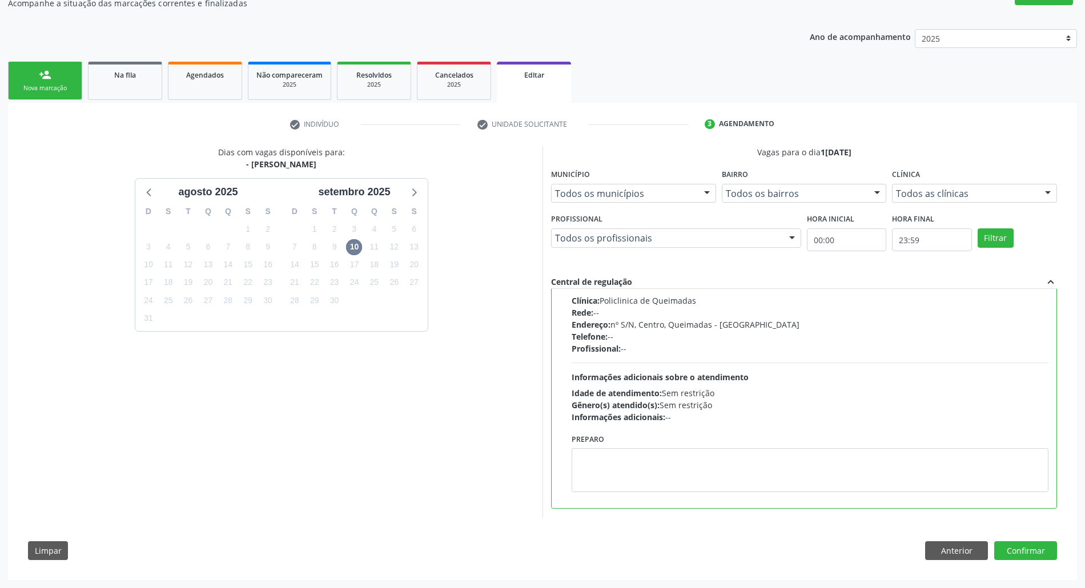
scroll to position [108, 0]
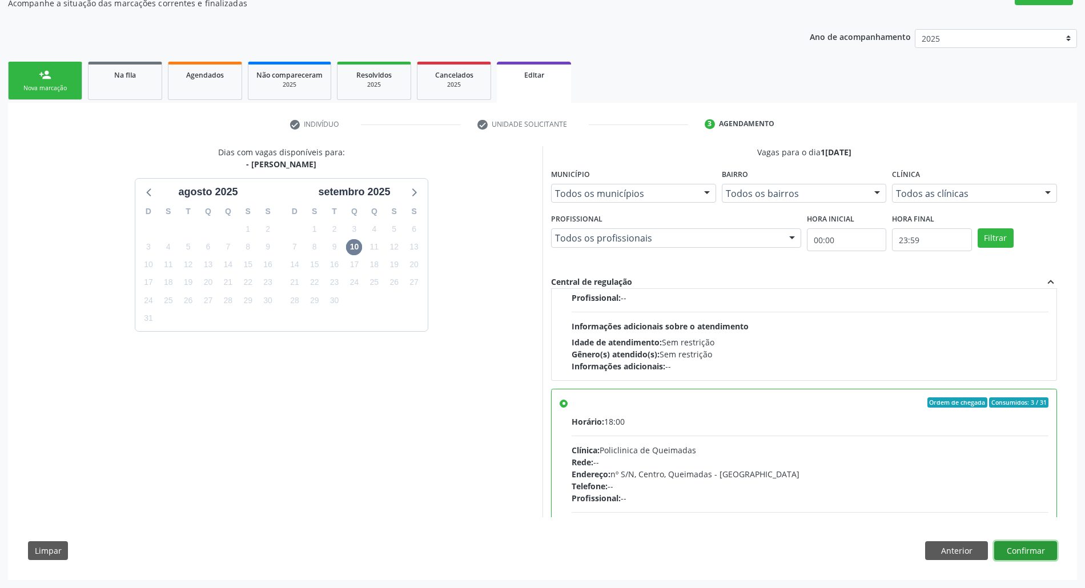
click at [534, 553] on button "Confirmar" at bounding box center [1025, 550] width 63 height 19
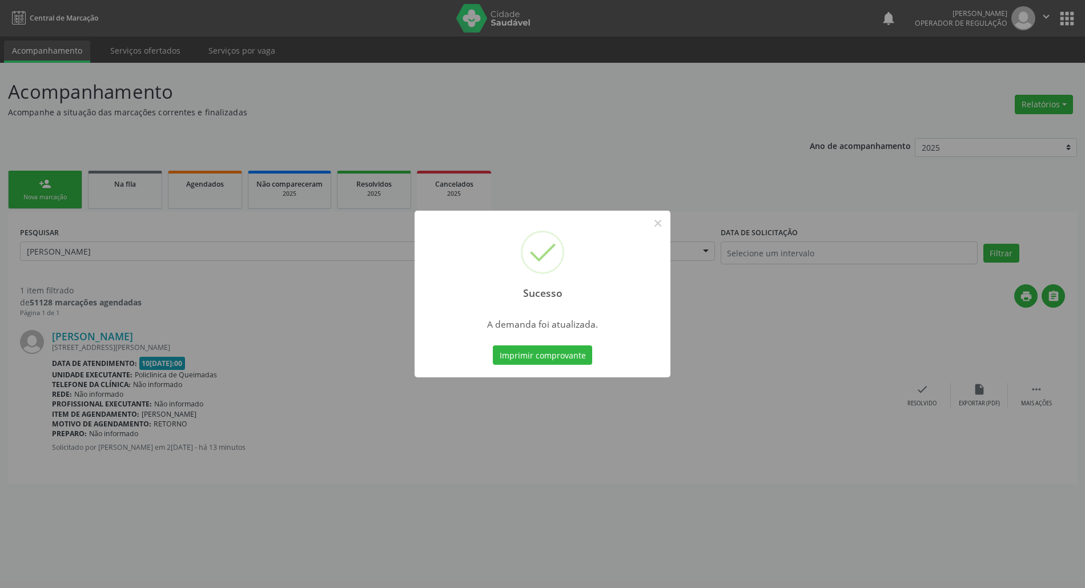
scroll to position [0, 0]
click at [507, 357] on button "Imprimir comprovante" at bounding box center [547, 354] width 99 height 19
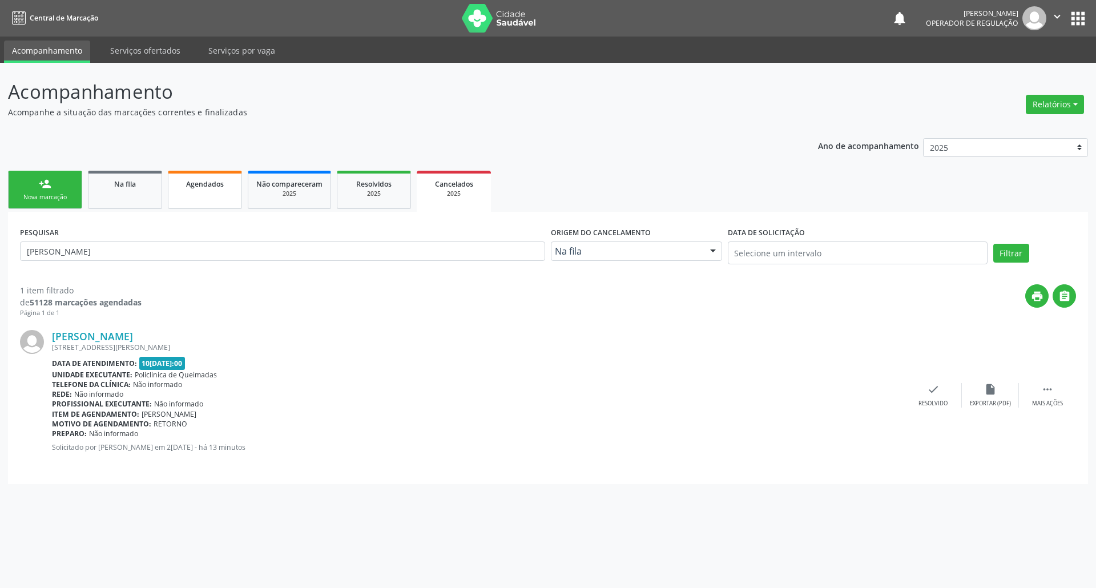
click at [208, 194] on link "Agendados" at bounding box center [205, 190] width 74 height 38
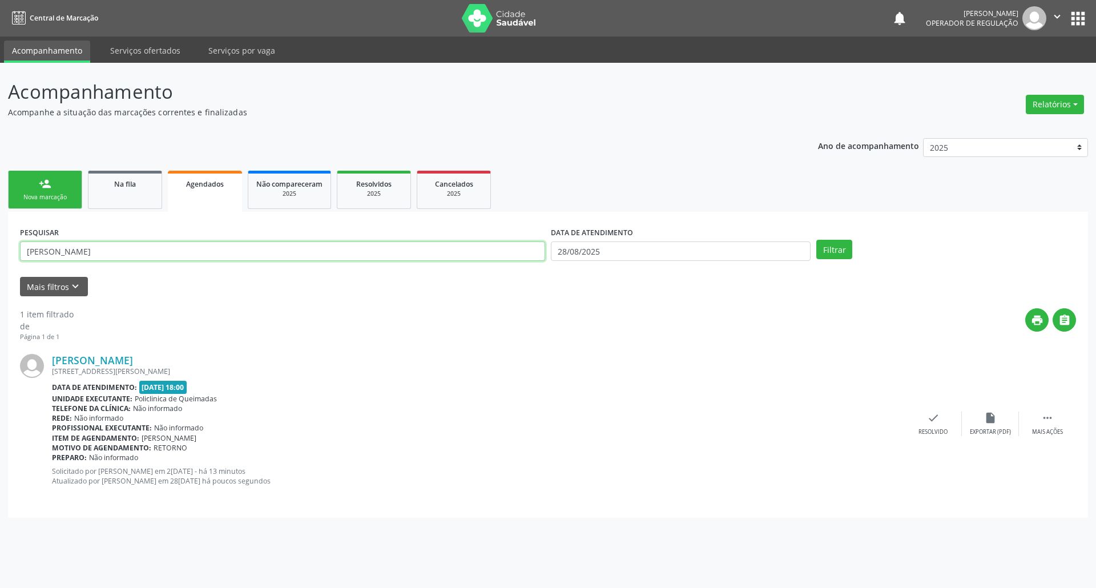
click at [194, 254] on input "MARIA ELI" at bounding box center [282, 251] width 525 height 19
click at [195, 254] on input "MARIA ELI" at bounding box center [282, 251] width 525 height 19
type input "704204275155780"
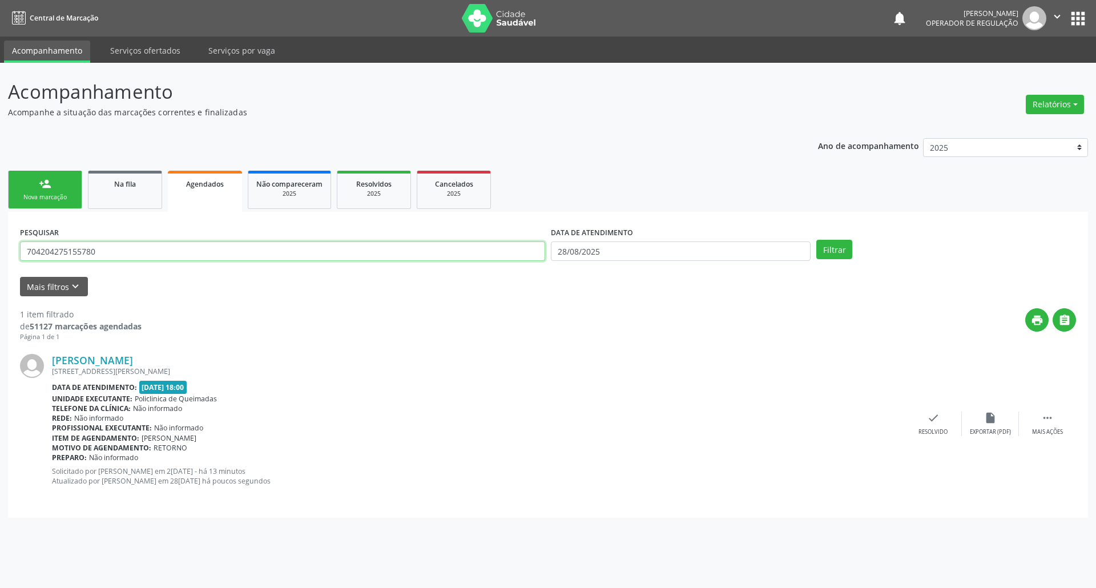
click at [534, 240] on button "Filtrar" at bounding box center [835, 249] width 36 height 19
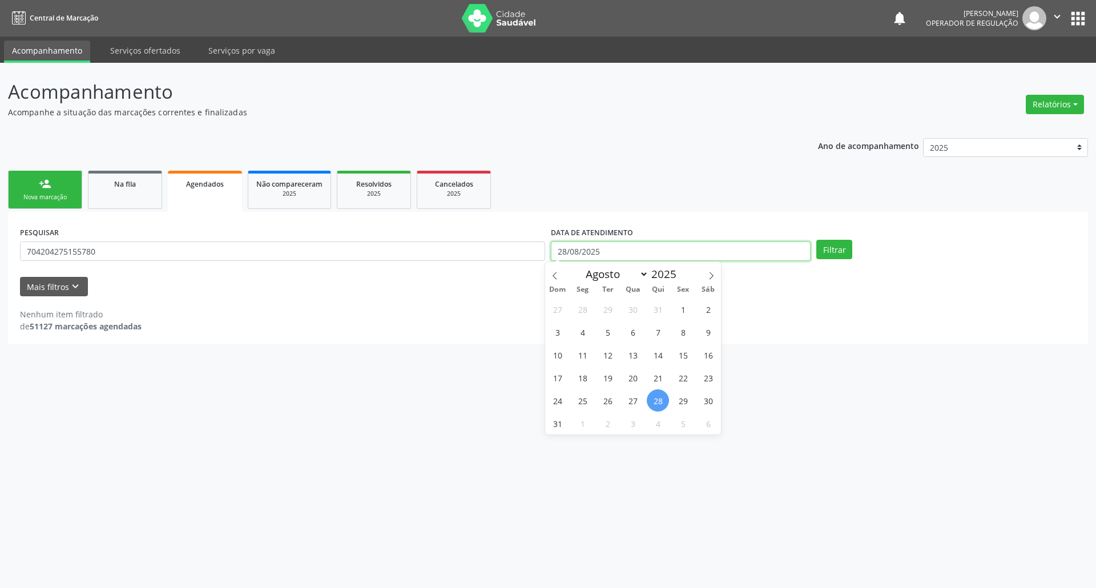
click at [534, 248] on input "28/08/2025" at bounding box center [681, 251] width 260 height 19
click at [534, 355] on span "12" at bounding box center [608, 355] width 22 height 22
type input "12/08/2025"
click at [534, 250] on button "Filtrar" at bounding box center [835, 249] width 36 height 19
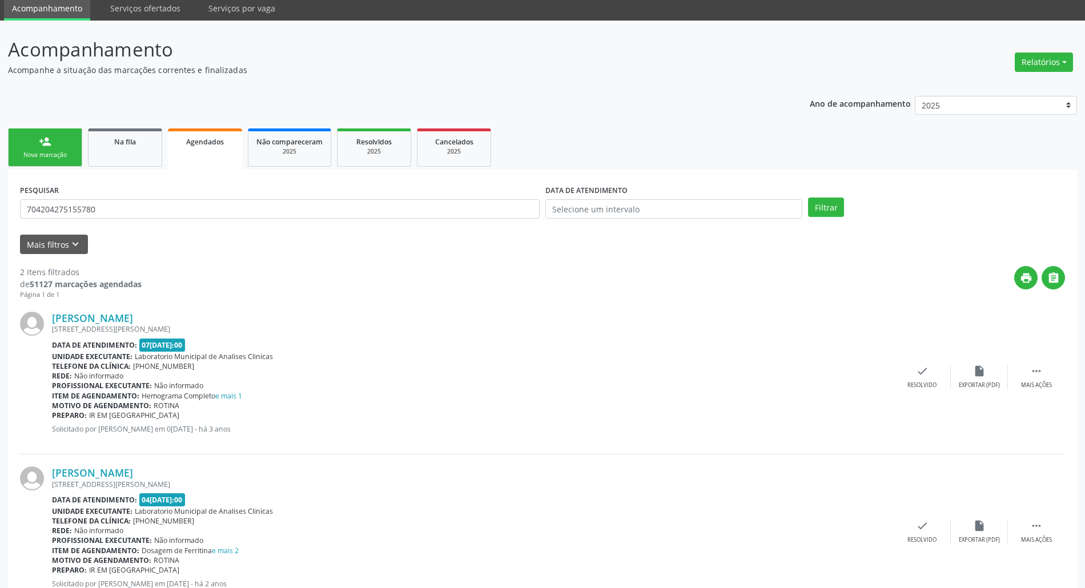
scroll to position [83, 0]
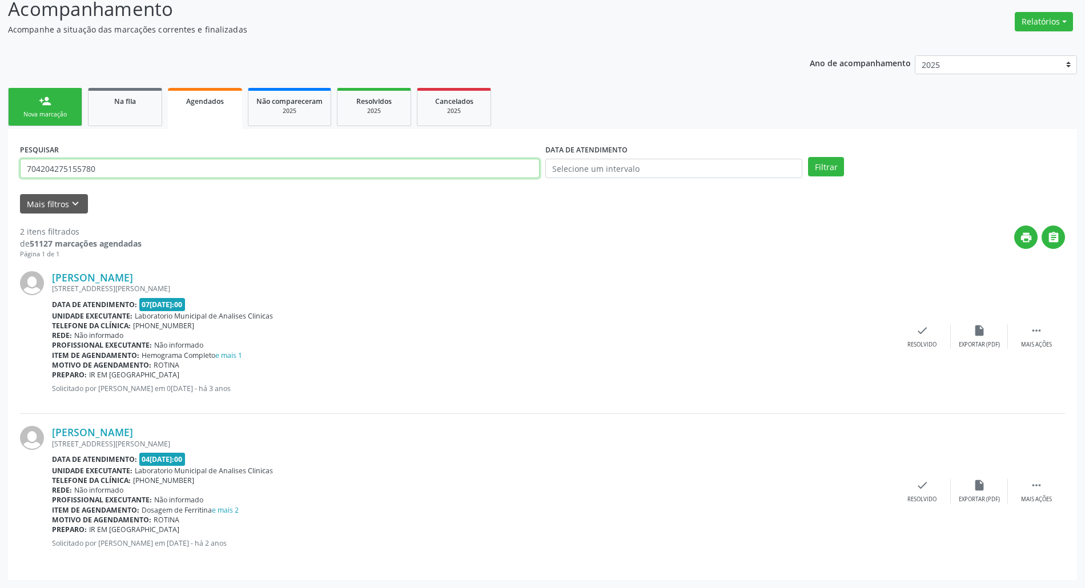
click at [130, 170] on input "704204275155780" at bounding box center [280, 168] width 520 height 19
click at [31, 99] on link "person_add Nova marcação" at bounding box center [45, 107] width 74 height 38
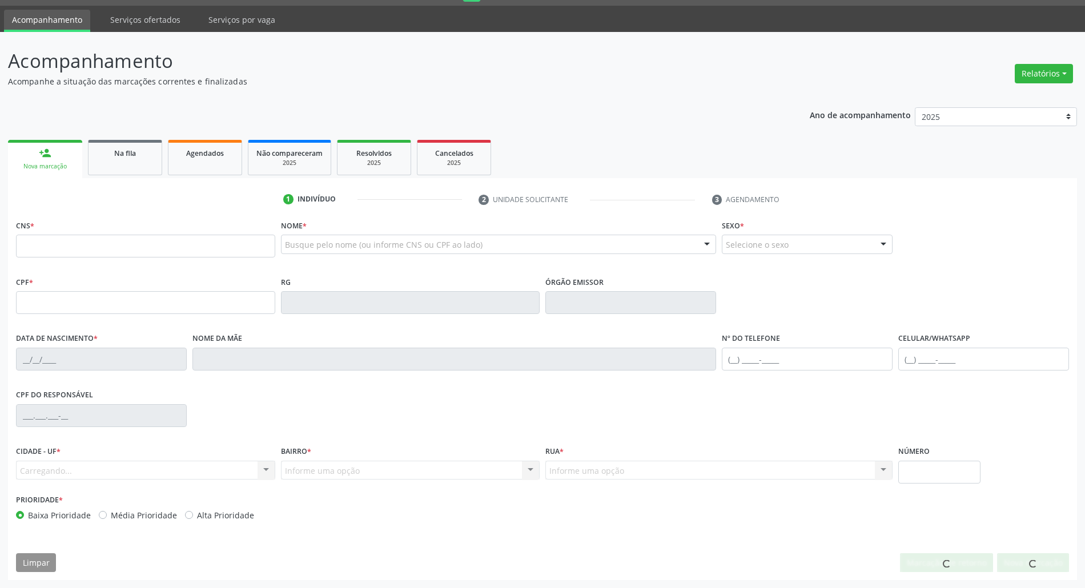
scroll to position [31, 0]
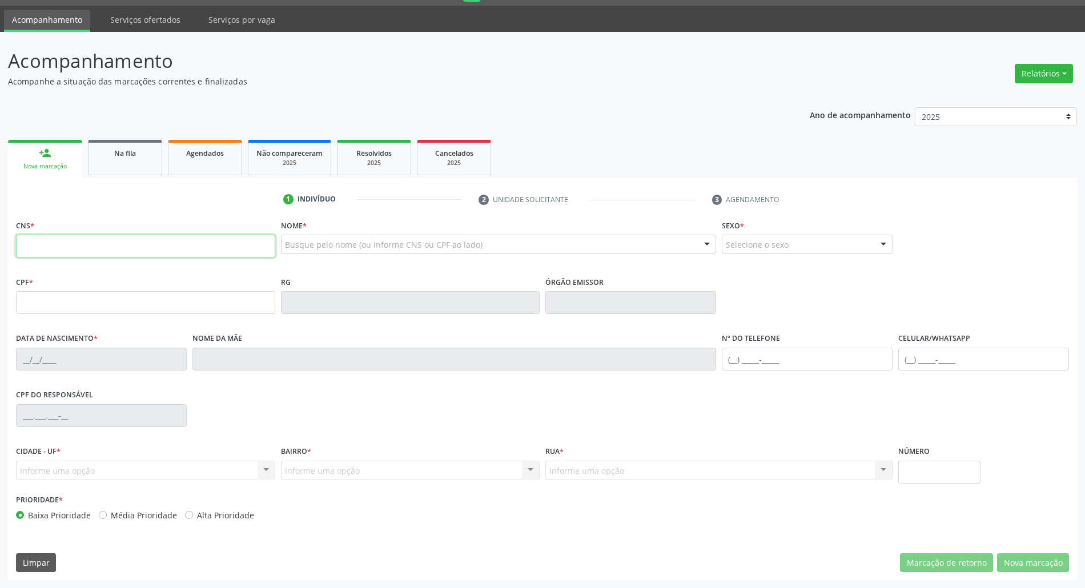
click at [95, 246] on input "text" at bounding box center [145, 246] width 259 height 23
paste input "704 2042 7515 5780"
type input "704 2042 7515 5780"
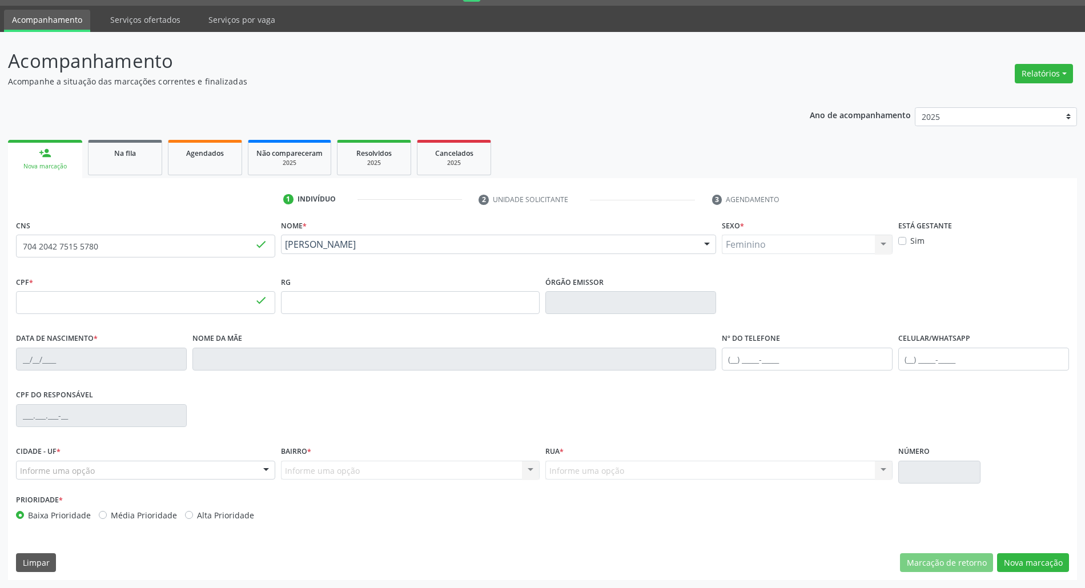
type input "173.754.984-07"
type input "07/10/2020"
type input "Josefa Marinalva Ferreira da Silva"
type input "(83) 99866-7085"
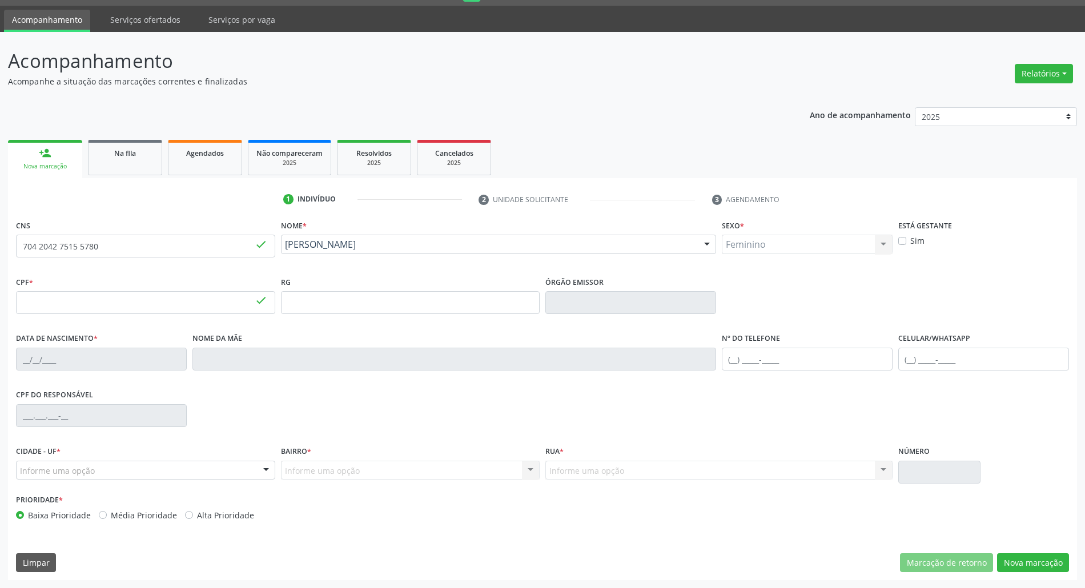
type input "135.195.017-75"
type input "1030"
click at [534, 569] on button "Nova marcação" at bounding box center [1033, 562] width 72 height 19
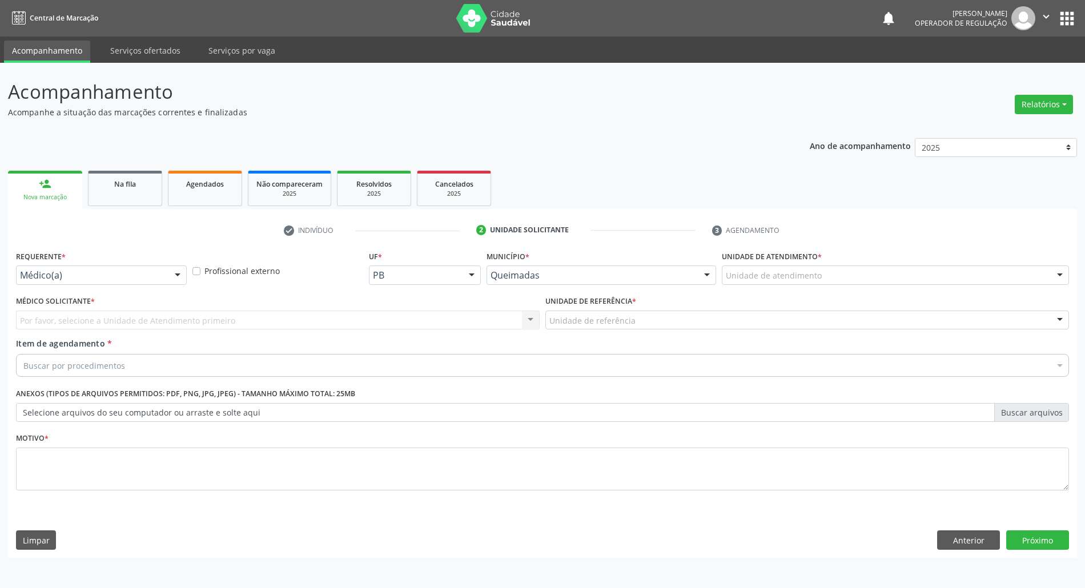
scroll to position [0, 0]
click at [74, 268] on div "Médico(a)" at bounding box center [102, 275] width 172 height 19
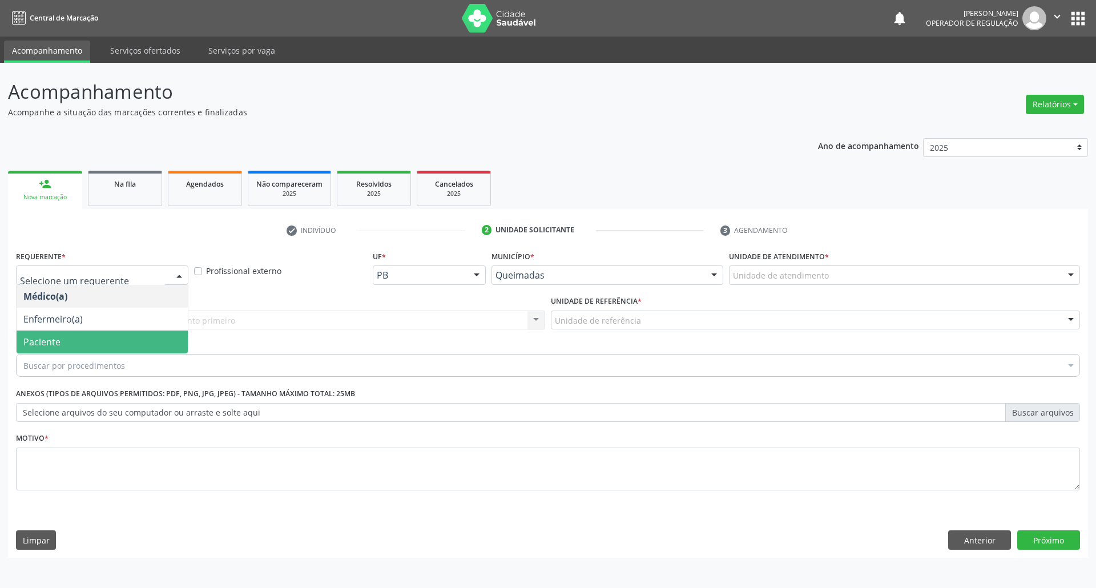
drag, startPoint x: 72, startPoint y: 339, endPoint x: 112, endPoint y: 325, distance: 42.6
click at [72, 339] on span "Paciente" at bounding box center [102, 342] width 171 height 23
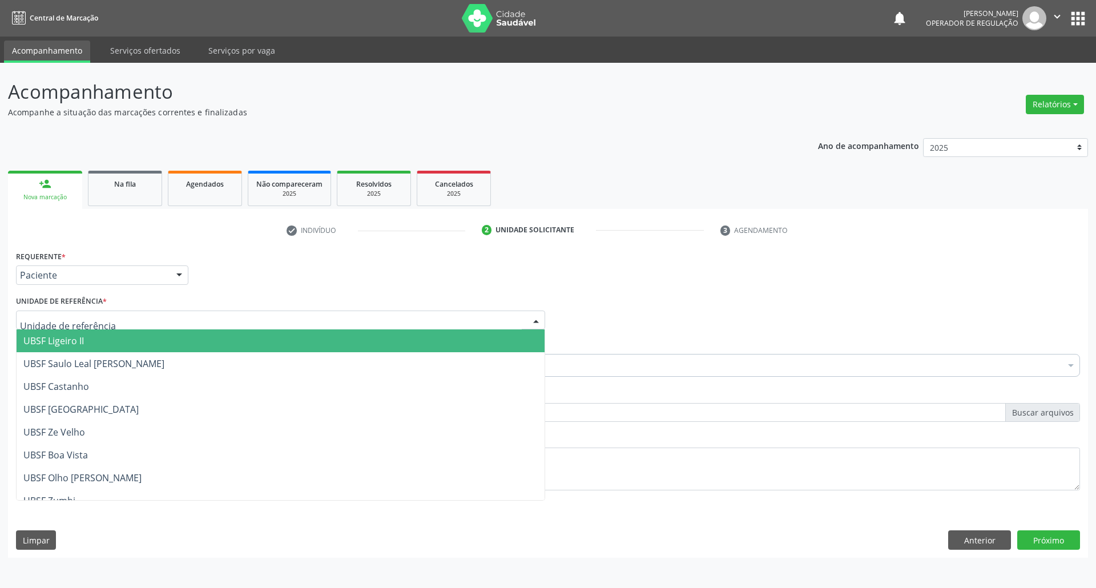
click at [135, 316] on div at bounding box center [280, 320] width 529 height 19
type input "TIA"
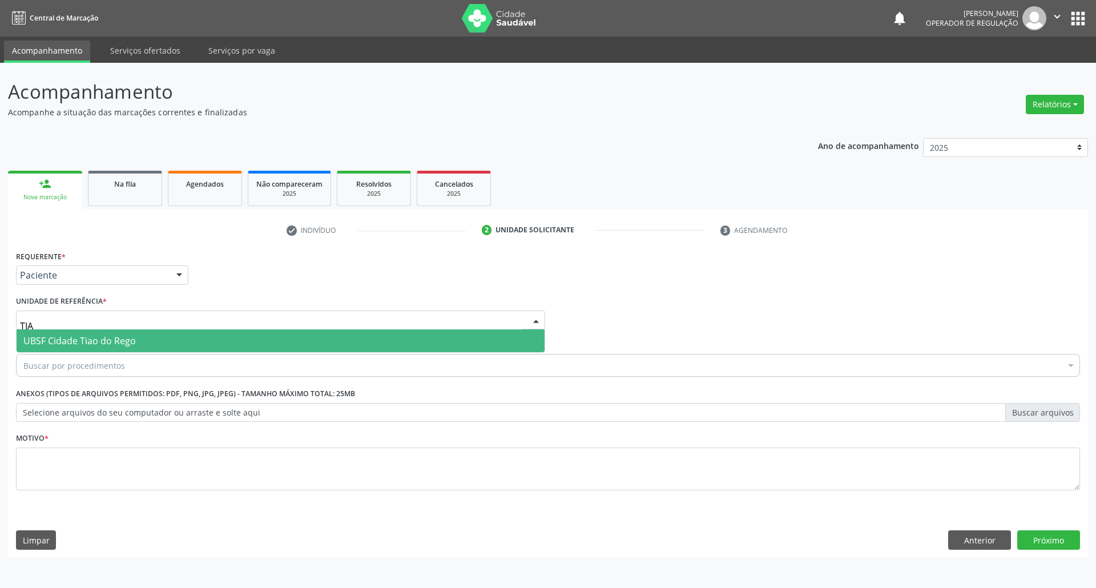
click at [128, 341] on span "UBSF Cidade Tiao do Rego" at bounding box center [79, 341] width 112 height 13
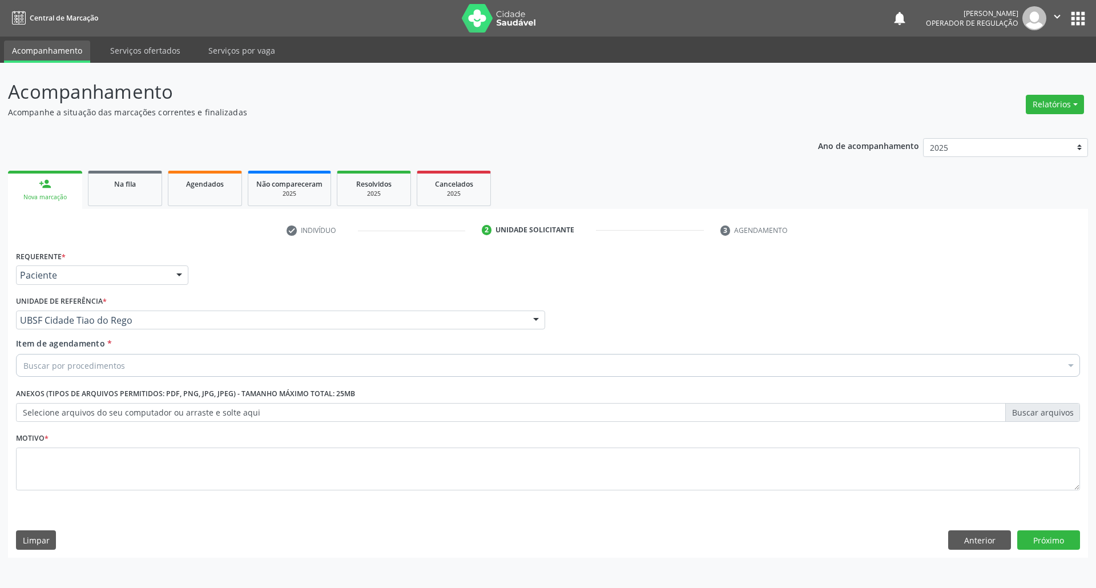
click at [222, 363] on div "Buscar por procedimentos" at bounding box center [548, 365] width 1064 height 23
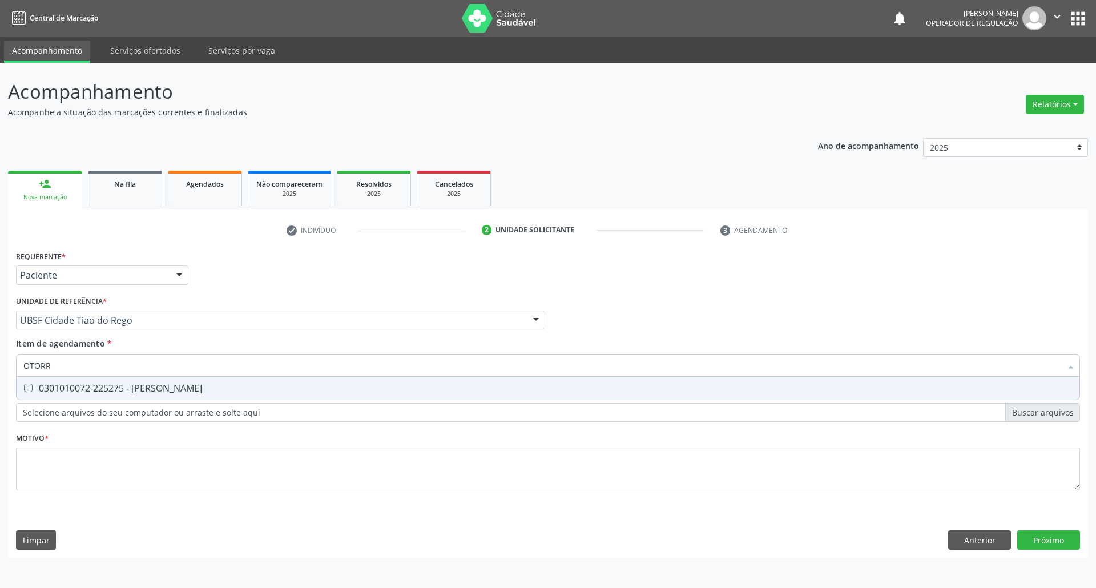
type input "OTORRI"
click at [235, 393] on div "0301010072-225275 - [PERSON_NAME]" at bounding box center [548, 388] width 1050 height 9
checkbox Otorrinolaringologista "true"
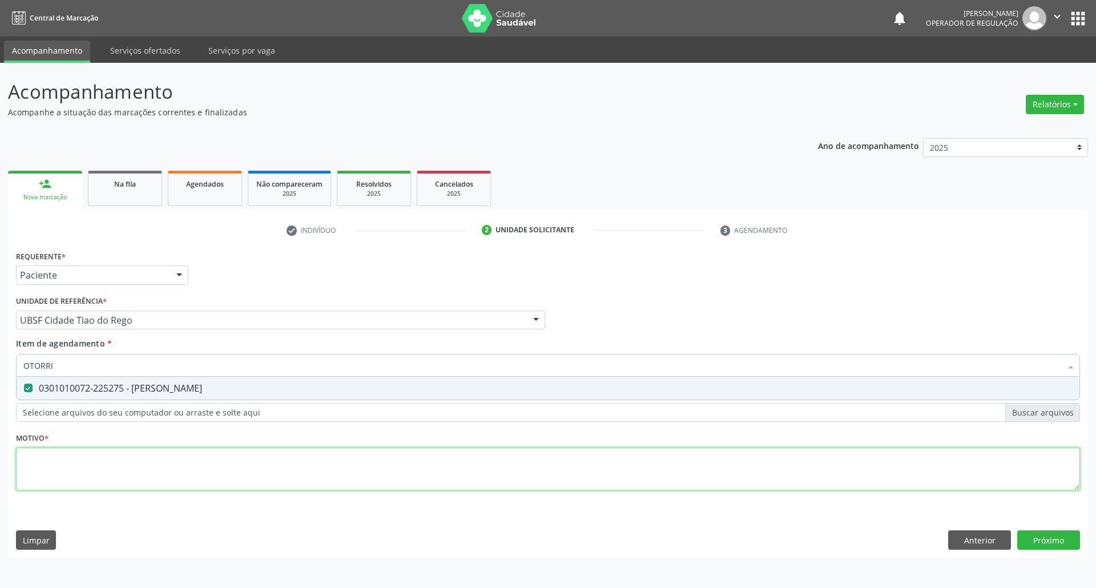
click at [193, 474] on div "Requerente * Paciente Médico(a) Enfermeiro(a) Paciente Nenhum resultado encontr…" at bounding box center [548, 377] width 1064 height 259
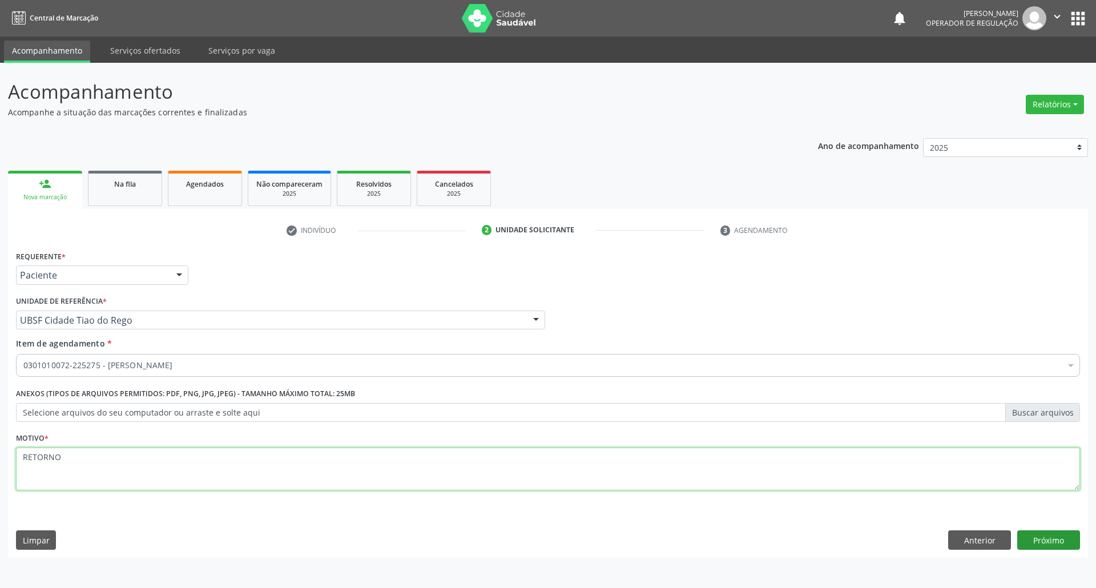
type textarea "RETORNO"
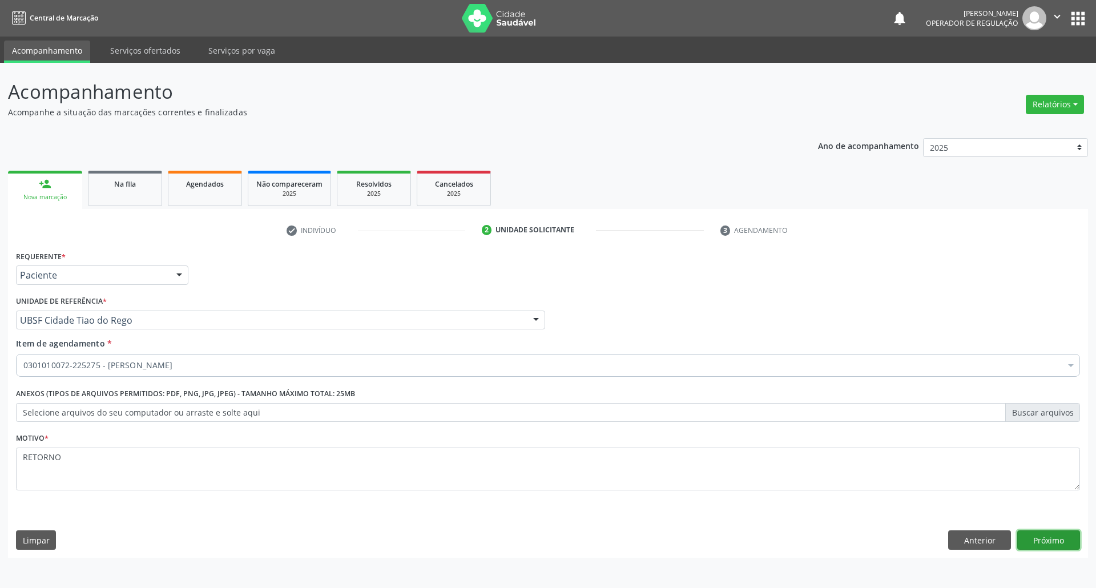
click at [534, 538] on button "Próximo" at bounding box center [1049, 539] width 63 height 19
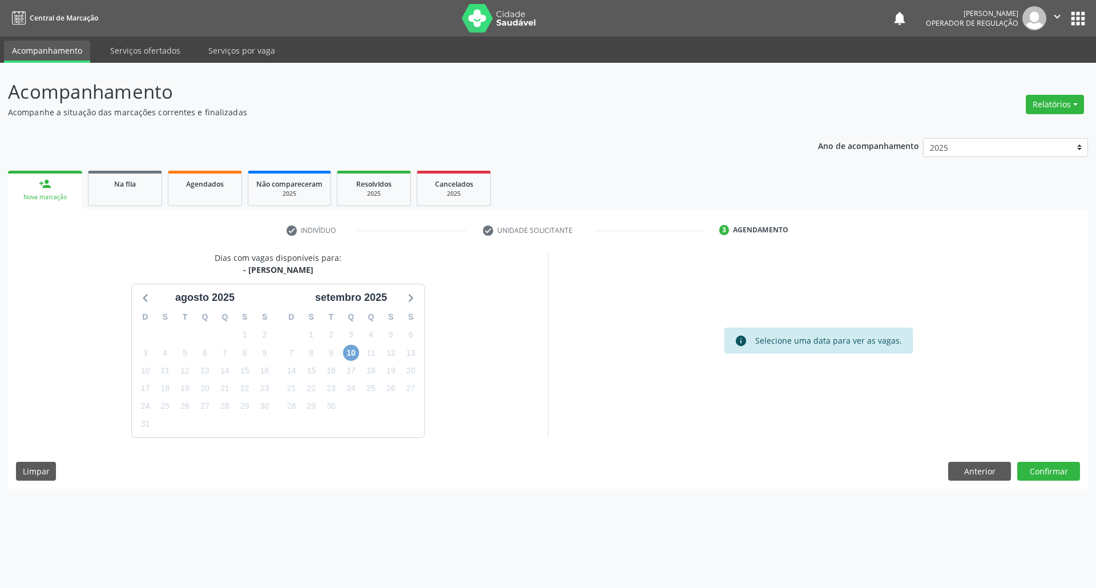
click at [356, 349] on span "10" at bounding box center [351, 353] width 16 height 16
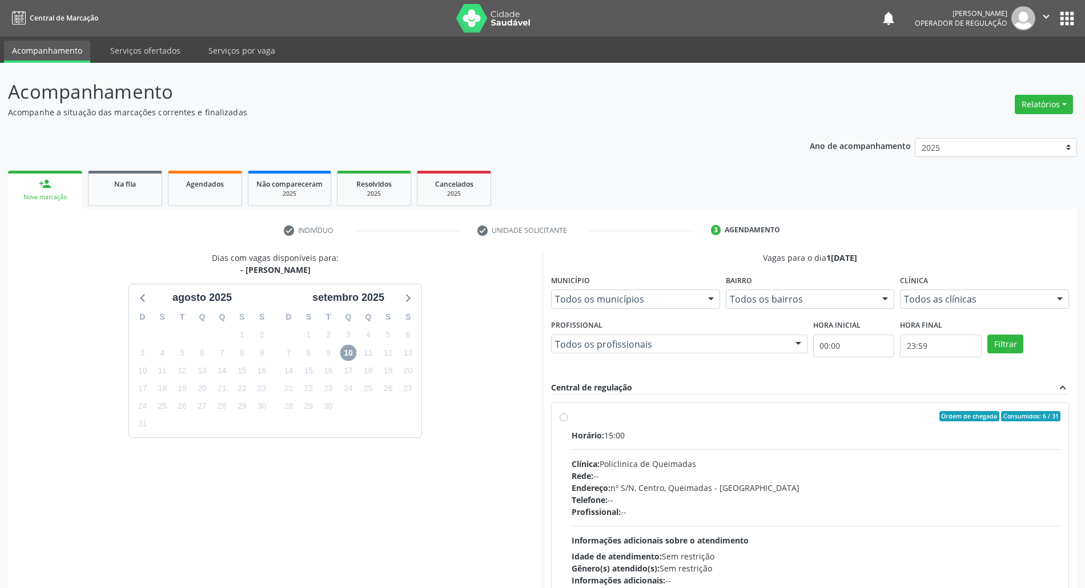
scroll to position [181, 0]
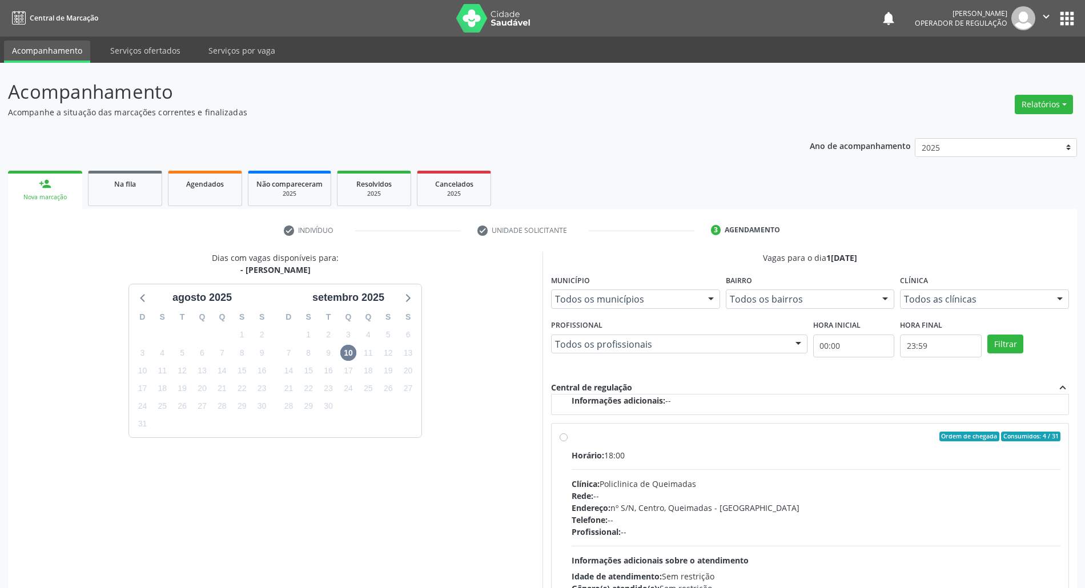
click at [534, 521] on div "Telefone: --" at bounding box center [816, 520] width 489 height 12
click at [534, 442] on input "Ordem de chegada Consumidos: 4 / 31 Horário: 18:00 Clínica: Policlinica de Quei…" at bounding box center [564, 437] width 8 height 10
radio input "true"
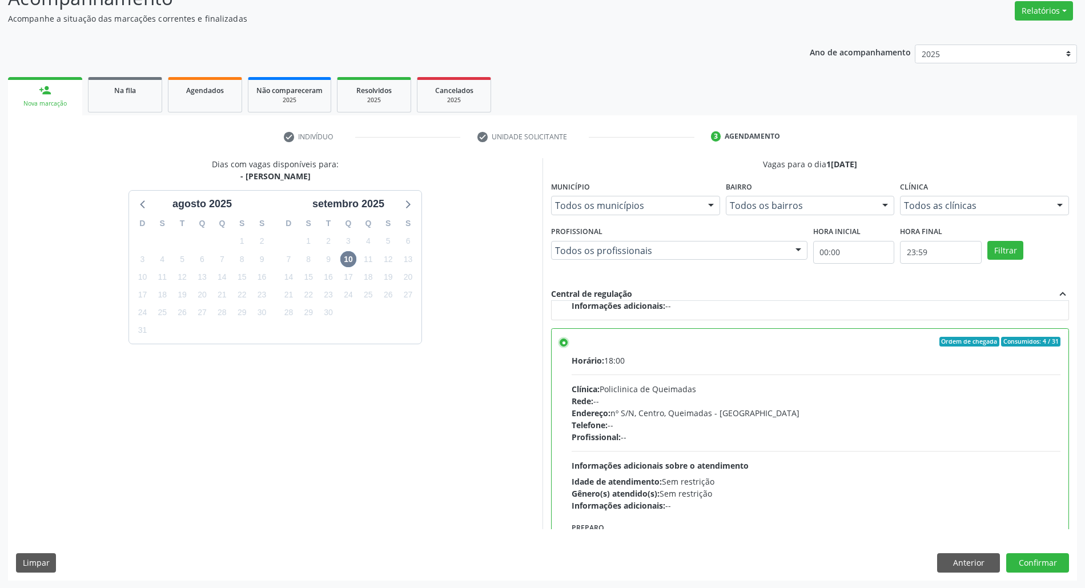
scroll to position [94, 0]
click at [534, 565] on button "Confirmar" at bounding box center [1037, 562] width 63 height 19
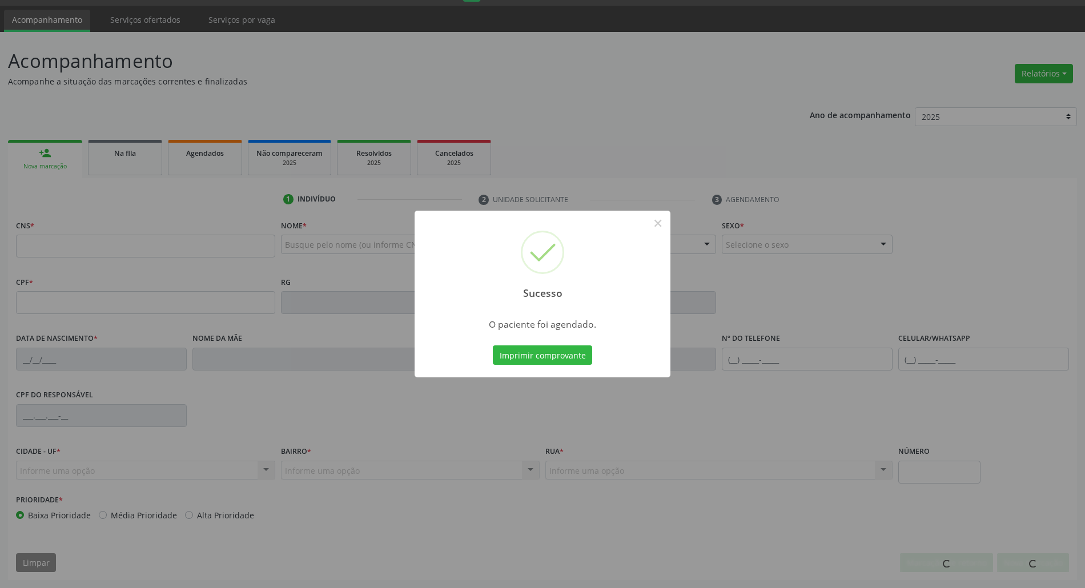
scroll to position [31, 0]
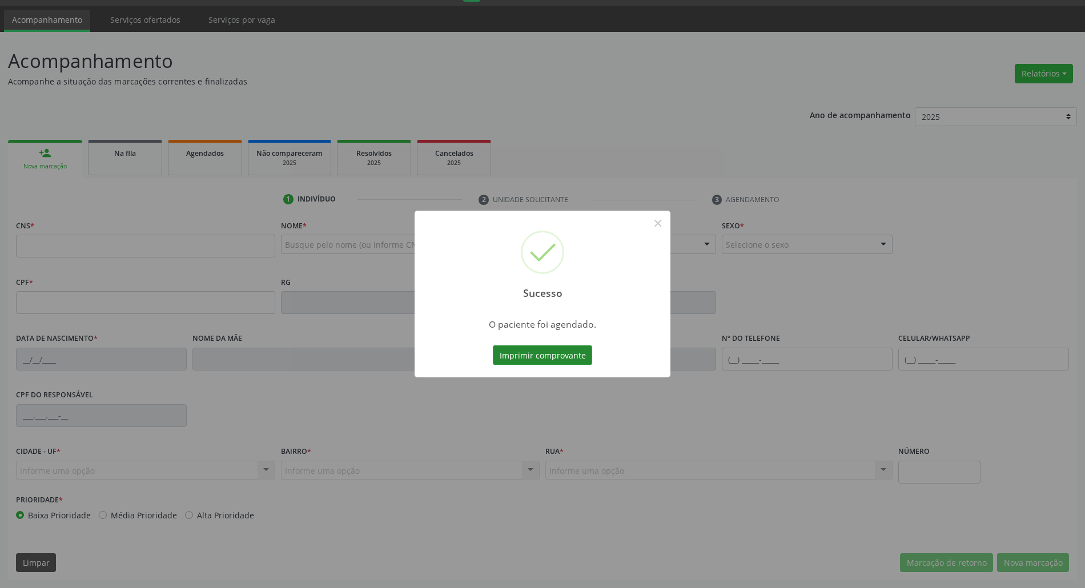
click at [534, 348] on button "Imprimir comprovante" at bounding box center [542, 354] width 99 height 19
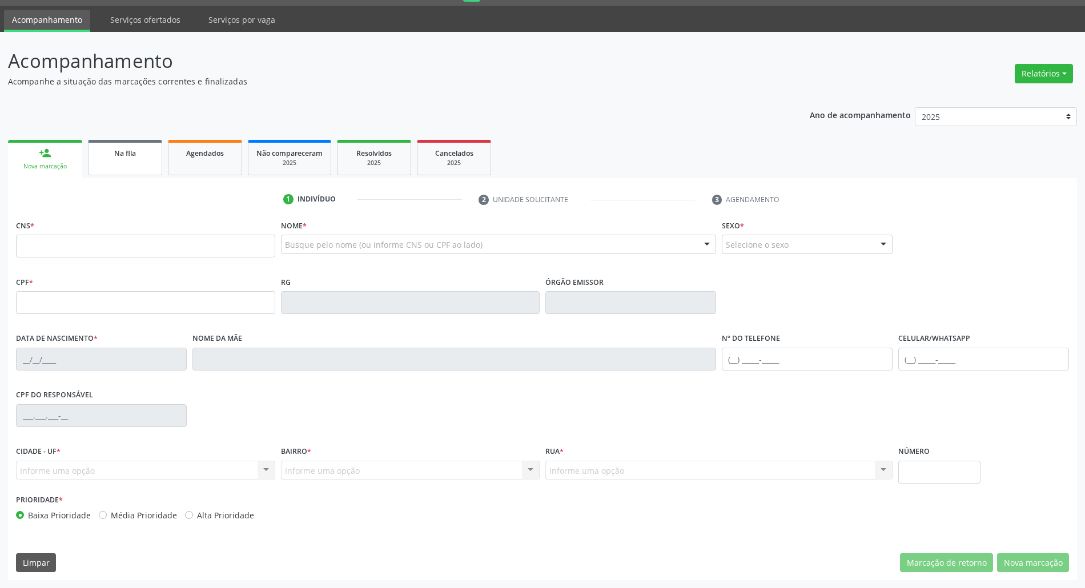
click at [144, 151] on div "Na fila" at bounding box center [125, 153] width 57 height 12
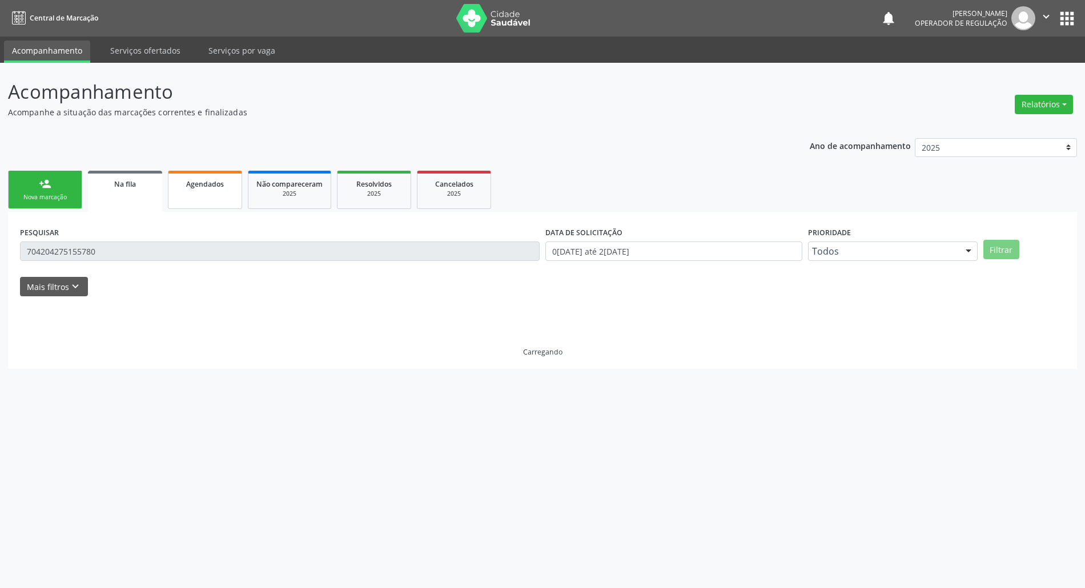
click at [201, 159] on div "Ano de acompanhamento 2025 2024 2023 2022 2021 person_add Nova marcação Na fila…" at bounding box center [542, 249] width 1069 height 239
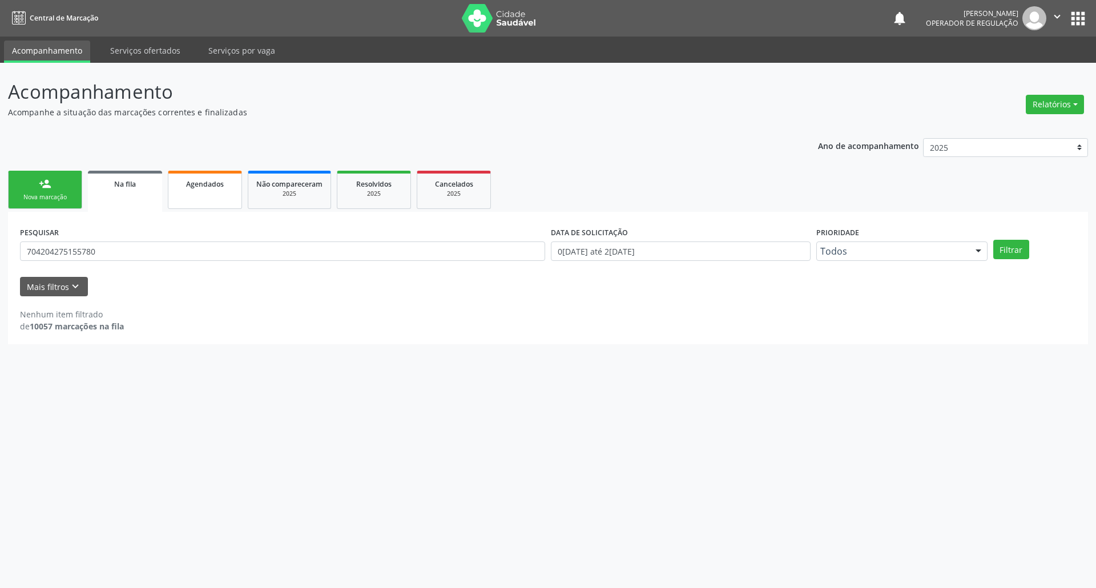
click at [217, 193] on link "Agendados" at bounding box center [205, 190] width 74 height 38
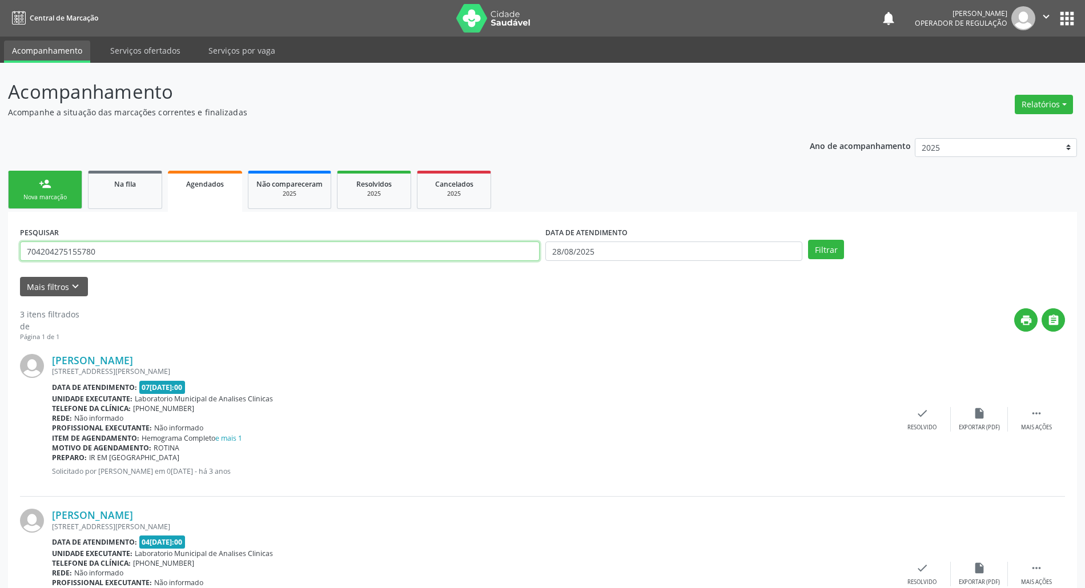
click at [86, 246] on input "704204275155780" at bounding box center [280, 251] width 520 height 19
type input "MANOEL PEREIRA"
click at [534, 256] on input "28/08/2025" at bounding box center [673, 251] width 257 height 19
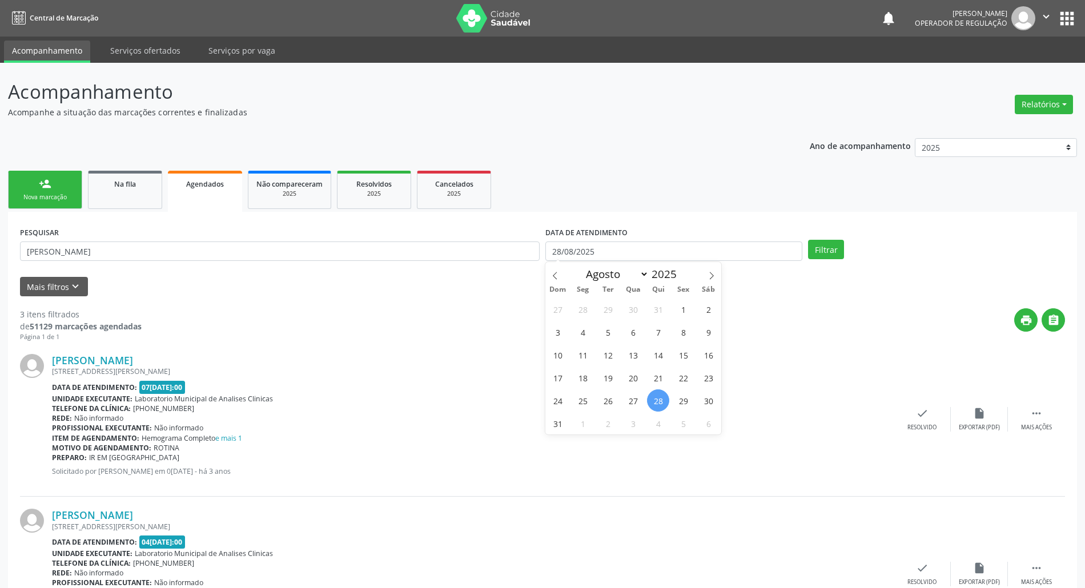
click at [534, 288] on span "Seg" at bounding box center [582, 289] width 25 height 7
click at [534, 359] on span "12" at bounding box center [608, 355] width 22 height 22
type input "12/08/2025"
click at [534, 244] on input "12/08/2025" at bounding box center [673, 251] width 257 height 19
click at [534, 353] on div "Maria Elisa Ferreira da Silva Rua Don Luiz Gonzaga, 1030, Cidade Tião do Rêgo -…" at bounding box center [542, 419] width 1045 height 155
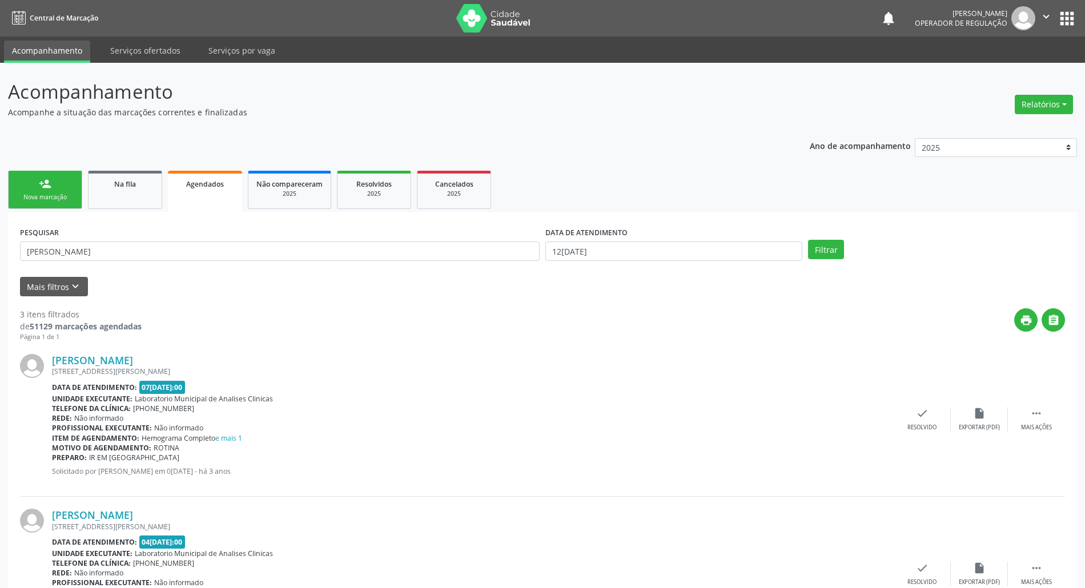
click at [534, 347] on div "Maria Elisa Ferreira da Silva Rua Don Luiz Gonzaga, 1030, Cidade Tião do Rêgo -…" at bounding box center [542, 419] width 1045 height 155
click at [534, 248] on input "12/08/2025" at bounding box center [673, 251] width 257 height 19
click at [534, 349] on span "16" at bounding box center [708, 355] width 22 height 22
type input "16/08/2025"
click at [534, 250] on button "Filtrar" at bounding box center [826, 249] width 36 height 19
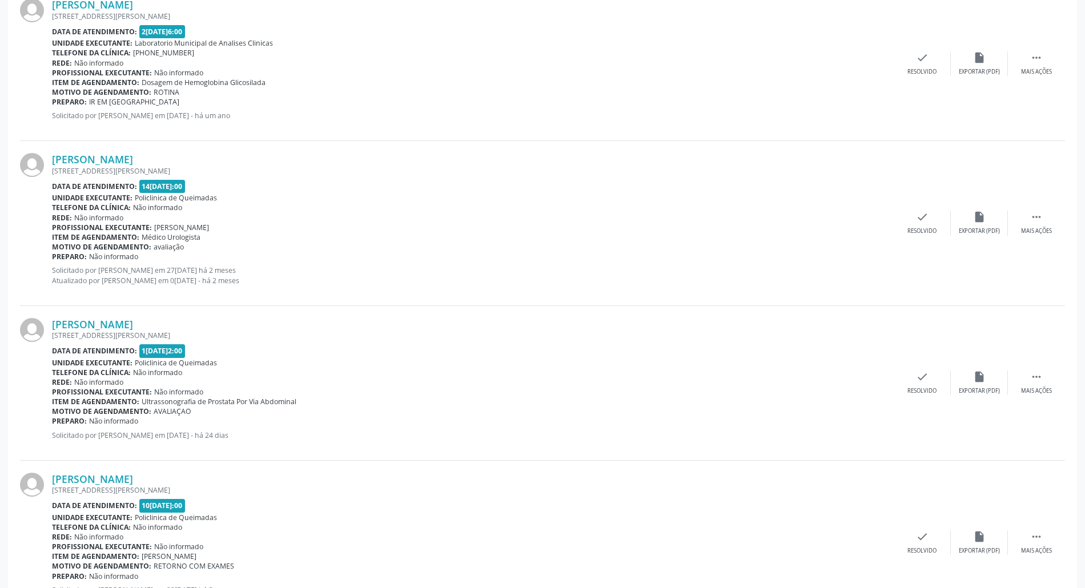
scroll to position [877, 0]
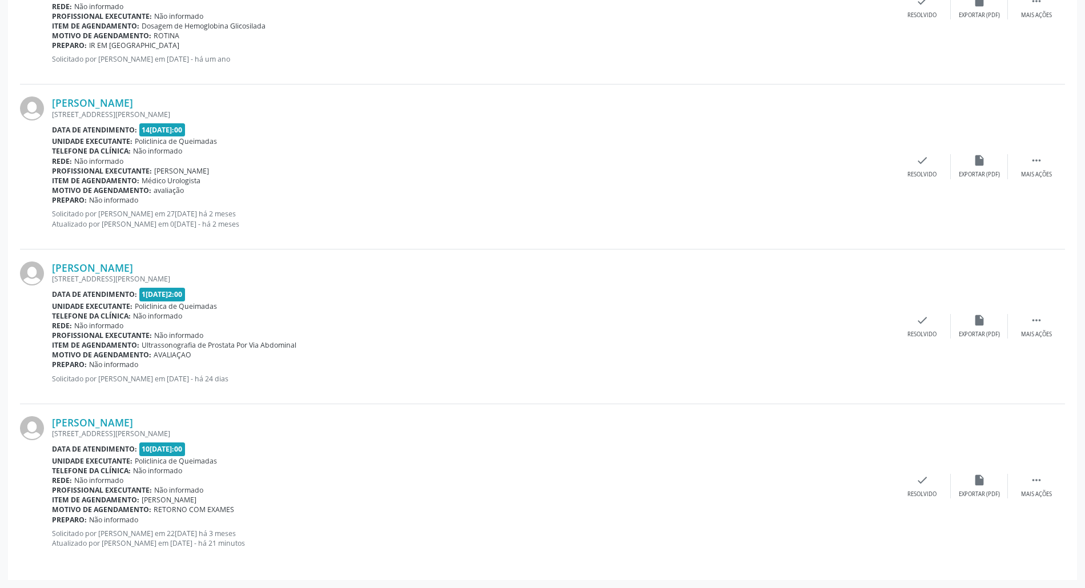
click at [534, 469] on div "Manoel Pereira da Silva Rua Conego Oscar Cavalcante, 359, Centro - Queimadas - …" at bounding box center [542, 486] width 1045 height 164
click at [534, 476] on icon "" at bounding box center [1036, 480] width 13 height 13
click at [534, 484] on div "edit Editar" at bounding box center [979, 486] width 57 height 25
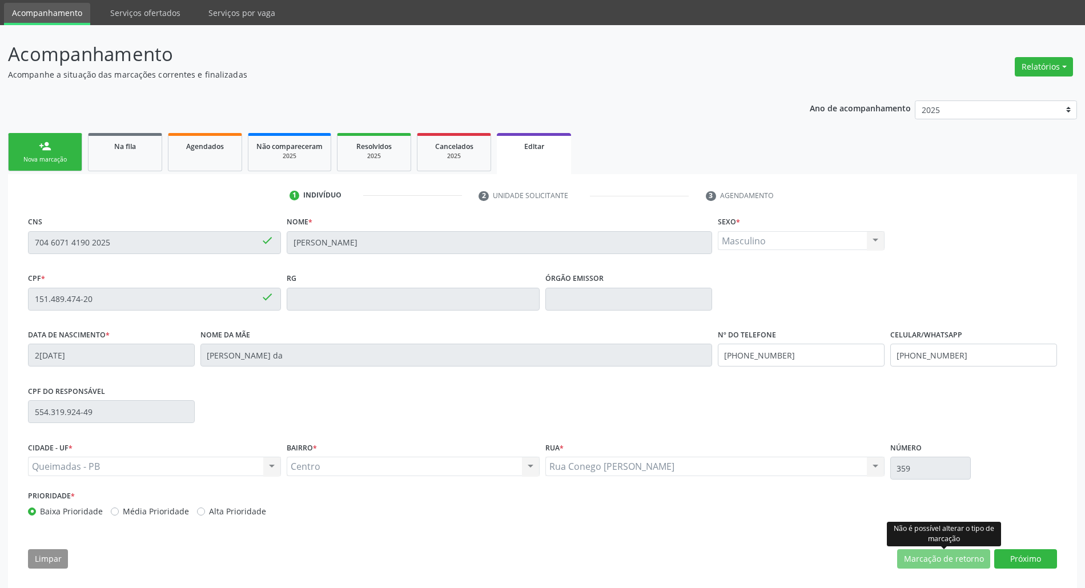
scroll to position [46, 0]
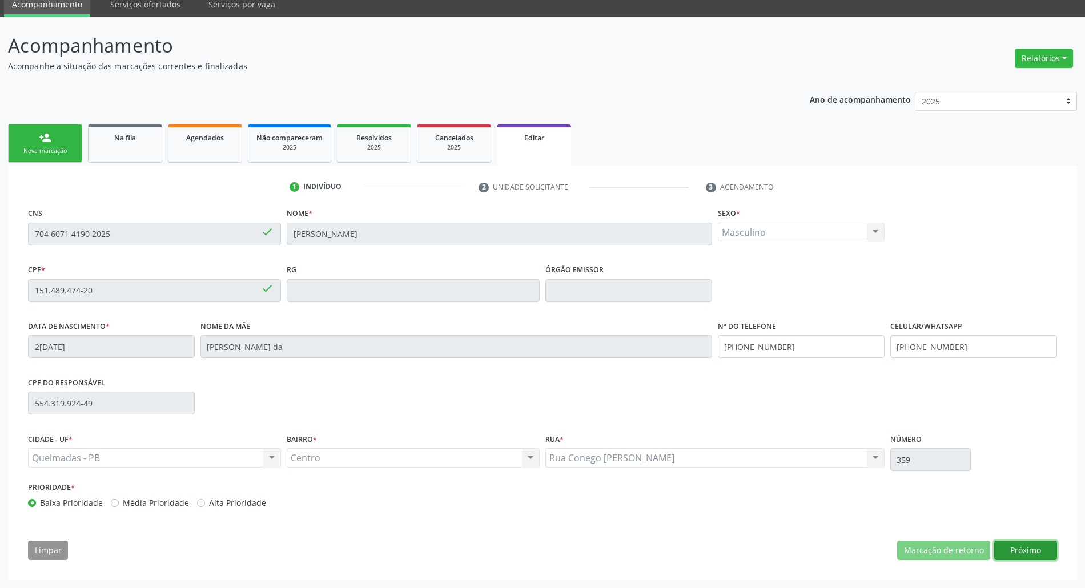
click at [534, 558] on button "Próximo" at bounding box center [1025, 550] width 63 height 19
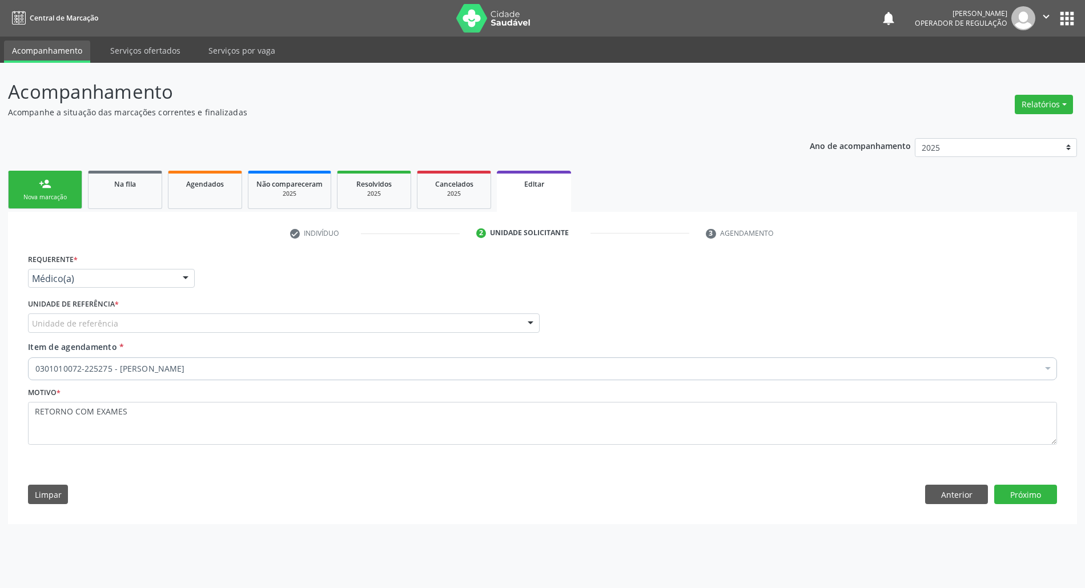
scroll to position [0, 0]
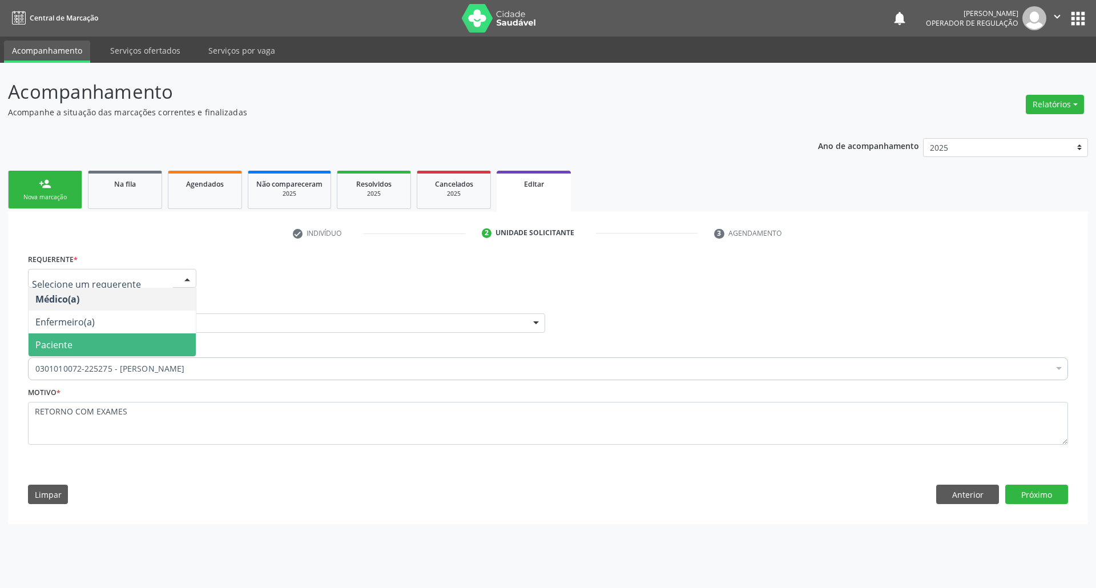
click at [126, 339] on span "Paciente" at bounding box center [112, 344] width 167 height 23
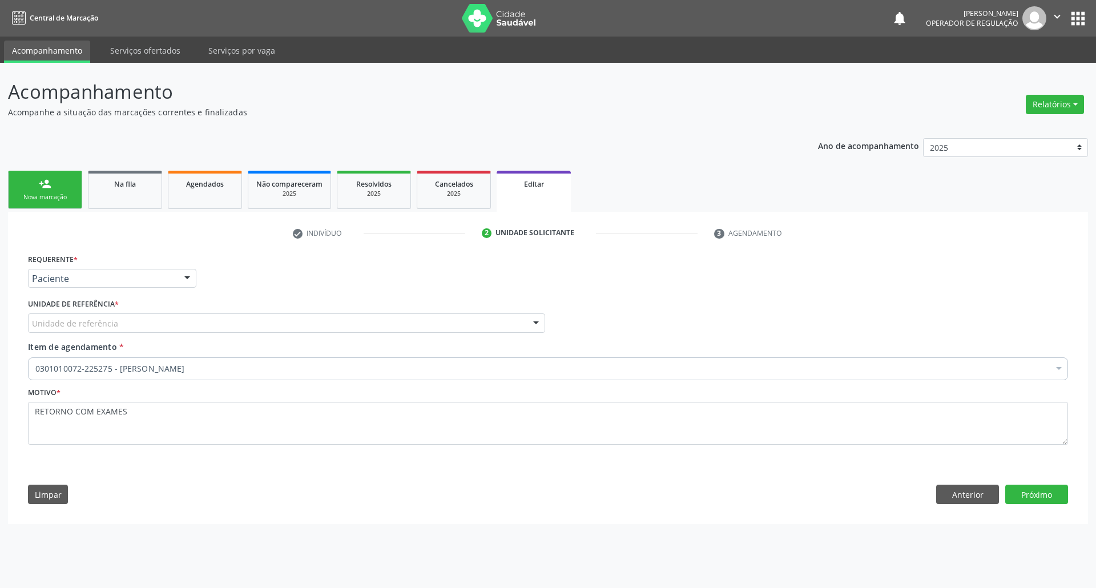
click at [159, 315] on div "Requerente * Paciente Médico(a) Enfermeiro(a) Paciente Nenhum resultado encontr…" at bounding box center [548, 356] width 1040 height 210
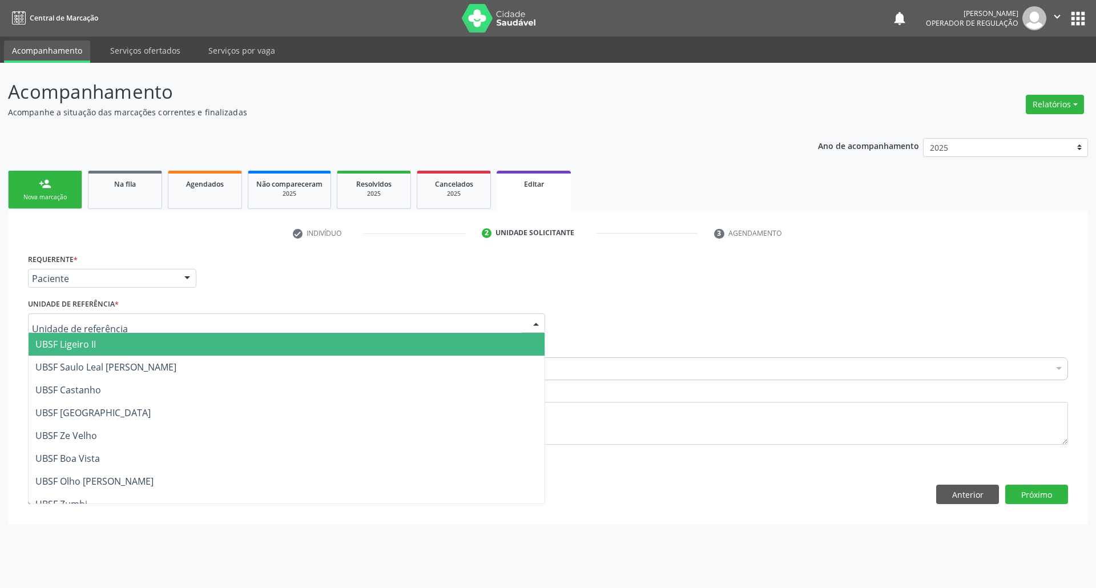
click at [165, 321] on div at bounding box center [286, 322] width 517 height 19
type input "C"
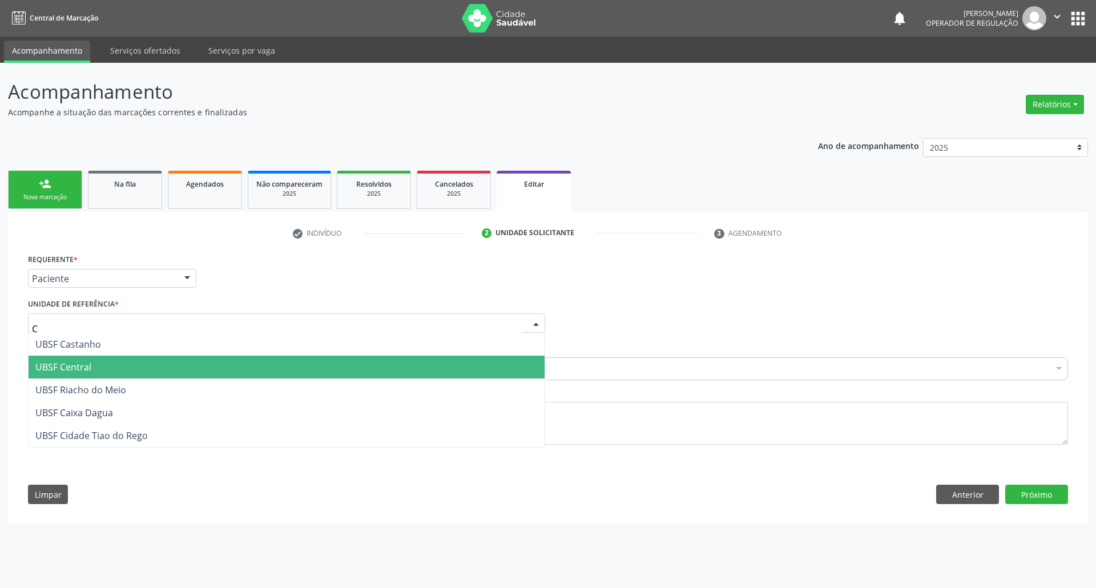
click at [161, 356] on span "UBSF Central" at bounding box center [287, 367] width 516 height 23
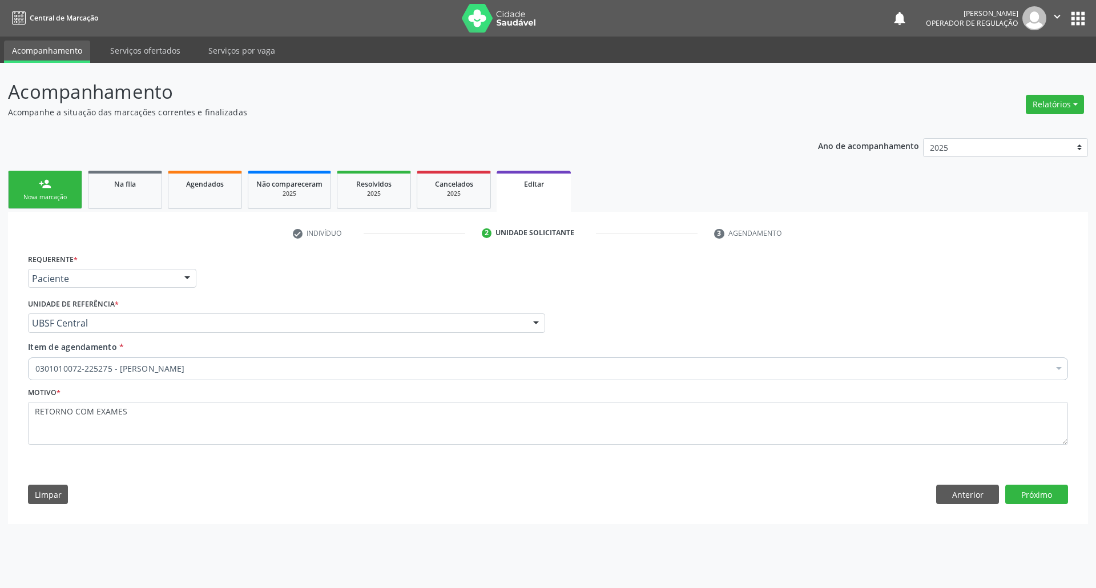
click at [534, 505] on div "Requerente * Paciente Médico(a) Enfermeiro(a) Paciente Nenhum resultado encontr…" at bounding box center [548, 381] width 1056 height 261
click at [534, 499] on button "Próximo" at bounding box center [1037, 494] width 63 height 19
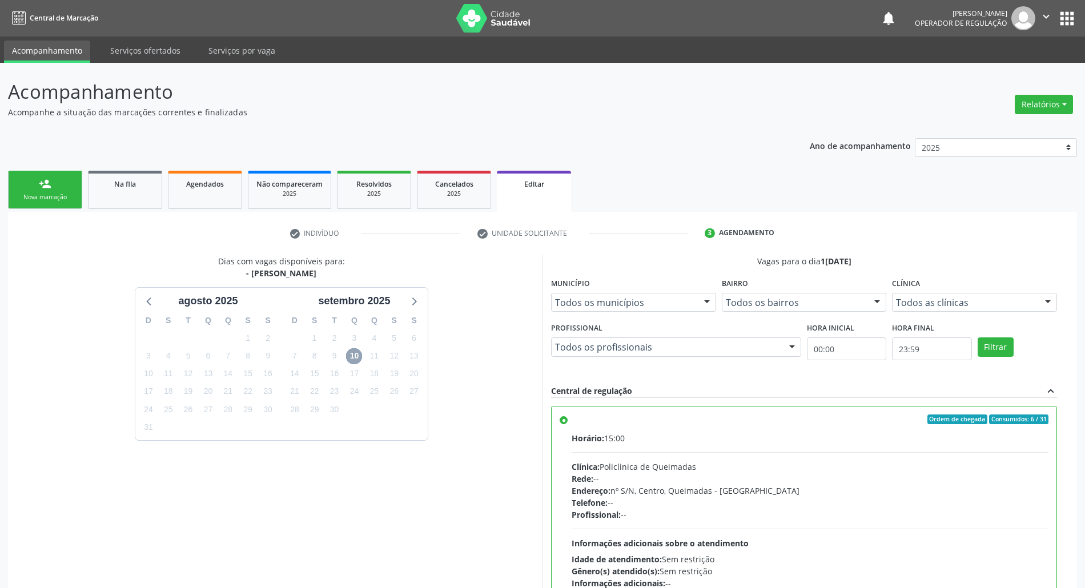
click at [361, 359] on span "10" at bounding box center [354, 356] width 16 height 16
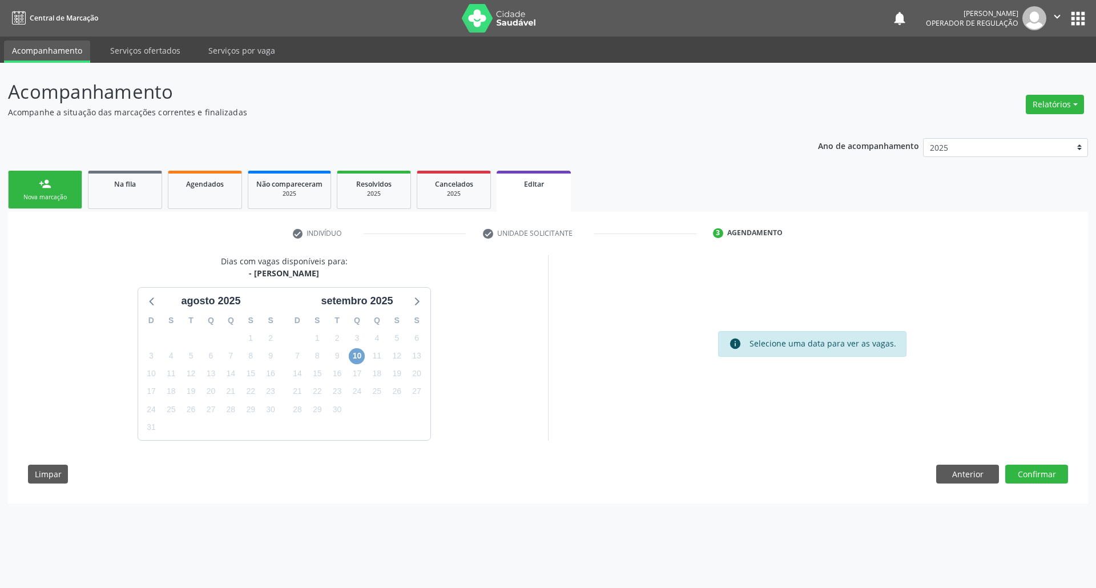
click at [359, 355] on span "10" at bounding box center [357, 356] width 16 height 16
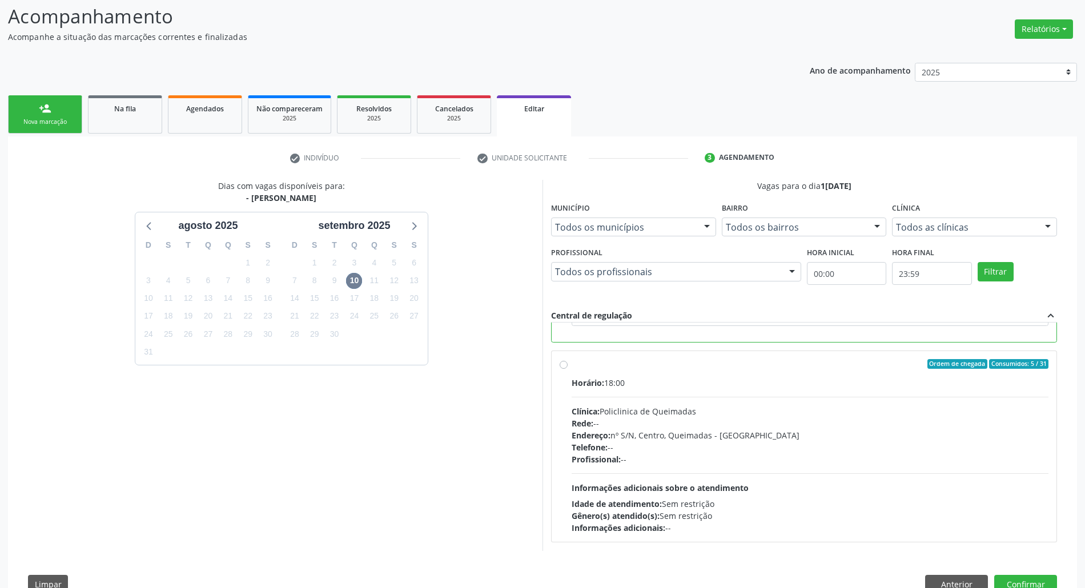
scroll to position [76, 0]
click at [534, 497] on div "Horário: 18:00 Clínica: Policlinica de Queimadas Rede: -- Endereço: nº S/N, Cen…" at bounding box center [810, 454] width 477 height 157
click at [534, 369] on input "Ordem de chegada Consumidos: 5 / 31 Horário: 18:00 Clínica: Policlinica de Quei…" at bounding box center [564, 364] width 8 height 10
radio input "true"
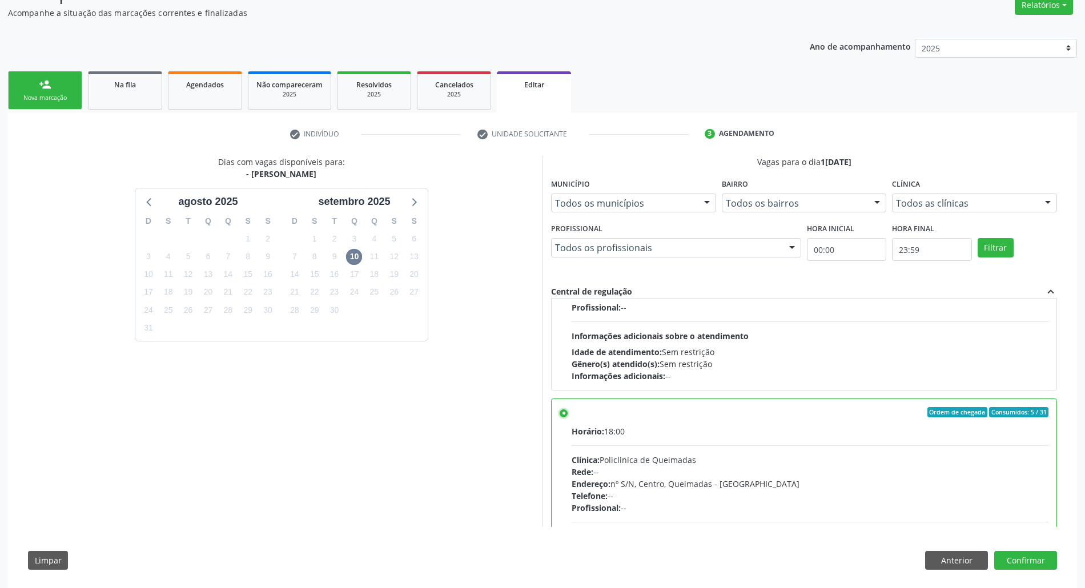
scroll to position [110, 0]
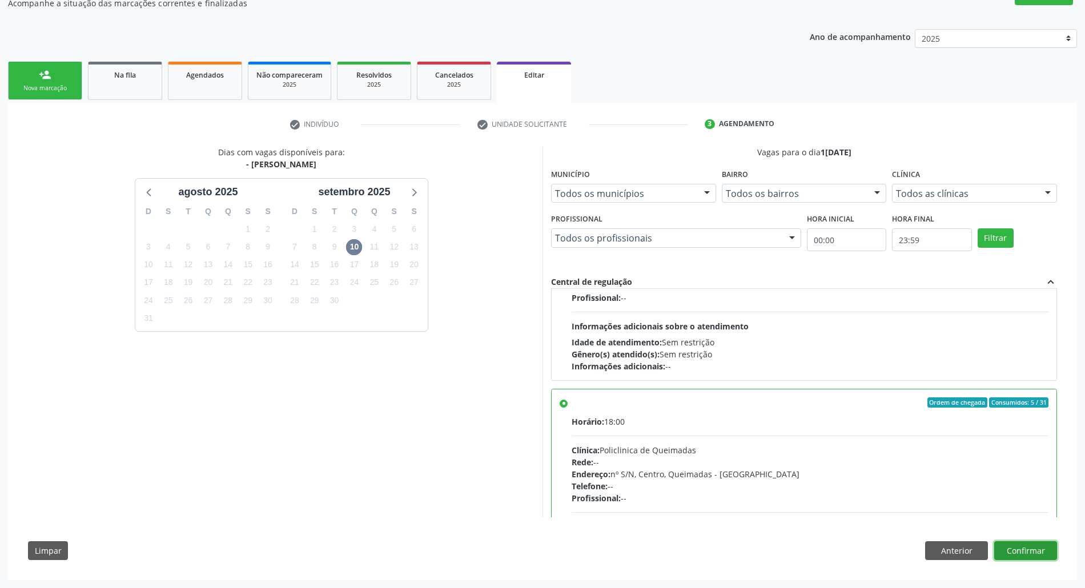
click at [534, 549] on button "Confirmar" at bounding box center [1025, 550] width 63 height 19
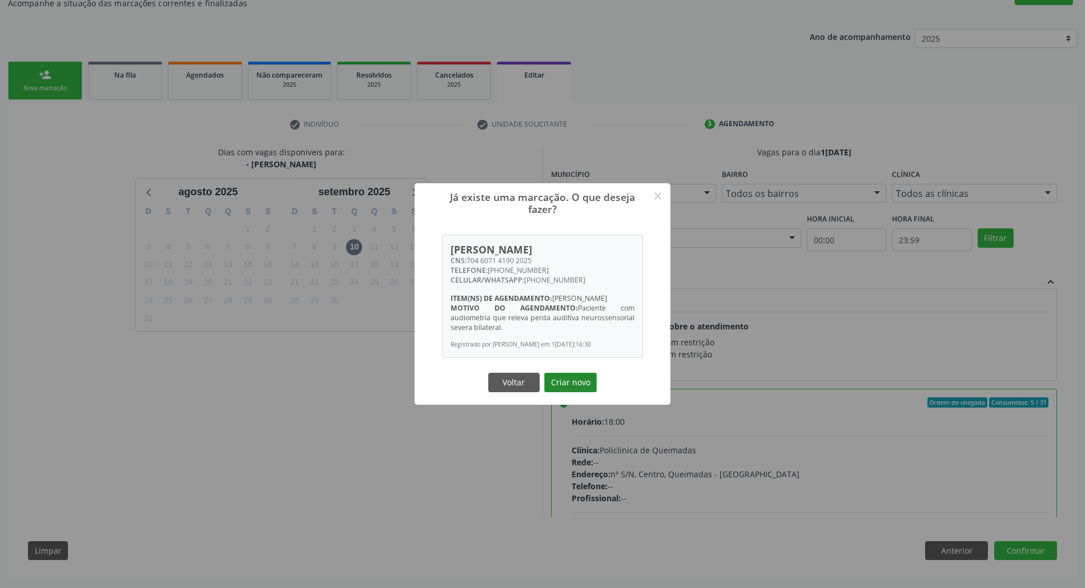
click at [534, 387] on button "Criar novo" at bounding box center [570, 382] width 53 height 19
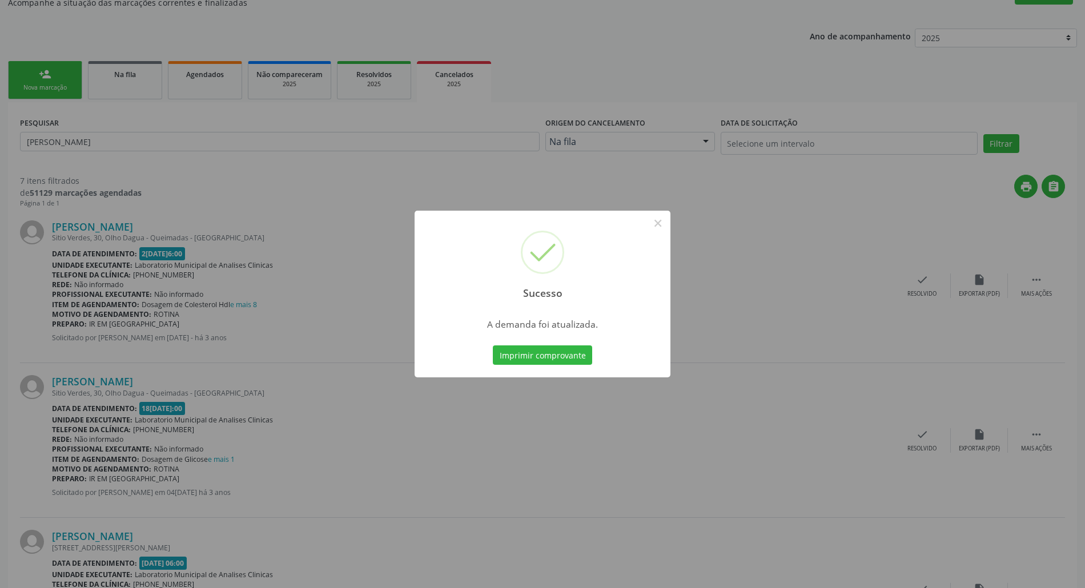
scroll to position [0, 0]
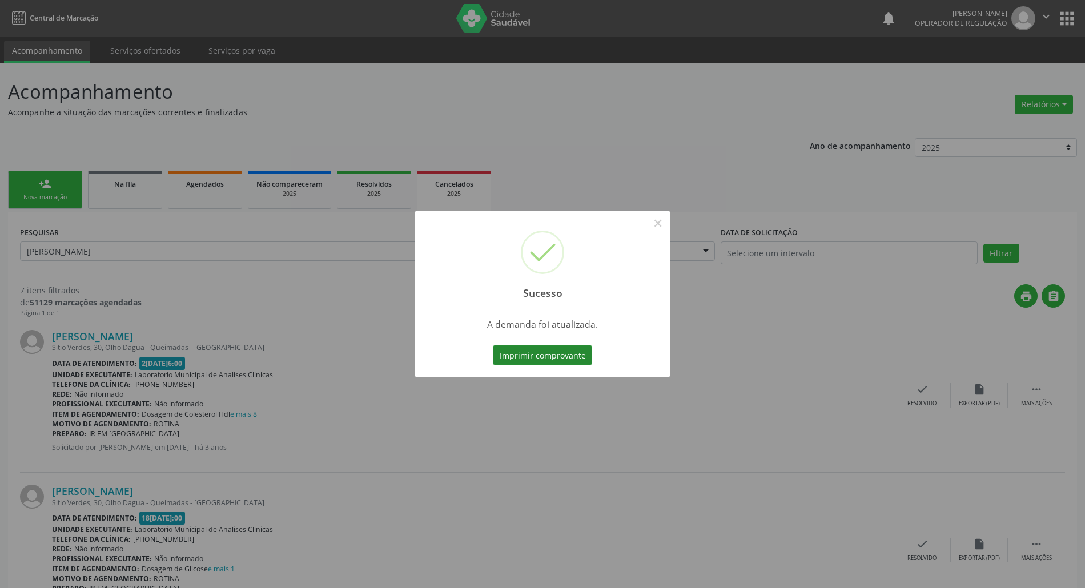
click at [534, 354] on button "Imprimir comprovante" at bounding box center [542, 354] width 99 height 19
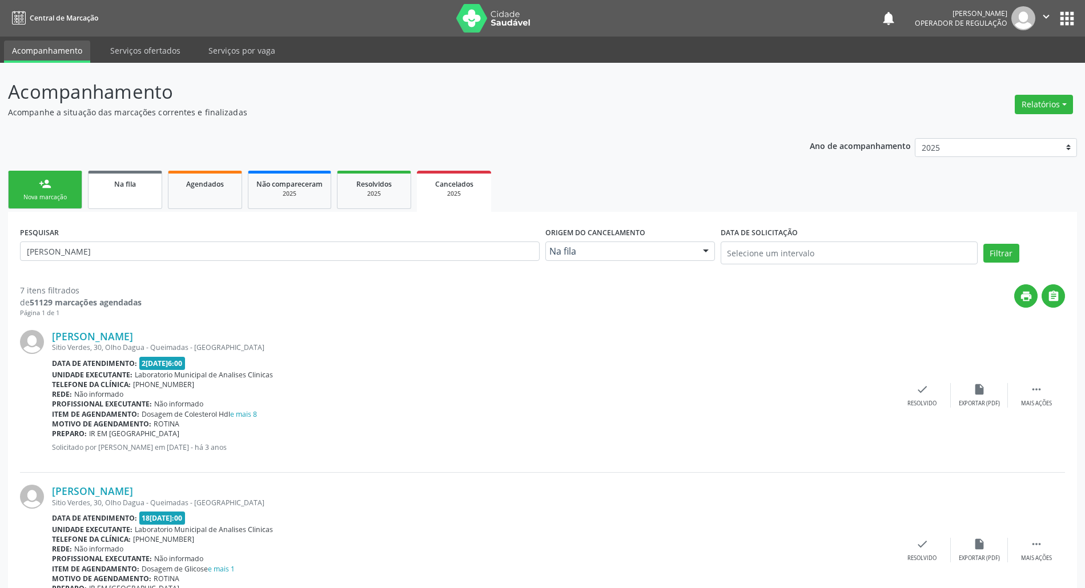
click at [136, 193] on link "Na fila" at bounding box center [125, 190] width 74 height 38
click at [182, 194] on link "Agendados" at bounding box center [205, 190] width 74 height 38
click at [181, 195] on link "Agendados" at bounding box center [205, 190] width 74 height 38
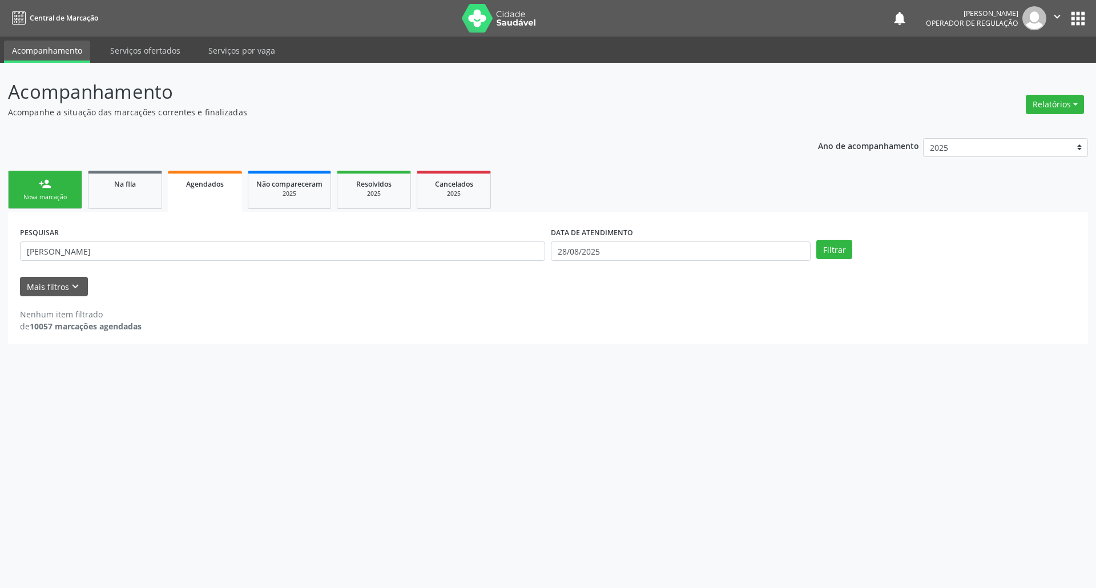
click at [167, 267] on div "PESQUISAR MANOEL PEREIRA" at bounding box center [282, 246] width 531 height 45
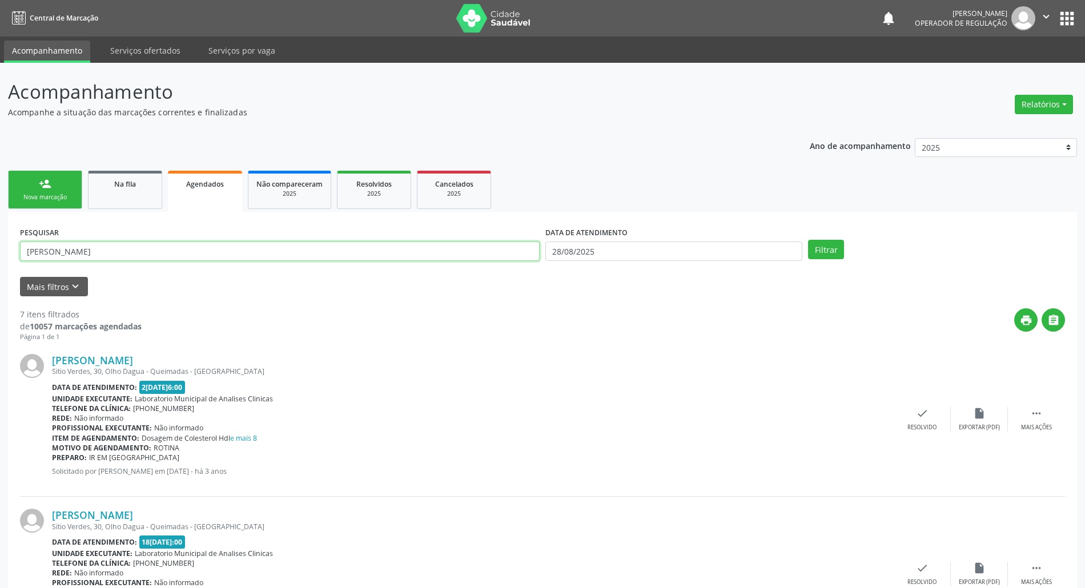
click at [166, 252] on input "MANOEL PEREIRA" at bounding box center [280, 251] width 520 height 19
click at [164, 252] on input "MANOEL PEREIRA" at bounding box center [280, 251] width 520 height 19
type input "MARIA FRANCISCA"
click at [534, 258] on input "28/08/2025" at bounding box center [673, 251] width 257 height 19
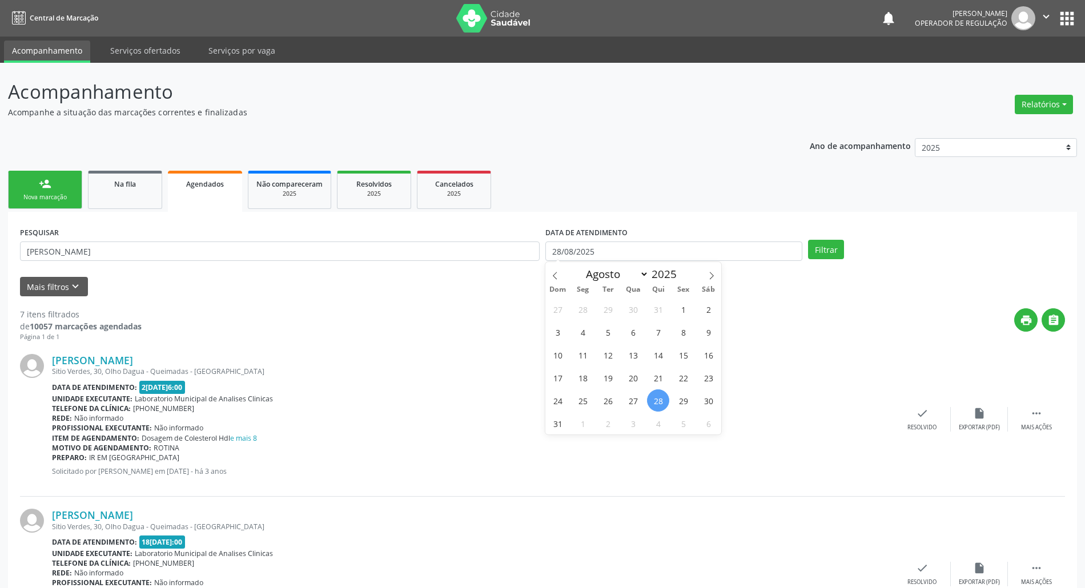
drag, startPoint x: 686, startPoint y: 295, endPoint x: 681, endPoint y: 314, distance: 19.7
click at [534, 296] on div "Dom Seg Ter Qua Qui Sex Sáb" at bounding box center [633, 290] width 176 height 16
click at [534, 331] on span "8" at bounding box center [683, 332] width 22 height 22
type input "08/08/2025"
click at [534, 254] on button "Filtrar" at bounding box center [826, 249] width 36 height 19
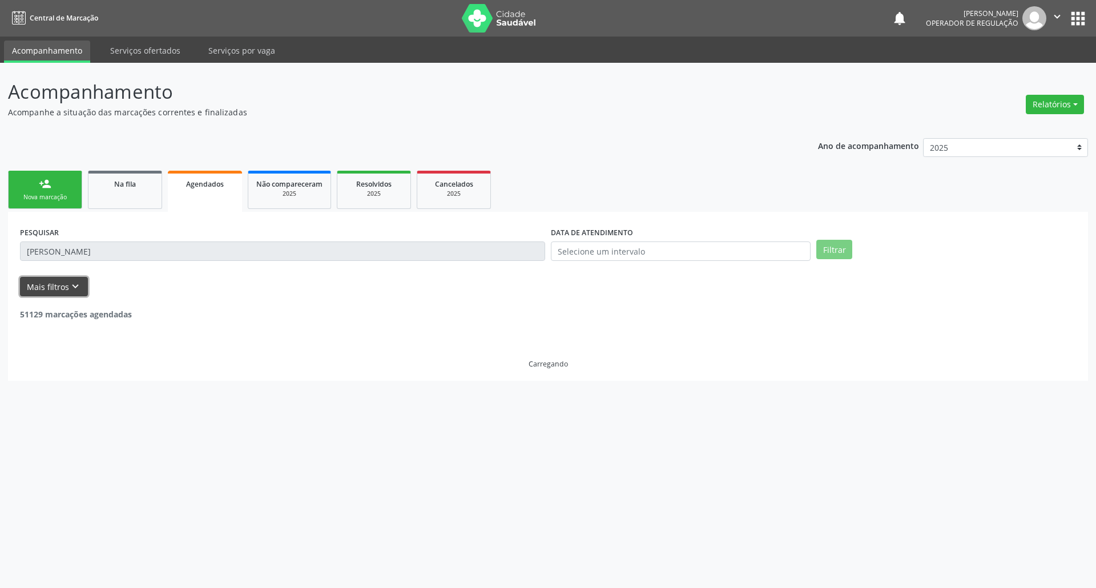
click at [66, 287] on button "Mais filtros keyboard_arrow_down" at bounding box center [54, 287] width 68 height 20
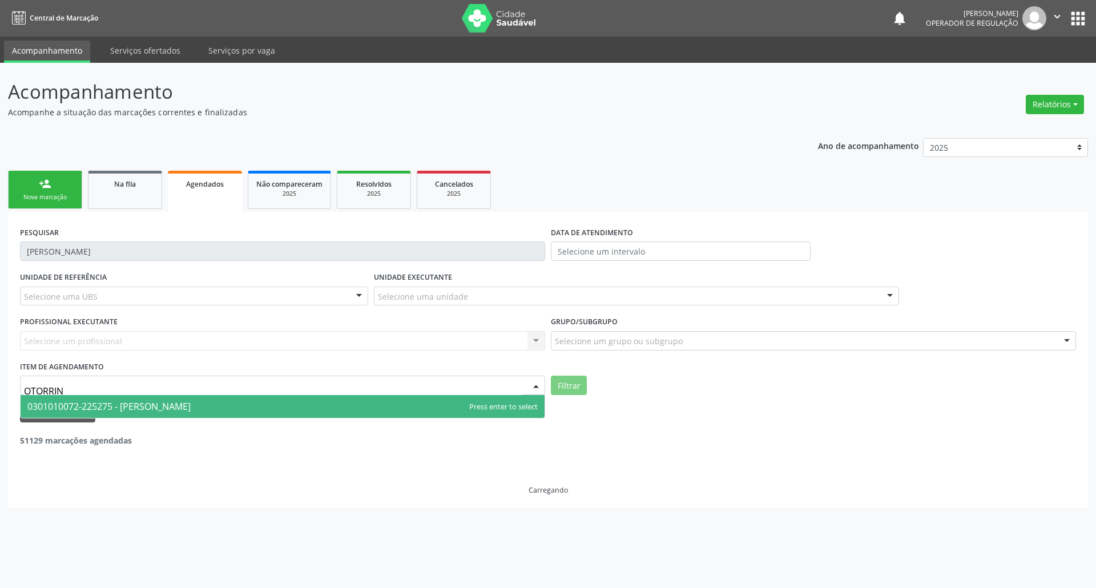
type input "OTORRINO"
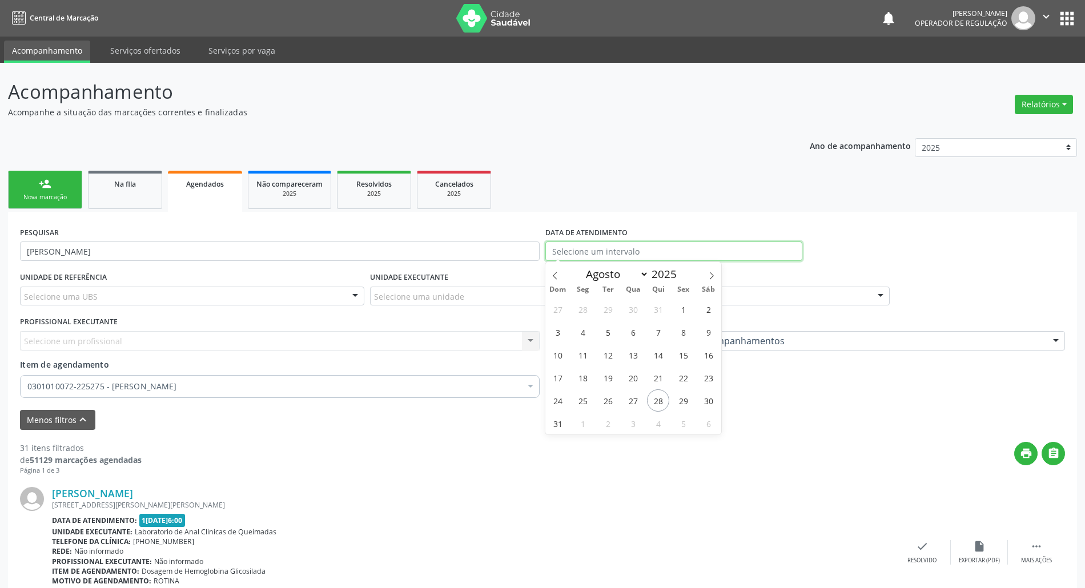
click at [534, 244] on input "text" at bounding box center [673, 251] width 257 height 19
click at [534, 276] on select "Janeiro Fevereiro Março Abril Maio Junho Julho Agosto Setembro Outubro Novembro…" at bounding box center [614, 274] width 69 height 16
select select "8"
click at [534, 266] on select "Janeiro Fevereiro Março Abril Maio Junho Julho Agosto Setembro Outubro Novembro…" at bounding box center [614, 274] width 69 height 16
click at [534, 334] on span "10" at bounding box center [633, 332] width 22 height 22
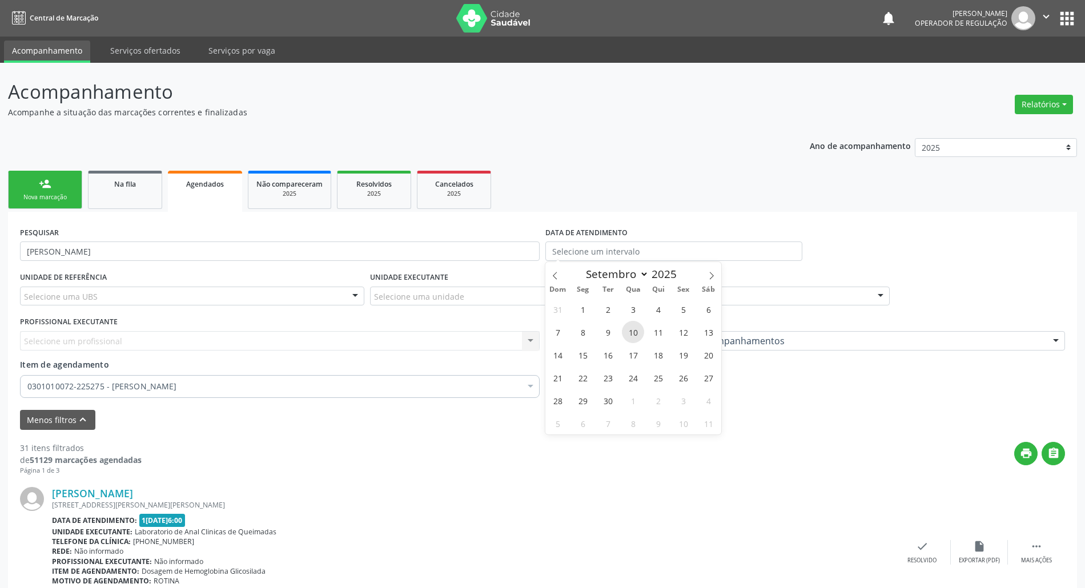
type input "1[DATE]"
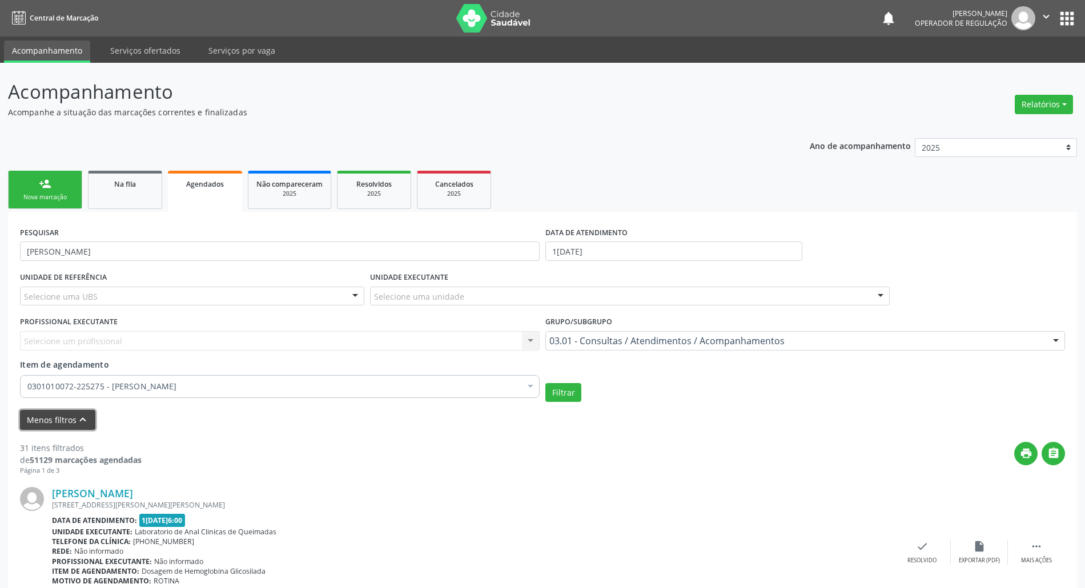
click at [65, 424] on button "Menos filtros keyboard_arrow_up" at bounding box center [57, 420] width 75 height 20
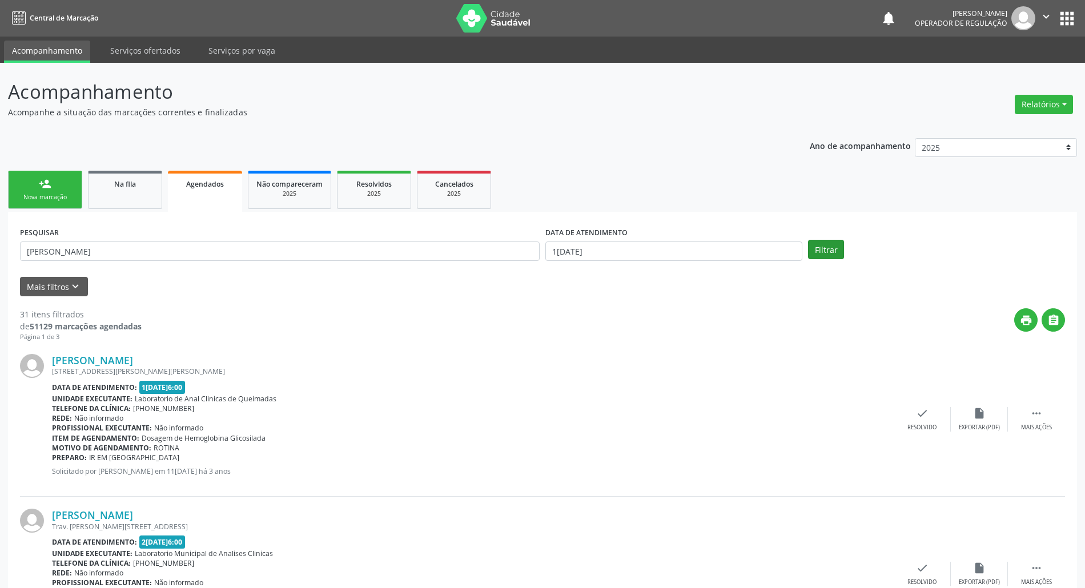
drag, startPoint x: 845, startPoint y: 259, endPoint x: 836, endPoint y: 254, distance: 10.2
click at [534, 258] on div "Filtrar" at bounding box center [936, 249] width 263 height 19
click at [534, 254] on button "Filtrar" at bounding box center [826, 249] width 36 height 19
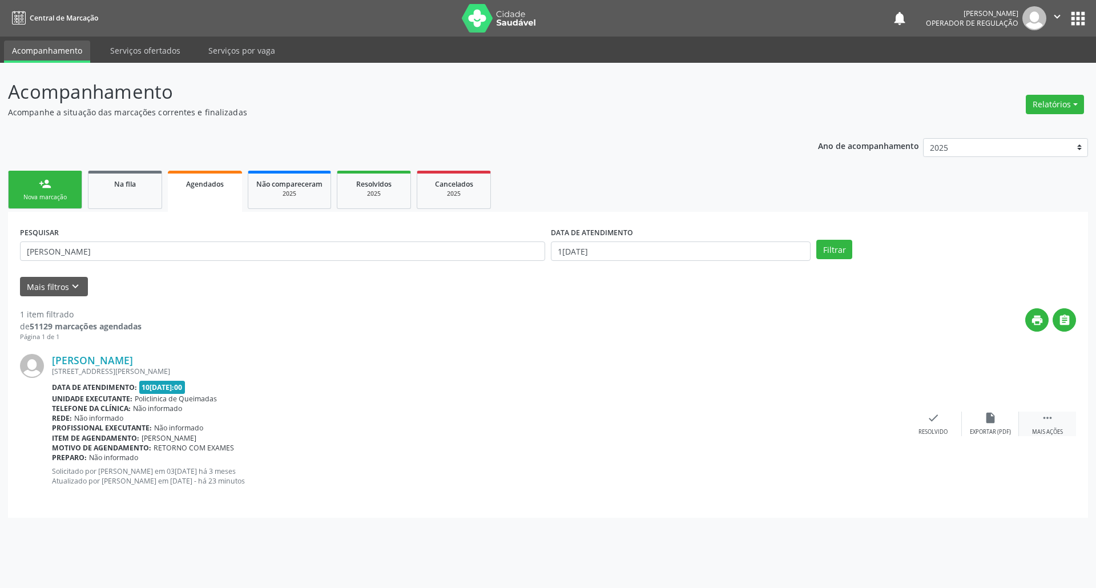
click at [534, 424] on icon "" at bounding box center [1048, 418] width 13 height 13
click at [534, 429] on div "Editar" at bounding box center [991, 432] width 18 height 8
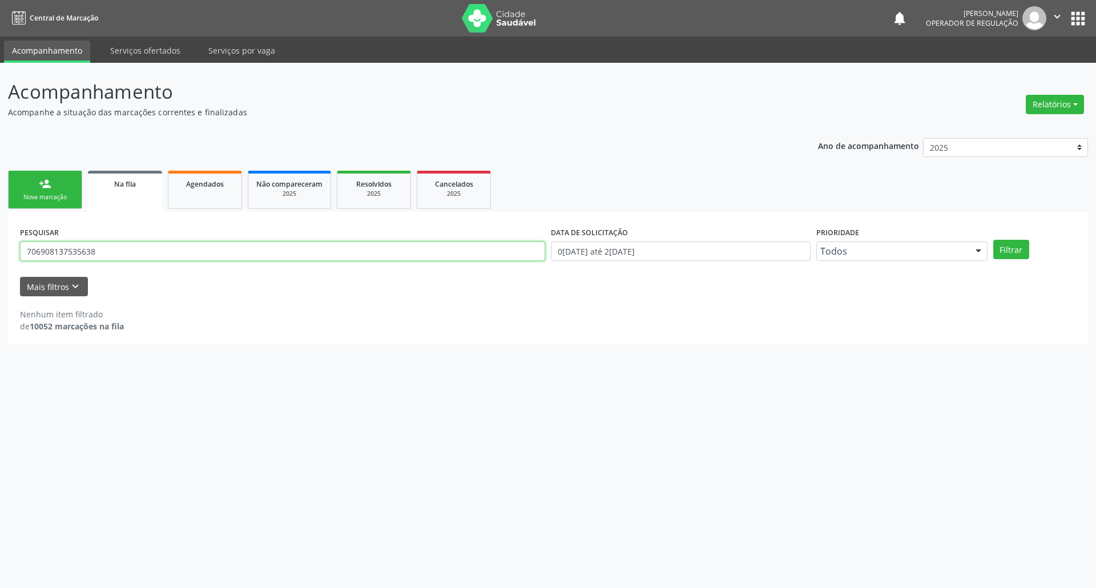
click at [122, 250] on input "706908137535638" at bounding box center [282, 251] width 525 height 19
type input "708500392223479"
click at [994, 240] on button "Filtrar" at bounding box center [1012, 249] width 36 height 19
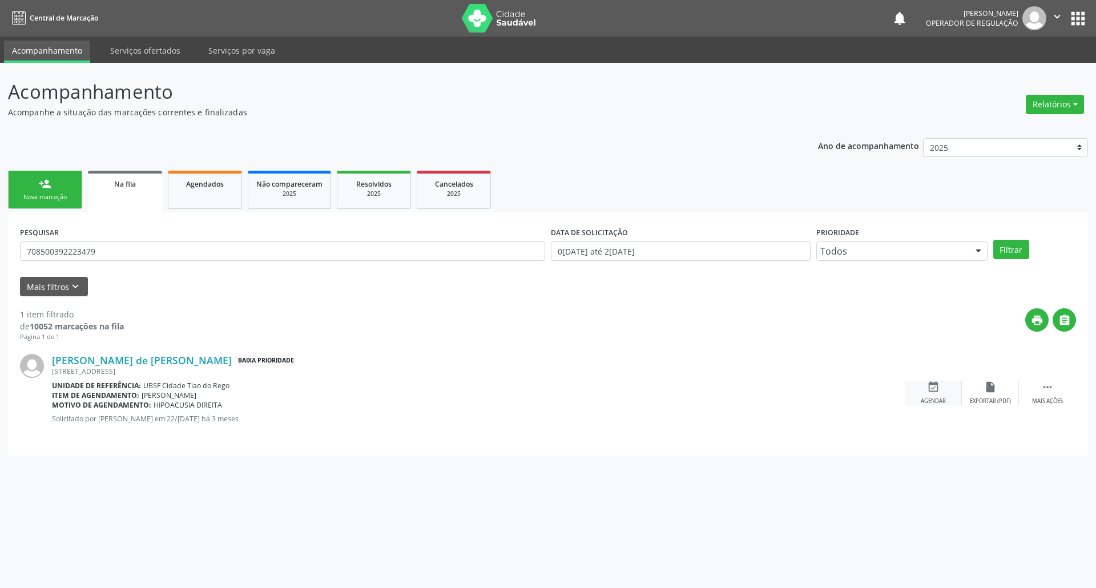
click at [934, 386] on icon "event_available" at bounding box center [933, 387] width 13 height 13
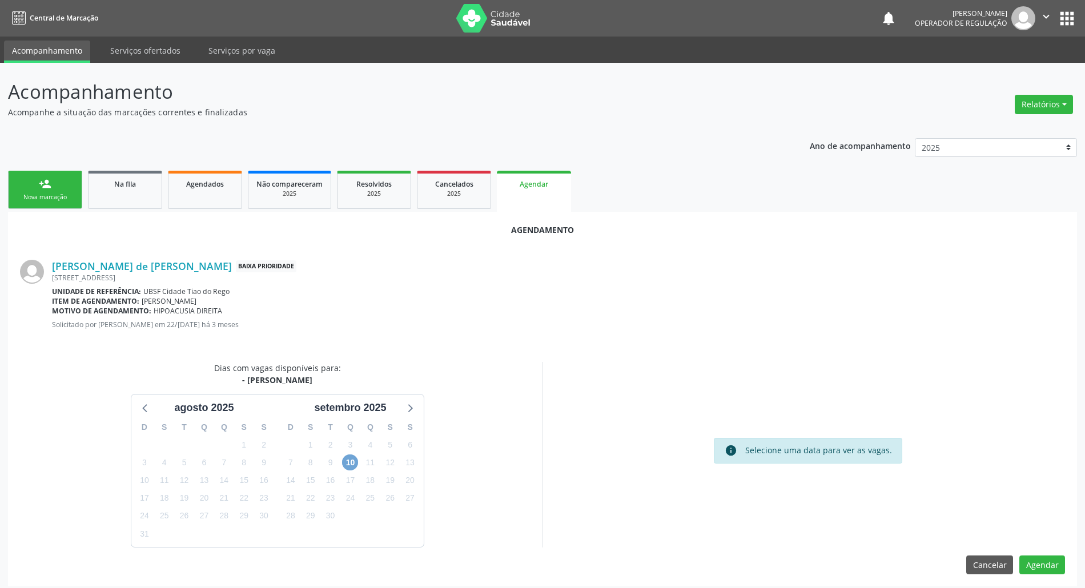
click at [352, 461] on span "10" at bounding box center [350, 463] width 16 height 16
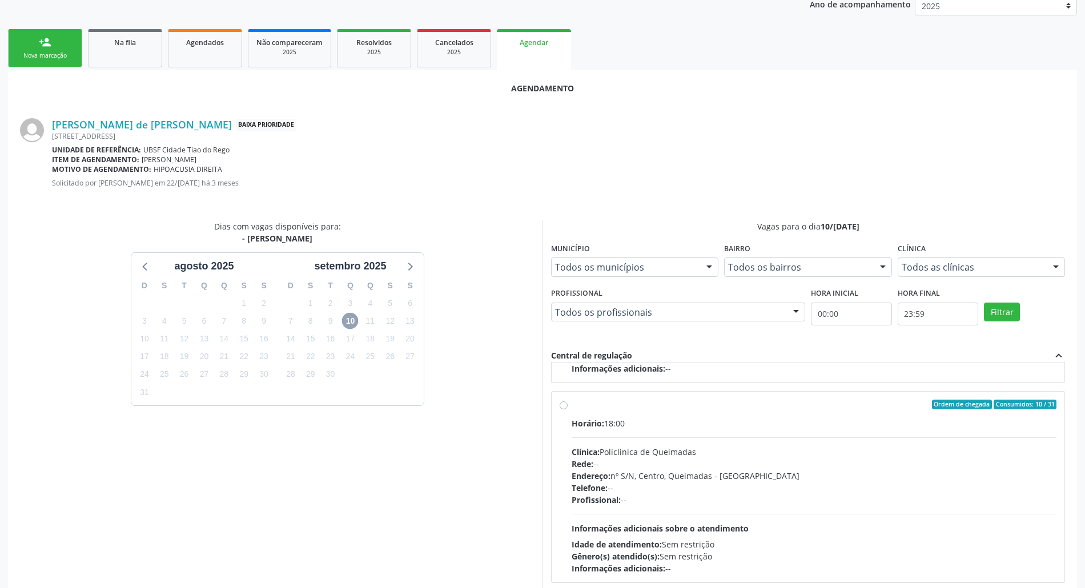
scroll to position [115, 0]
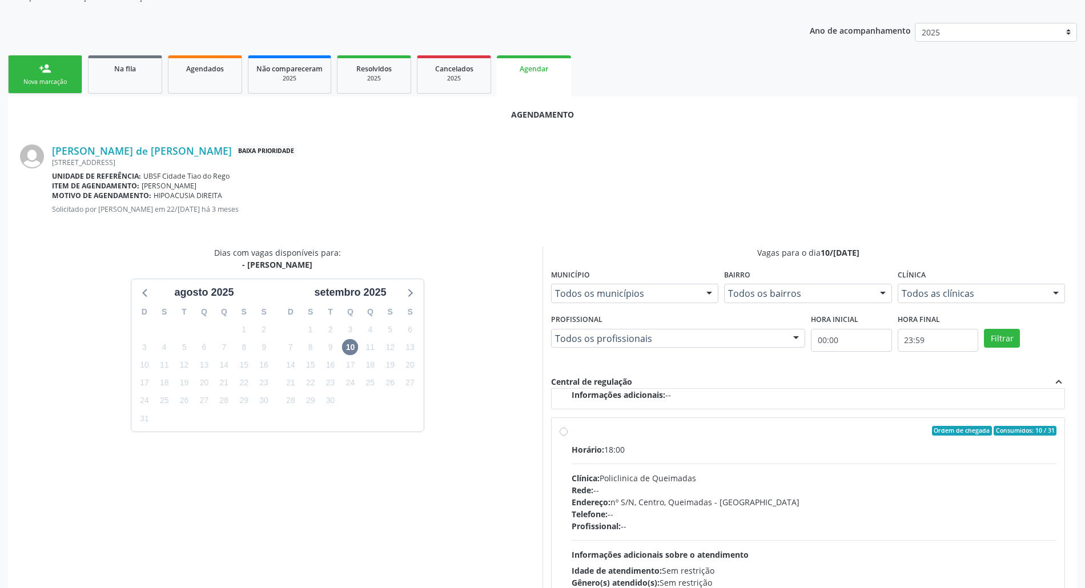
click at [733, 453] on div "Horário: 18:00" at bounding box center [814, 450] width 485 height 12
click at [568, 436] on input "Ordem de chegada Consumidos: 10 / 31 Horário: 18:00 Clínica: Policlinica de Que…" at bounding box center [564, 431] width 8 height 10
radio input "true"
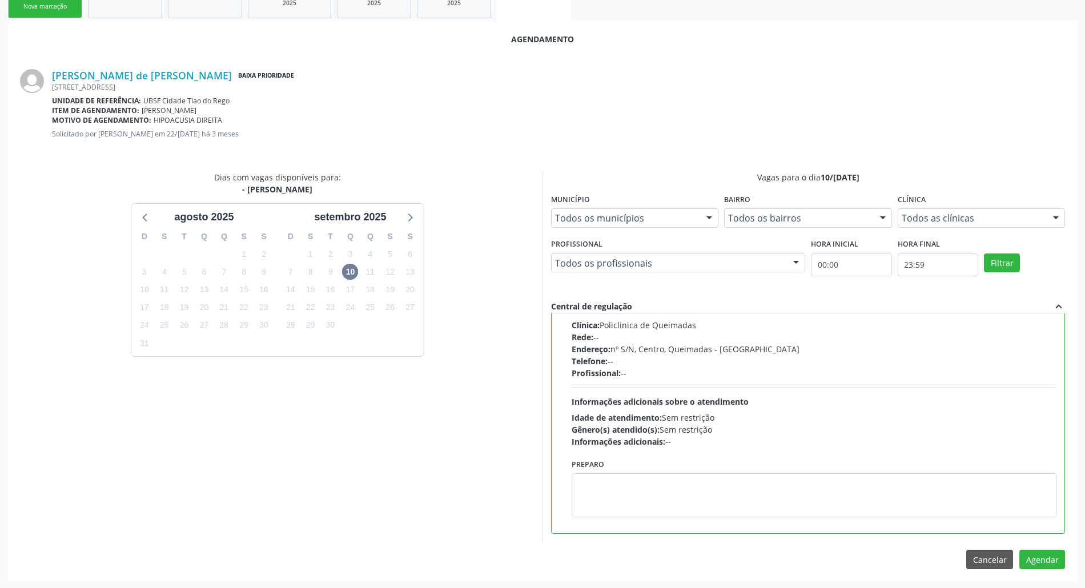
scroll to position [192, 0]
click at [1051, 546] on div "Agendamento Mirele da Silva de Santana Pereira Baixa Prioridade Rua Projetada, …" at bounding box center [542, 300] width 1069 height 560
click at [1054, 550] on button "Agendar" at bounding box center [1042, 558] width 46 height 19
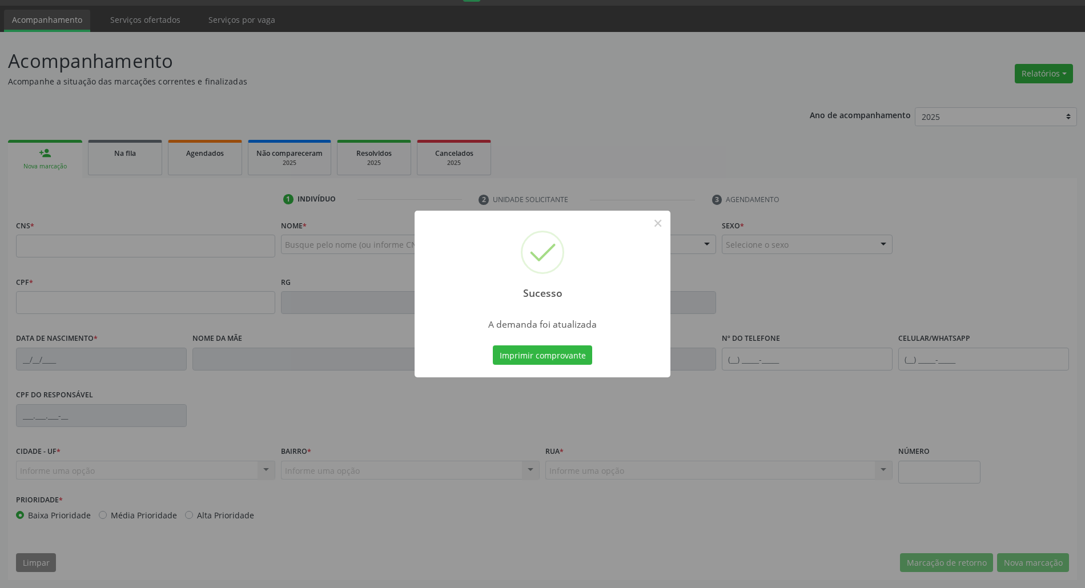
scroll to position [31, 0]
click at [574, 357] on button "Imprimir comprovante" at bounding box center [542, 354] width 99 height 19
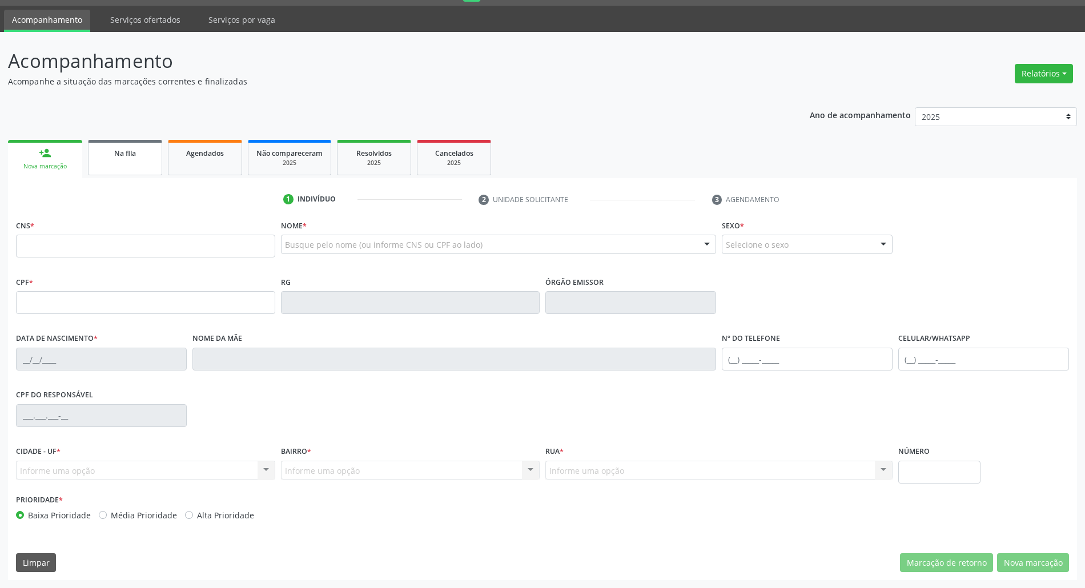
click at [147, 167] on link "Na fila" at bounding box center [125, 157] width 74 height 35
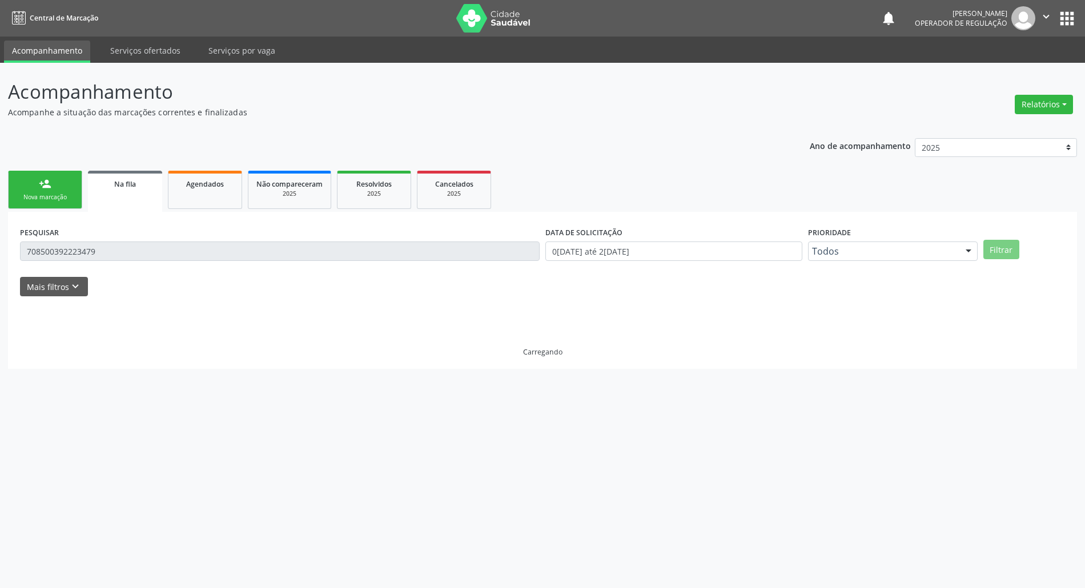
scroll to position [0, 0]
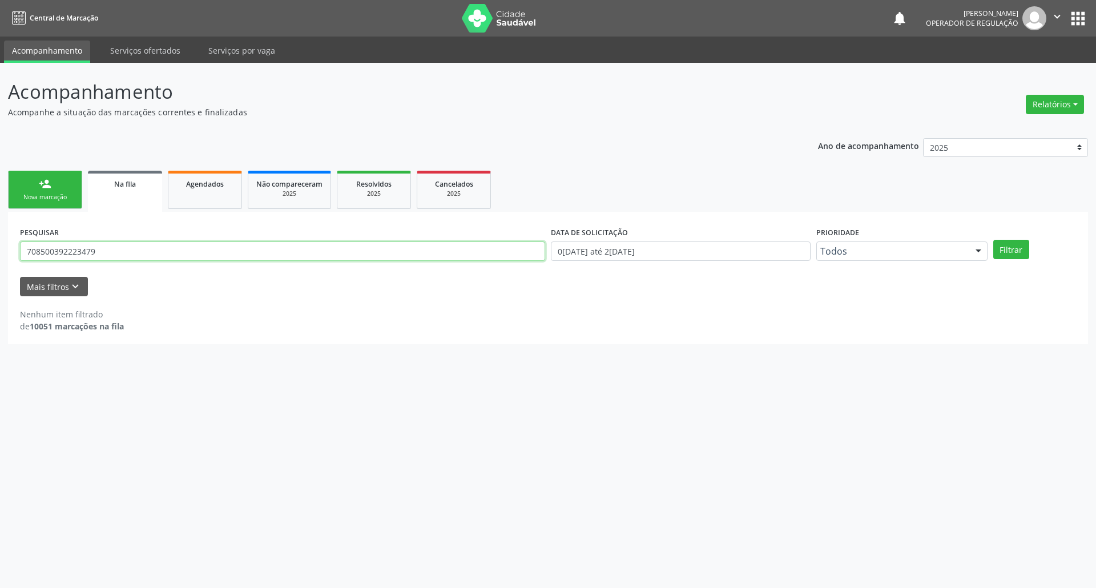
click at [135, 247] on input "708500392223479" at bounding box center [282, 251] width 525 height 19
type input "702408526904725"
click at [994, 240] on button "Filtrar" at bounding box center [1012, 249] width 36 height 19
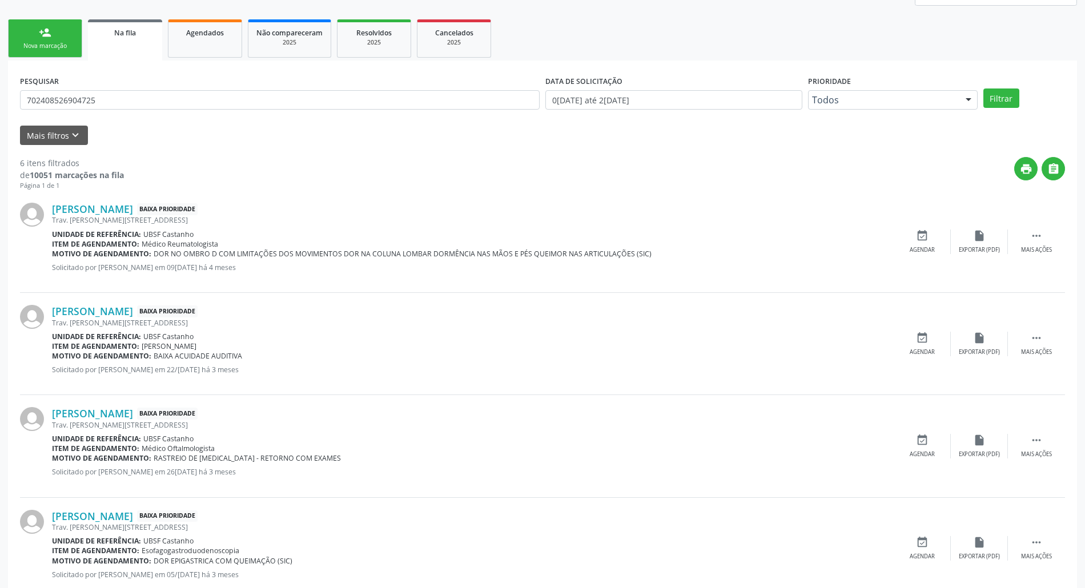
scroll to position [152, 0]
click at [924, 336] on icon "event_available" at bounding box center [922, 337] width 13 height 13
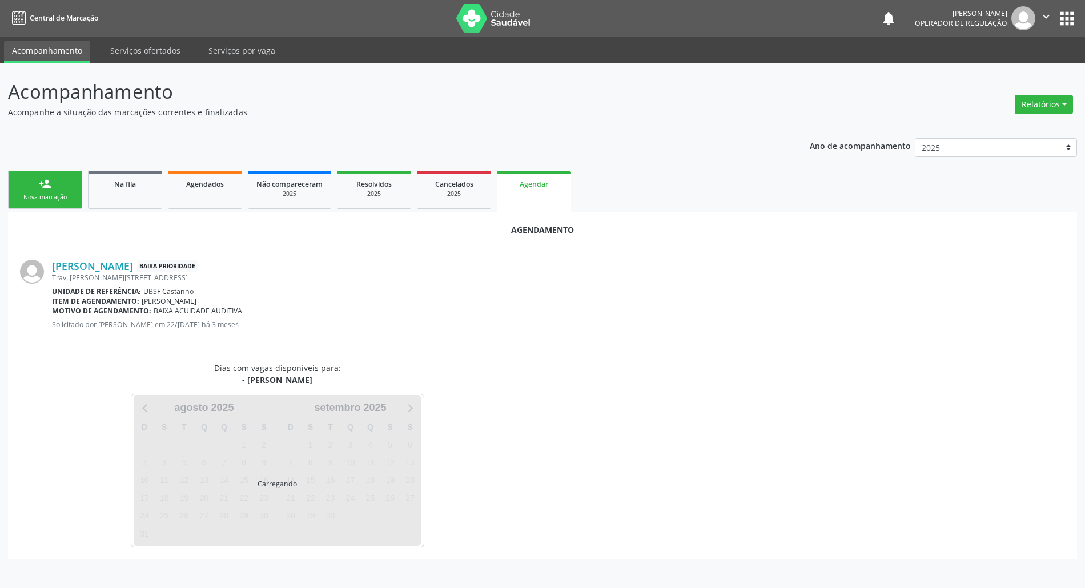
scroll to position [0, 0]
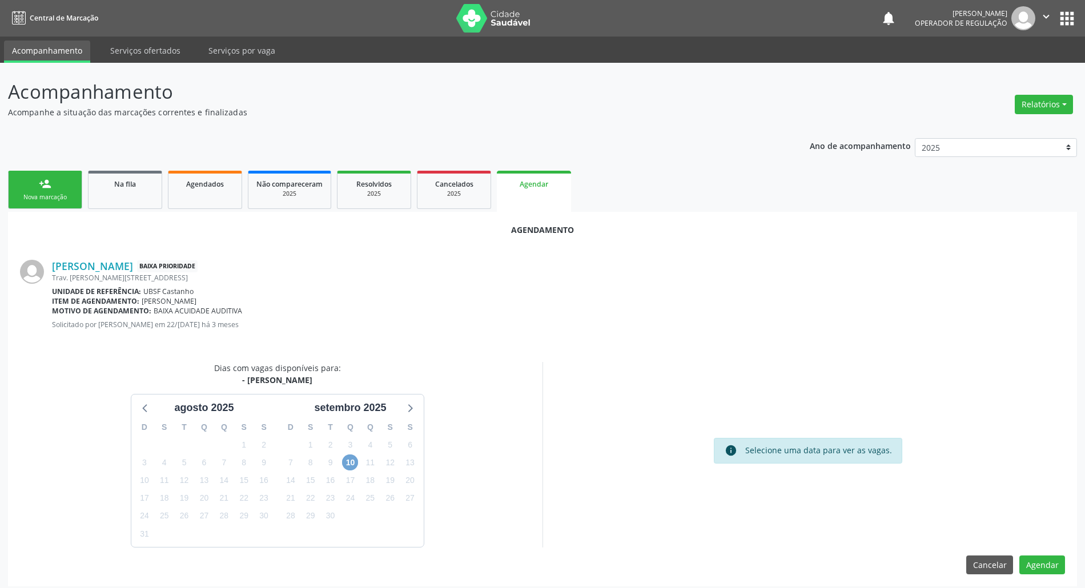
click at [348, 469] on span "10" at bounding box center [350, 463] width 16 height 16
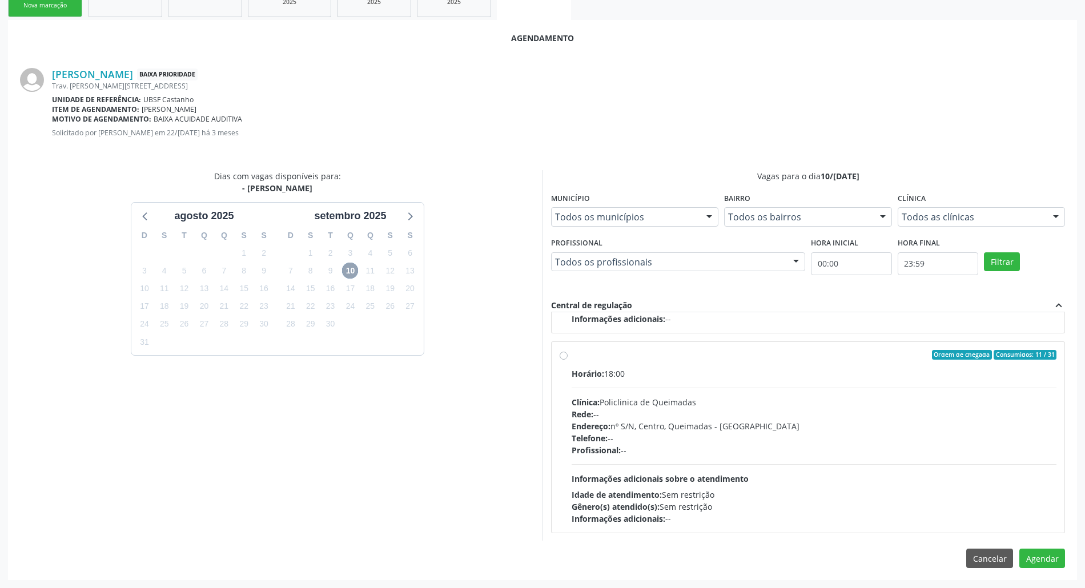
scroll to position [181, 0]
click at [593, 381] on div "Horário: 18:00 Clínica: Policlinica de Queimadas Rede: -- Endereço: nº S/N, Cen…" at bounding box center [814, 445] width 485 height 157
click at [568, 360] on input "Ordem de chegada Consumidos: 11 / 31 Horário: 18:00 Clínica: Policlinica de Que…" at bounding box center [564, 354] width 8 height 10
radio input "true"
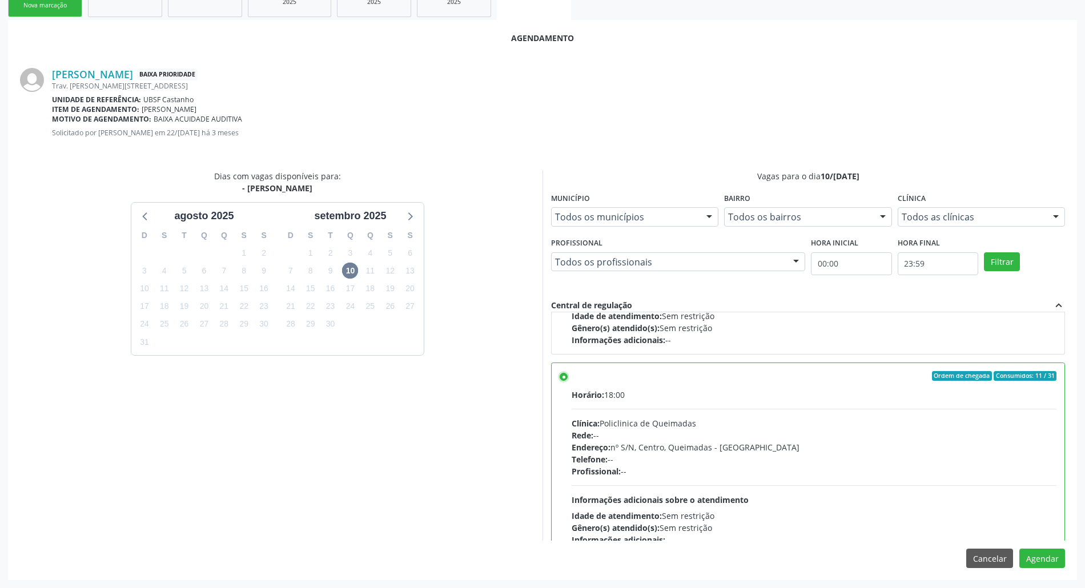
scroll to position [259, 0]
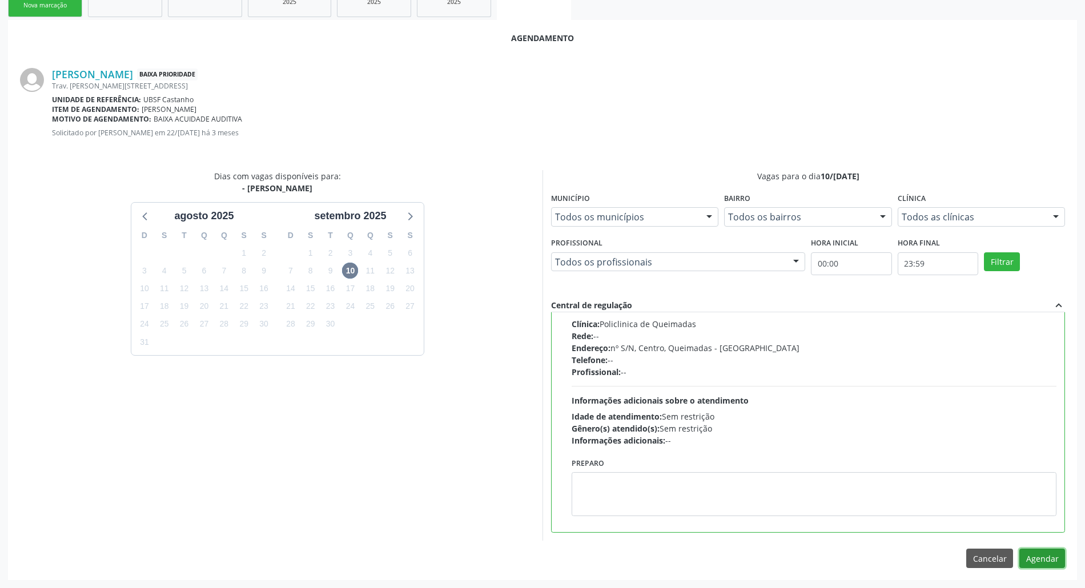
click at [1054, 563] on button "Agendar" at bounding box center [1042, 558] width 46 height 19
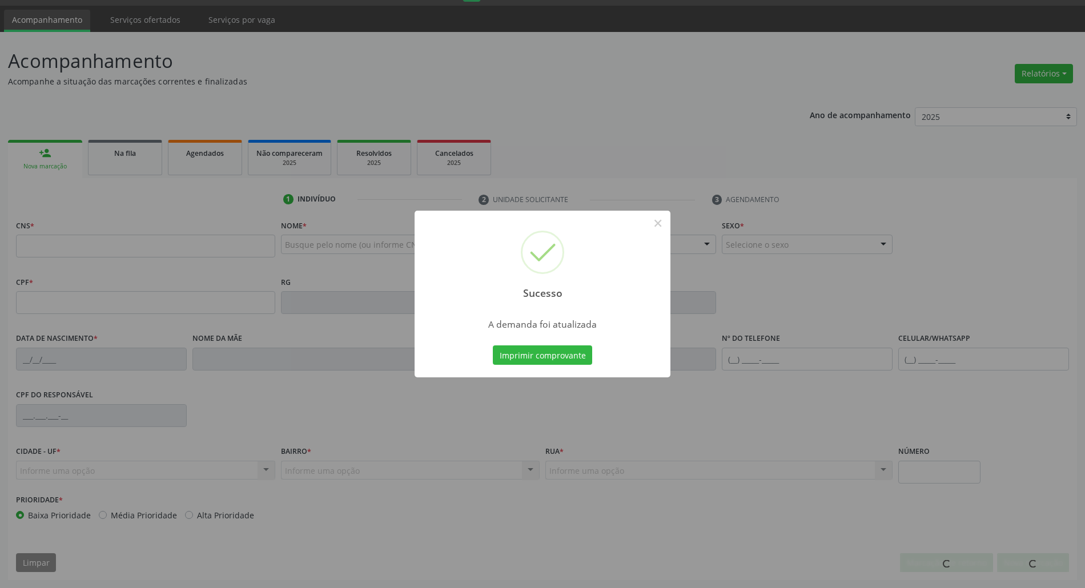
scroll to position [31, 0]
click at [493, 345] on button "Imprimir comprovante" at bounding box center [542, 354] width 99 height 19
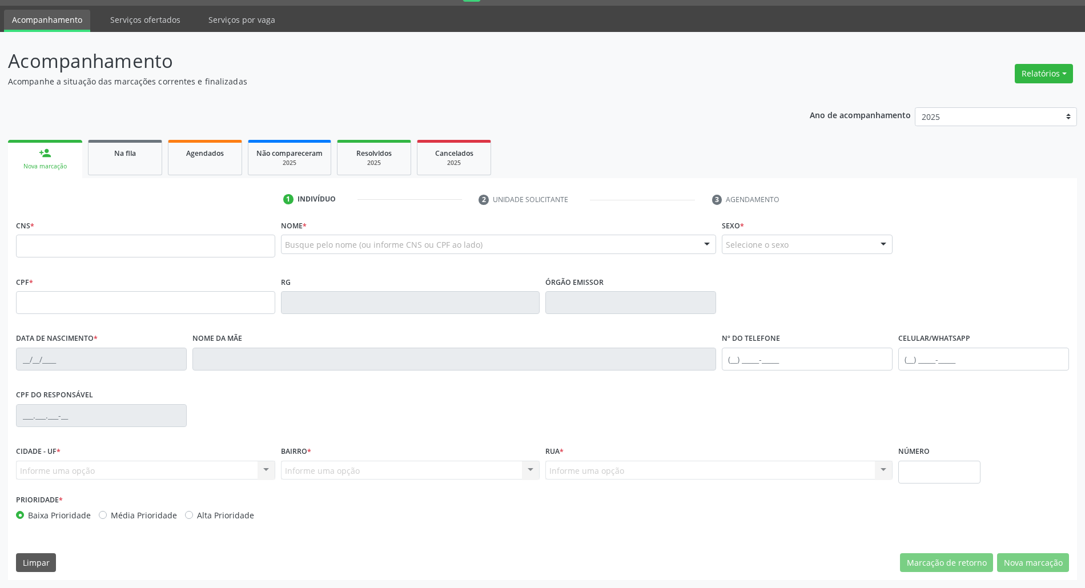
click at [135, 167] on link "Na fila" at bounding box center [125, 157] width 74 height 35
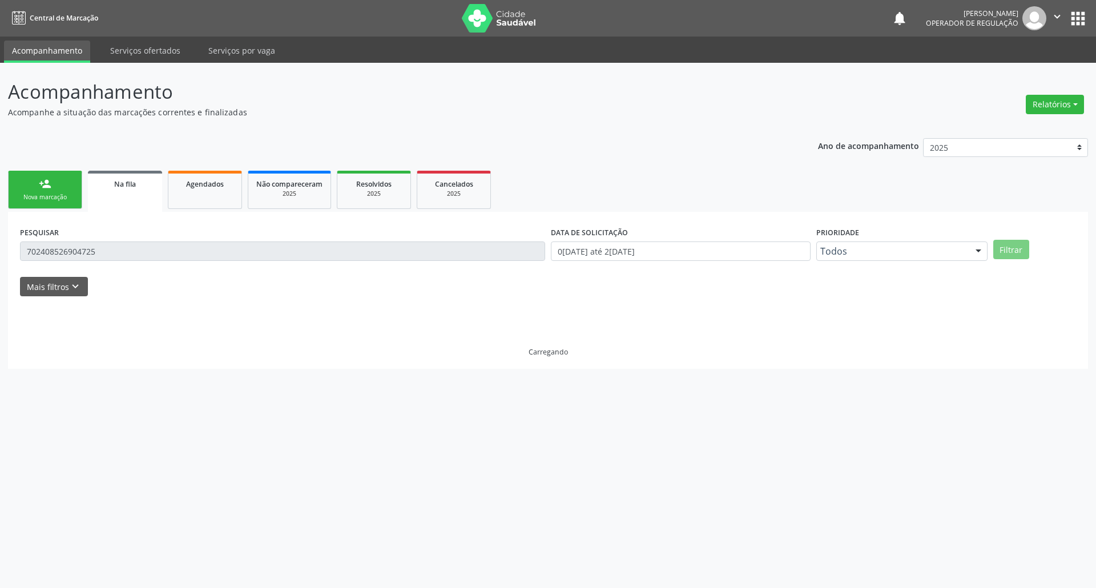
click at [145, 251] on input "702408526904725" at bounding box center [282, 251] width 525 height 19
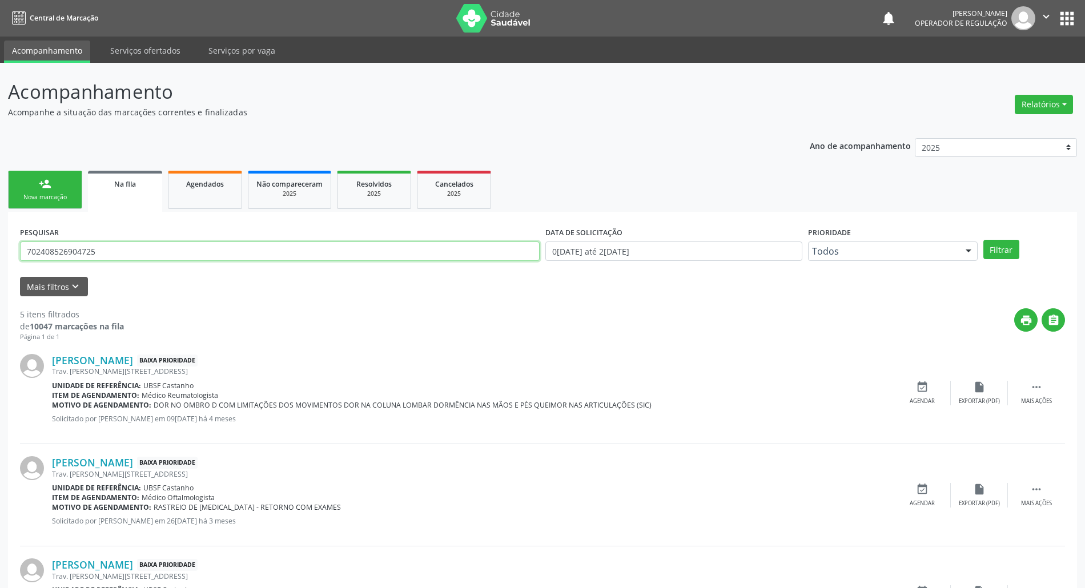
click at [146, 251] on input "702408526904725" at bounding box center [280, 251] width 520 height 19
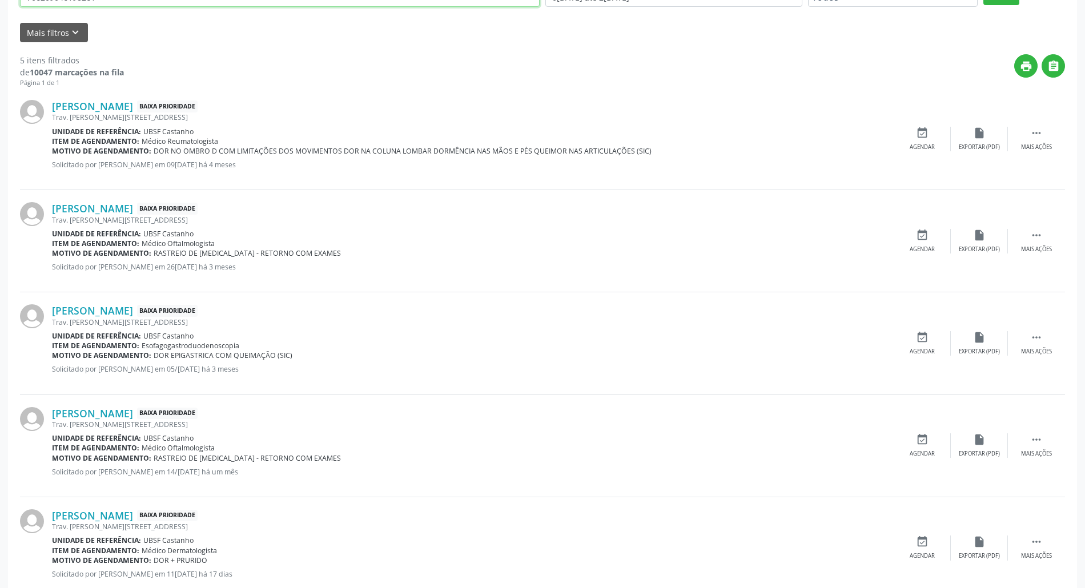
scroll to position [286, 0]
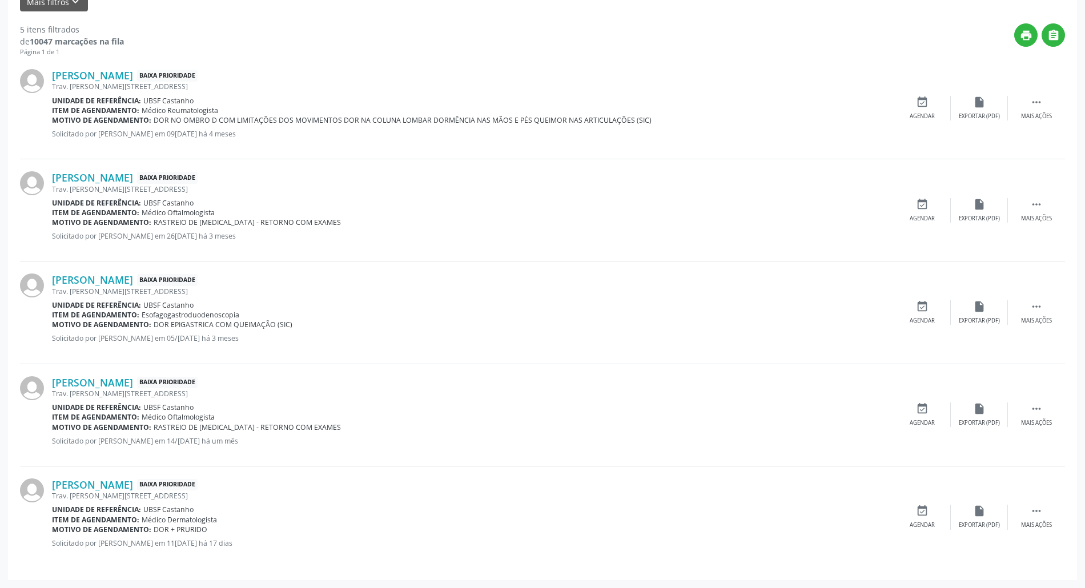
type input "706209046198261"
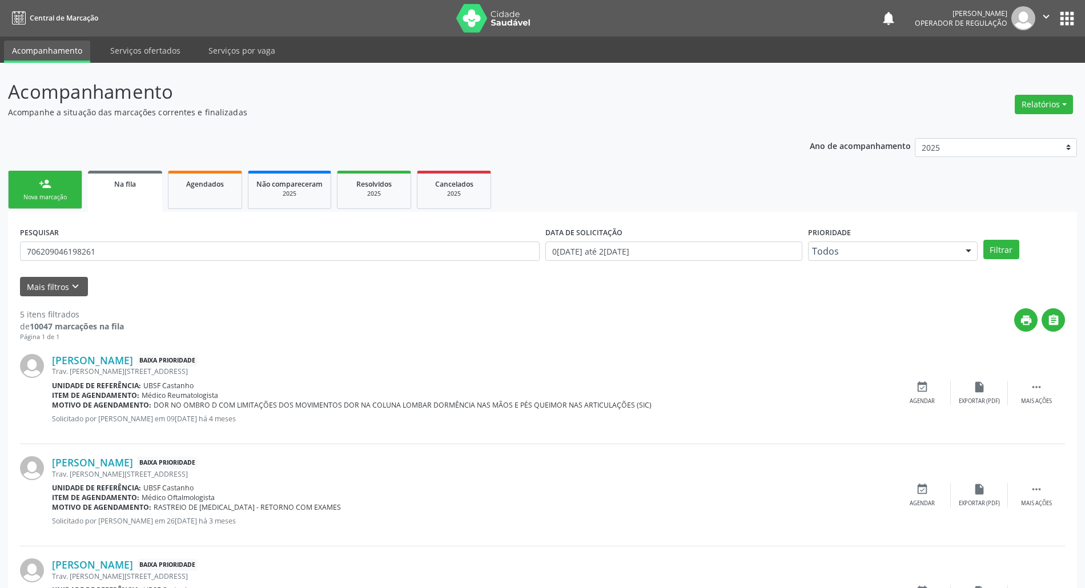
click at [64, 171] on link "person_add Nova marcação" at bounding box center [45, 190] width 74 height 38
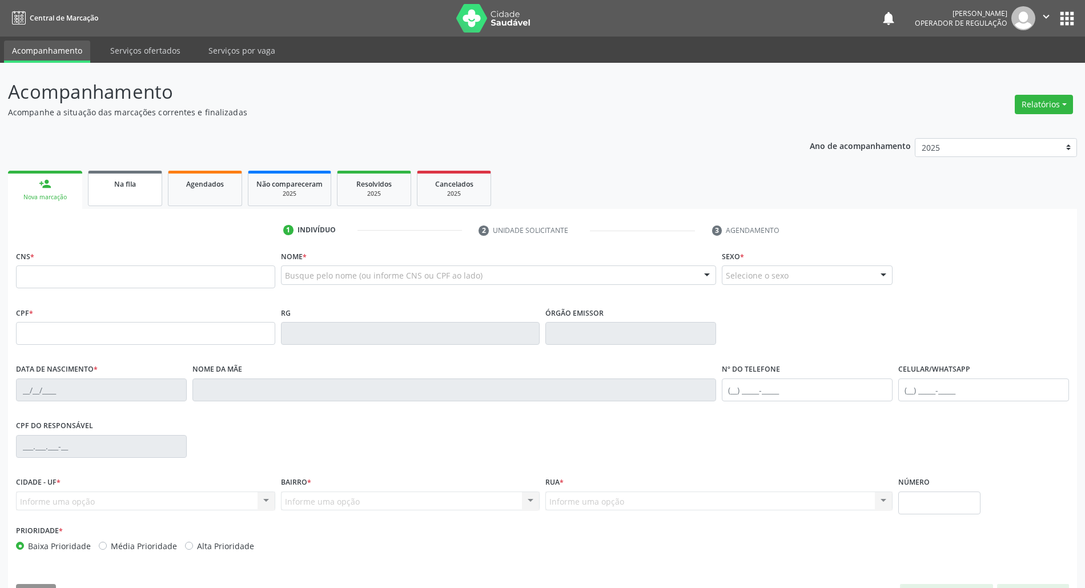
click at [121, 190] on link "Na fila" at bounding box center [125, 188] width 74 height 35
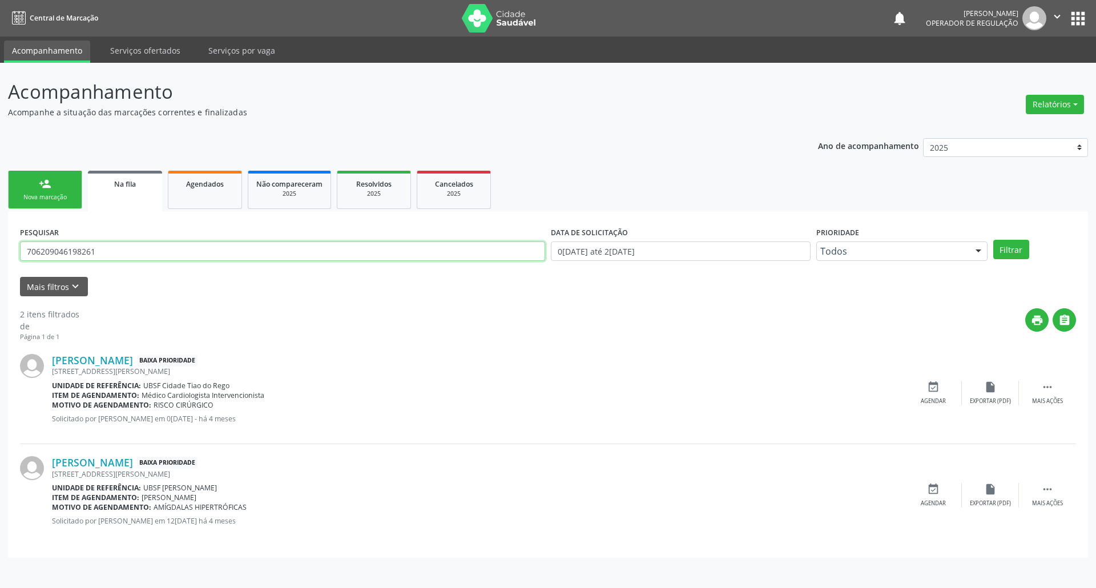
click at [81, 256] on input "706209046198261" at bounding box center [282, 251] width 525 height 19
click at [80, 256] on input "706209046198261" at bounding box center [282, 251] width 525 height 19
click at [50, 179] on div "person_add" at bounding box center [45, 184] width 13 height 13
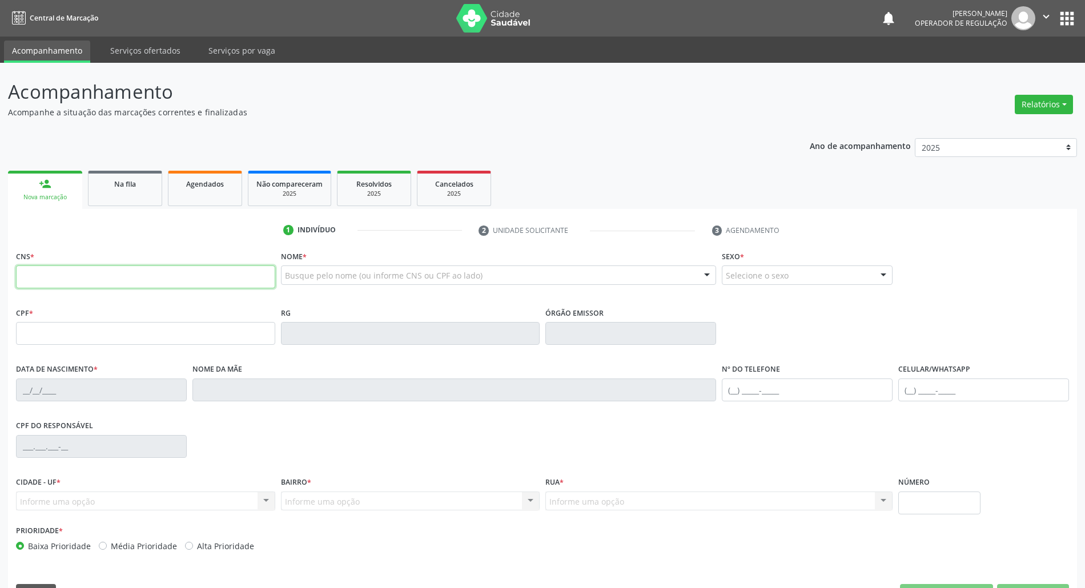
click at [72, 272] on input "text" at bounding box center [145, 277] width 259 height 23
paste input "706 2090 4619 8261"
type input "706 2090 4619 8261"
type input "016.224.684-65"
type input "16/02/1990"
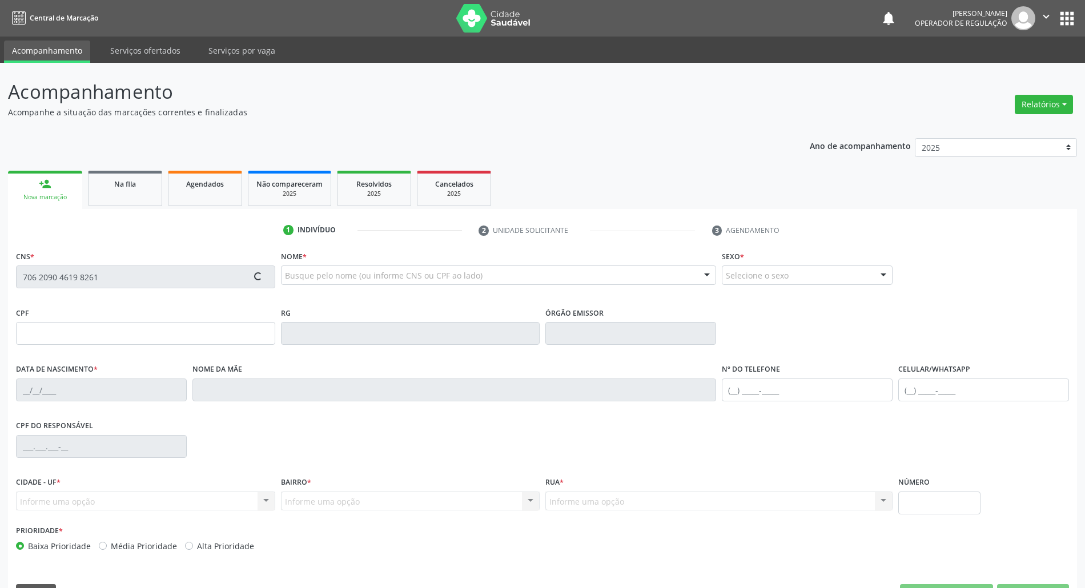
type input "Vera Ana Nascimento Silva"
type input "(83) 99110-4780"
type input "1070"
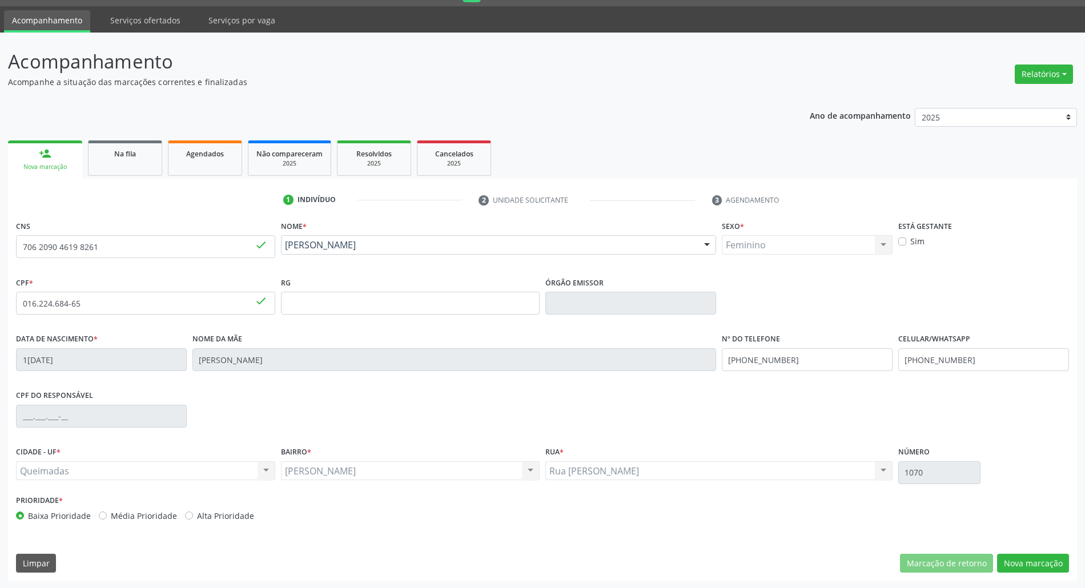
scroll to position [31, 0]
click at [1027, 562] on button "Nova marcação" at bounding box center [1033, 562] width 72 height 19
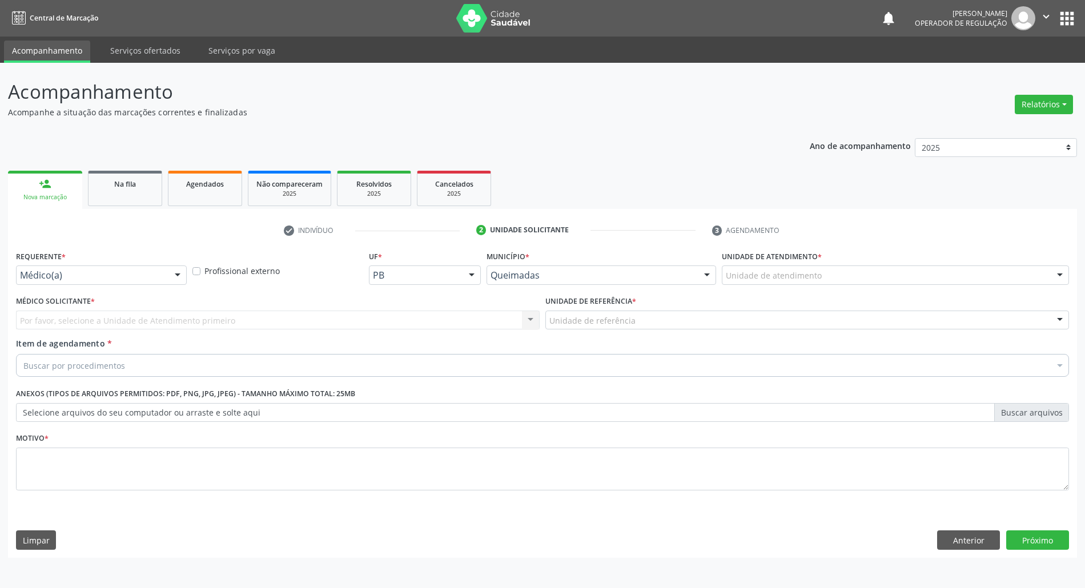
scroll to position [0, 0]
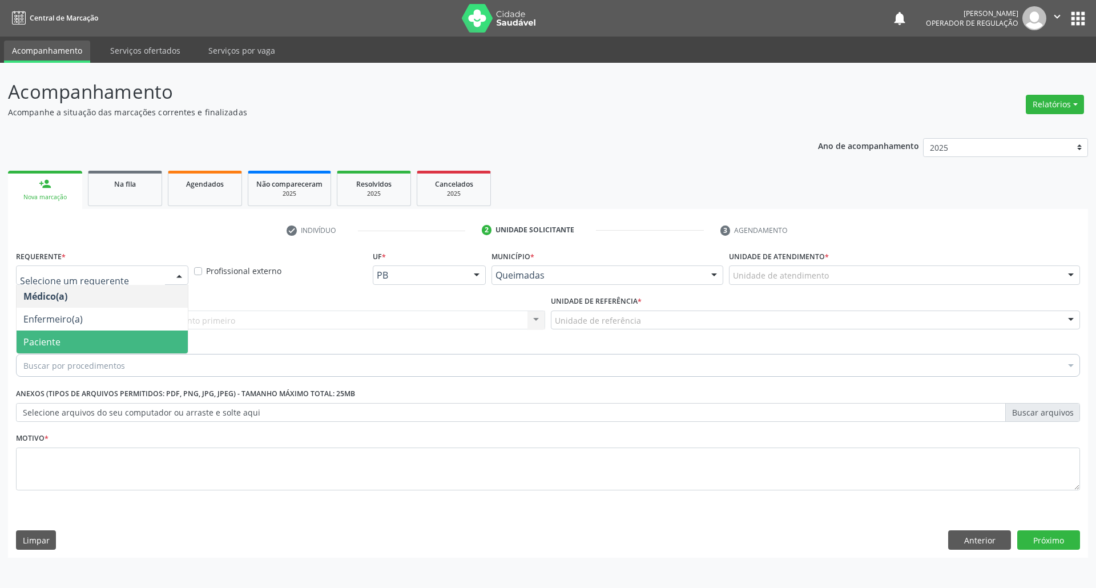
click at [87, 336] on span "Paciente" at bounding box center [102, 342] width 171 height 23
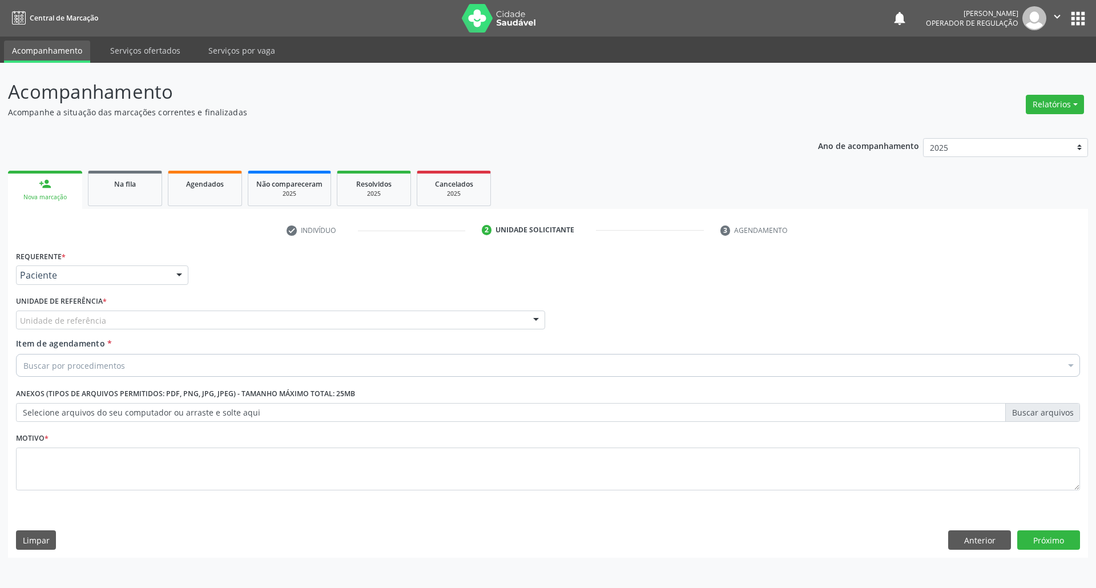
click at [112, 332] on div "Unidade de referência * Unidade de referência UBSF Ligeiro II UBSF Saulo Leal E…" at bounding box center [280, 315] width 535 height 45
click at [103, 320] on div "Unidade de referência" at bounding box center [280, 320] width 529 height 19
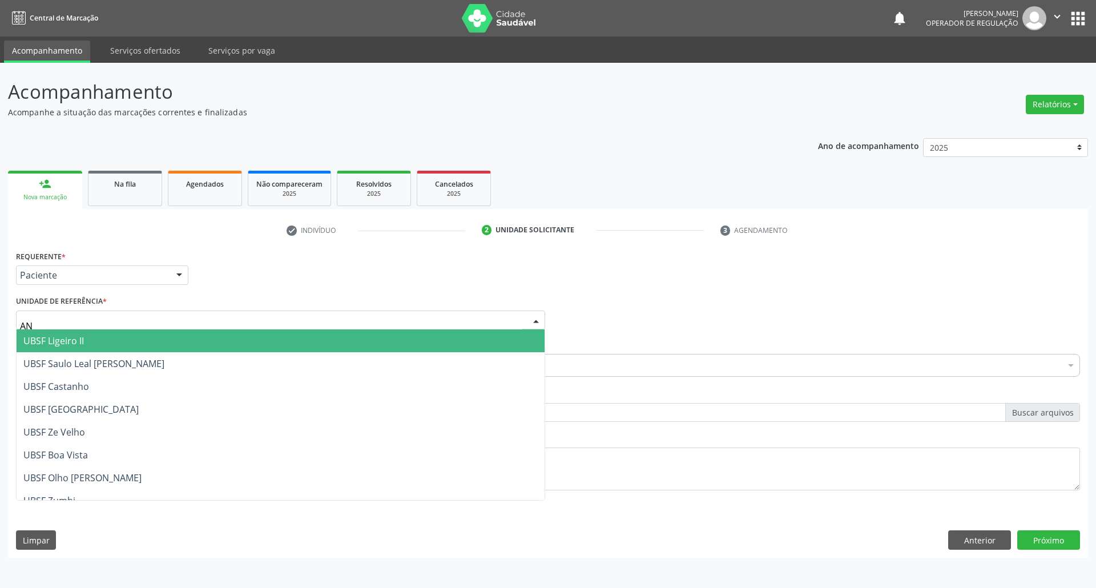
type input "ANI"
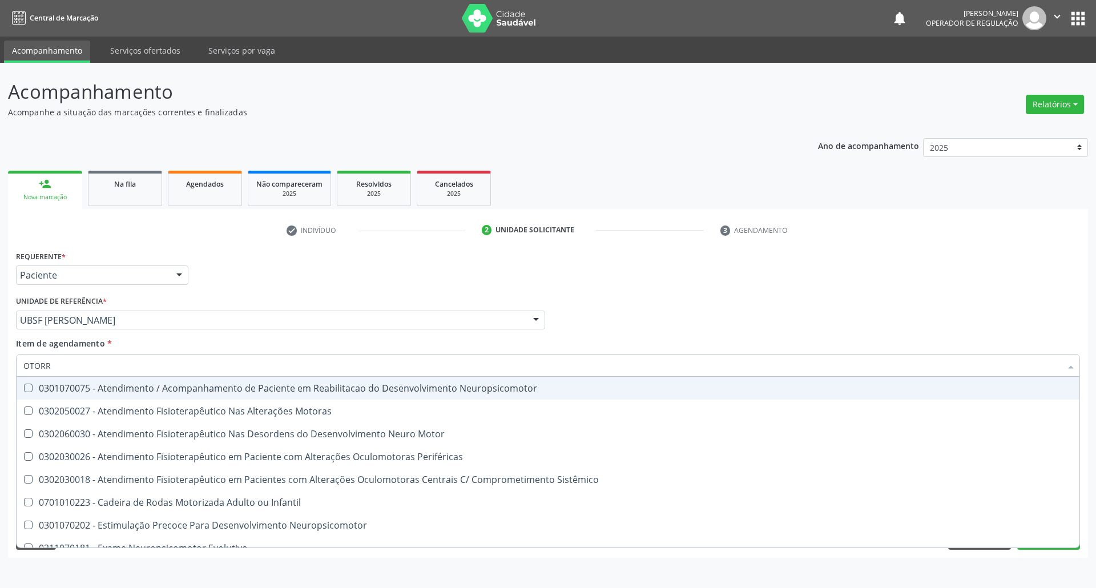
type input "OTORRI"
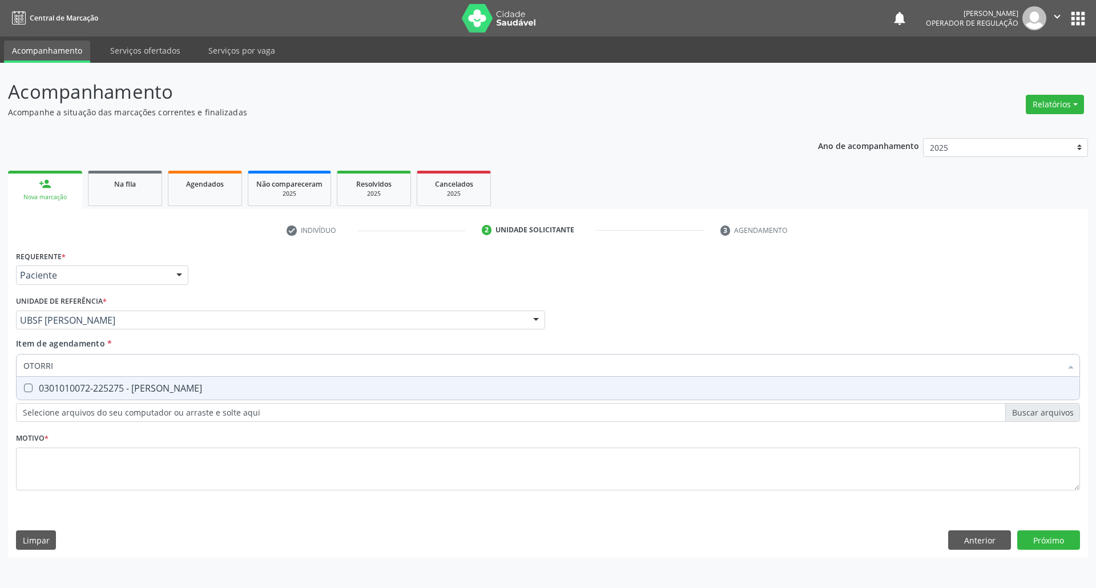
click at [120, 384] on div "0301010072-225275 - [PERSON_NAME]" at bounding box center [548, 388] width 1050 height 9
checkbox Otorrinolaringologista "true"
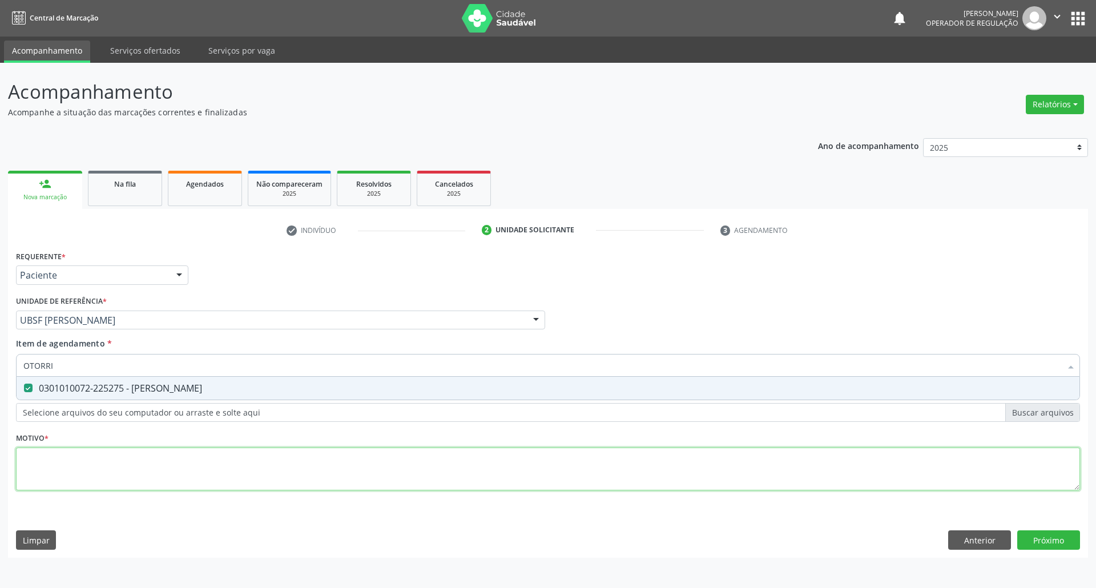
click at [98, 484] on div "Requerente * Paciente Médico(a) Enfermeiro(a) Paciente Nenhum resultado encontr…" at bounding box center [548, 377] width 1064 height 259
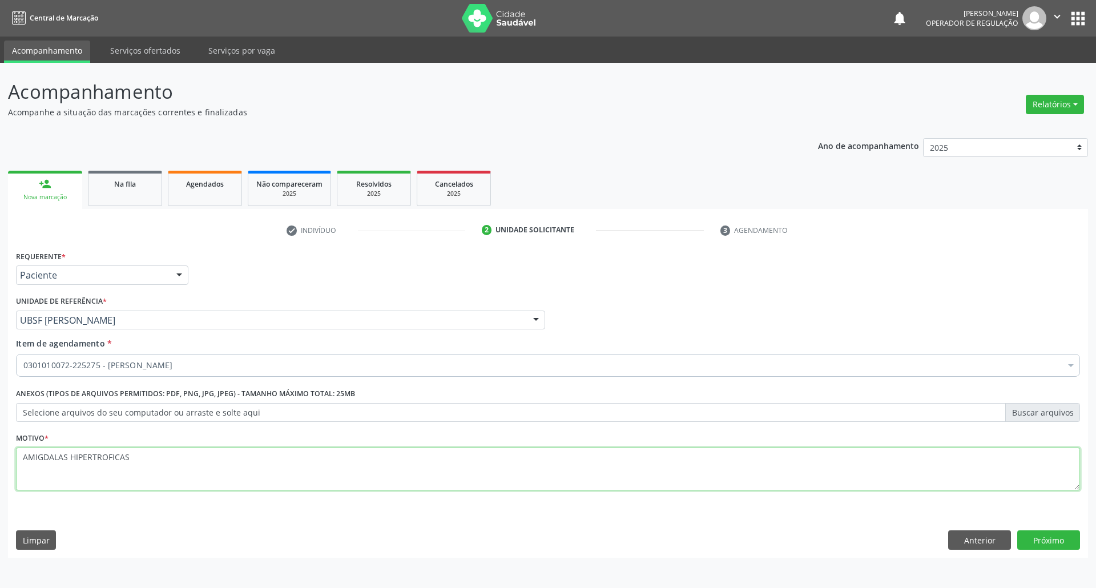
type textarea "AMIGDALAS HIPERTROFICAS"
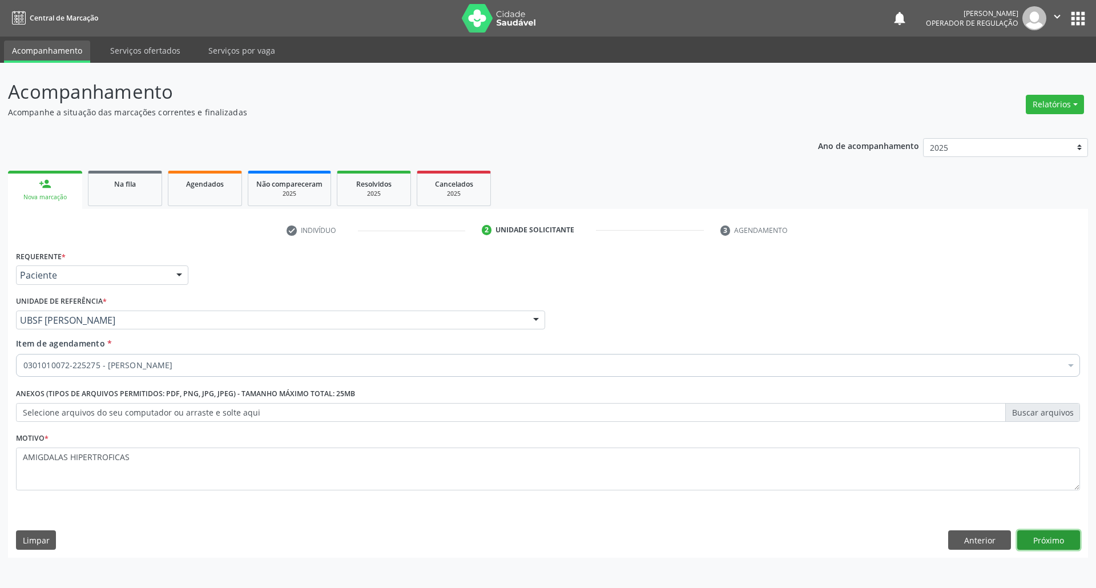
click button "Próximo" at bounding box center [1049, 539] width 63 height 19
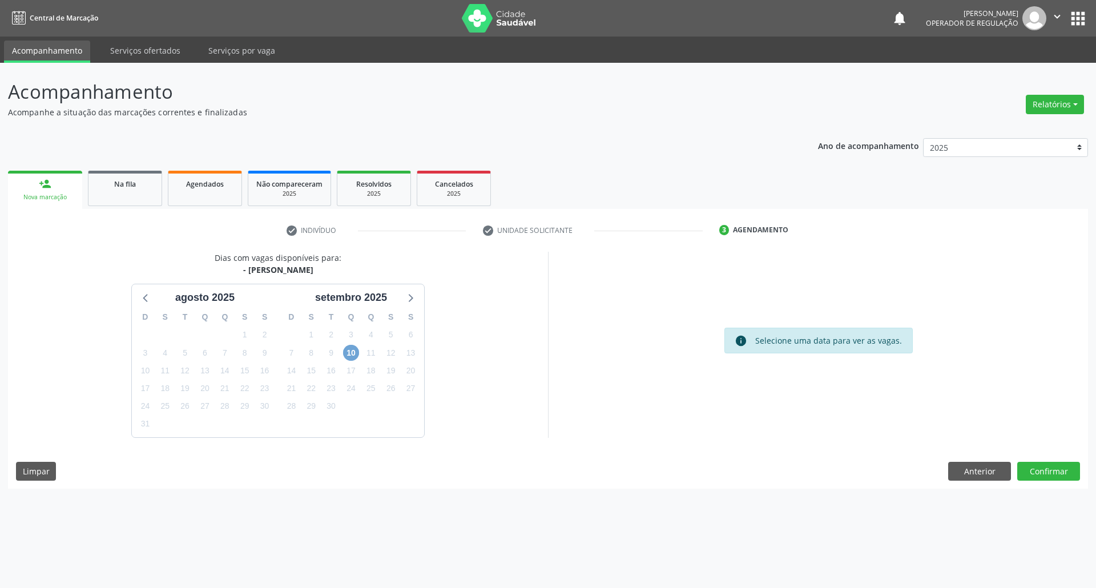
click at [355, 346] on span "10" at bounding box center [351, 353] width 16 height 16
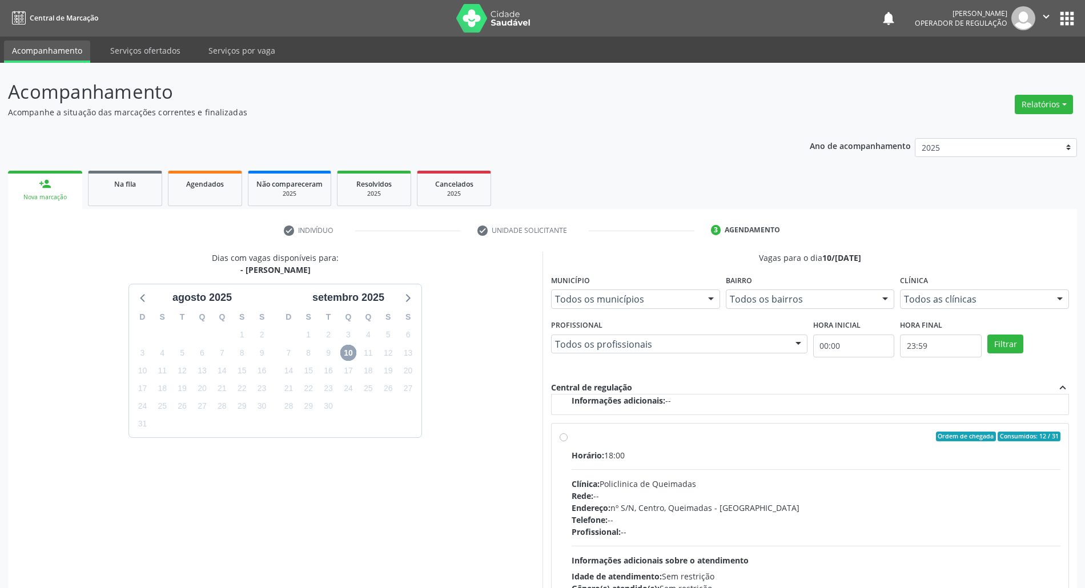
scroll to position [76, 0]
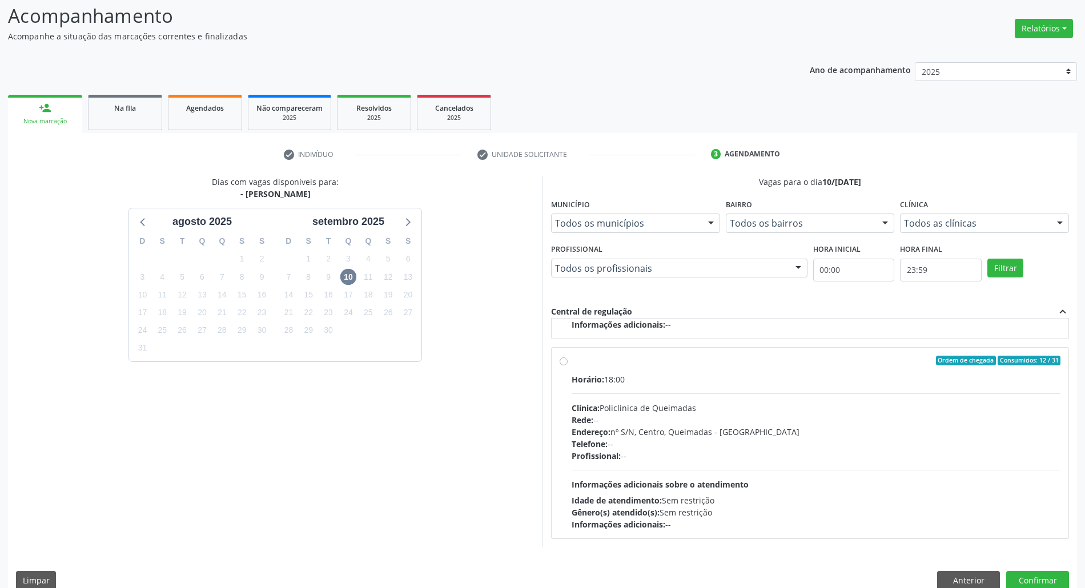
click at [992, 500] on div "Idade de atendimento: Sem restrição" at bounding box center [816, 500] width 489 height 12
click at [568, 366] on input "Ordem de chegada Consumidos: 12 / 31 Horário: 18:00 Clínica: Policlinica de Que…" at bounding box center [564, 361] width 8 height 10
radio input "true"
click at [1051, 580] on button "Confirmar" at bounding box center [1037, 580] width 63 height 19
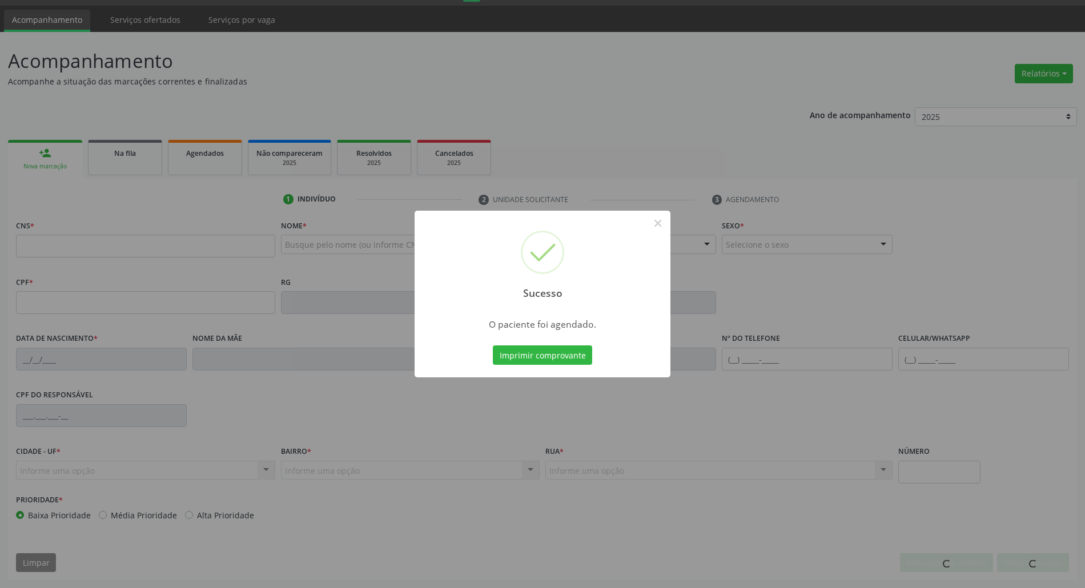
scroll to position [31, 0]
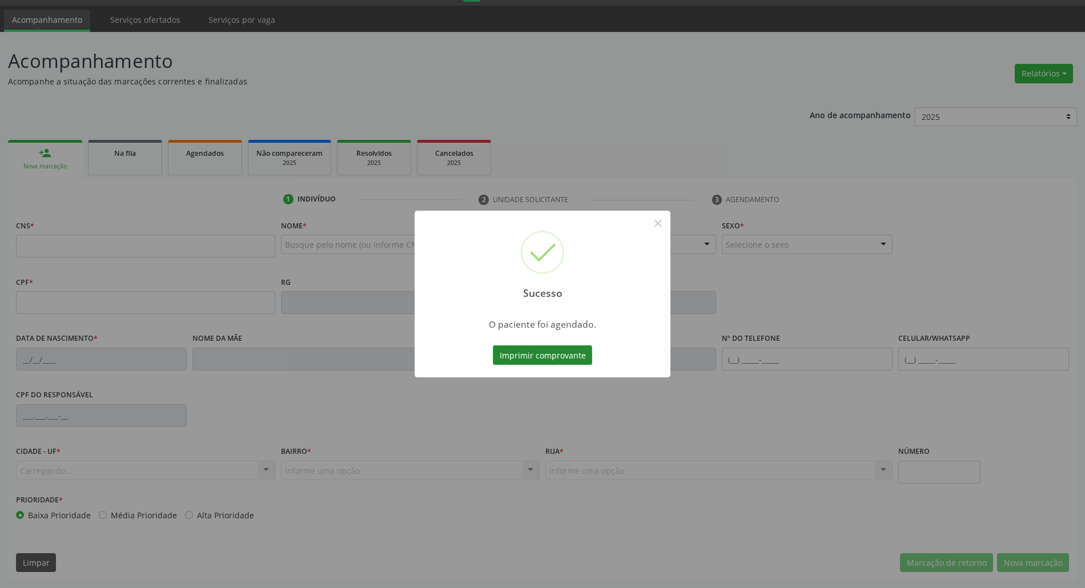
click at [539, 363] on button "Imprimir comprovante" at bounding box center [542, 354] width 99 height 19
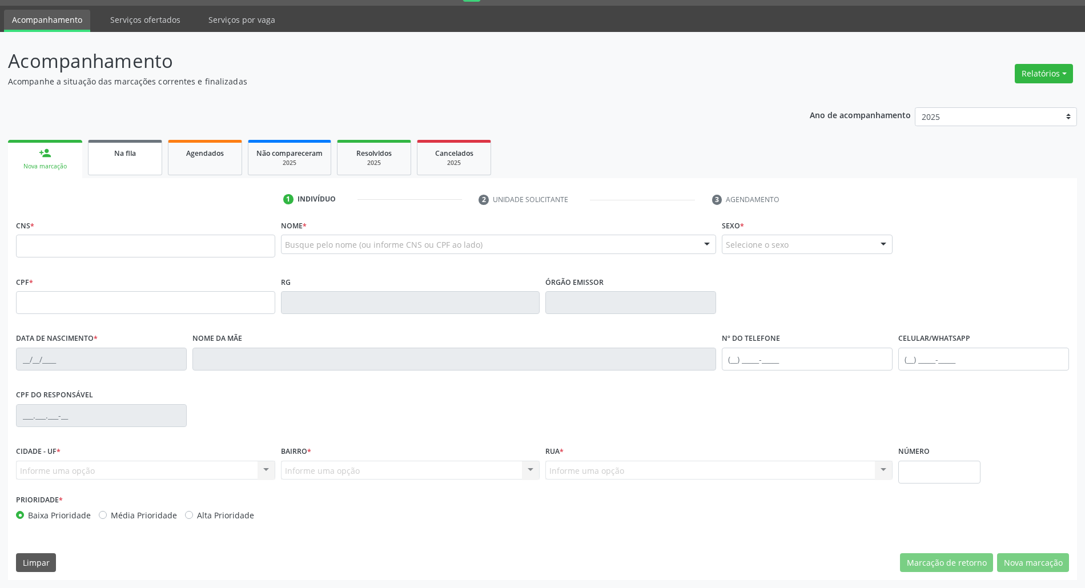
click at [136, 168] on link "Na fila" at bounding box center [125, 157] width 74 height 35
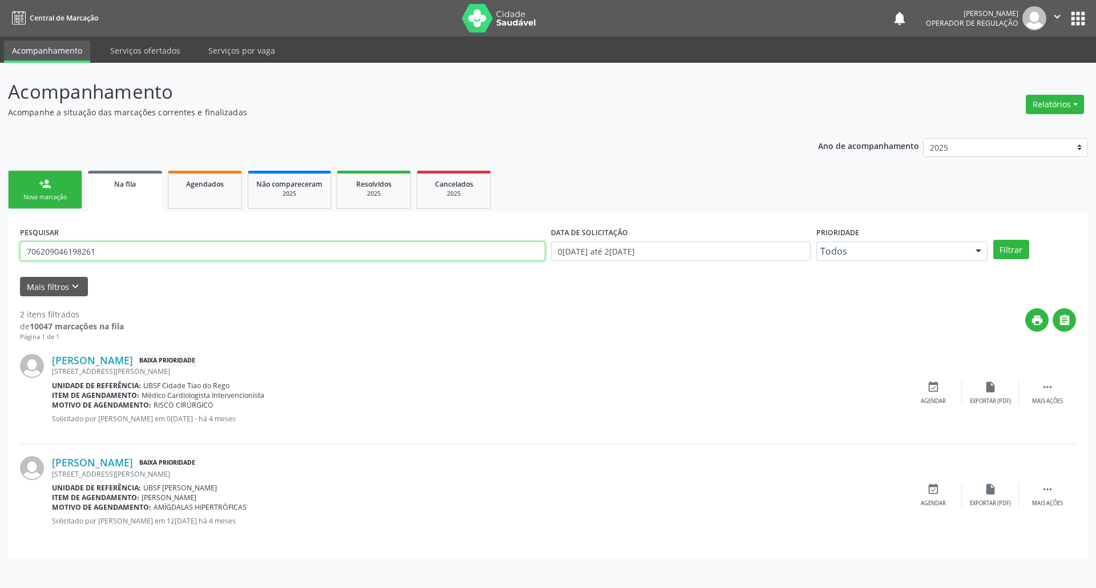
click at [122, 248] on input "706209046198261" at bounding box center [282, 251] width 525 height 19
type input "705704422856730"
click at [994, 240] on button "Filtrar" at bounding box center [1012, 249] width 36 height 19
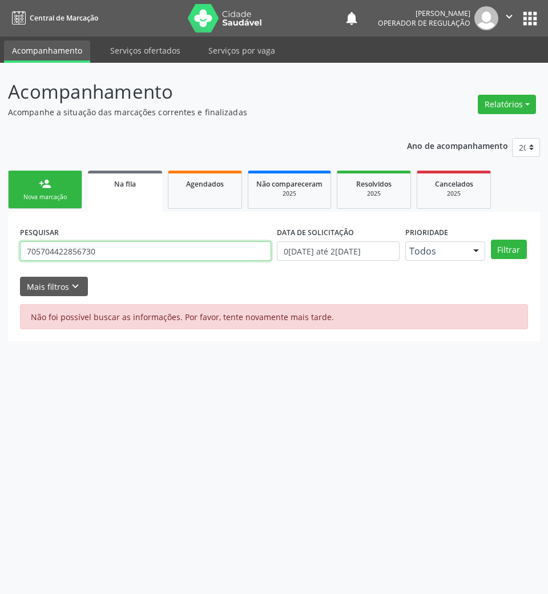
click at [150, 246] on input "705704422856730" at bounding box center [145, 251] width 251 height 19
click at [491, 240] on button "Filtrar" at bounding box center [509, 249] width 36 height 19
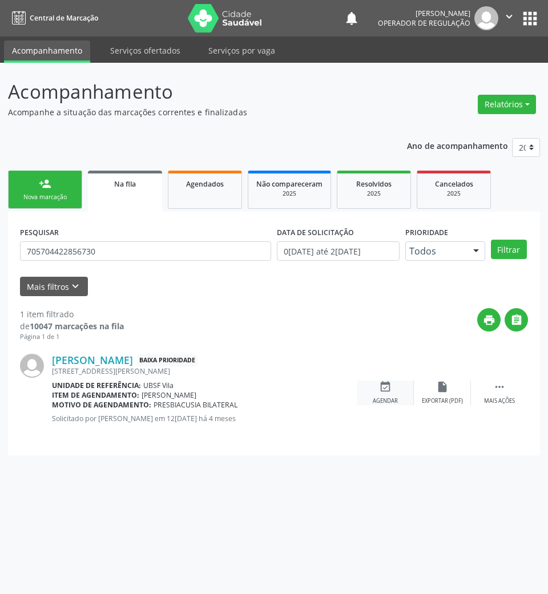
click at [391, 388] on icon "event_available" at bounding box center [385, 387] width 13 height 13
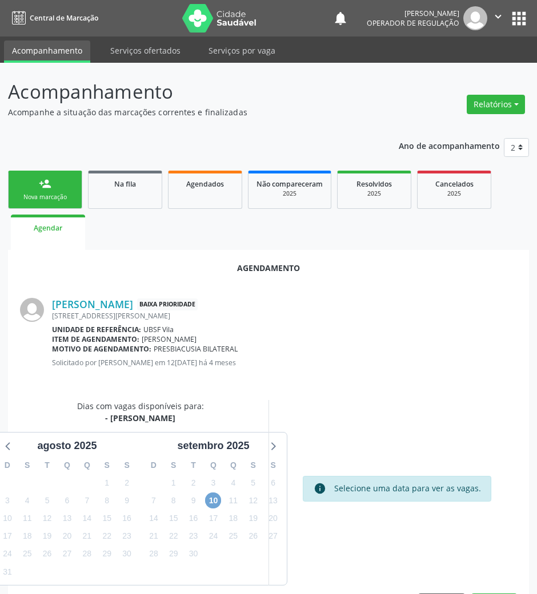
click at [218, 499] on span "10" at bounding box center [213, 501] width 16 height 16
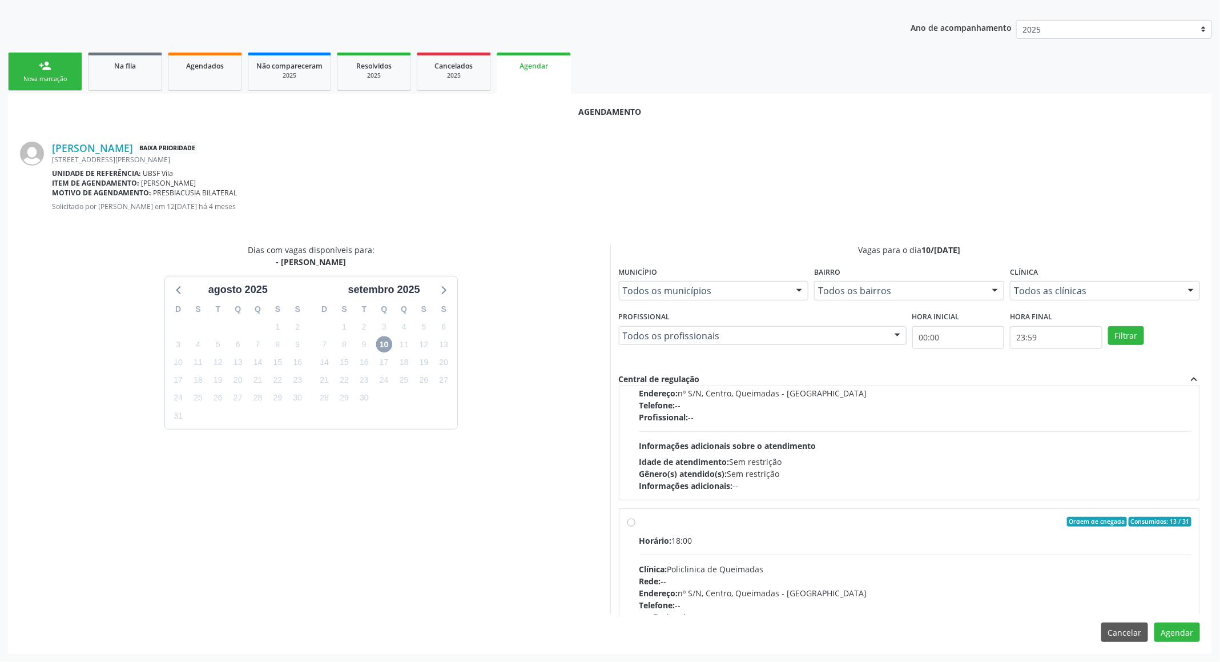
scroll to position [182, 0]
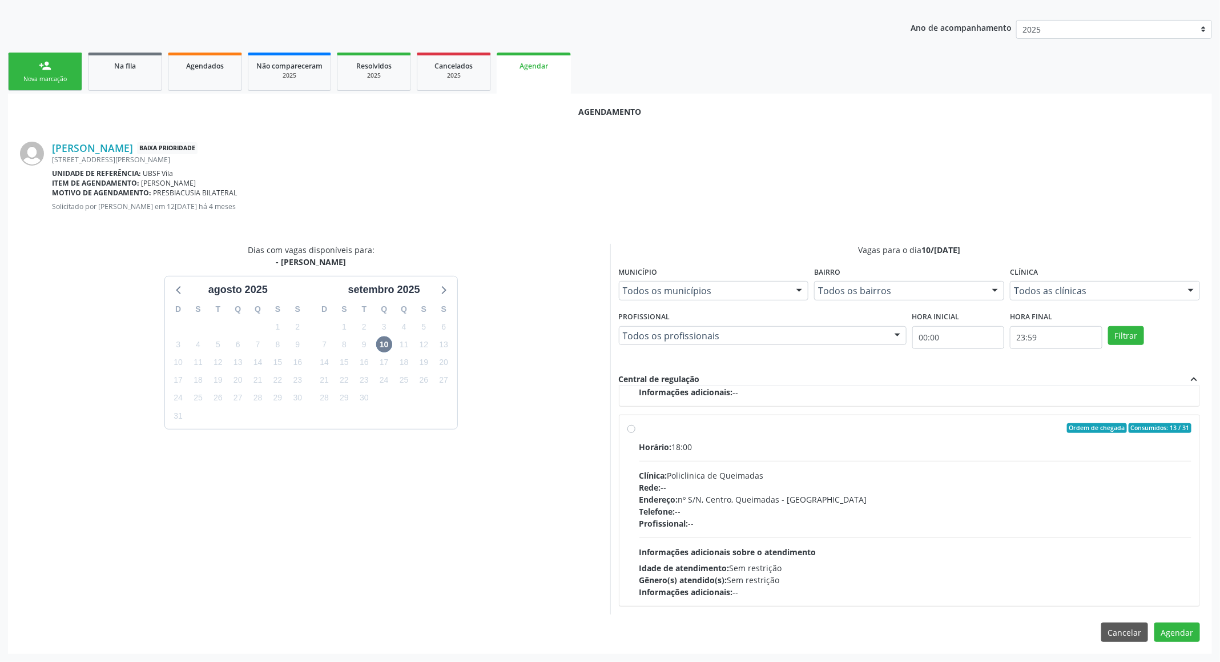
click at [968, 540] on div "Horário: 18:00 Clínica: Policlinica de Queimadas Rede: -- Endereço: nº S/N, Cen…" at bounding box center [916, 519] width 553 height 157
click at [636, 433] on input "Ordem de chegada Consumidos: 13 / 31 Horário: 18:00 Clínica: Policlinica de Que…" at bounding box center [632, 428] width 8 height 10
radio input "true"
click at [1096, 588] on button "Agendar" at bounding box center [1178, 631] width 46 height 19
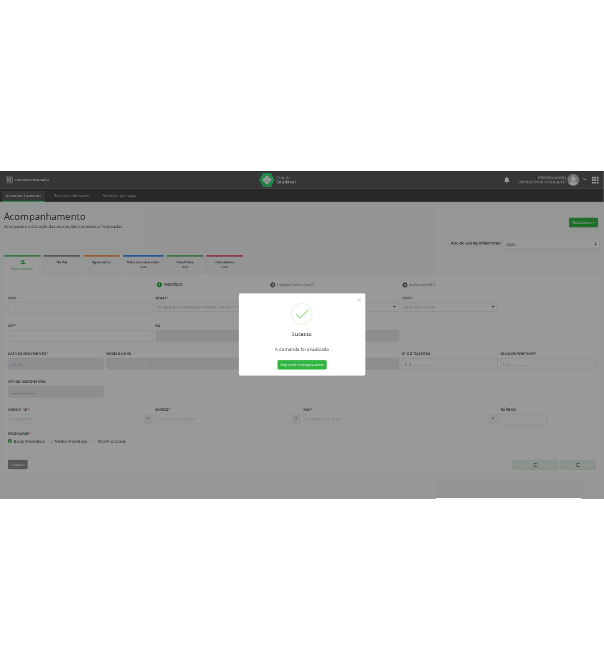
scroll to position [0, 0]
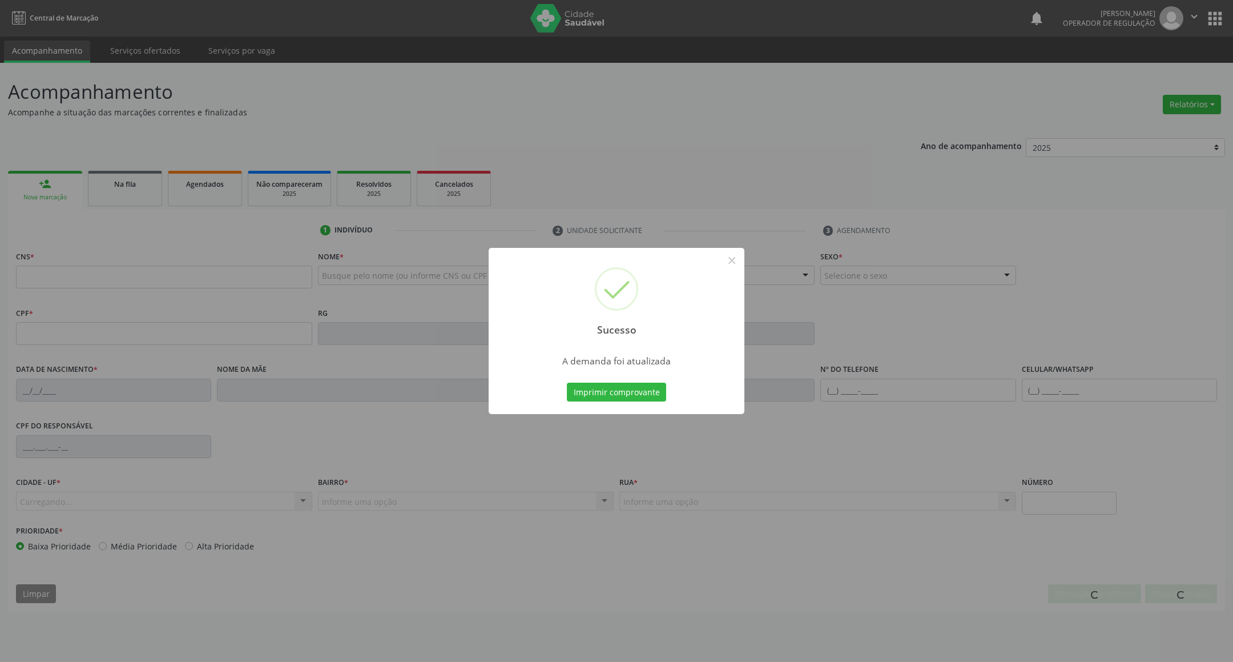
click at [622, 376] on div "Sucesso × A demanda foi atualizada Imprimir comprovante Cancel" at bounding box center [617, 331] width 256 height 167
click at [634, 392] on button "Imprimir comprovante" at bounding box center [616, 392] width 99 height 19
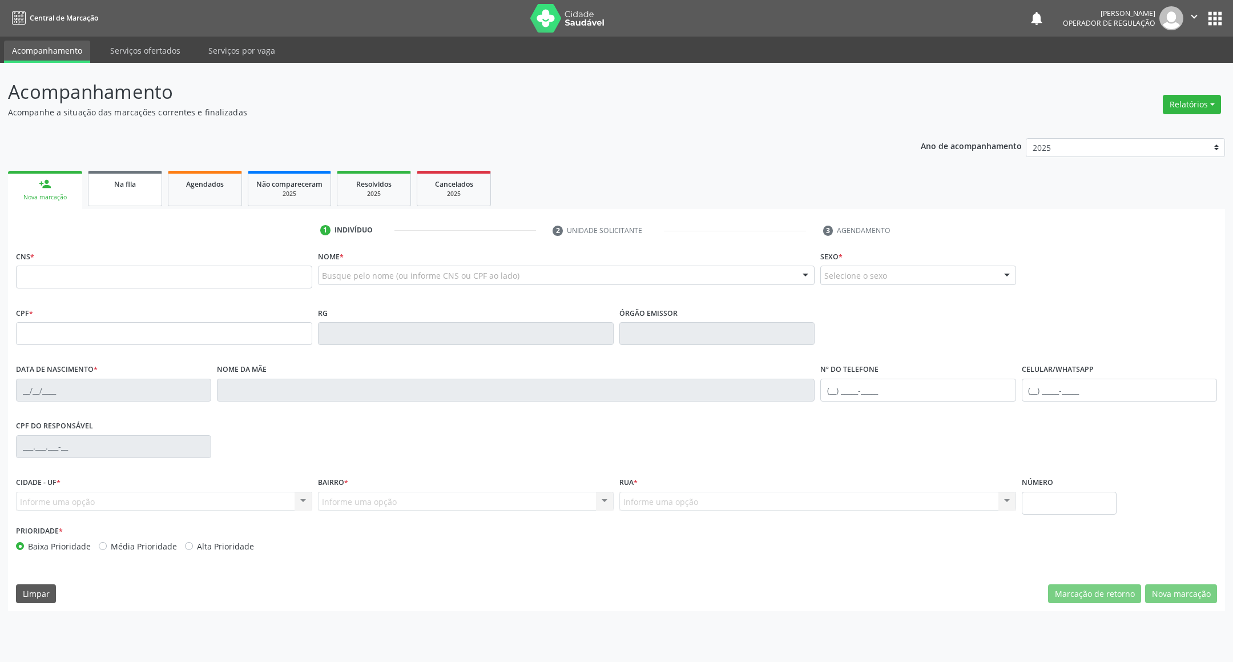
click at [119, 200] on link "Na fila" at bounding box center [125, 188] width 74 height 35
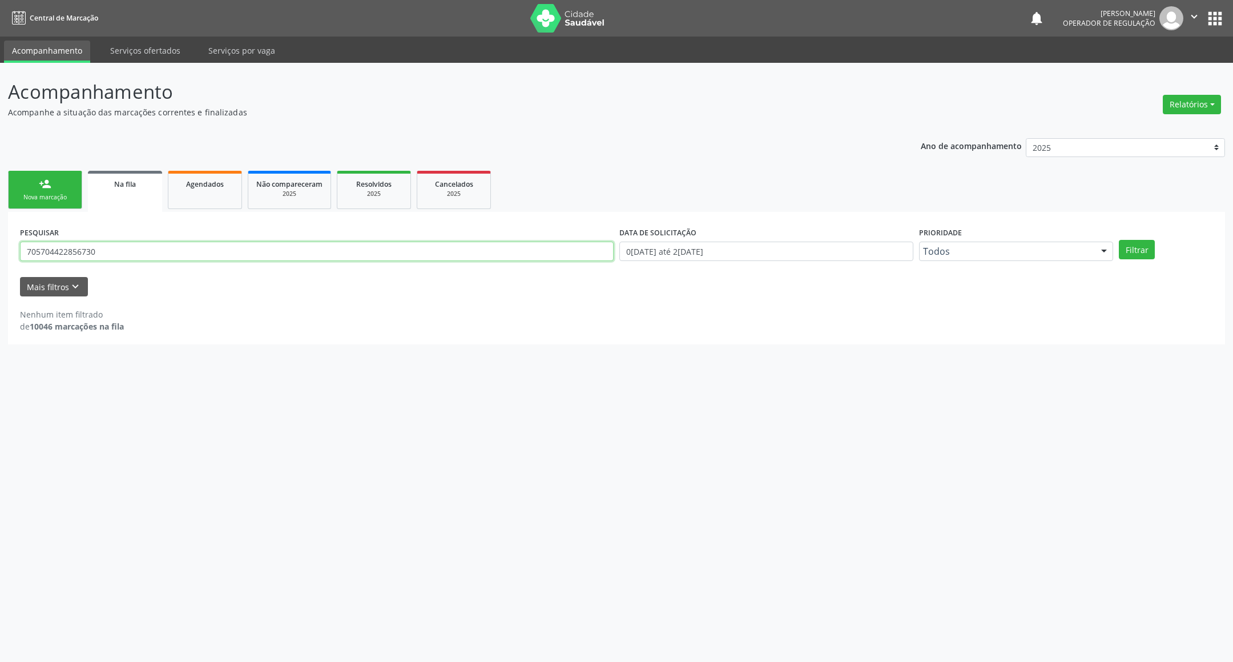
click at [108, 250] on input "705704422856730" at bounding box center [317, 251] width 594 height 19
type input "706802792435220"
click at [1096, 240] on button "Filtrar" at bounding box center [1137, 249] width 36 height 19
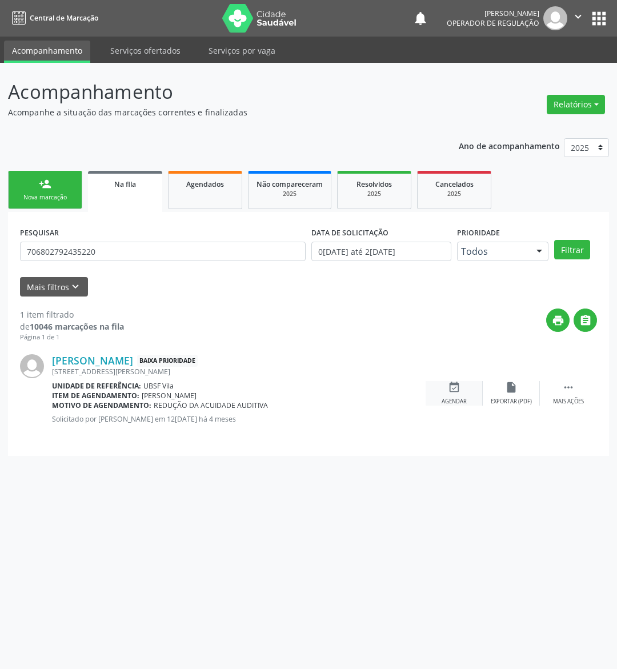
click at [461, 382] on div "event_available Agendar" at bounding box center [453, 393] width 57 height 25
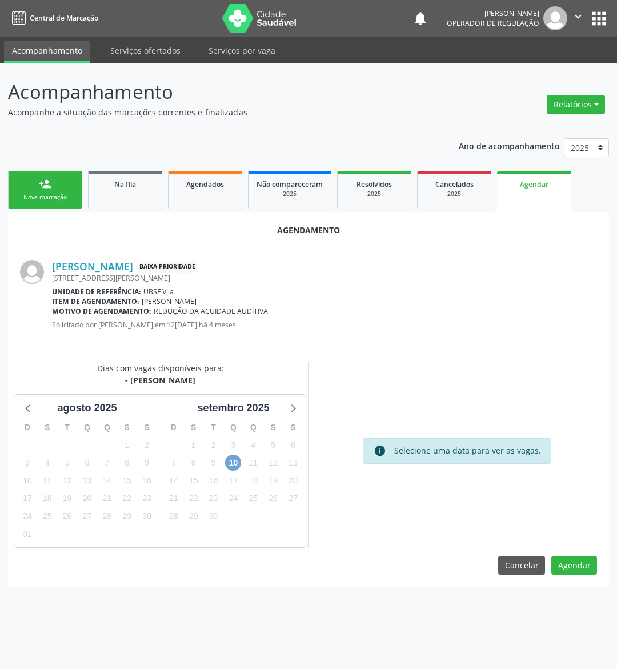
click at [228, 464] on span "10" at bounding box center [233, 463] width 16 height 16
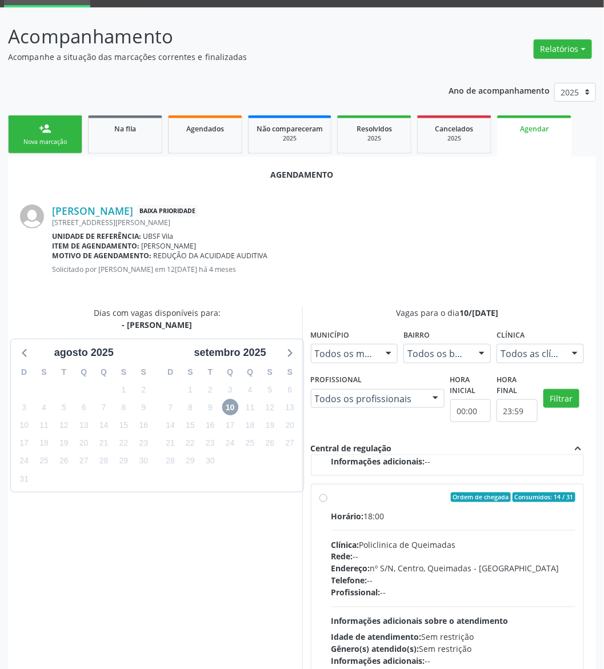
scroll to position [117, 0]
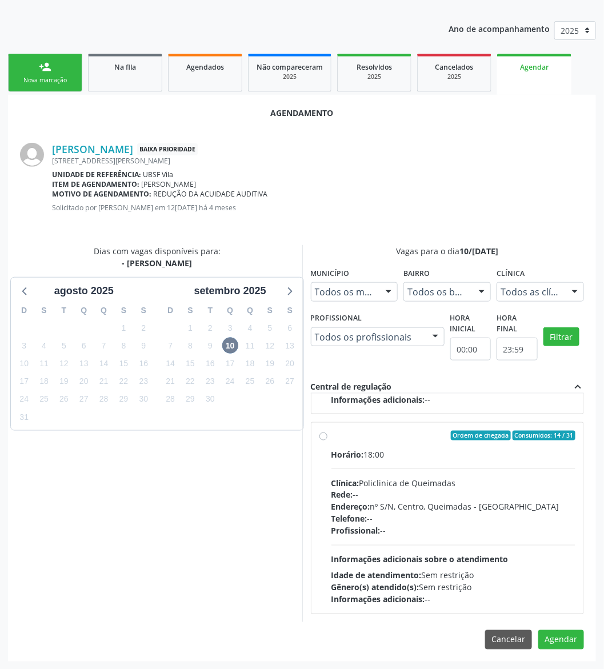
click at [357, 559] on span "Informações adicionais sobre o atendimento" at bounding box center [419, 559] width 177 height 11
click at [327, 441] on input "Ordem de chegada Consumidos: 14 / 31 Horário: 18:00 Clínica: Policlinica de Que…" at bounding box center [323, 436] width 8 height 10
radio input "true"
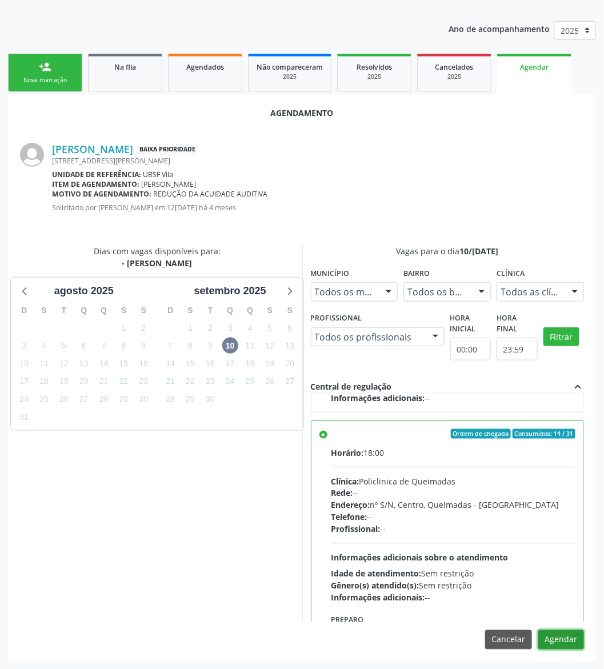
click at [565, 588] on button "Agendar" at bounding box center [561, 639] width 46 height 19
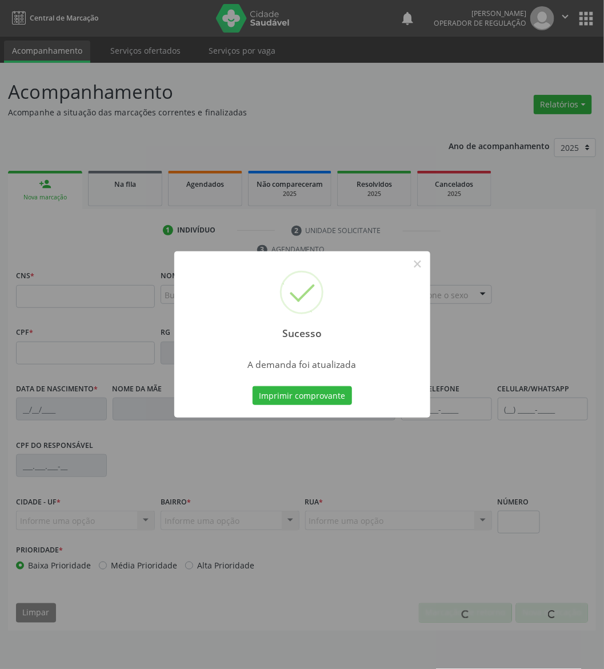
scroll to position [0, 0]
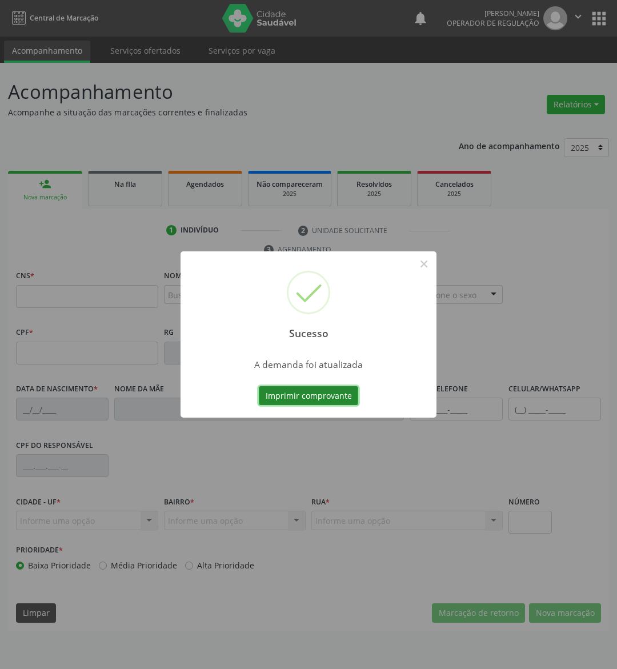
click at [319, 391] on button "Imprimir comprovante" at bounding box center [308, 395] width 99 height 19
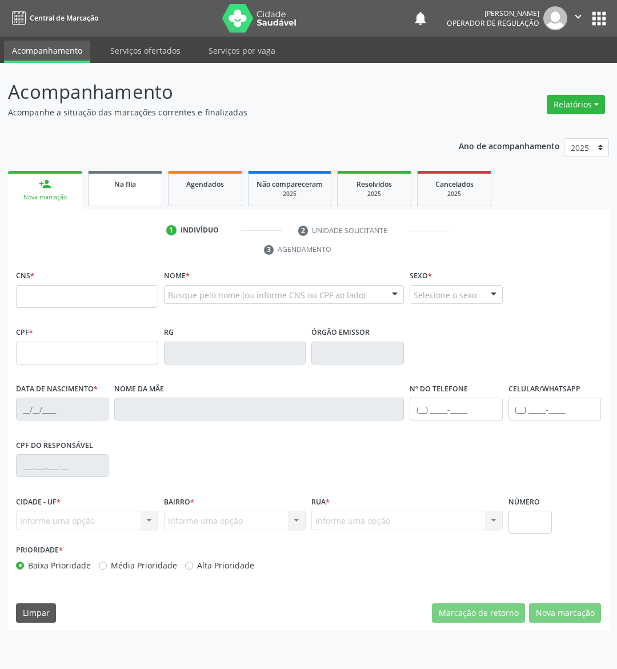
click at [126, 201] on link "Na fila" at bounding box center [125, 188] width 74 height 35
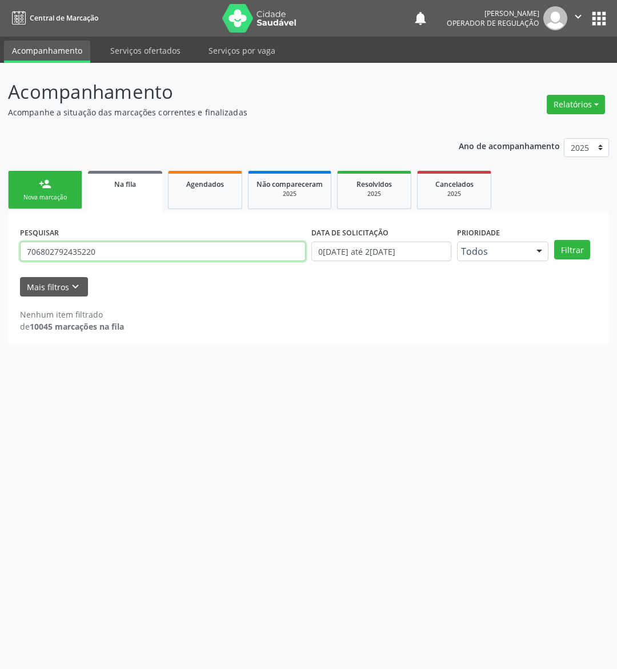
click at [110, 256] on input "706802792435220" at bounding box center [163, 251] width 286 height 19
type input "8"
type input "702902585898078"
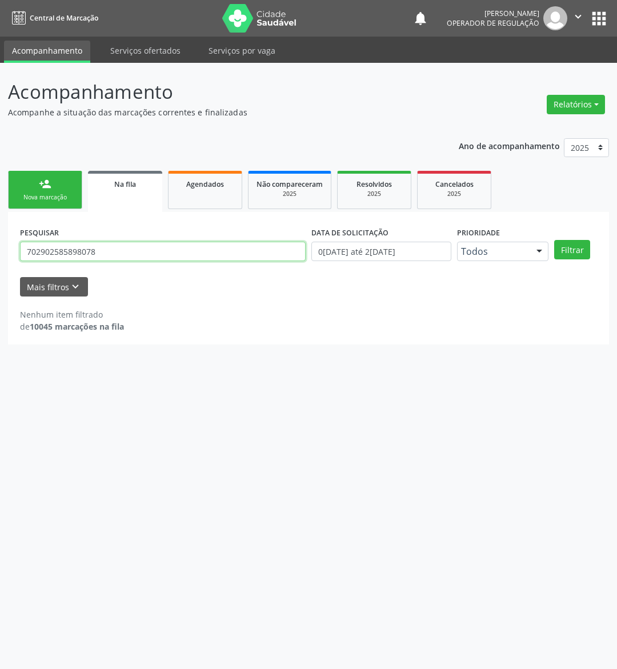
click at [554, 240] on button "Filtrar" at bounding box center [572, 249] width 36 height 19
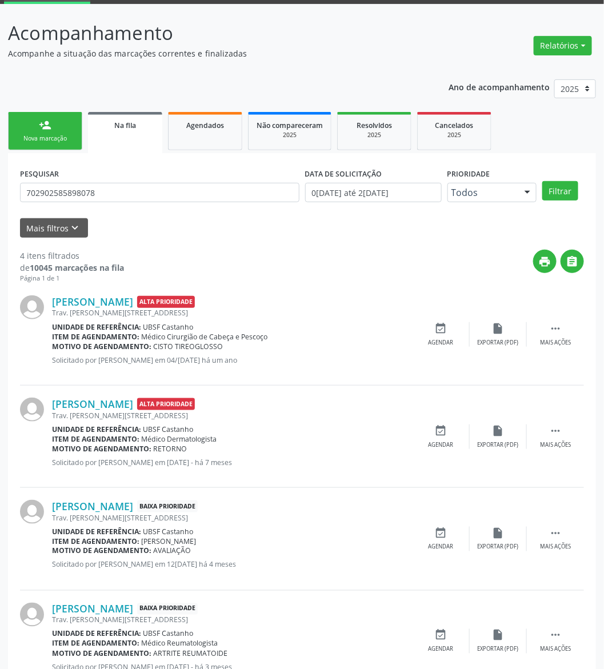
scroll to position [103, 0]
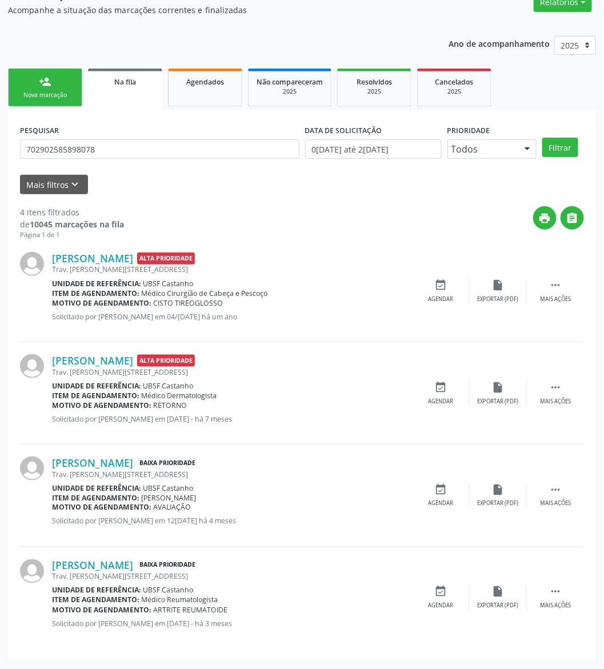
click at [129, 420] on p "Solicitado por Elizandra Mikely Ramos em 15/01/2025 - há 7 meses" at bounding box center [232, 419] width 360 height 10
click at [441, 501] on div "Agendar" at bounding box center [440, 504] width 25 height 8
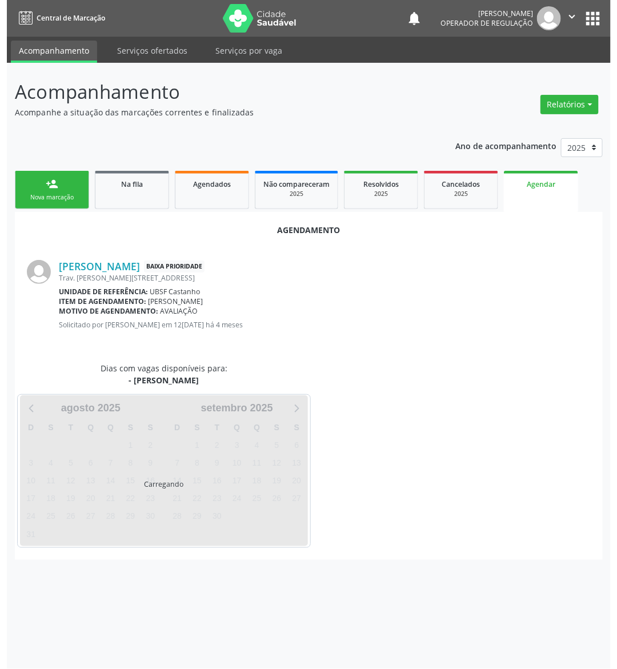
scroll to position [0, 0]
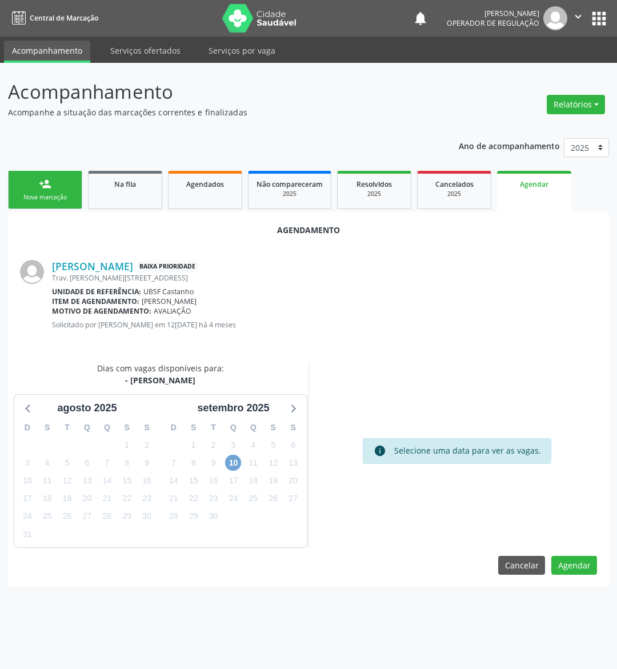
click at [235, 464] on span "10" at bounding box center [233, 463] width 16 height 16
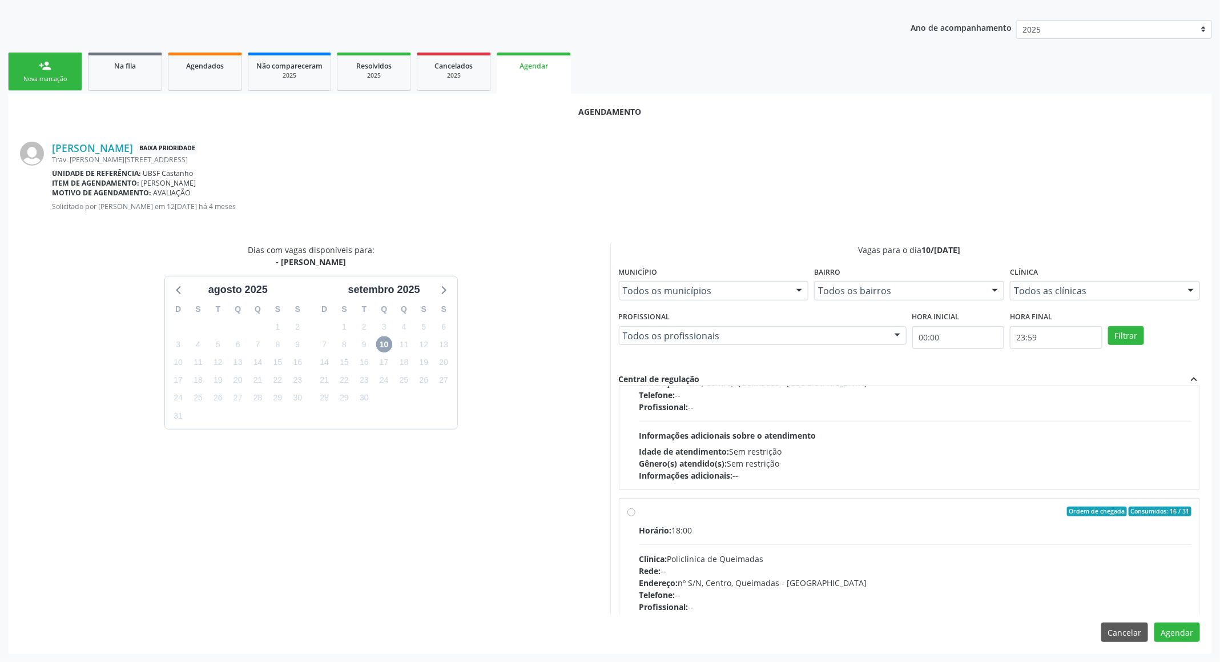
scroll to position [182, 0]
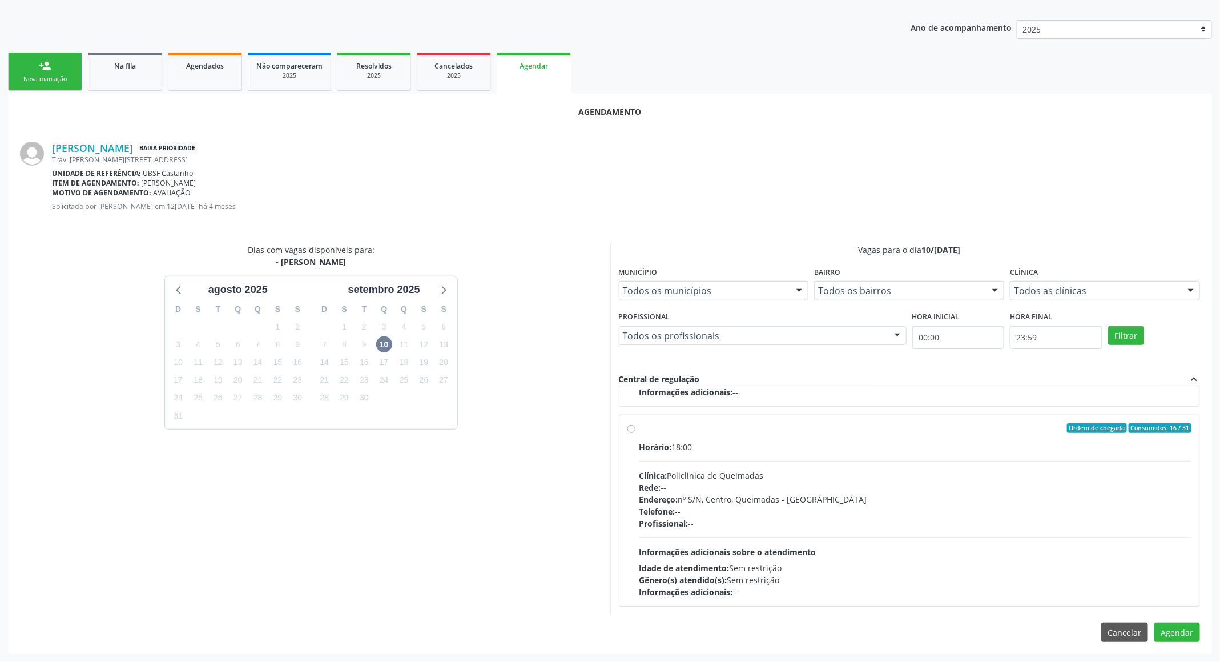
click at [985, 517] on div "Profissional: --" at bounding box center [916, 523] width 553 height 12
click at [636, 433] on input "Ordem de chegada Consumidos: 16 / 31 Horário: 18:00 Clínica: Policlinica de Que…" at bounding box center [632, 428] width 8 height 10
radio input "true"
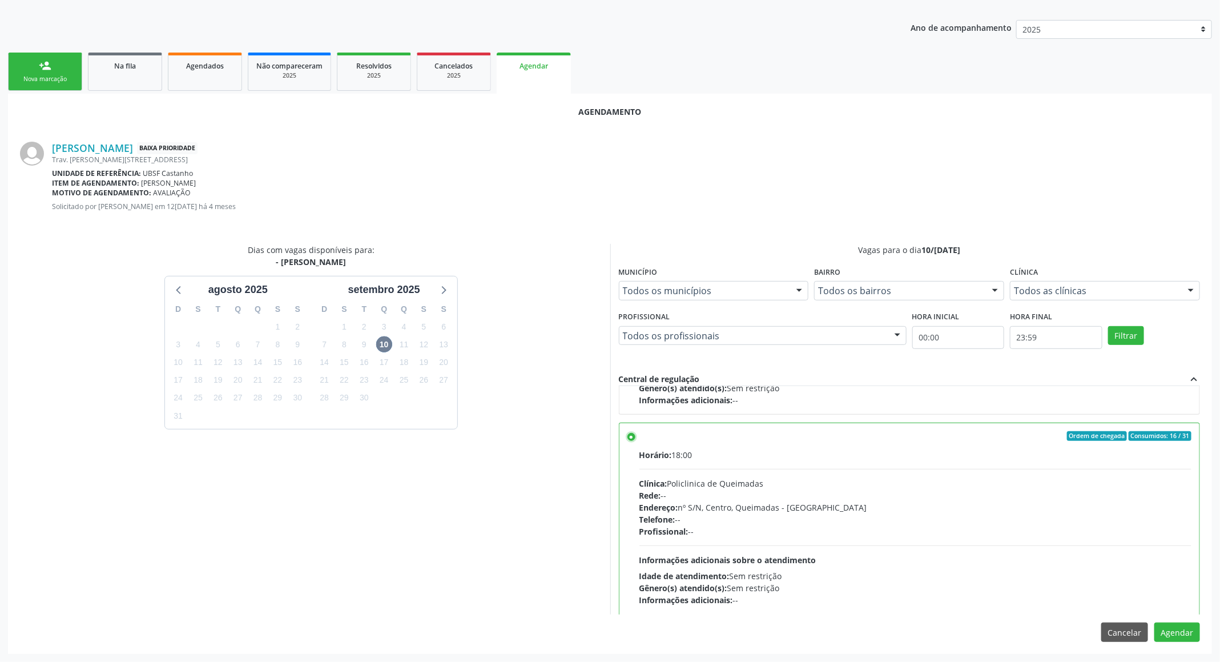
scroll to position [259, 0]
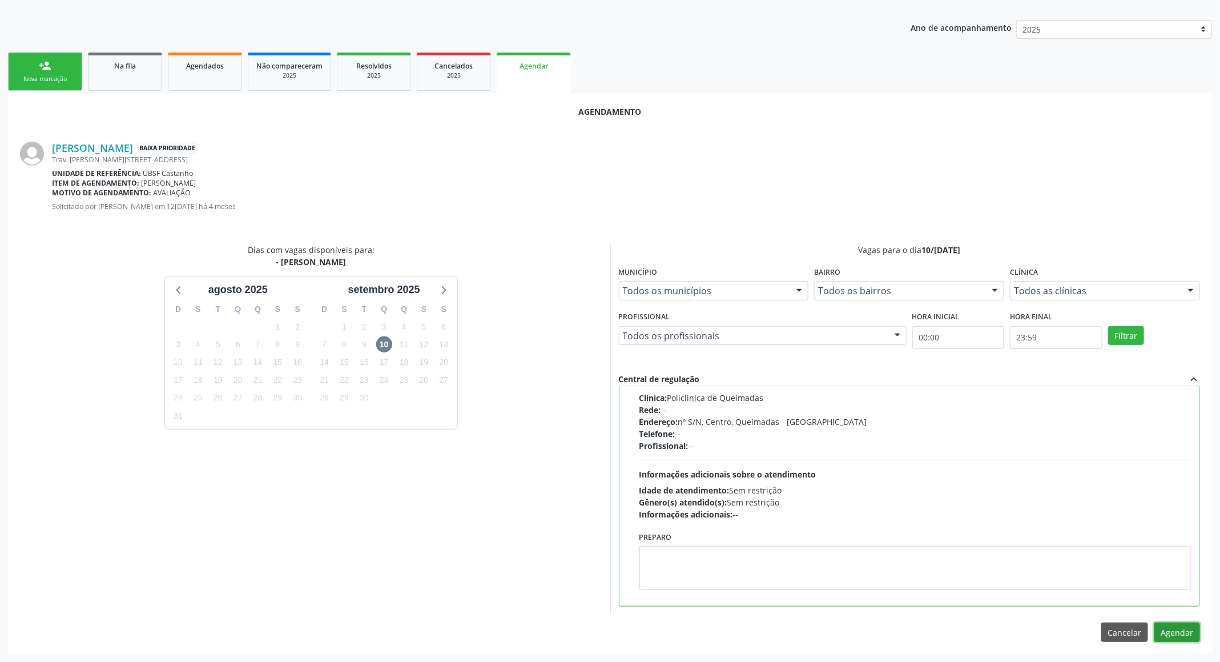
click at [1096, 588] on button "Agendar" at bounding box center [1178, 631] width 46 height 19
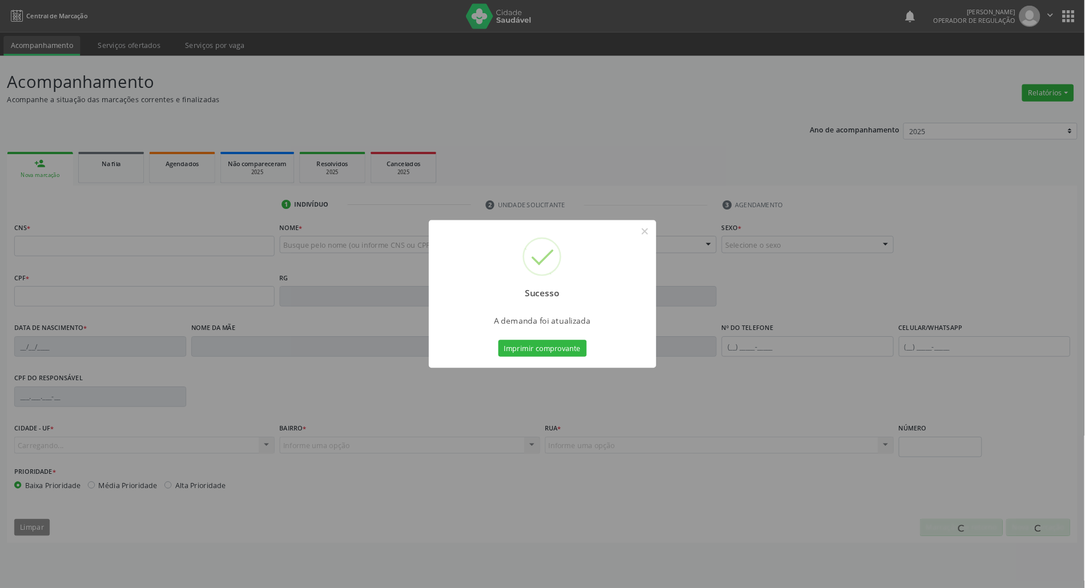
scroll to position [0, 0]
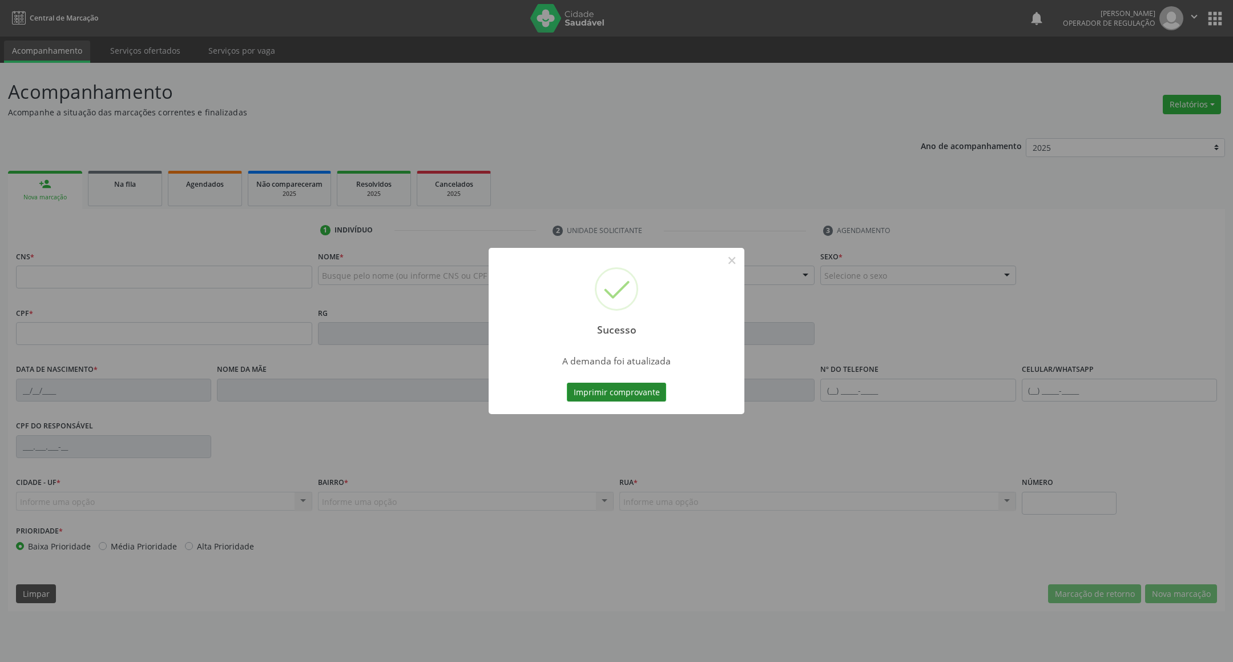
click at [600, 388] on button "Imprimir comprovante" at bounding box center [616, 392] width 99 height 19
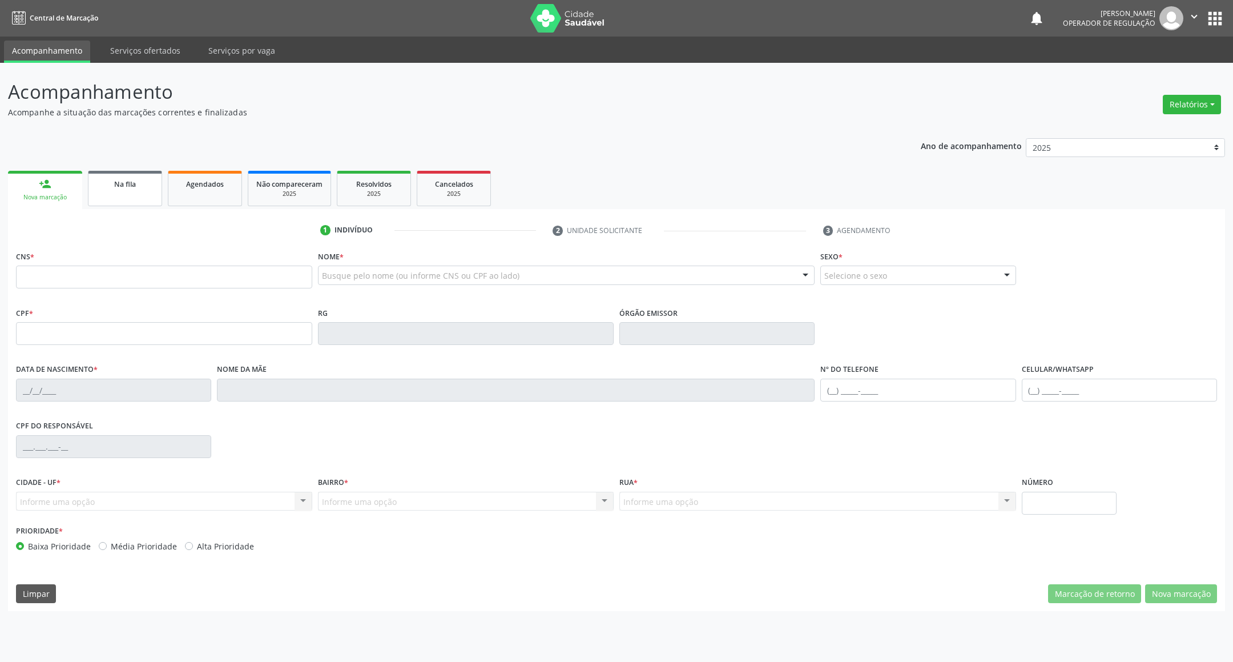
click at [119, 190] on link "Na fila" at bounding box center [125, 188] width 74 height 35
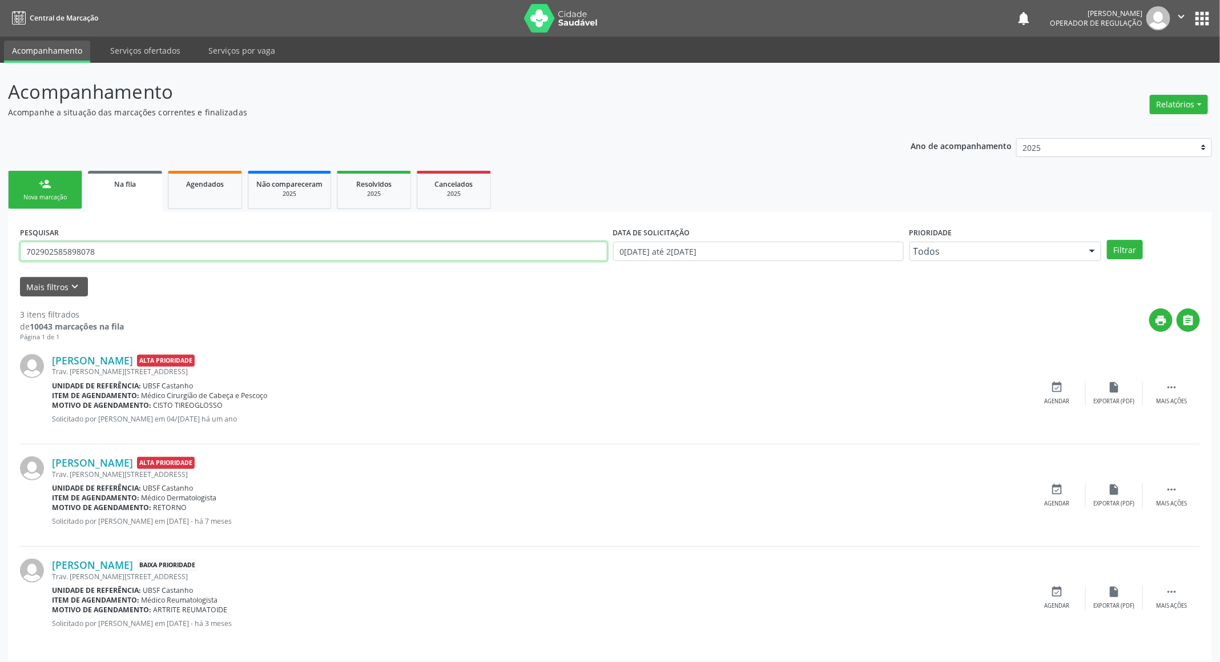
click at [120, 258] on input "702902585898078" at bounding box center [314, 251] width 588 height 19
type input "708402292245864"
click at [1096, 240] on button "Filtrar" at bounding box center [1125, 249] width 36 height 19
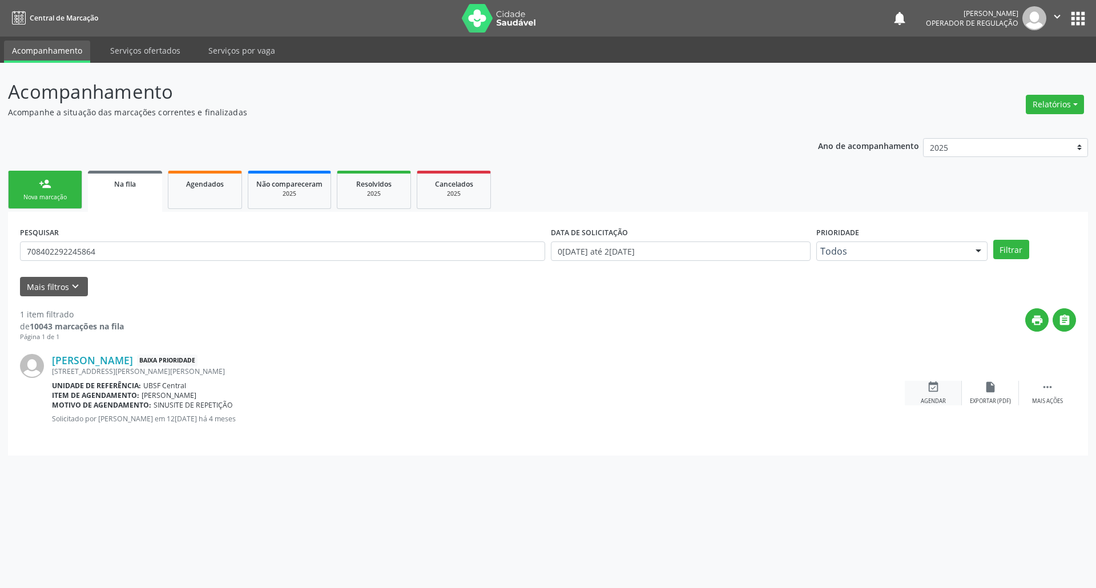
click at [930, 393] on div "event_available Agendar" at bounding box center [933, 393] width 57 height 25
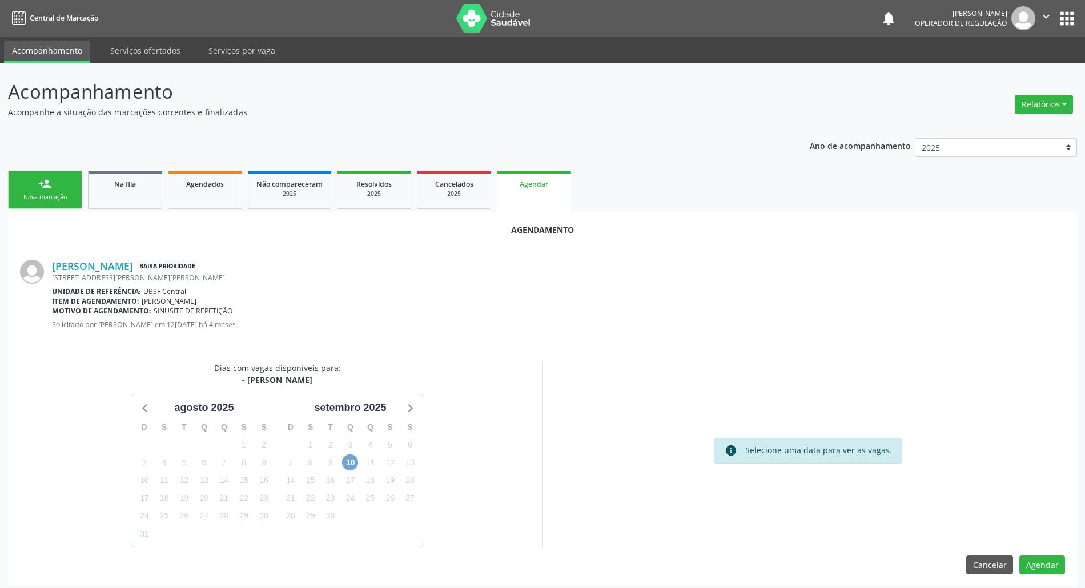
drag, startPoint x: 355, startPoint y: 462, endPoint x: 715, endPoint y: 305, distance: 393.0
click at [355, 461] on span "10" at bounding box center [350, 463] width 16 height 16
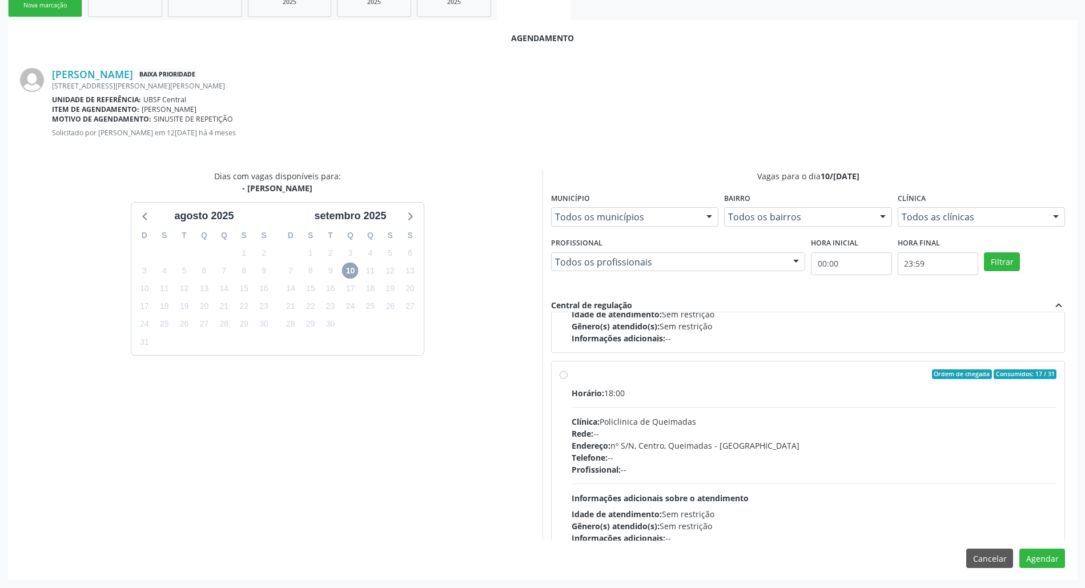
scroll to position [181, 0]
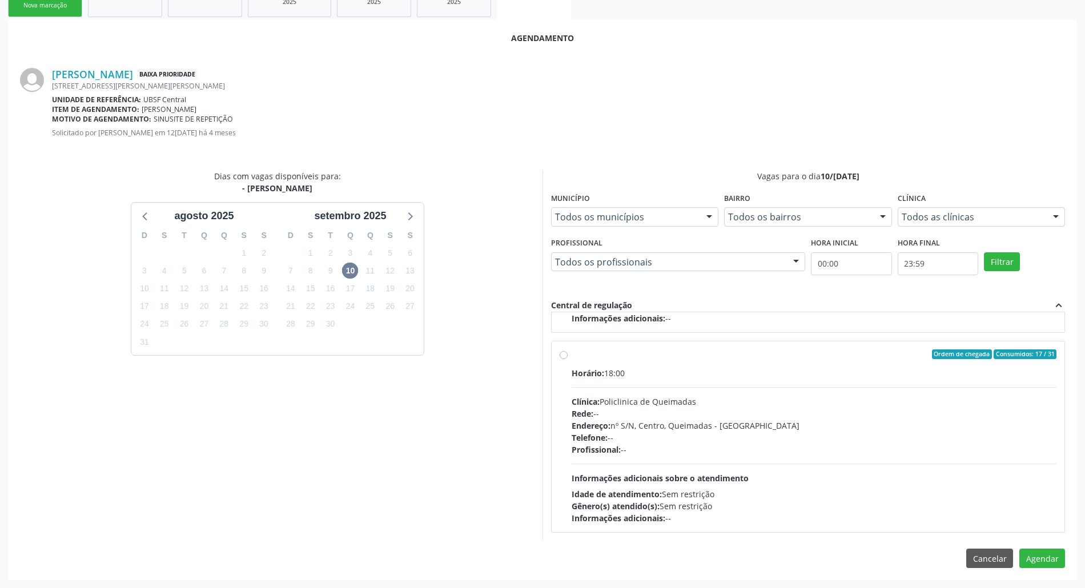
drag, startPoint x: 763, startPoint y: 483, endPoint x: 717, endPoint y: 455, distance: 54.1
click at [763, 484] on div "Horário: 18:00 Clínica: Policlinica de Queimadas Rede: -- Endereço: nº S/N, Cen…" at bounding box center [814, 445] width 485 height 157
click at [568, 360] on input "Ordem de chegada Consumidos: 17 / 31 Horário: 18:00 Clínica: Policlinica de Que…" at bounding box center [564, 354] width 8 height 10
radio input "true"
click at [1058, 558] on button "Agendar" at bounding box center [1042, 558] width 46 height 19
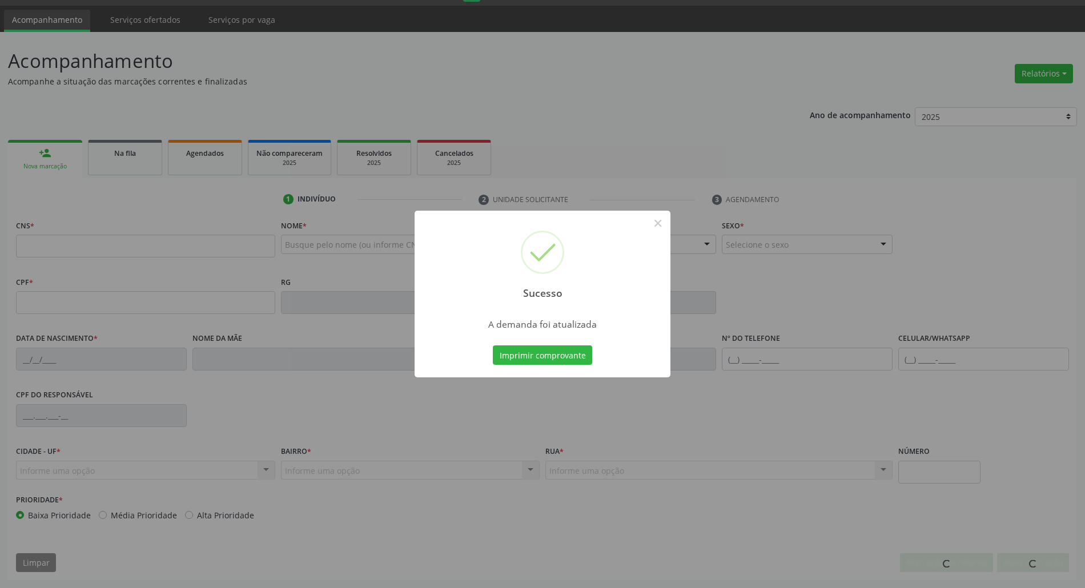
scroll to position [31, 0]
click at [493, 345] on button "Imprimir comprovante" at bounding box center [542, 354] width 99 height 19
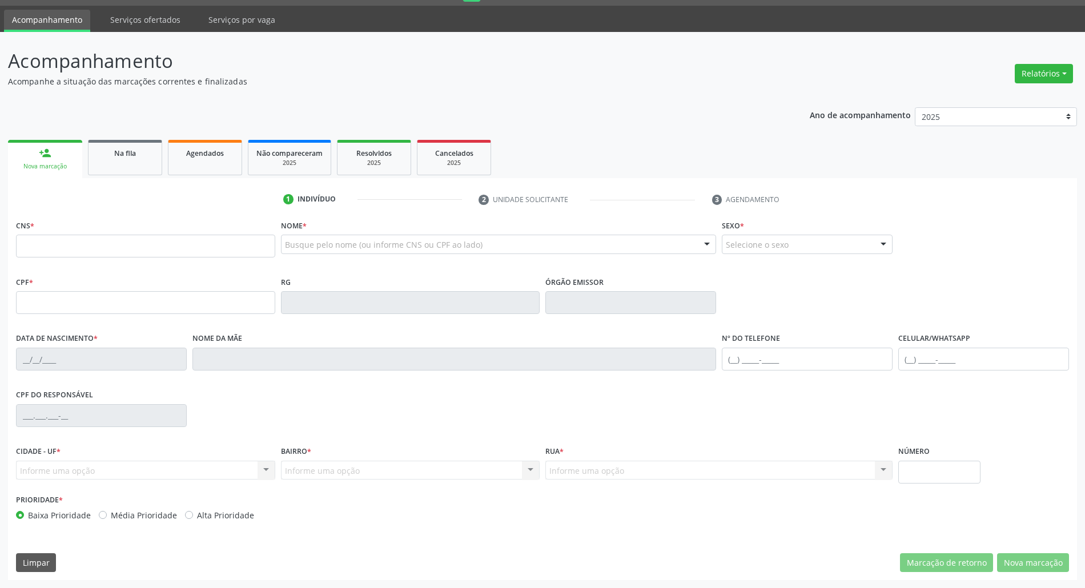
drag, startPoint x: 108, startPoint y: 229, endPoint x: 110, endPoint y: 236, distance: 7.8
click at [108, 230] on div "CNS *" at bounding box center [145, 237] width 259 height 41
click at [114, 243] on input "text" at bounding box center [145, 246] width 259 height 23
click at [111, 144] on link "Na fila" at bounding box center [125, 157] width 74 height 35
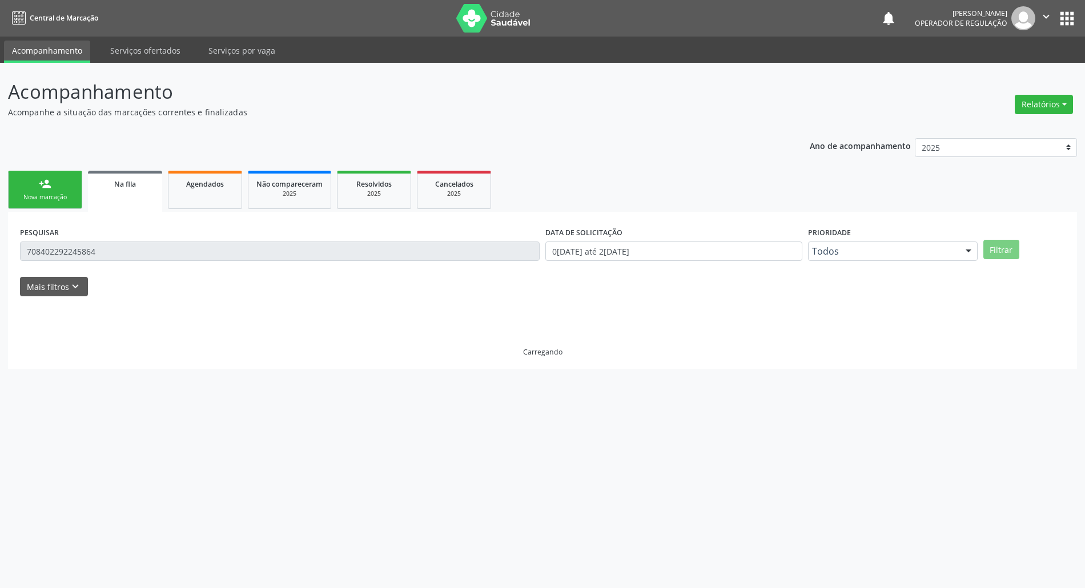
scroll to position [0, 0]
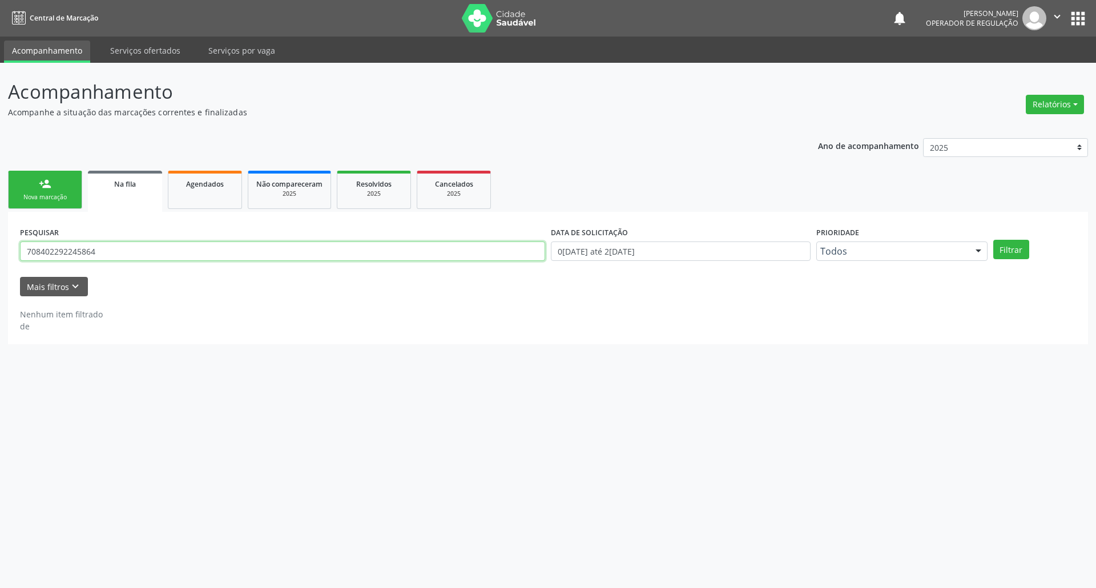
click at [122, 249] on input "708402292245864" at bounding box center [282, 251] width 525 height 19
type input "700205499723829"
click at [994, 240] on button "Filtrar" at bounding box center [1012, 249] width 36 height 19
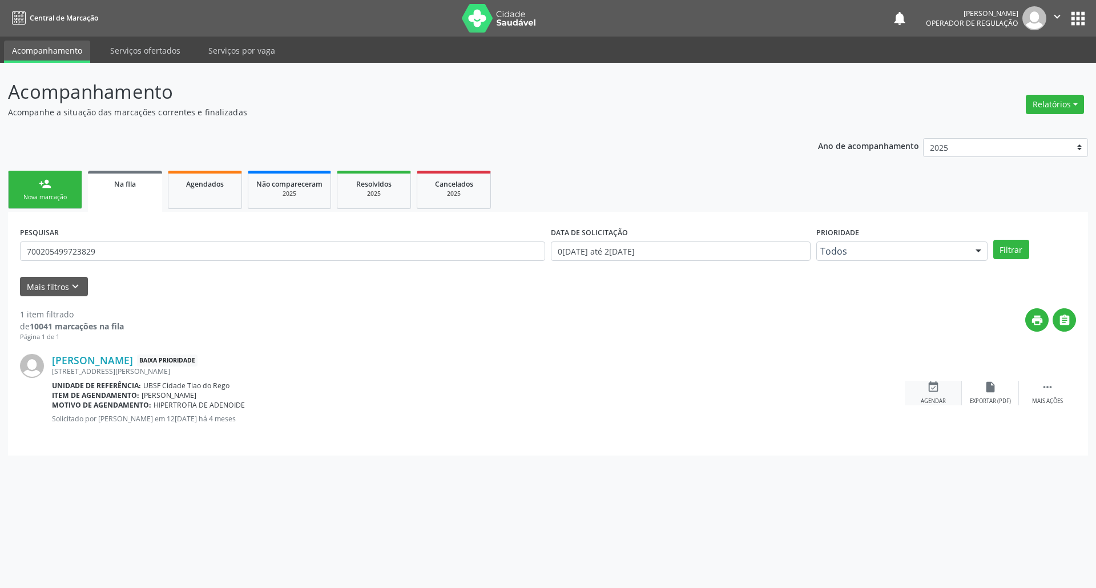
click at [932, 394] on div "event_available Agendar" at bounding box center [933, 393] width 57 height 25
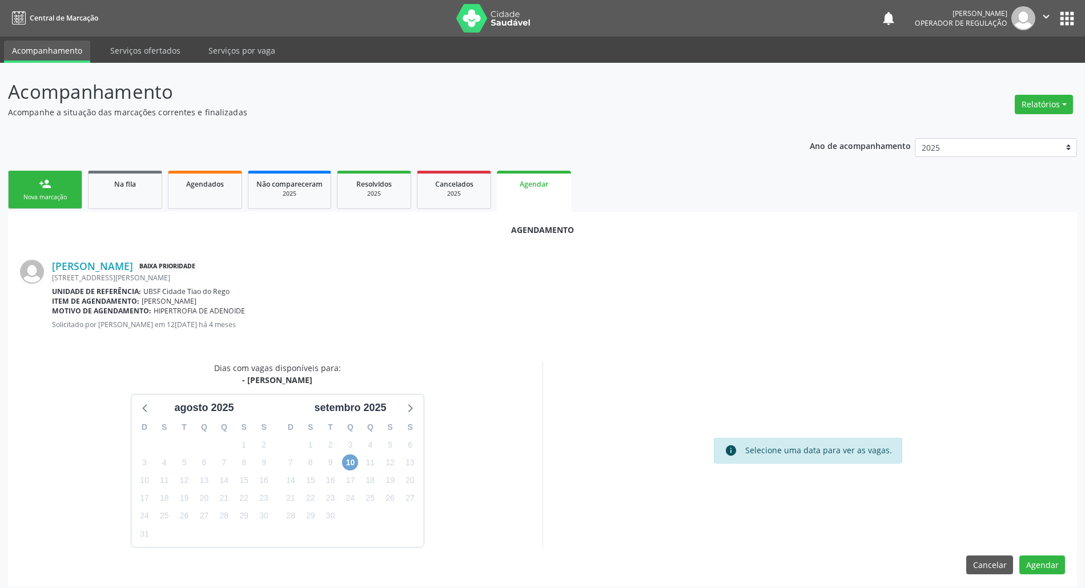
click at [357, 465] on span "10" at bounding box center [350, 463] width 16 height 16
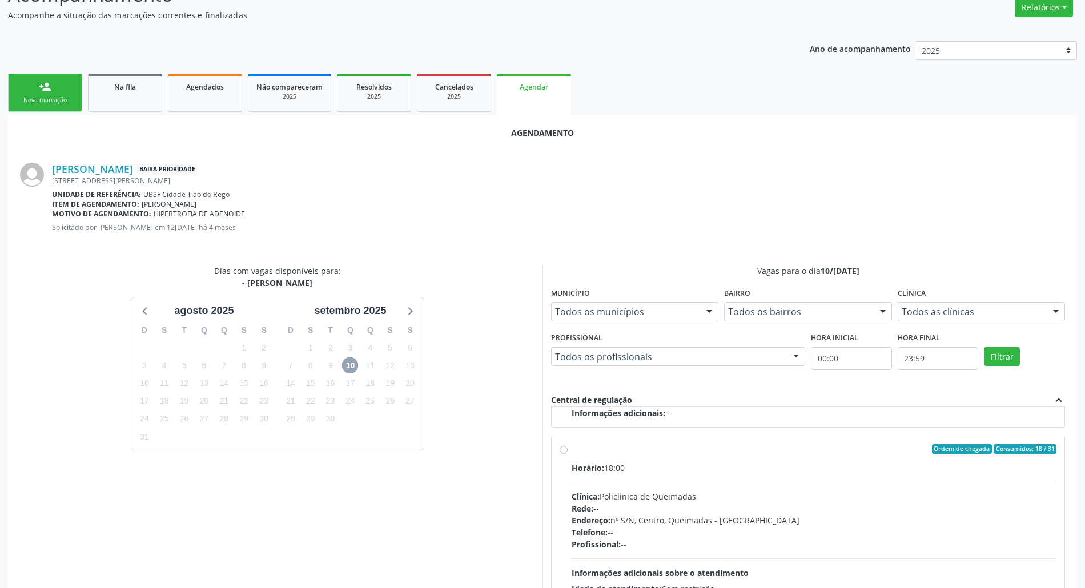
scroll to position [192, 0]
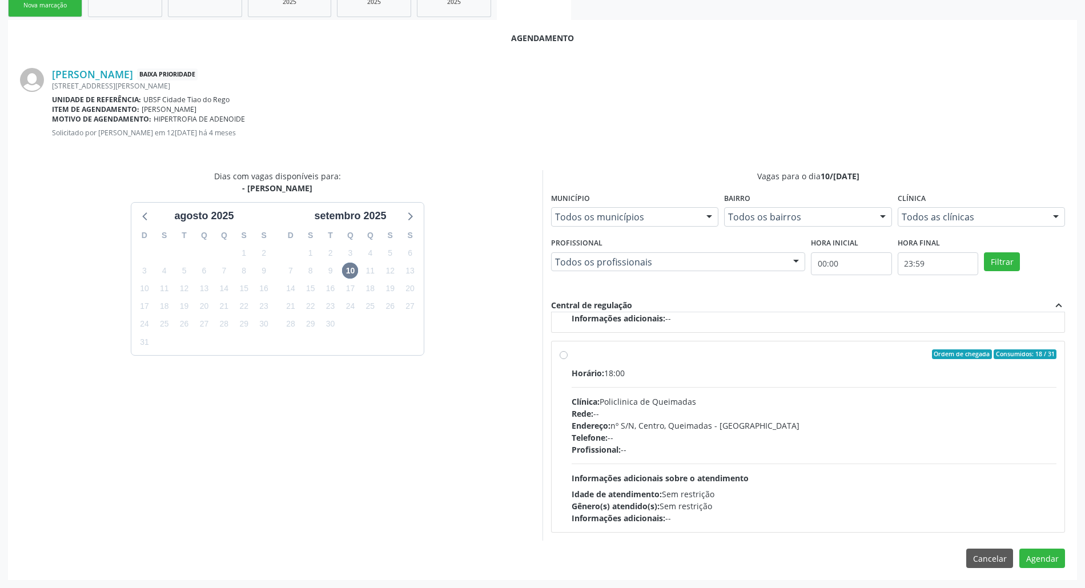
click at [619, 403] on div "Clínica: Policlinica de Queimadas" at bounding box center [814, 402] width 485 height 12
click at [568, 360] on input "Ordem de chegada Consumidos: 18 / 31 Horário: 18:00 Clínica: Policlinica de Que…" at bounding box center [564, 354] width 8 height 10
radio input "true"
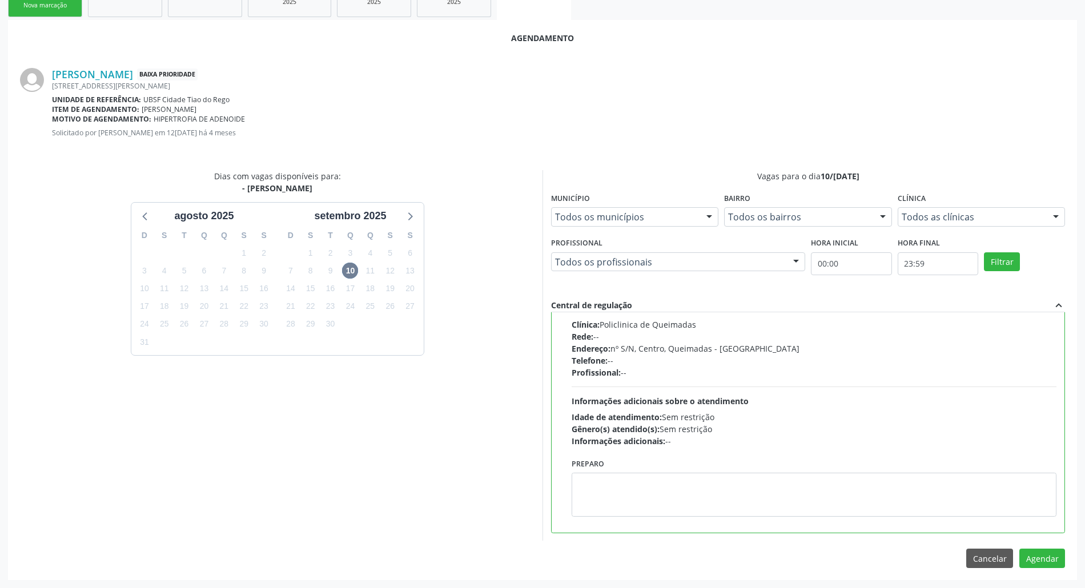
scroll to position [259, 0]
click at [1039, 560] on button "Agendar" at bounding box center [1042, 558] width 46 height 19
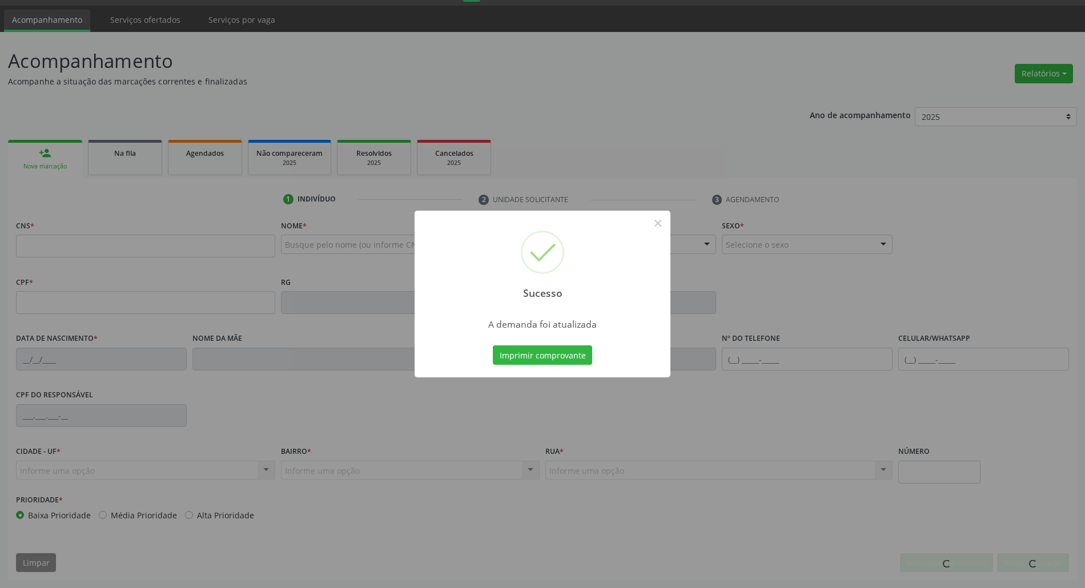
scroll to position [31, 0]
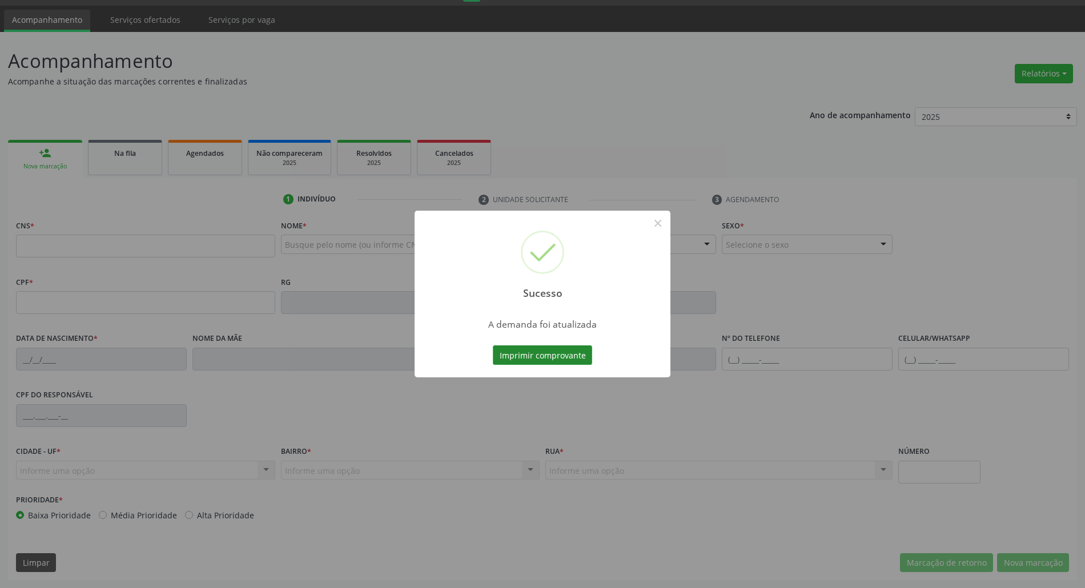
click at [556, 359] on button "Imprimir comprovante" at bounding box center [542, 354] width 99 height 19
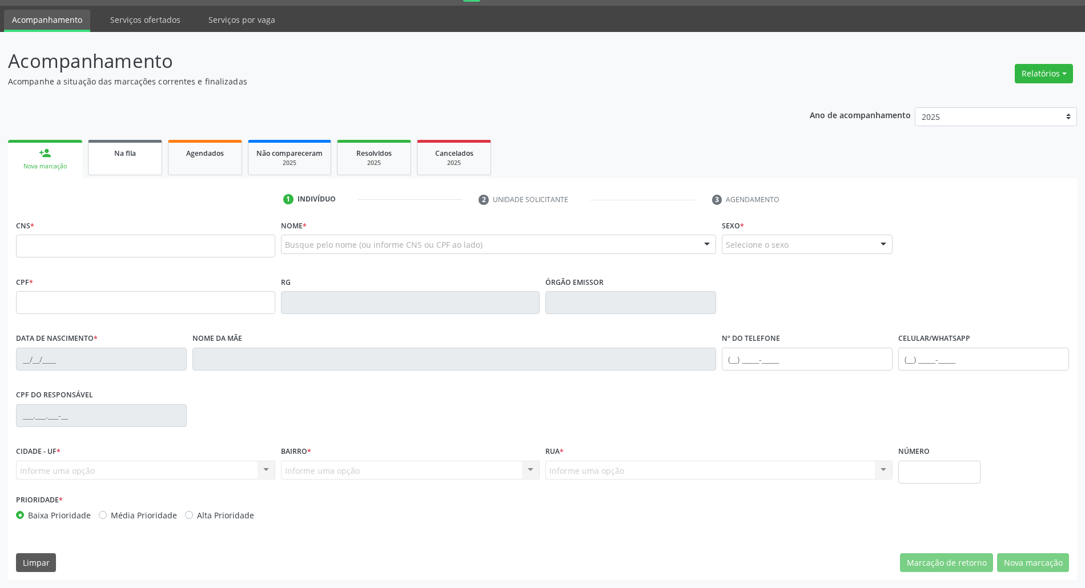
click at [137, 167] on link "Na fila" at bounding box center [125, 157] width 74 height 35
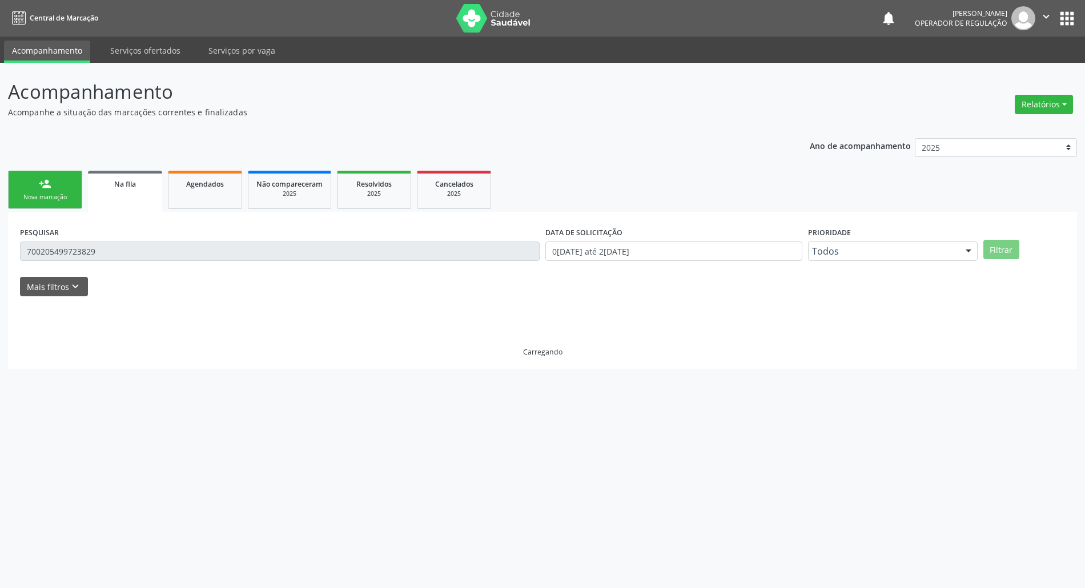
scroll to position [0, 0]
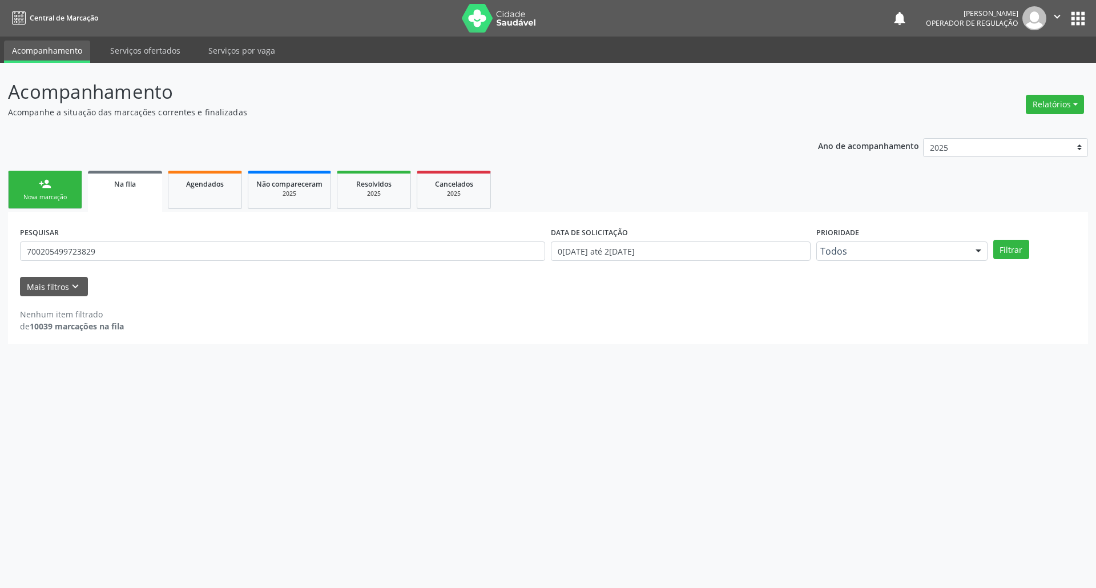
click at [190, 238] on div "PESQUISAR 700205499723829" at bounding box center [282, 246] width 531 height 45
click at [188, 239] on div "PESQUISAR 700205499723829" at bounding box center [282, 246] width 531 height 45
click at [195, 252] on input "700205499723829" at bounding box center [282, 251] width 525 height 19
type input "709801034691792"
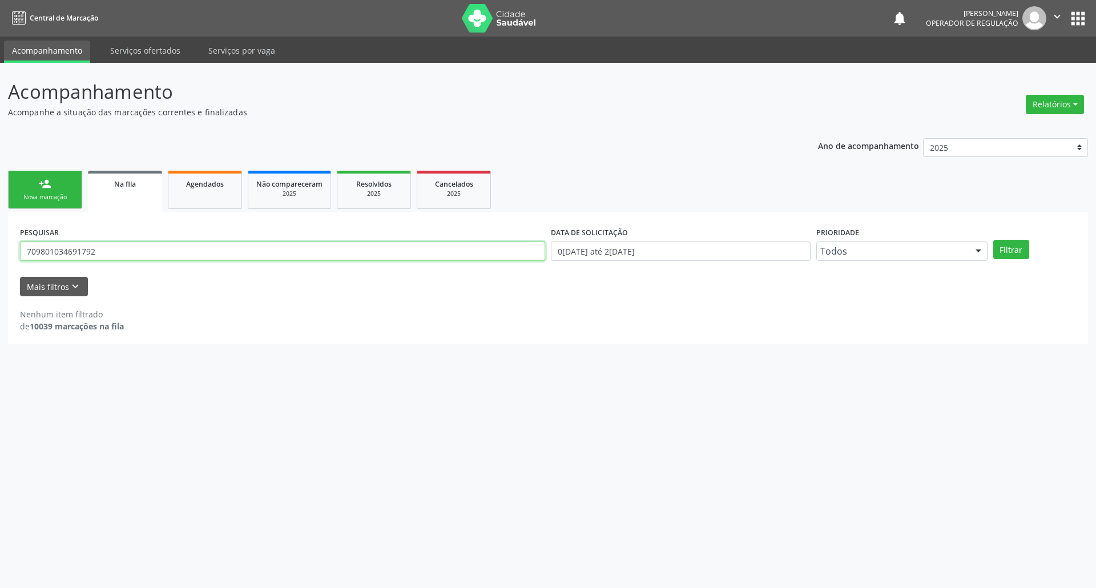
click at [994, 240] on button "Filtrar" at bounding box center [1012, 249] width 36 height 19
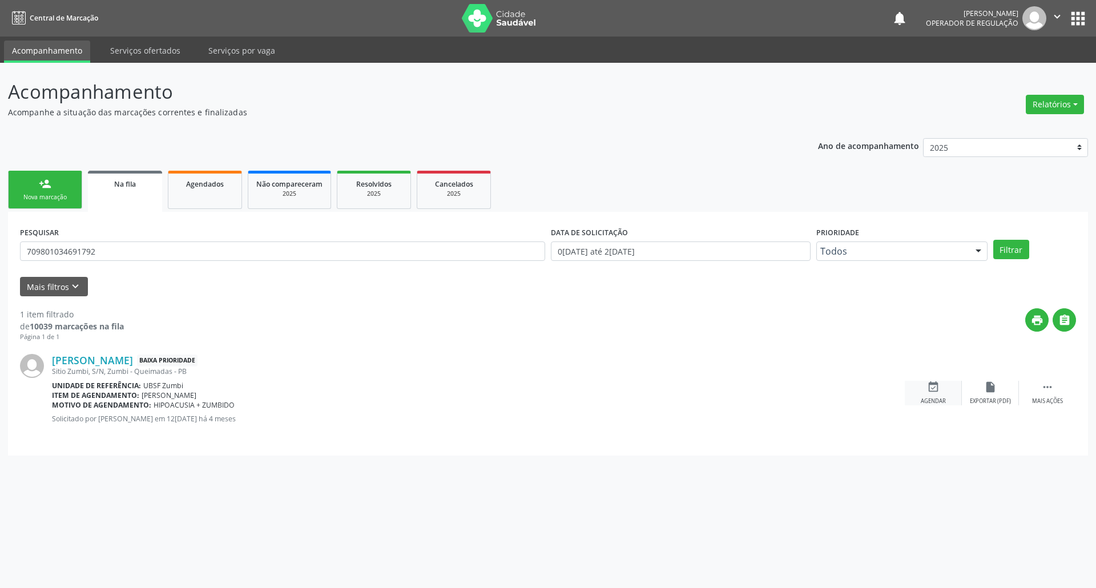
click at [943, 389] on div "event_available Agendar" at bounding box center [933, 393] width 57 height 25
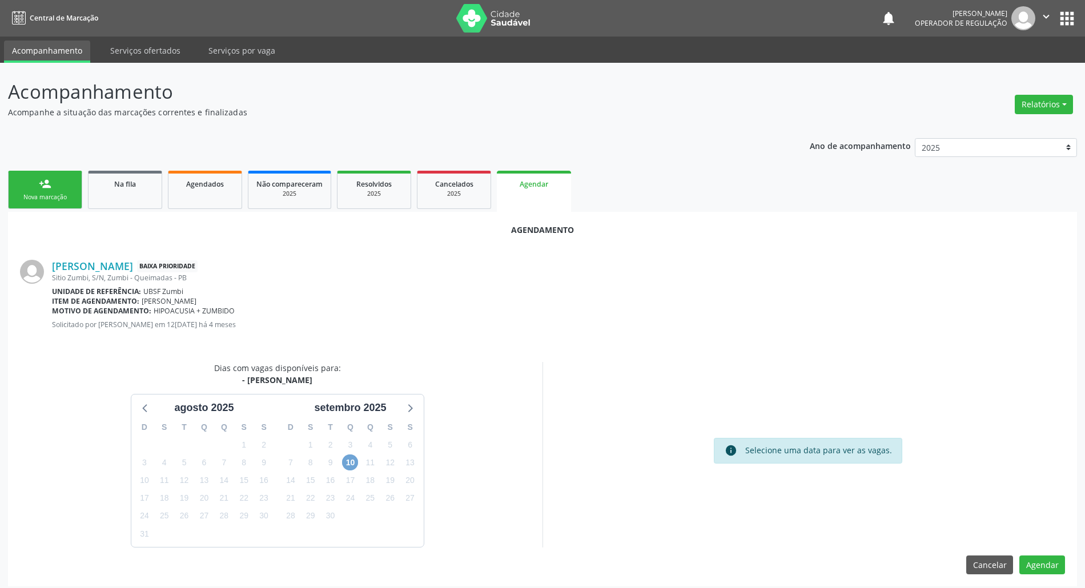
click at [355, 460] on span "10" at bounding box center [350, 463] width 16 height 16
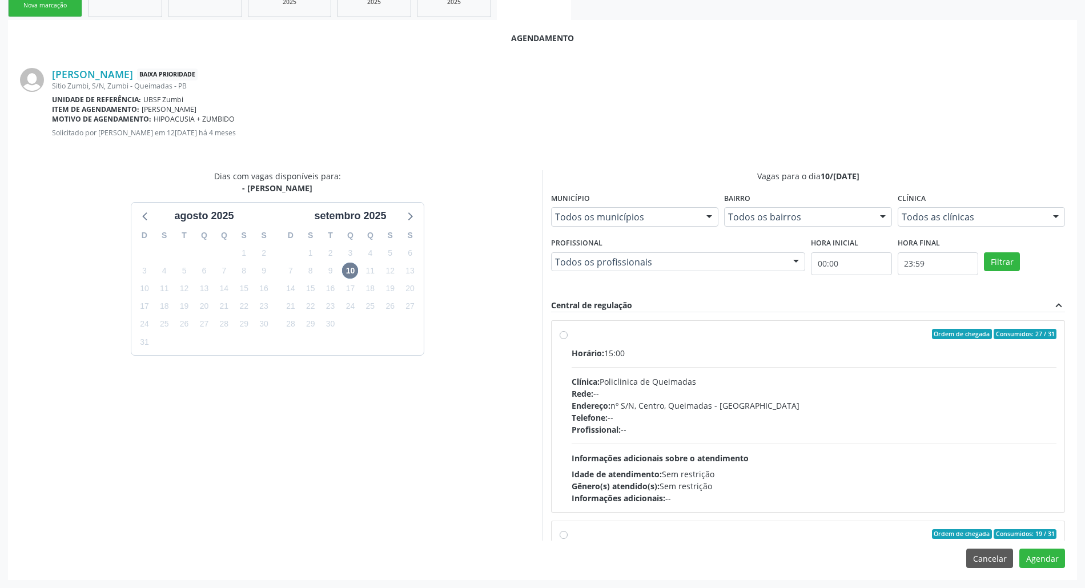
click at [865, 439] on div "Horário: 15:00 Clínica: Policlinica de Queimadas Rede: -- Endereço: nº S/N, Cen…" at bounding box center [814, 425] width 485 height 157
click at [568, 339] on input "Ordem de chegada Consumidos: 27 / 31 Horário: 15:00 Clínica: Policlinica de Que…" at bounding box center [564, 334] width 8 height 10
click at [1060, 560] on button "Agendar" at bounding box center [1042, 558] width 46 height 19
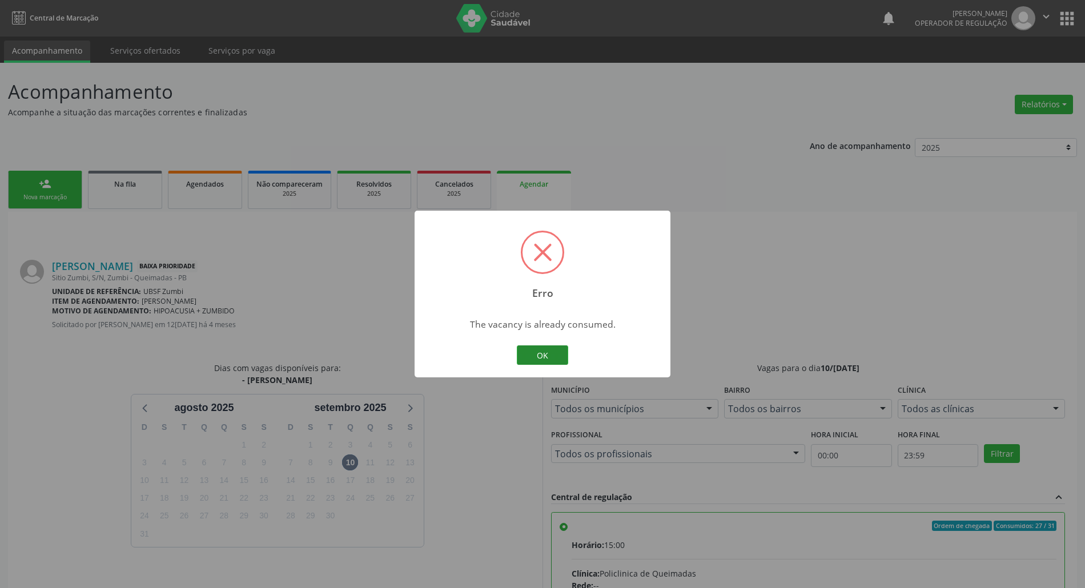
click at [524, 355] on button "OK" at bounding box center [542, 354] width 51 height 19
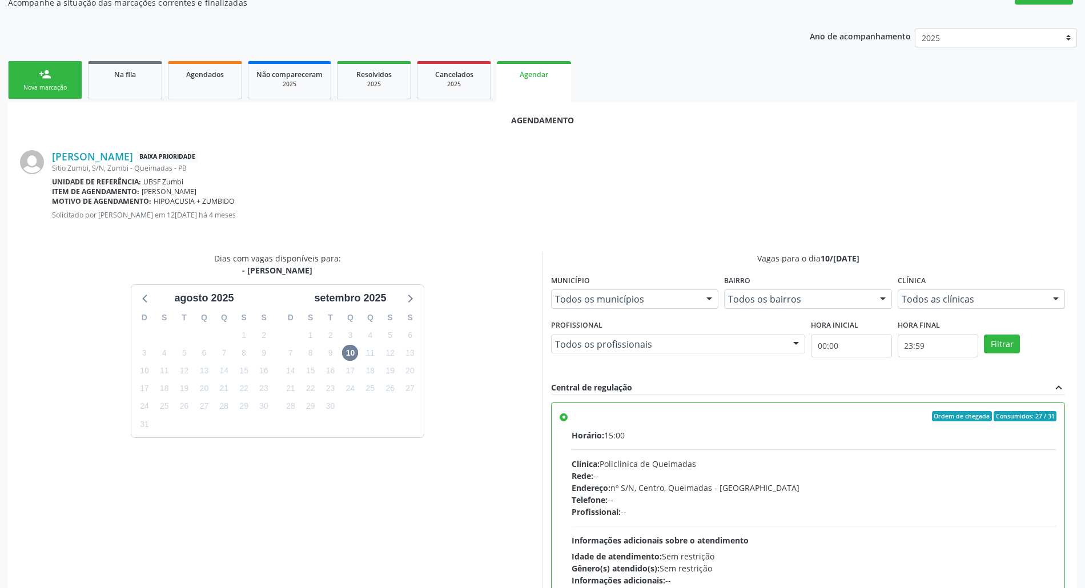
scroll to position [192, 0]
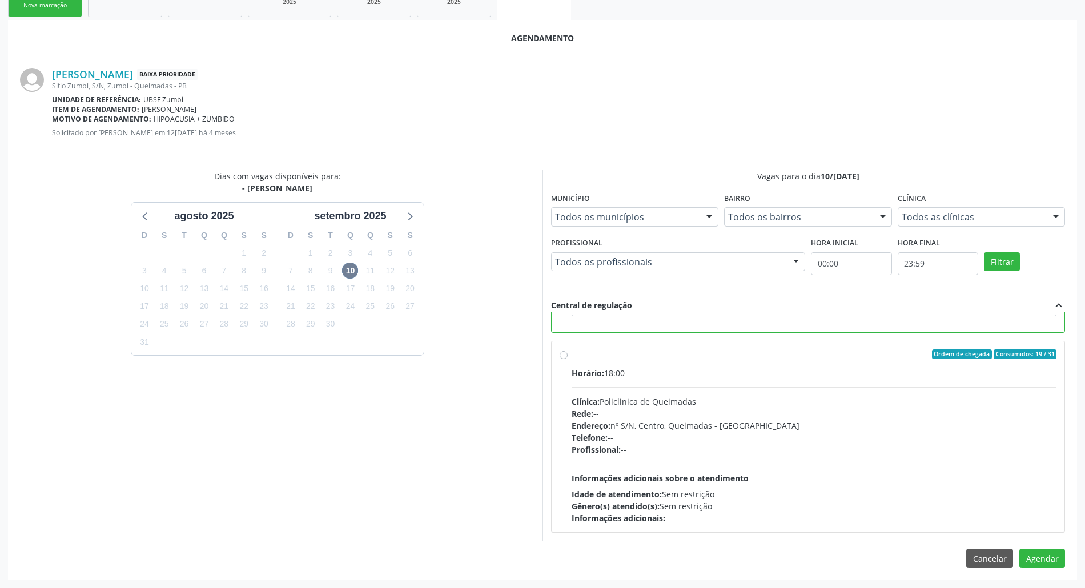
click at [798, 473] on div "Horário: 18:00 Clínica: Policlinica de Queimadas Rede: -- Endereço: nº S/N, Cen…" at bounding box center [814, 445] width 485 height 157
click at [568, 360] on input "Ordem de chegada Consumidos: 19 / 31 Horário: 18:00 Clínica: Policlinica de Que…" at bounding box center [564, 354] width 8 height 10
radio input "false"
radio input "true"
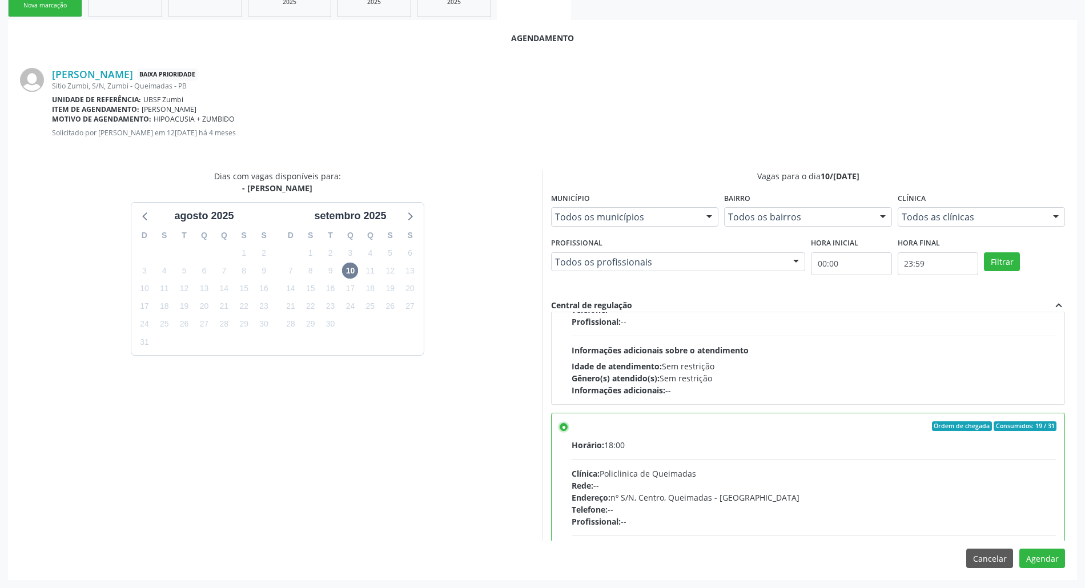
scroll to position [0, 0]
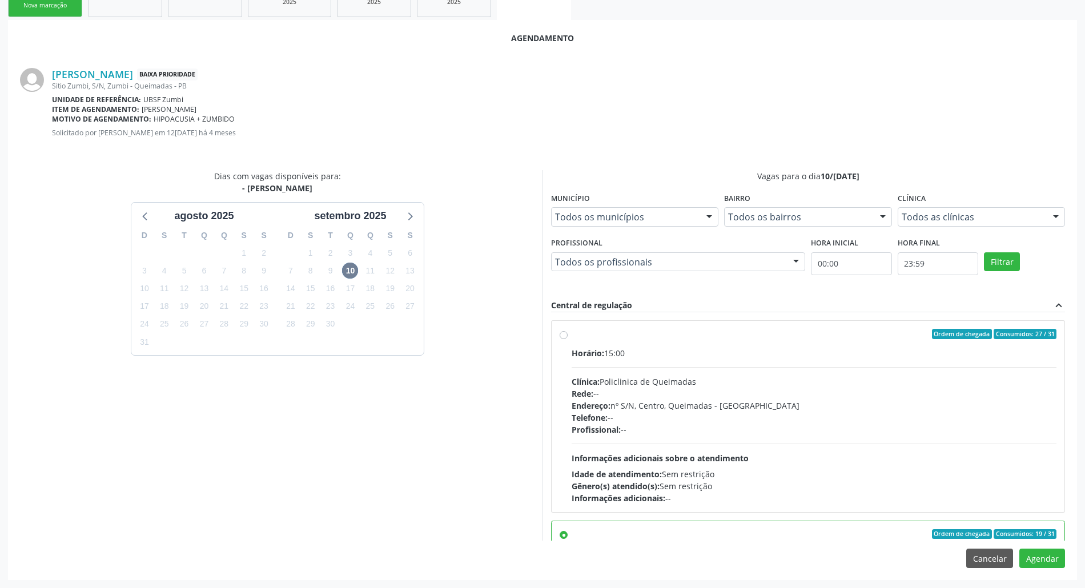
click at [798, 473] on div "Idade de atendimento: Sem restrição" at bounding box center [814, 474] width 485 height 12
click at [568, 339] on input "Ordem de chegada Consumidos: 27 / 31 Horário: 15:00 Clínica: Policlinica de Que…" at bounding box center [564, 334] width 8 height 10
radio input "true"
click at [990, 558] on button "Cancelar" at bounding box center [989, 558] width 47 height 19
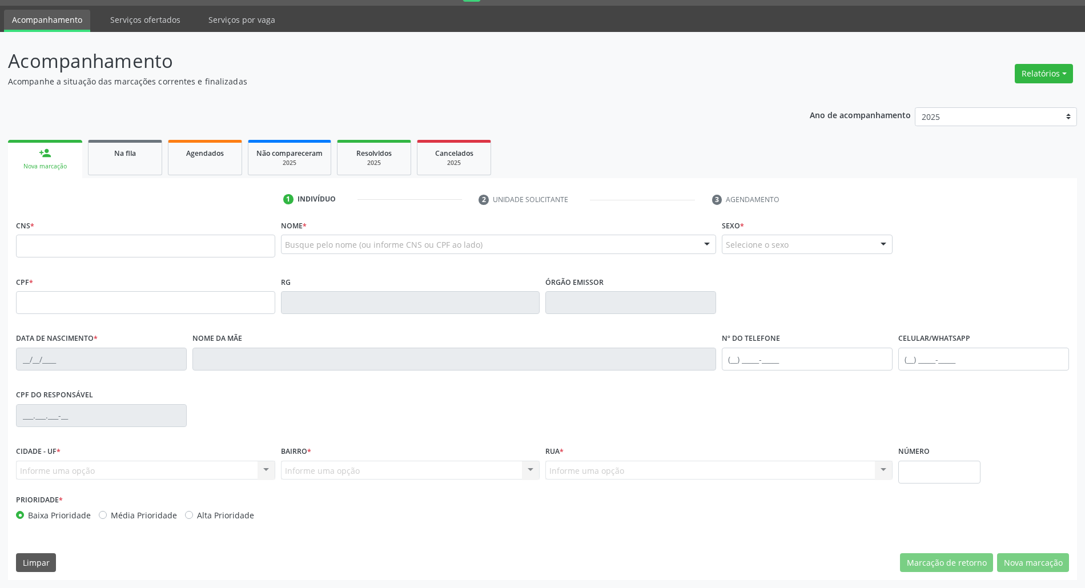
click at [103, 147] on div "Na fila" at bounding box center [125, 153] width 57 height 12
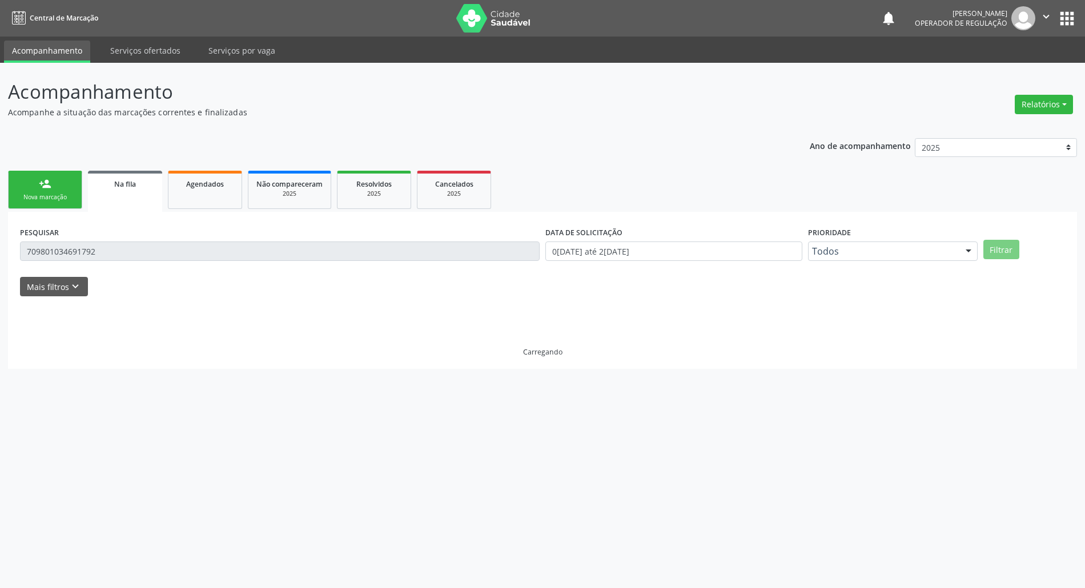
scroll to position [0, 0]
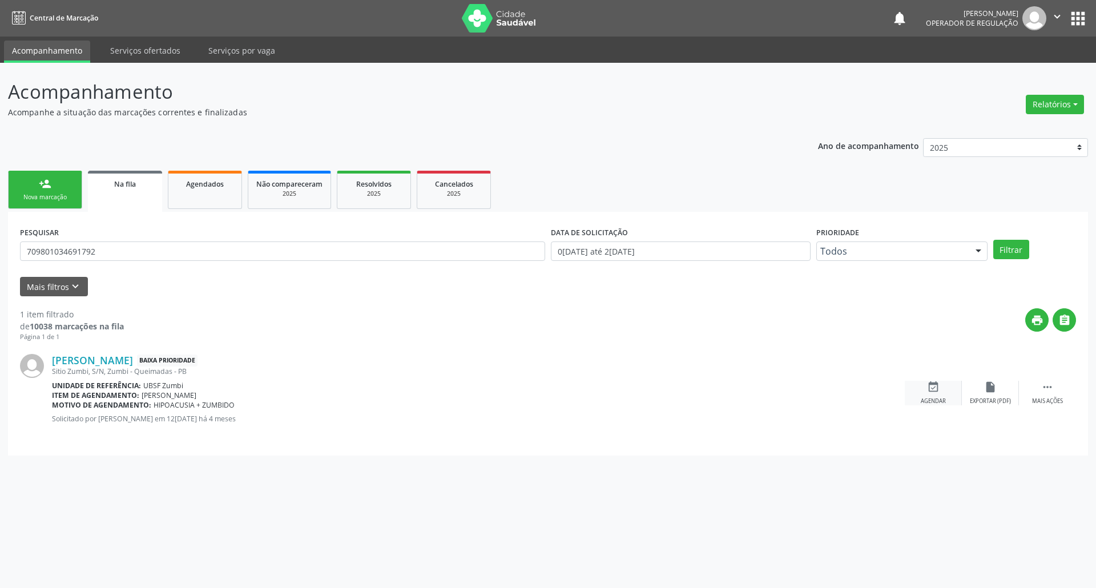
click at [930, 387] on icon "event_available" at bounding box center [933, 387] width 13 height 13
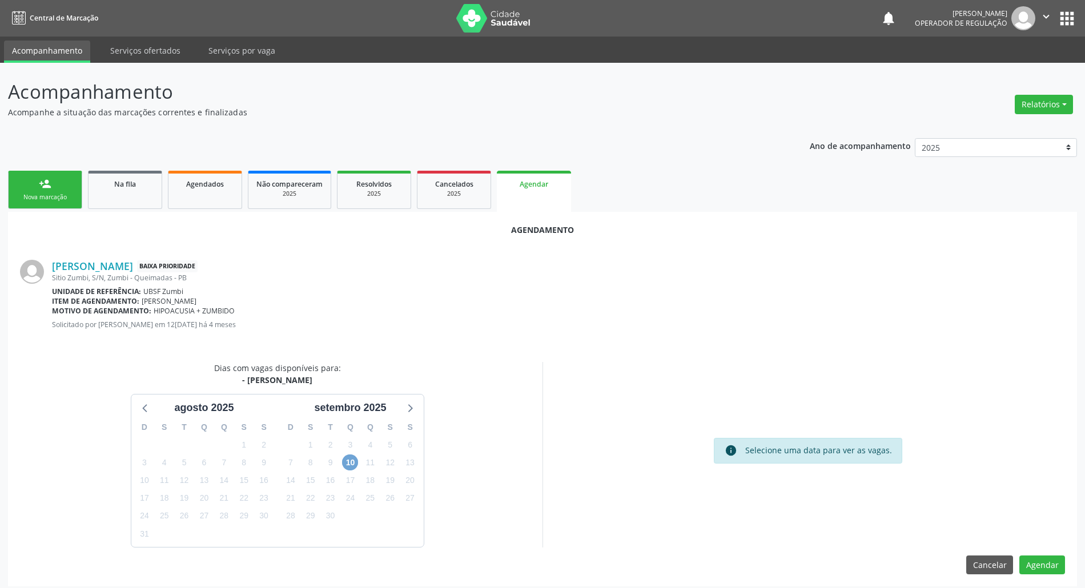
drag, startPoint x: 356, startPoint y: 465, endPoint x: 361, endPoint y: 457, distance: 9.0
click at [356, 464] on span "10" at bounding box center [350, 463] width 16 height 16
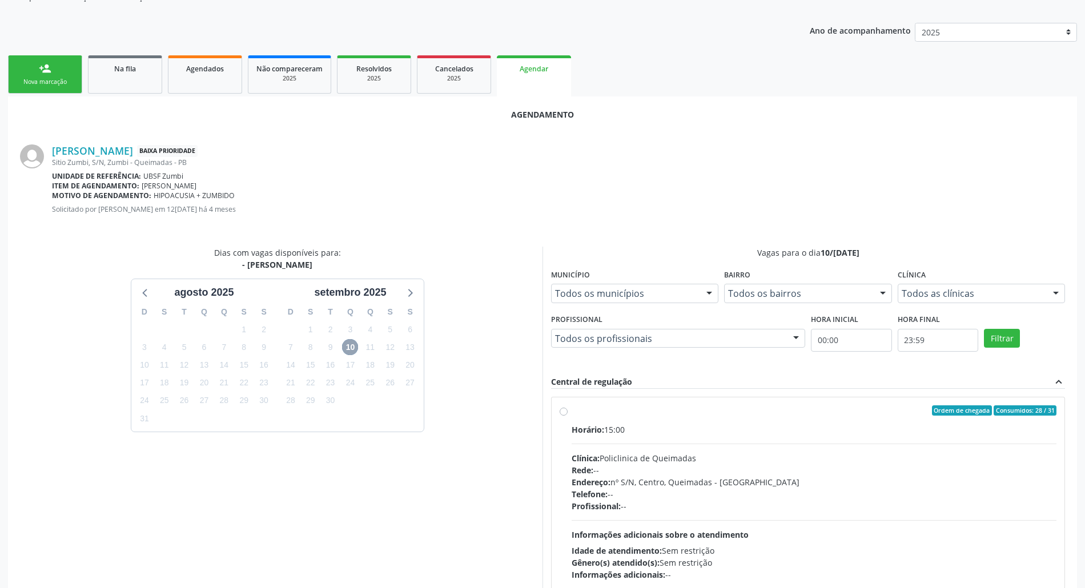
scroll to position [192, 0]
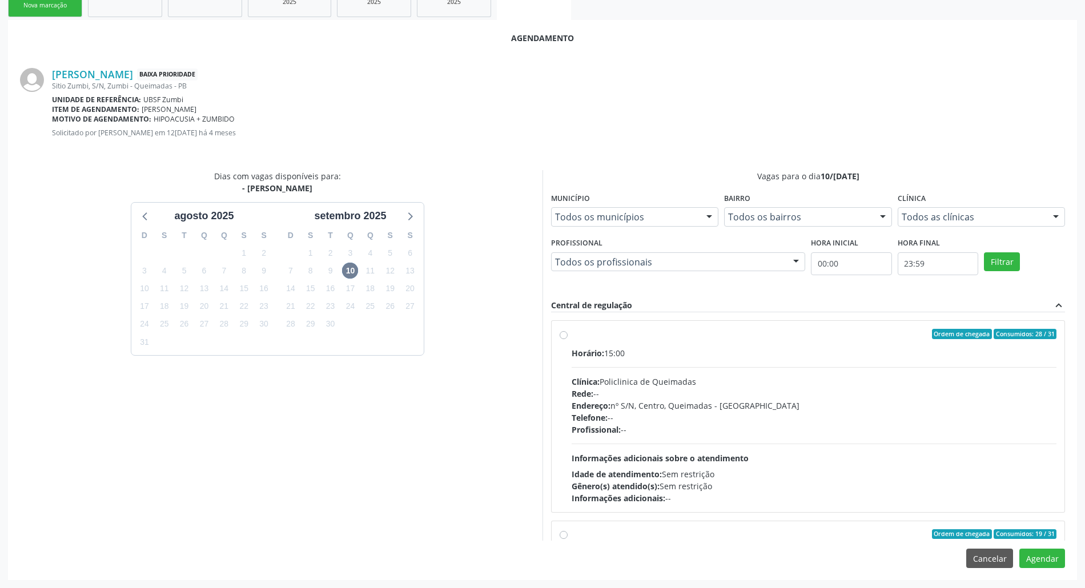
click at [702, 385] on div "Clínica: Policlinica de Queimadas" at bounding box center [814, 382] width 485 height 12
click at [568, 339] on input "Ordem de chegada Consumidos: 28 / 31 Horário: 15:00 Clínica: Policlinica de Que…" at bounding box center [564, 334] width 8 height 10
radio input "true"
click at [1044, 561] on button "Agendar" at bounding box center [1042, 558] width 46 height 19
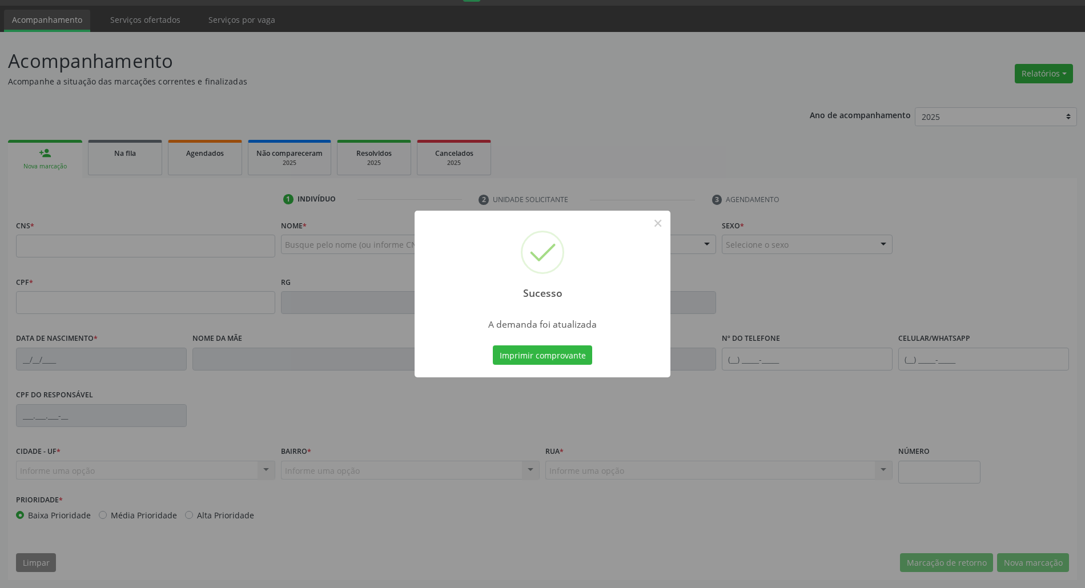
scroll to position [31, 0]
click at [551, 359] on button "Imprimir comprovante" at bounding box center [542, 354] width 99 height 19
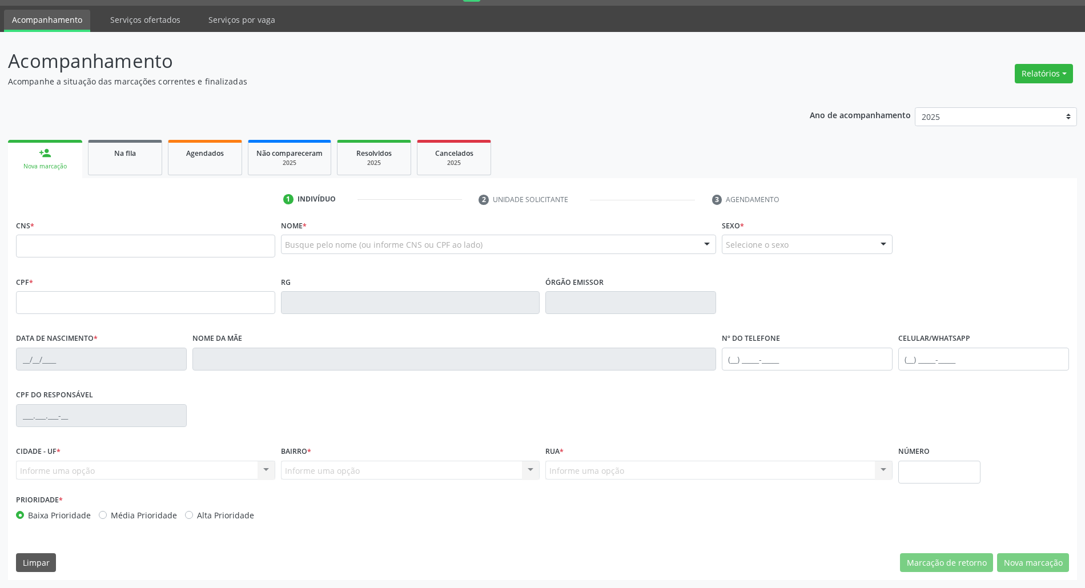
click at [124, 158] on div "Na fila" at bounding box center [125, 153] width 57 height 12
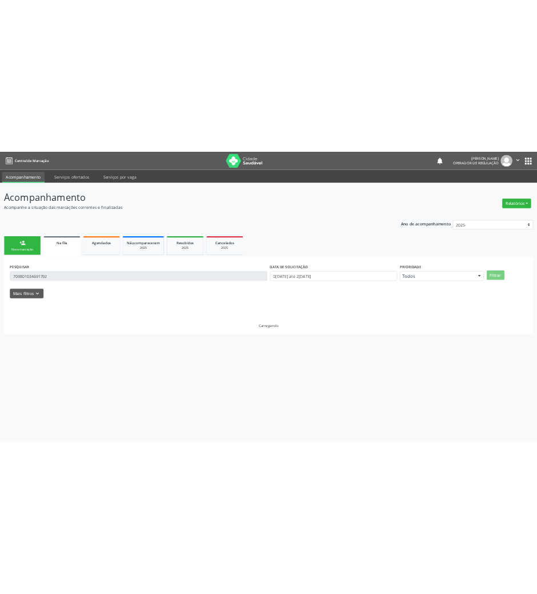
scroll to position [0, 0]
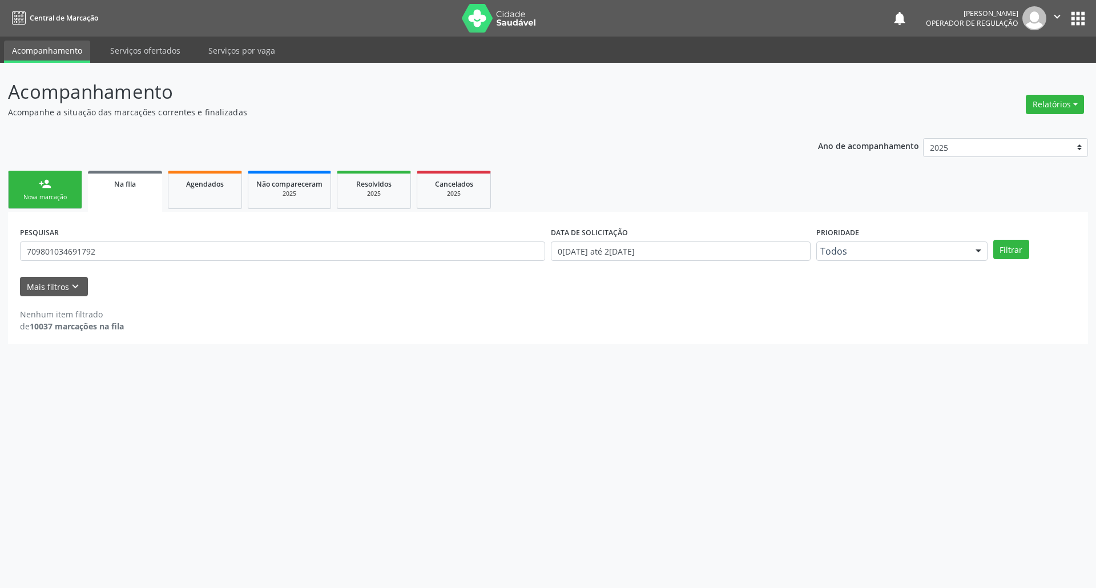
click at [72, 261] on div "PESQUISAR 709801034691792" at bounding box center [282, 246] width 531 height 45
click at [69, 252] on input "709801034691792" at bounding box center [282, 251] width 525 height 19
click at [994, 240] on button "Filtrar" at bounding box center [1012, 249] width 36 height 19
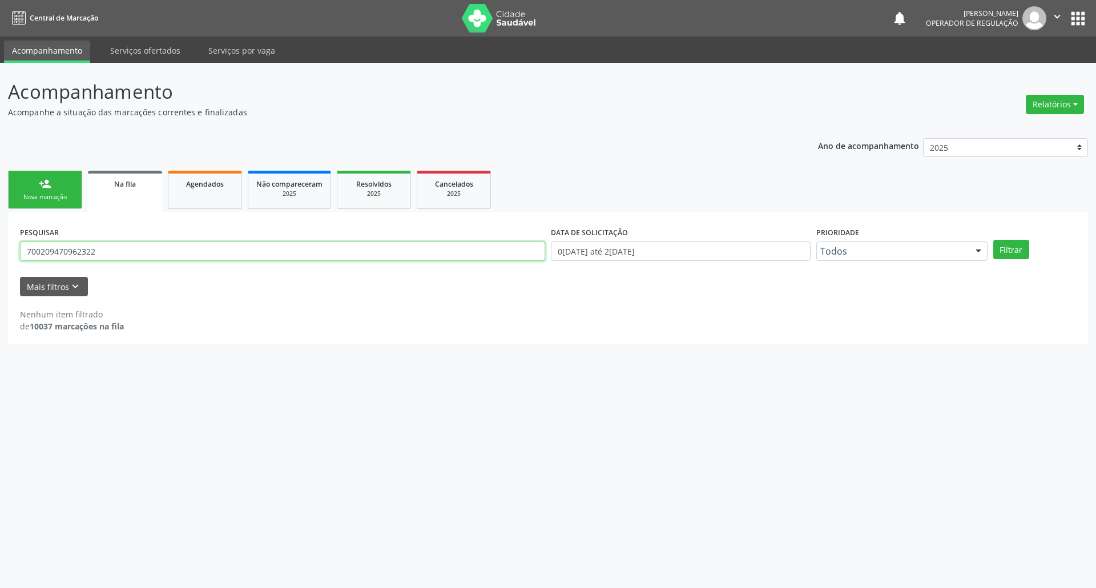
click at [116, 242] on input "700209470962322" at bounding box center [282, 251] width 525 height 19
type input "RODRIGO DA CONCEIÇÃO"
click at [994, 240] on button "Filtrar" at bounding box center [1012, 249] width 36 height 19
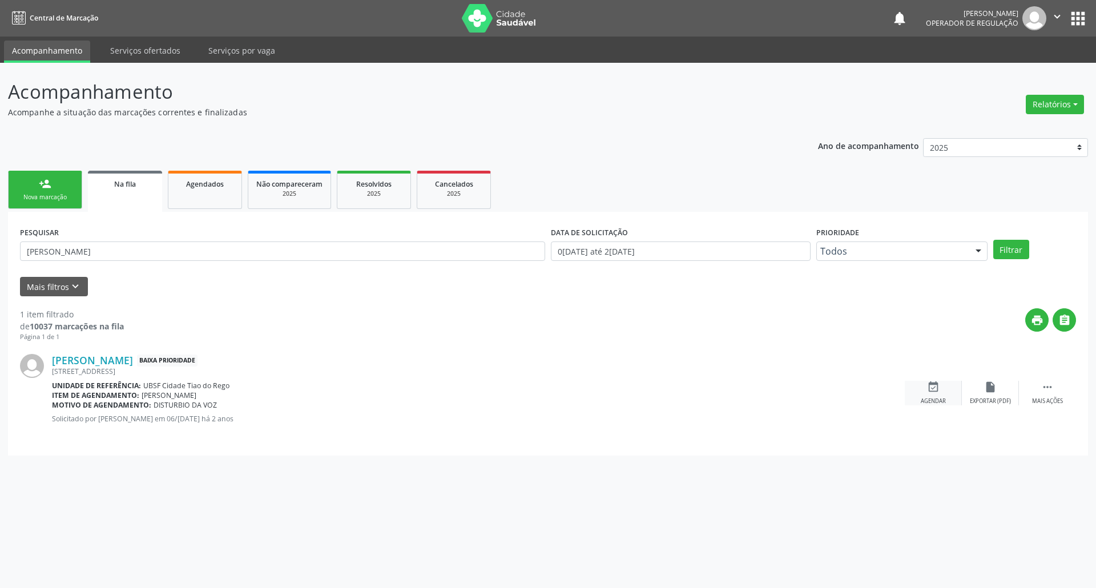
click at [941, 389] on div "event_available Agendar" at bounding box center [933, 393] width 57 height 25
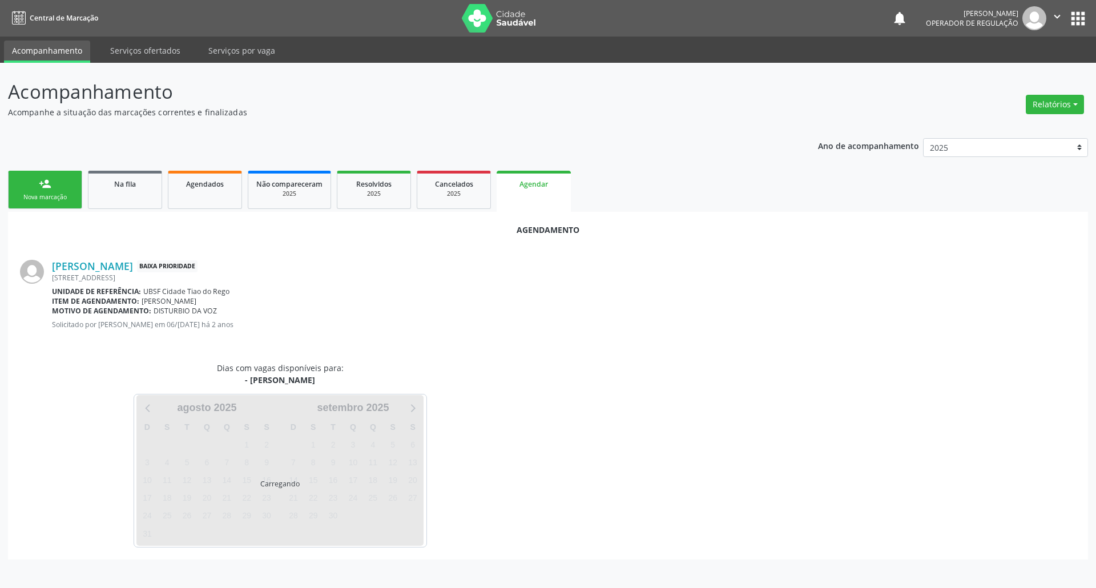
drag, startPoint x: 48, startPoint y: 263, endPoint x: 156, endPoint y: 264, distance: 108.5
click at [156, 264] on div "Rodrigo da Conceição Baixa Prioridade Rua Projetada, 1473, Cidade Tião do Rêgo …" at bounding box center [548, 299] width 1056 height 102
copy div "Rodrigo da Conceição"
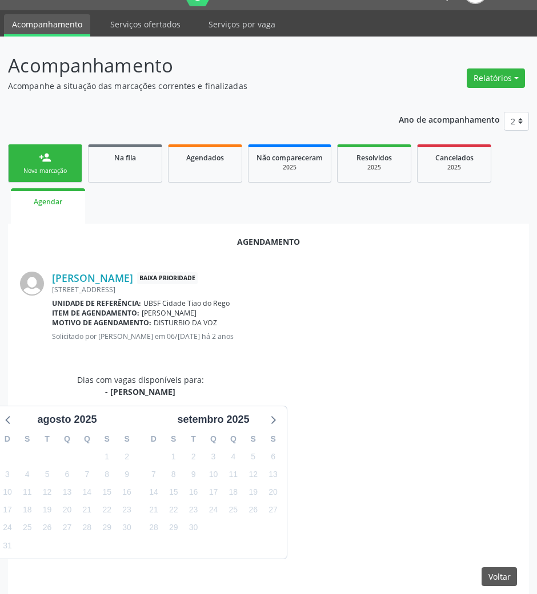
scroll to position [39, 0]
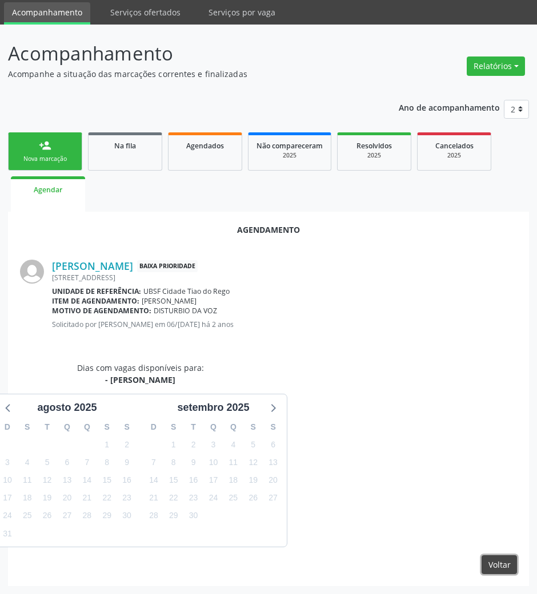
click at [514, 558] on button "Voltar" at bounding box center [498, 565] width 35 height 19
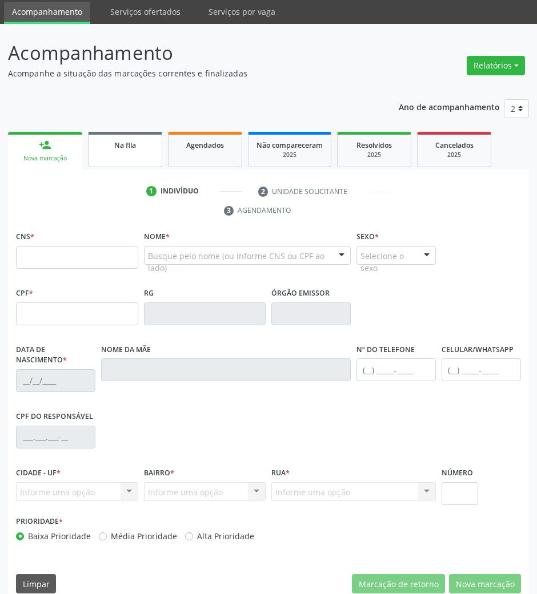
click at [138, 136] on link "Na fila" at bounding box center [125, 149] width 74 height 35
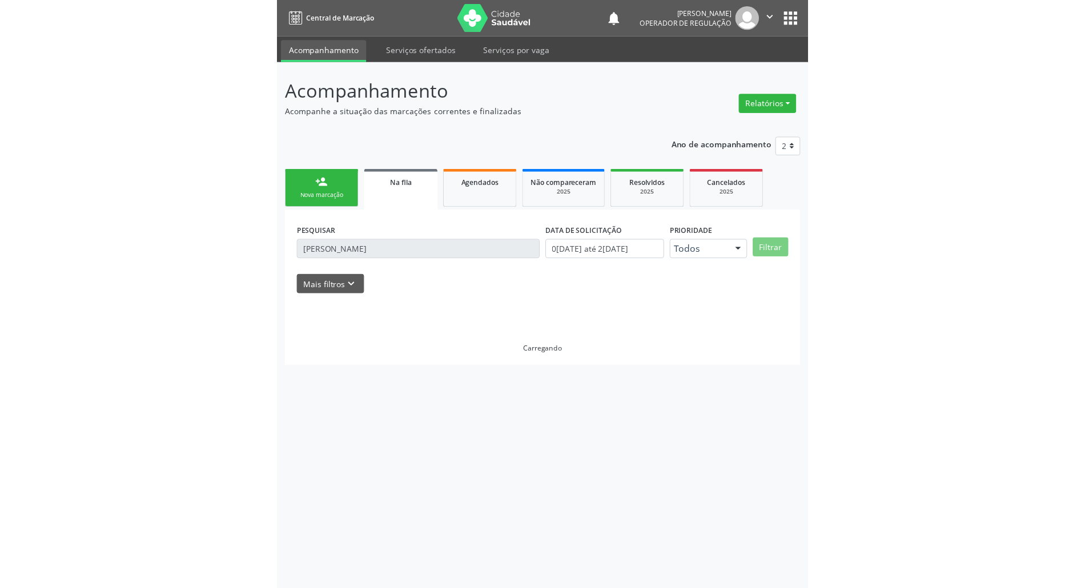
scroll to position [0, 0]
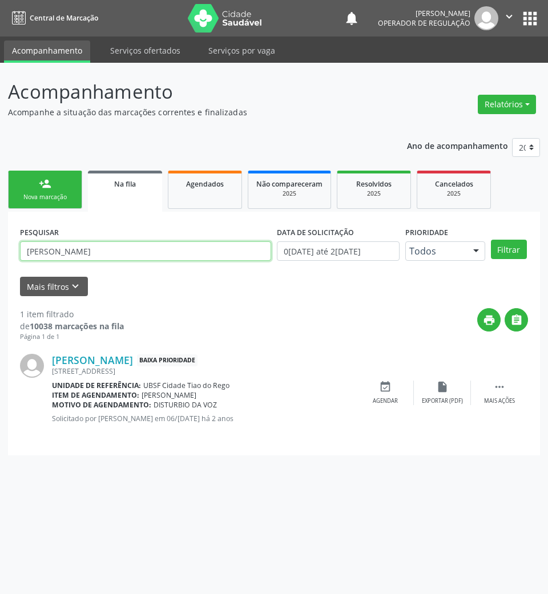
click at [67, 254] on input "RODRIGO DA CONCEIÇÃO" at bounding box center [145, 251] width 251 height 19
click at [69, 254] on input "RODRIGO DA CONCEIÇÃO" at bounding box center [145, 251] width 251 height 19
click at [387, 387] on icon "event_available" at bounding box center [385, 387] width 13 height 13
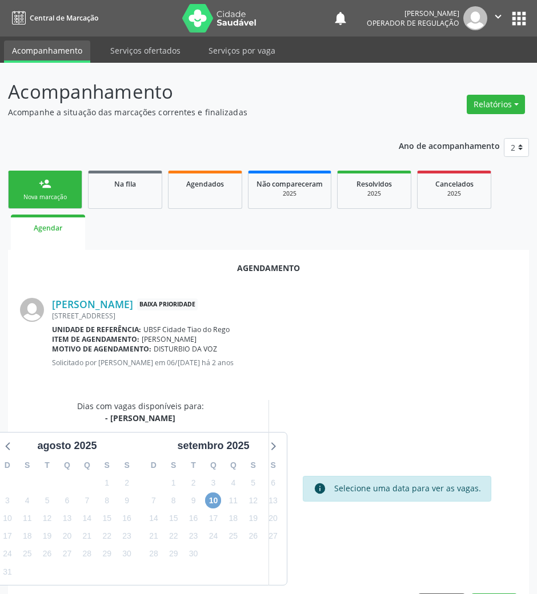
click at [214, 499] on span "10" at bounding box center [213, 501] width 16 height 16
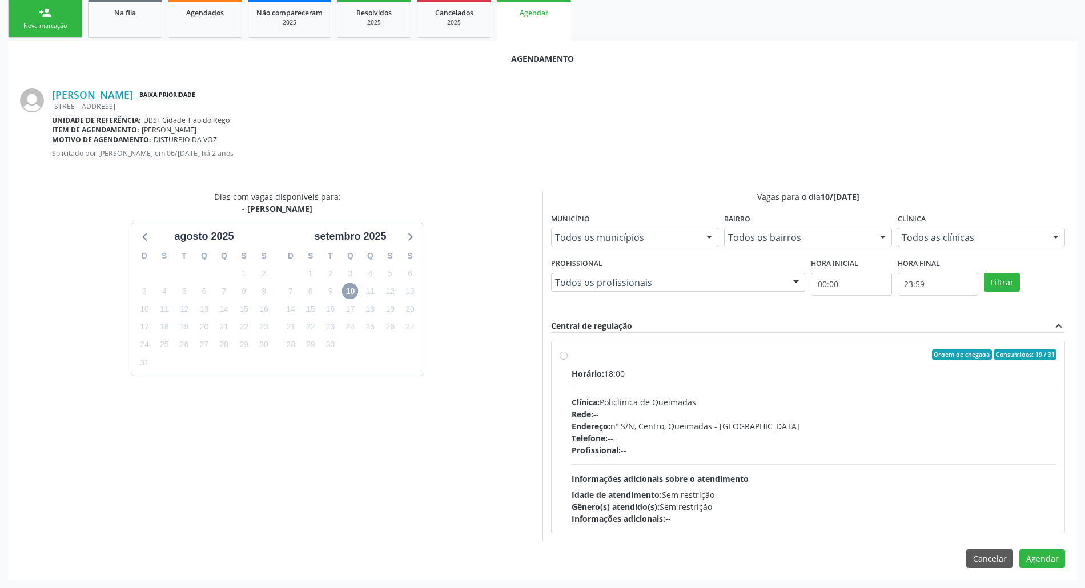
scroll to position [172, 0]
click at [908, 399] on div "Clínica: Policlinica de Queimadas" at bounding box center [814, 402] width 485 height 12
click at [568, 360] on input "Ordem de chegada Consumidos: 19 / 31 Horário: 18:00 Clínica: Policlinica de Que…" at bounding box center [564, 354] width 8 height 10
radio input "true"
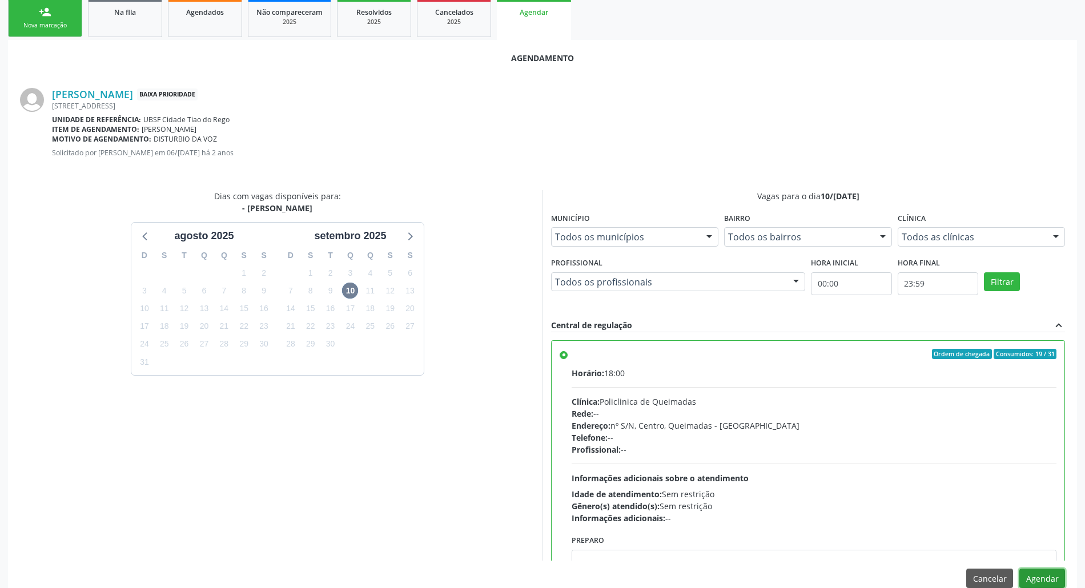
click at [1054, 576] on button "Agendar" at bounding box center [1042, 578] width 46 height 19
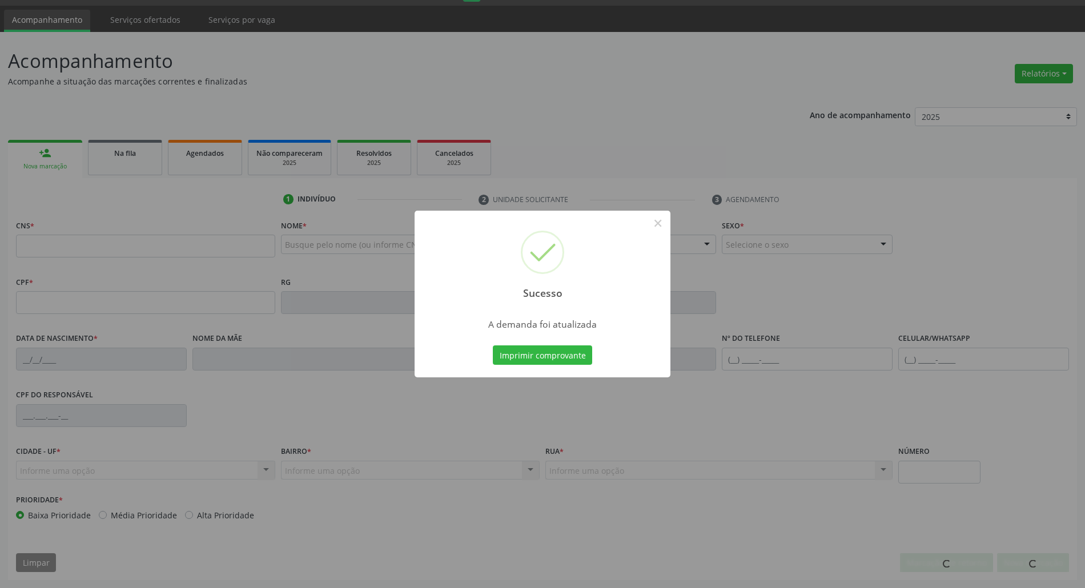
scroll to position [31, 0]
click at [493, 345] on button "Imprimir comprovante" at bounding box center [542, 354] width 99 height 19
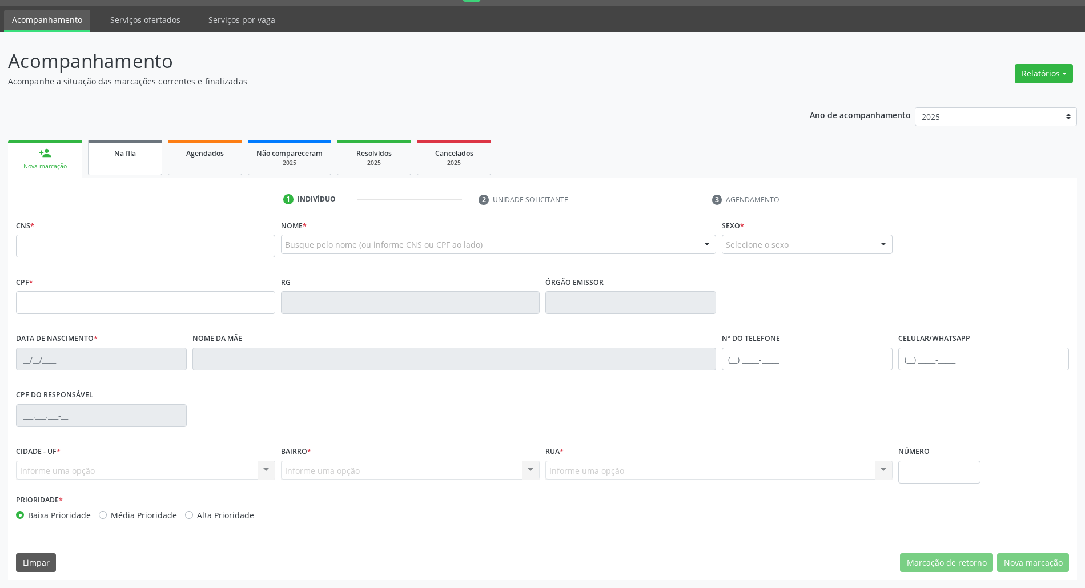
click at [122, 154] on span "Na fila" at bounding box center [125, 153] width 22 height 10
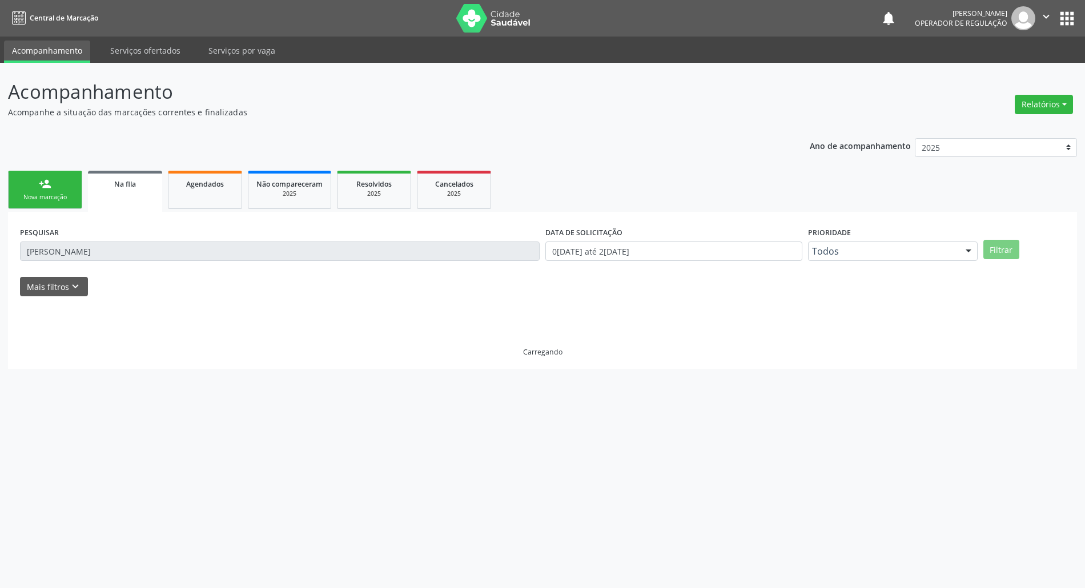
scroll to position [0, 0]
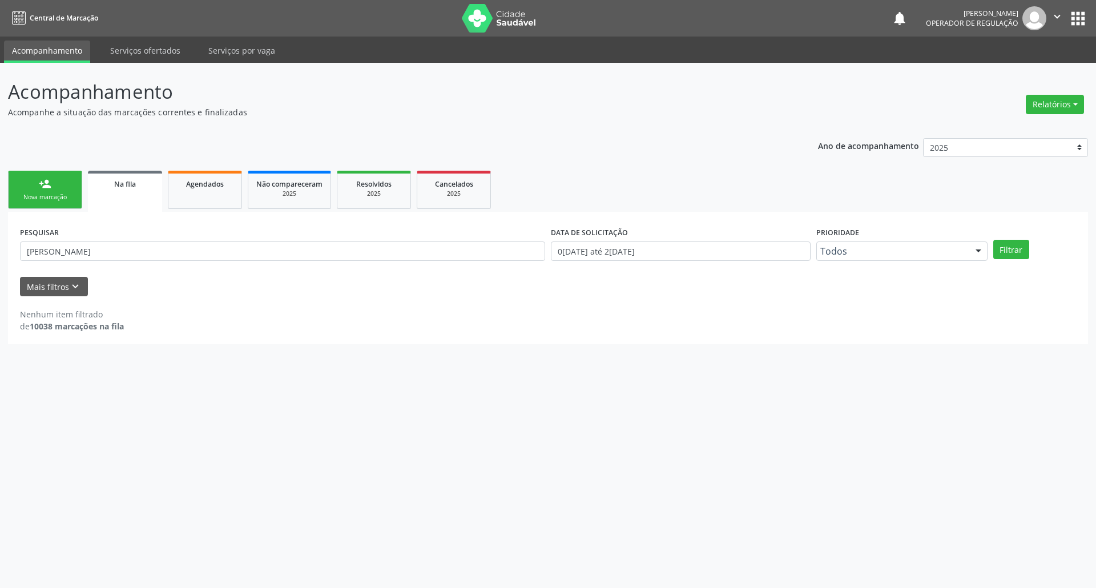
click at [128, 240] on div "PESQUISAR RODRIGO DA CONCEIÇÃO" at bounding box center [282, 246] width 531 height 45
click at [138, 250] on input "RODRIGO DA CONCEIÇÃO" at bounding box center [282, 251] width 525 height 19
type input "700109973315913"
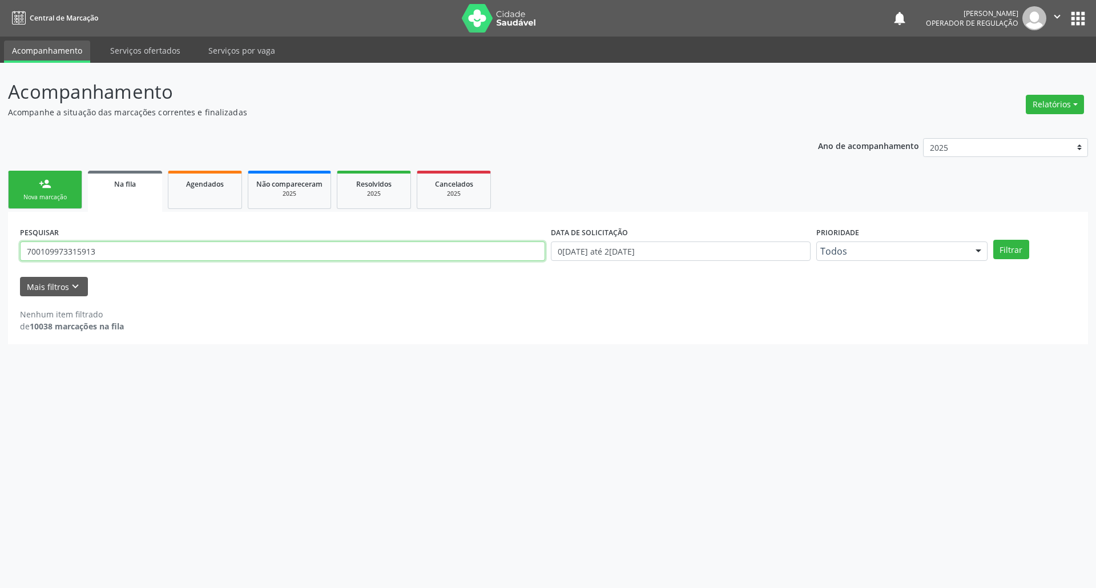
click at [994, 240] on button "Filtrar" at bounding box center [1012, 249] width 36 height 19
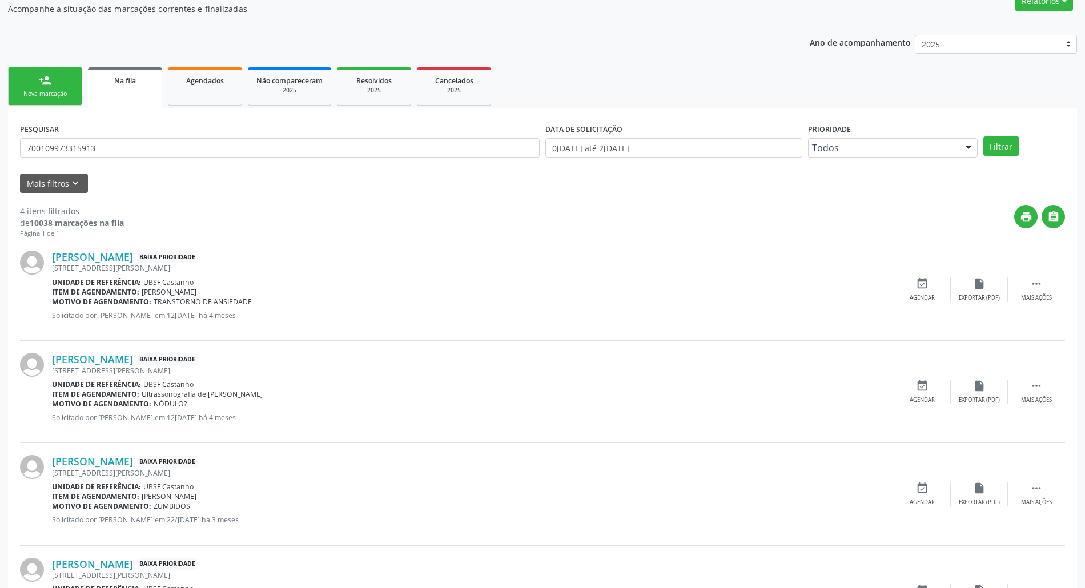
scroll to position [183, 0]
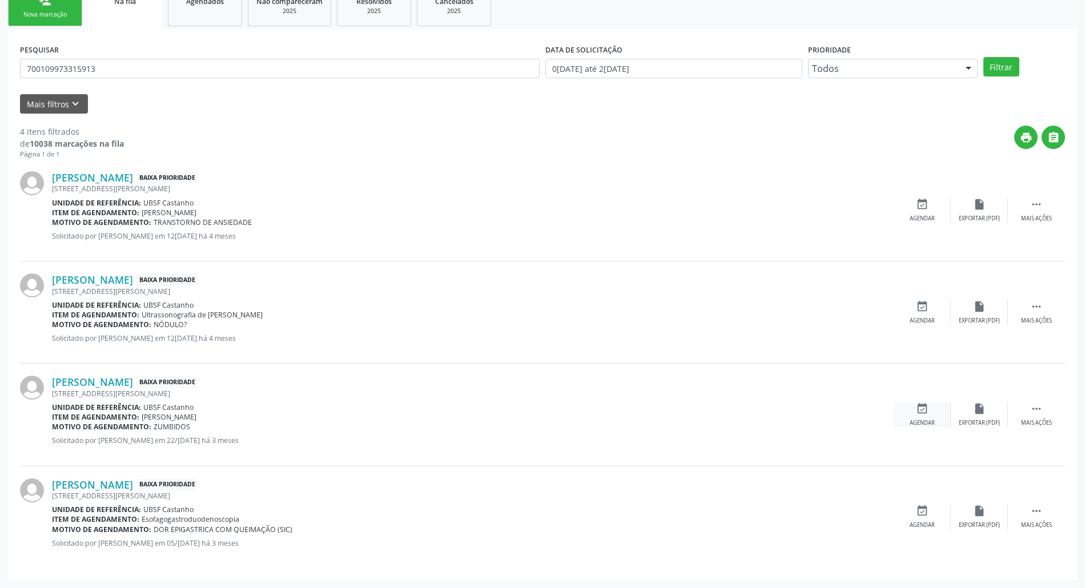
click at [927, 405] on icon "event_available" at bounding box center [922, 409] width 13 height 13
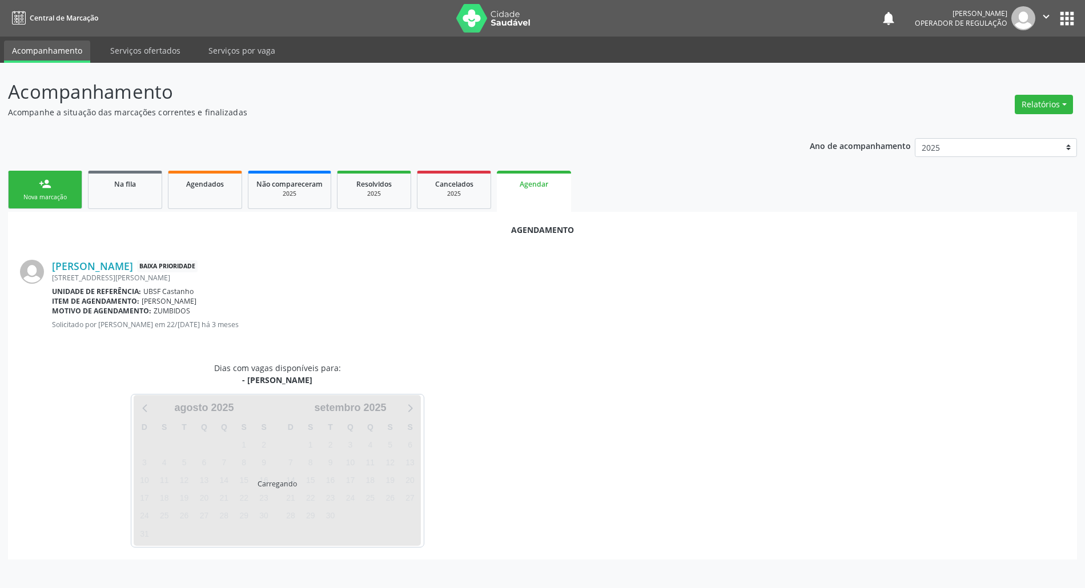
scroll to position [0, 0]
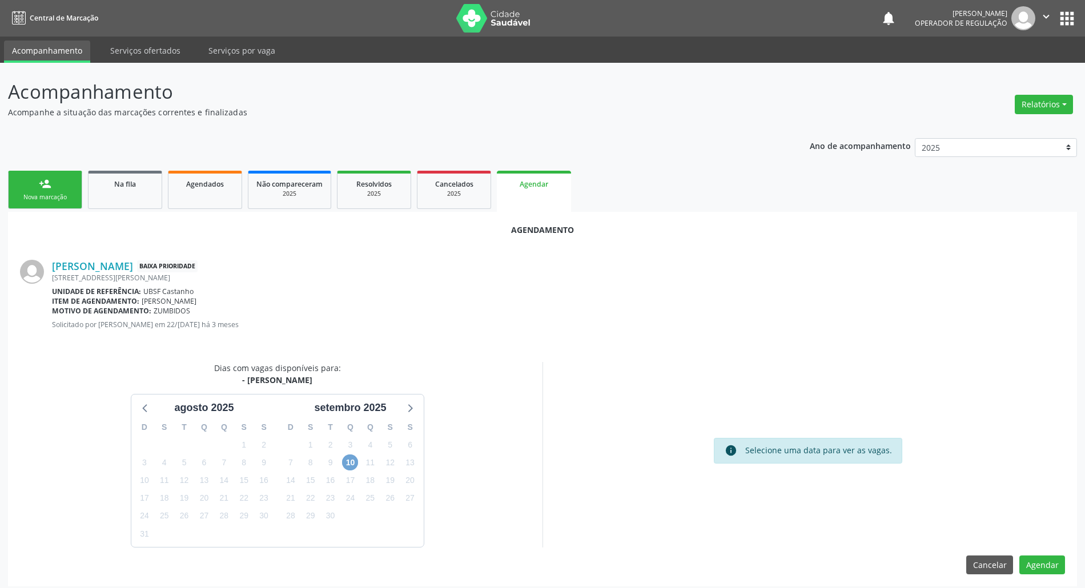
click at [347, 464] on span "10" at bounding box center [350, 463] width 16 height 16
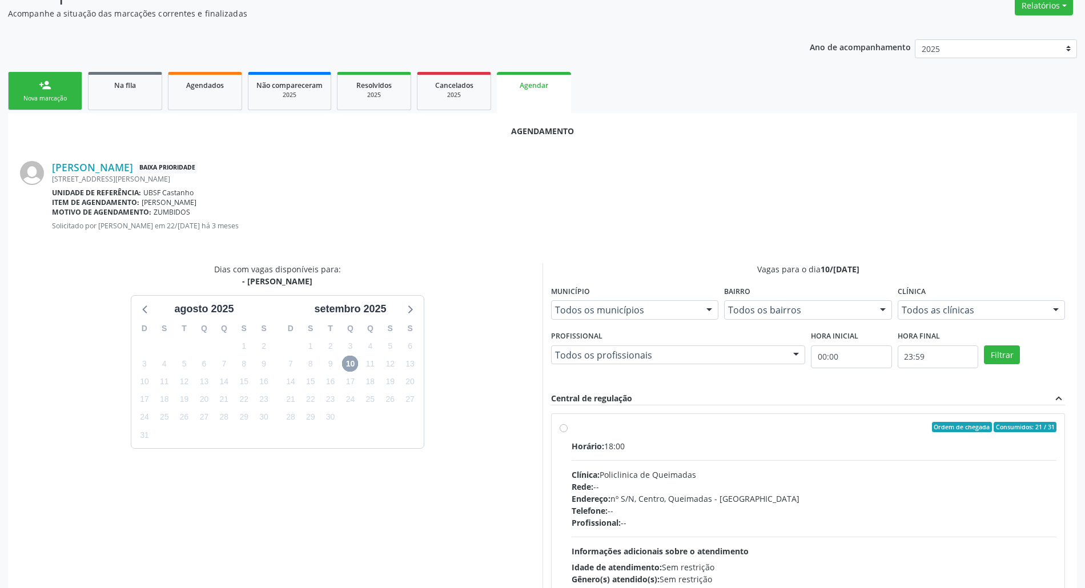
scroll to position [172, 0]
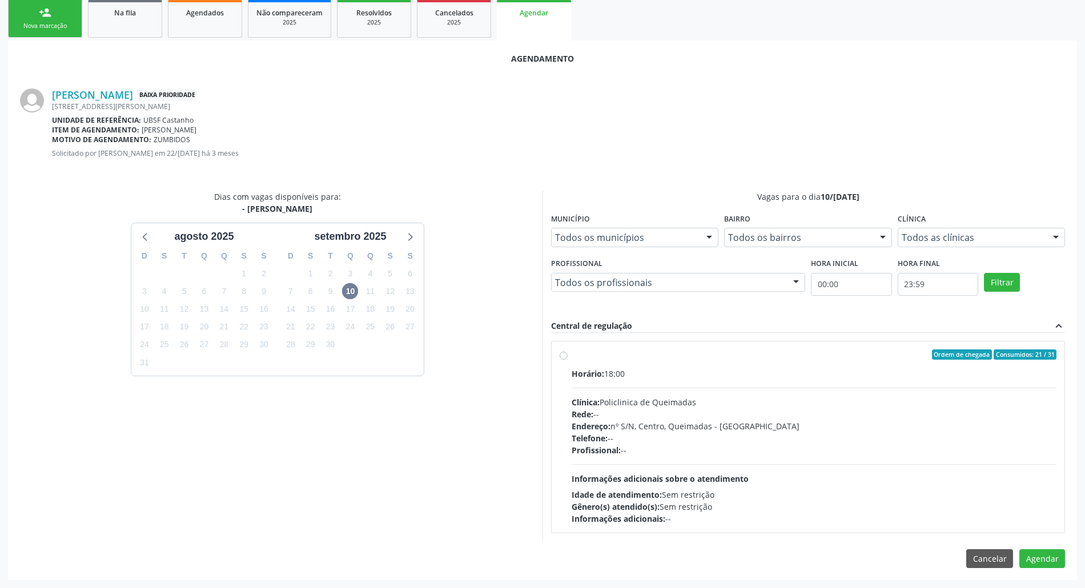
click at [821, 453] on div "Profissional: --" at bounding box center [814, 450] width 485 height 12
click at [568, 360] on input "Ordem de chegada Consumidos: 21 / 31 Horário: 18:00 Clínica: Policlinica de Que…" at bounding box center [564, 354] width 8 height 10
radio input "true"
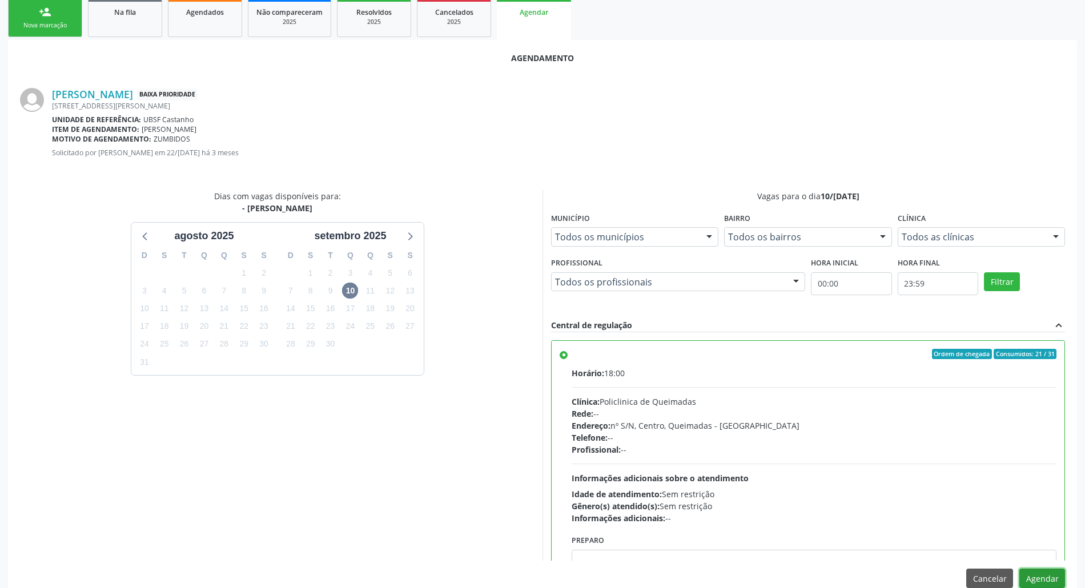
click at [1039, 580] on button "Agendar" at bounding box center [1042, 578] width 46 height 19
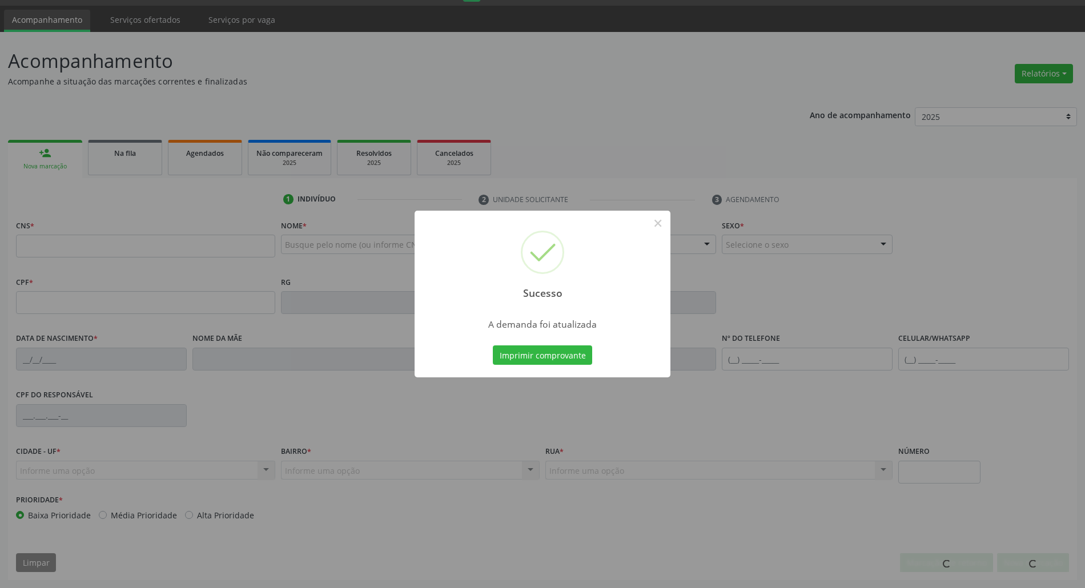
scroll to position [31, 0]
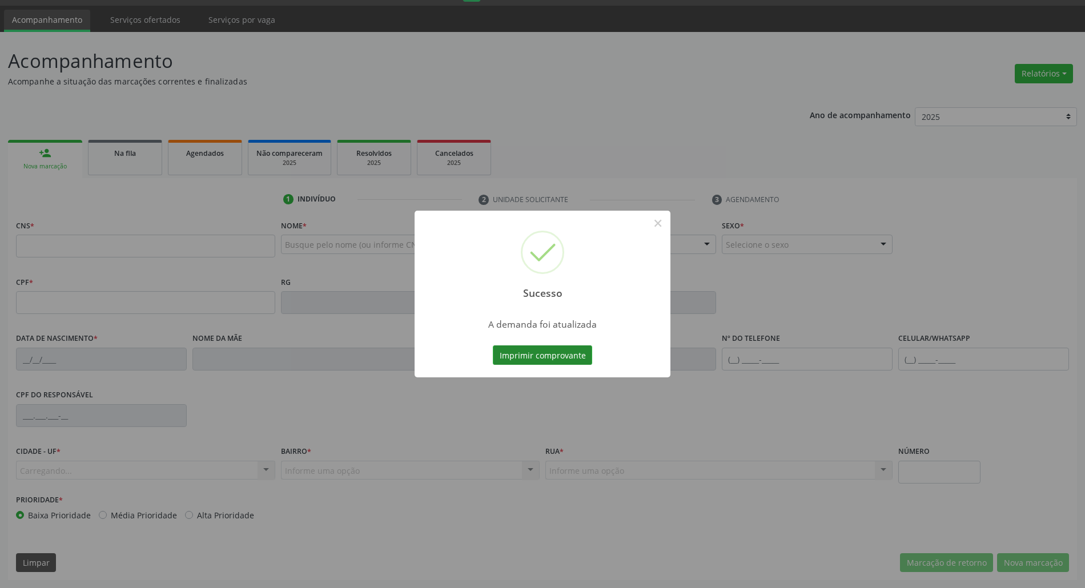
click at [549, 361] on button "Imprimir comprovante" at bounding box center [542, 354] width 99 height 19
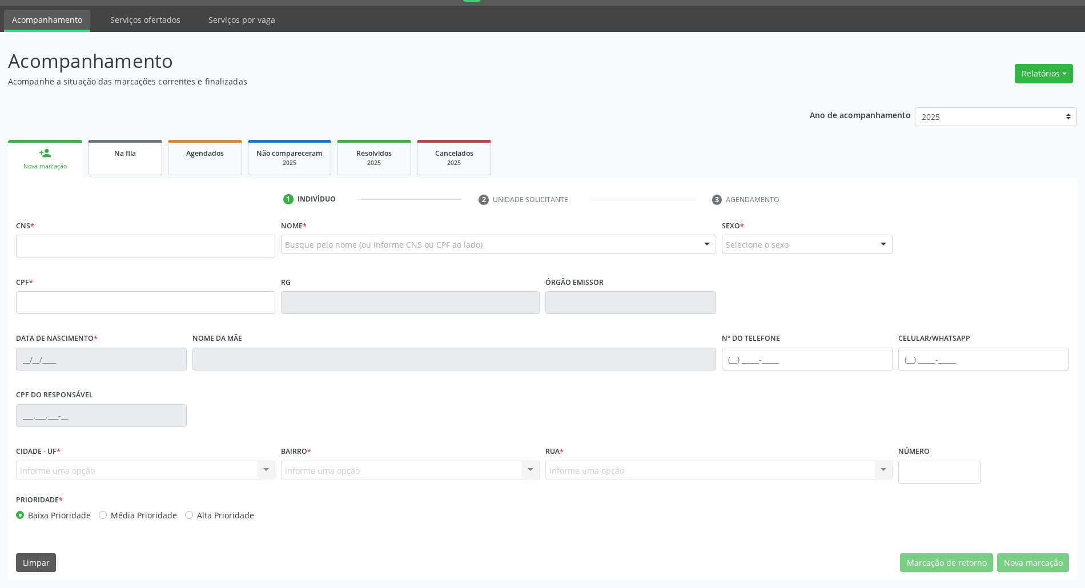
click at [138, 160] on link "Na fila" at bounding box center [125, 157] width 74 height 35
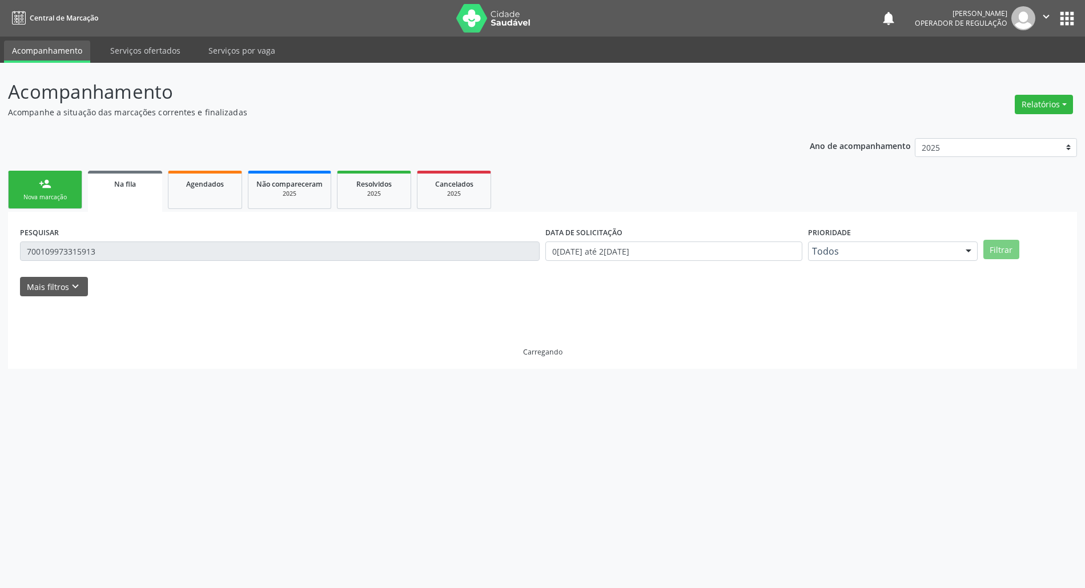
scroll to position [0, 0]
